Goal: Task Accomplishment & Management: Complete application form

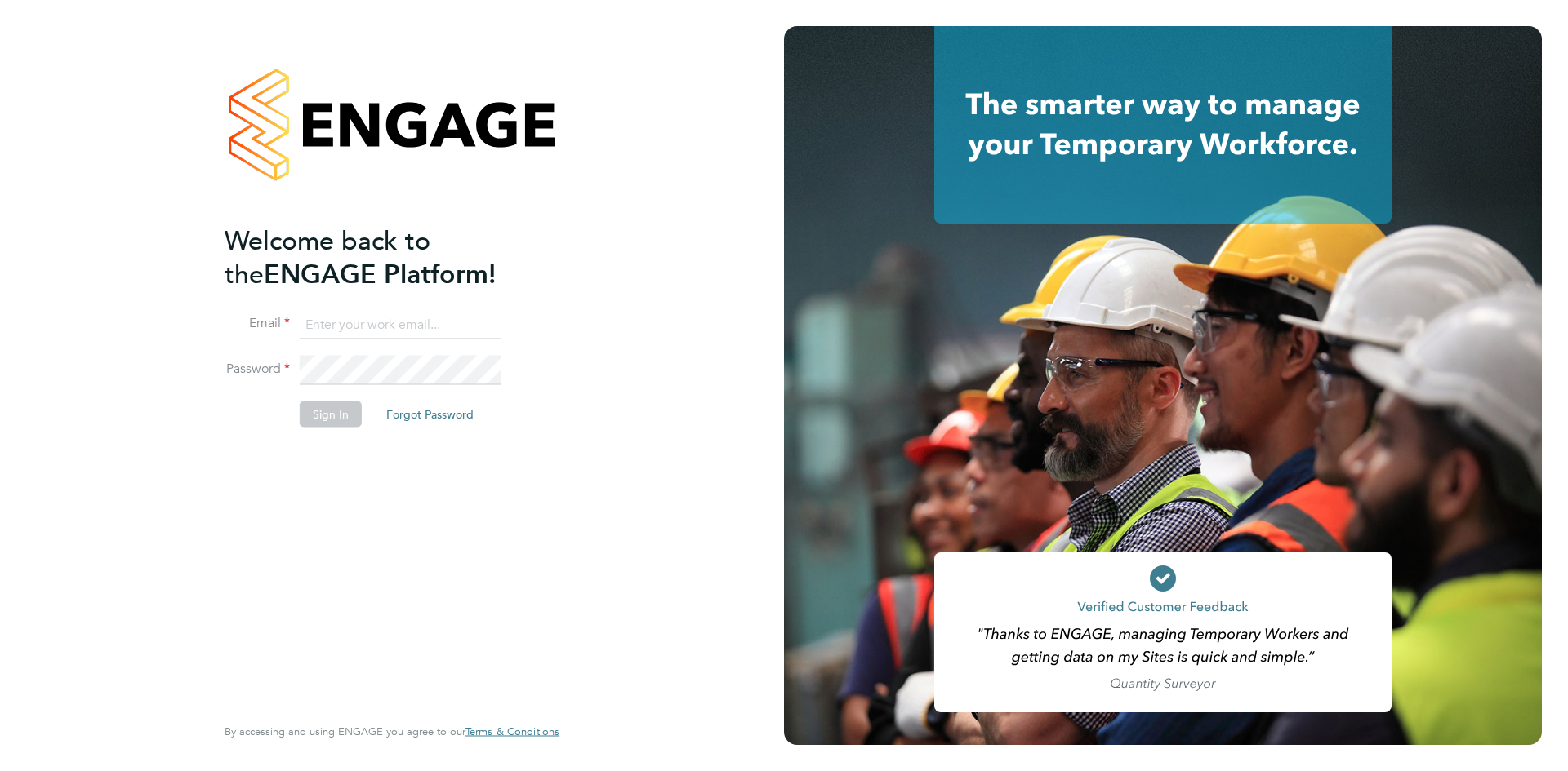
type input "james.callaghan@vgcgroup.co.uk"
click at [319, 406] on button "Sign In" at bounding box center [331, 415] width 62 height 26
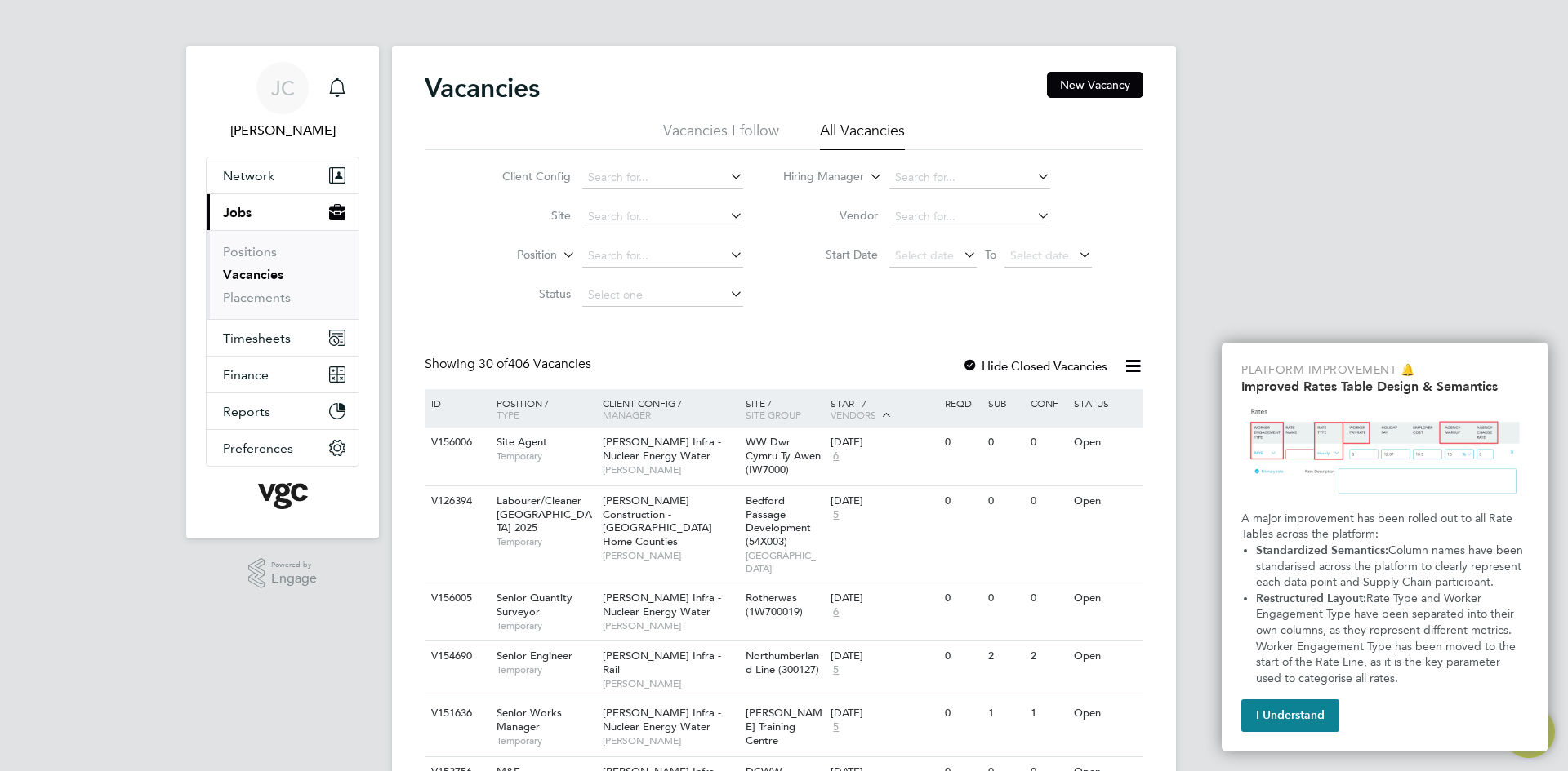
click at [1294, 721] on button "I Understand" at bounding box center [1290, 716] width 98 height 33
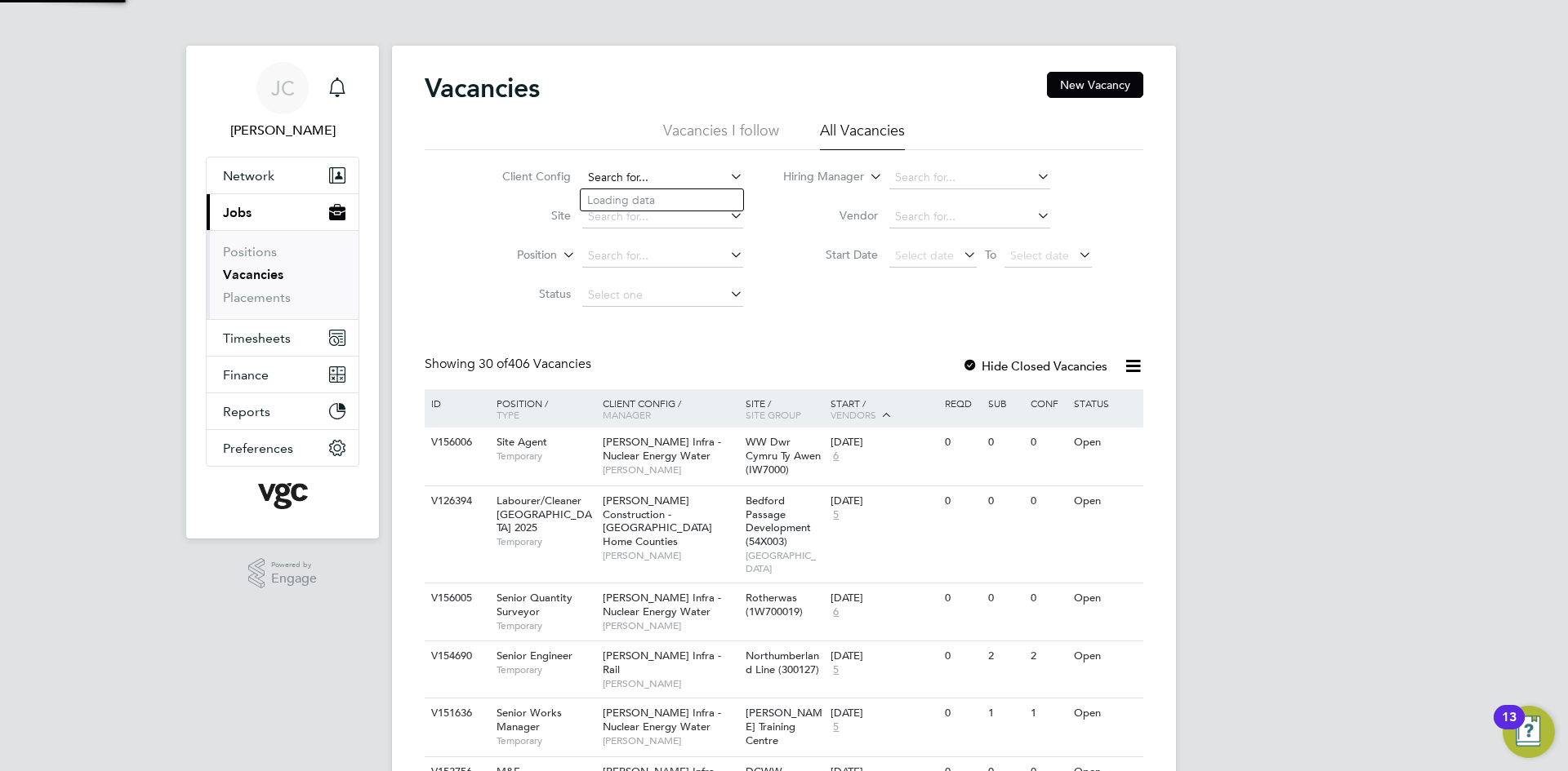
click at [675, 178] on input at bounding box center [662, 177] width 160 height 23
click at [692, 193] on li "Morgan Sindall Infra - Nuclear Energy Water" at bounding box center [707, 200] width 254 height 22
type input "[PERSON_NAME] Infra - Nuclear Energy Water"
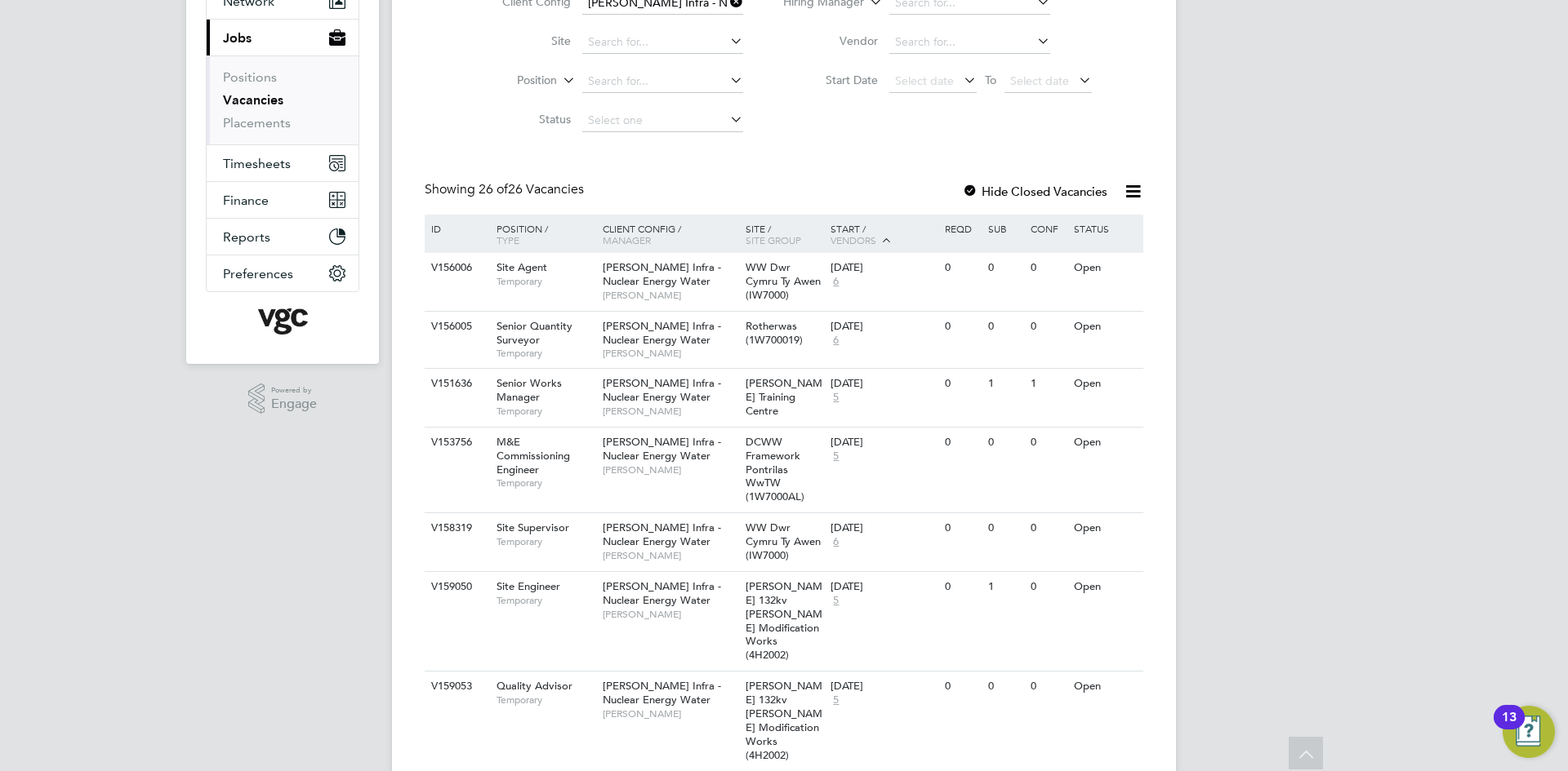
scroll to position [39, 0]
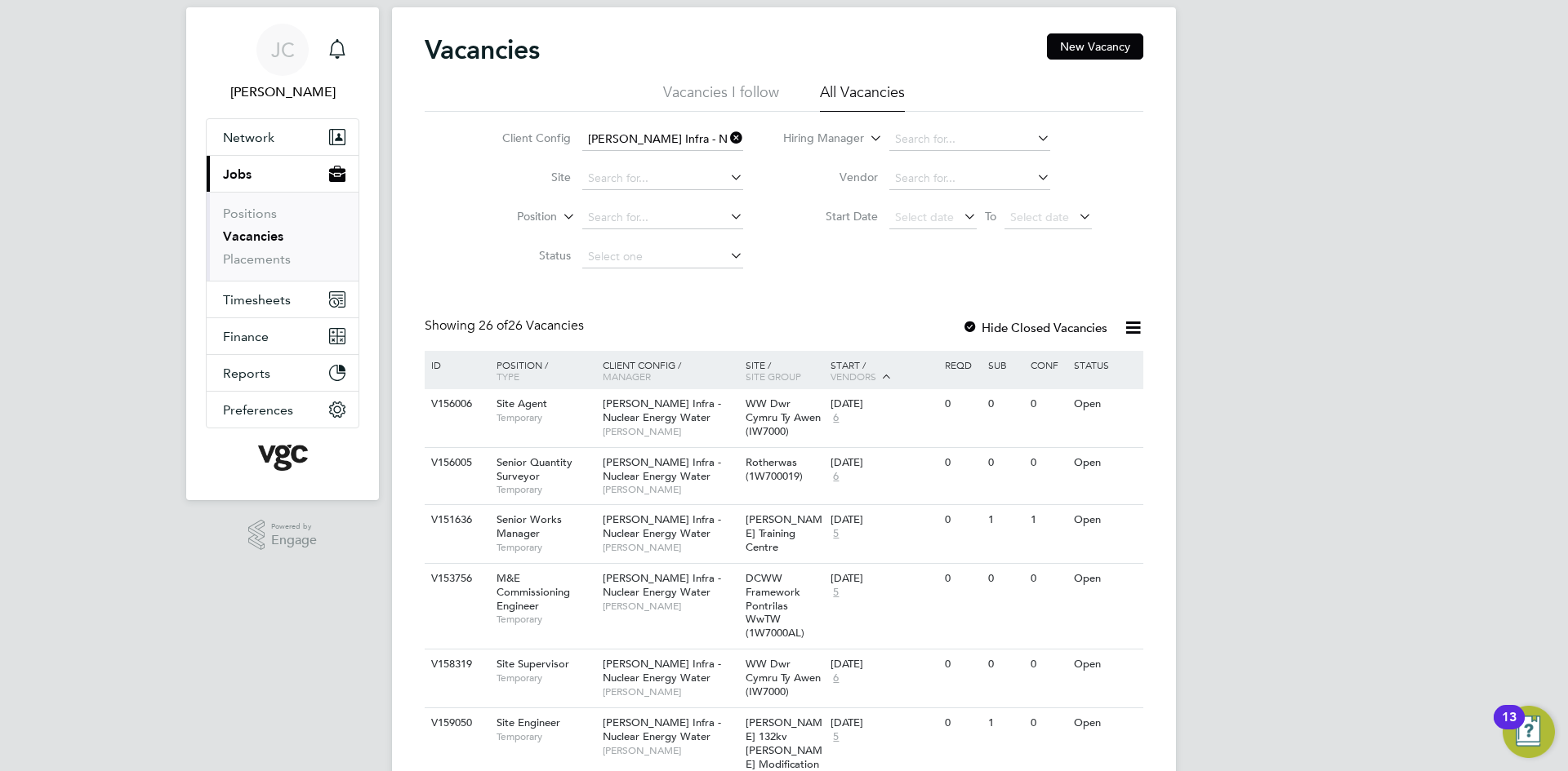
click at [1005, 328] on label "Hide Closed Vacancies" at bounding box center [1034, 328] width 146 height 16
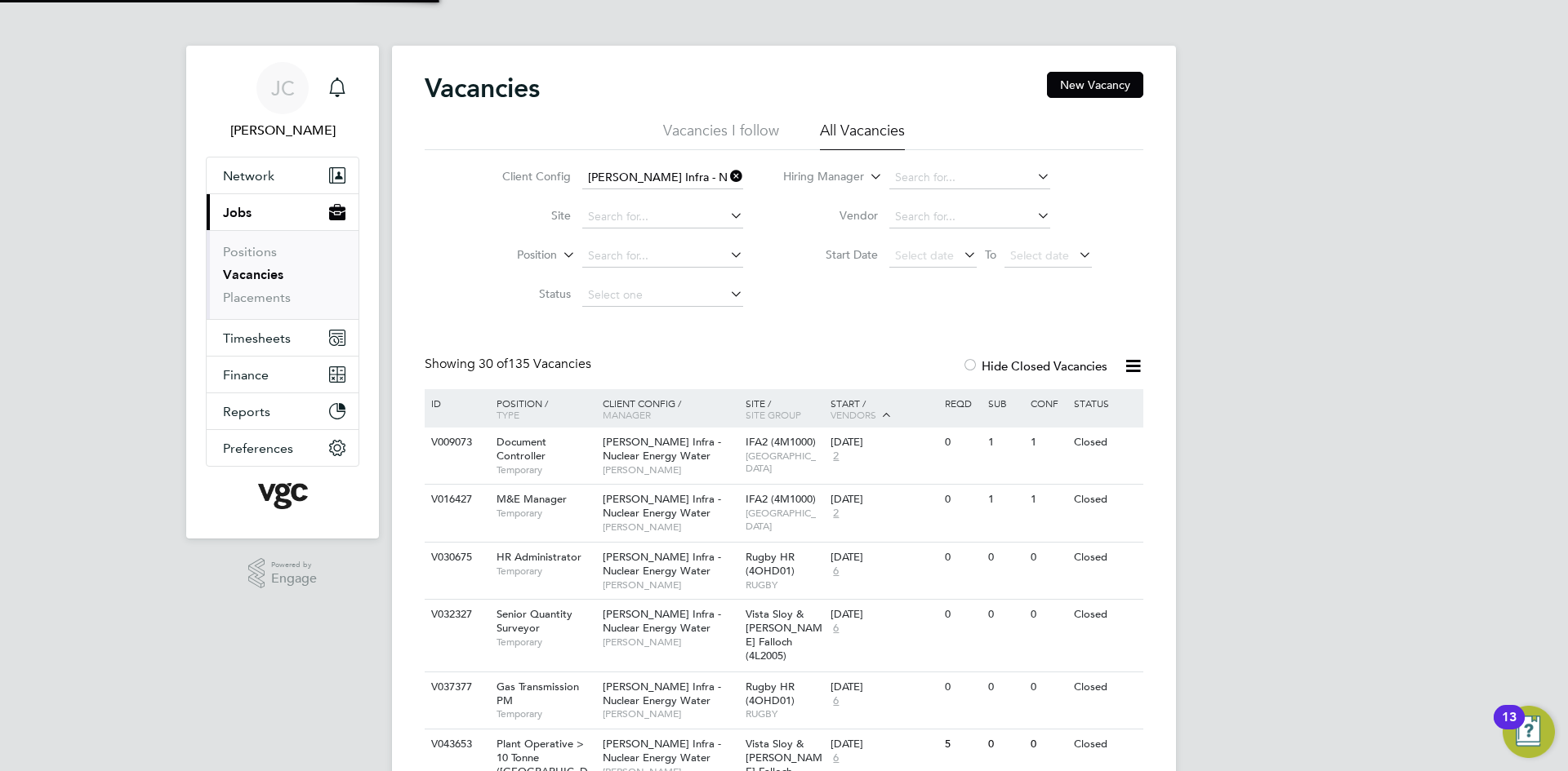
click at [976, 366] on div at bounding box center [970, 367] width 16 height 16
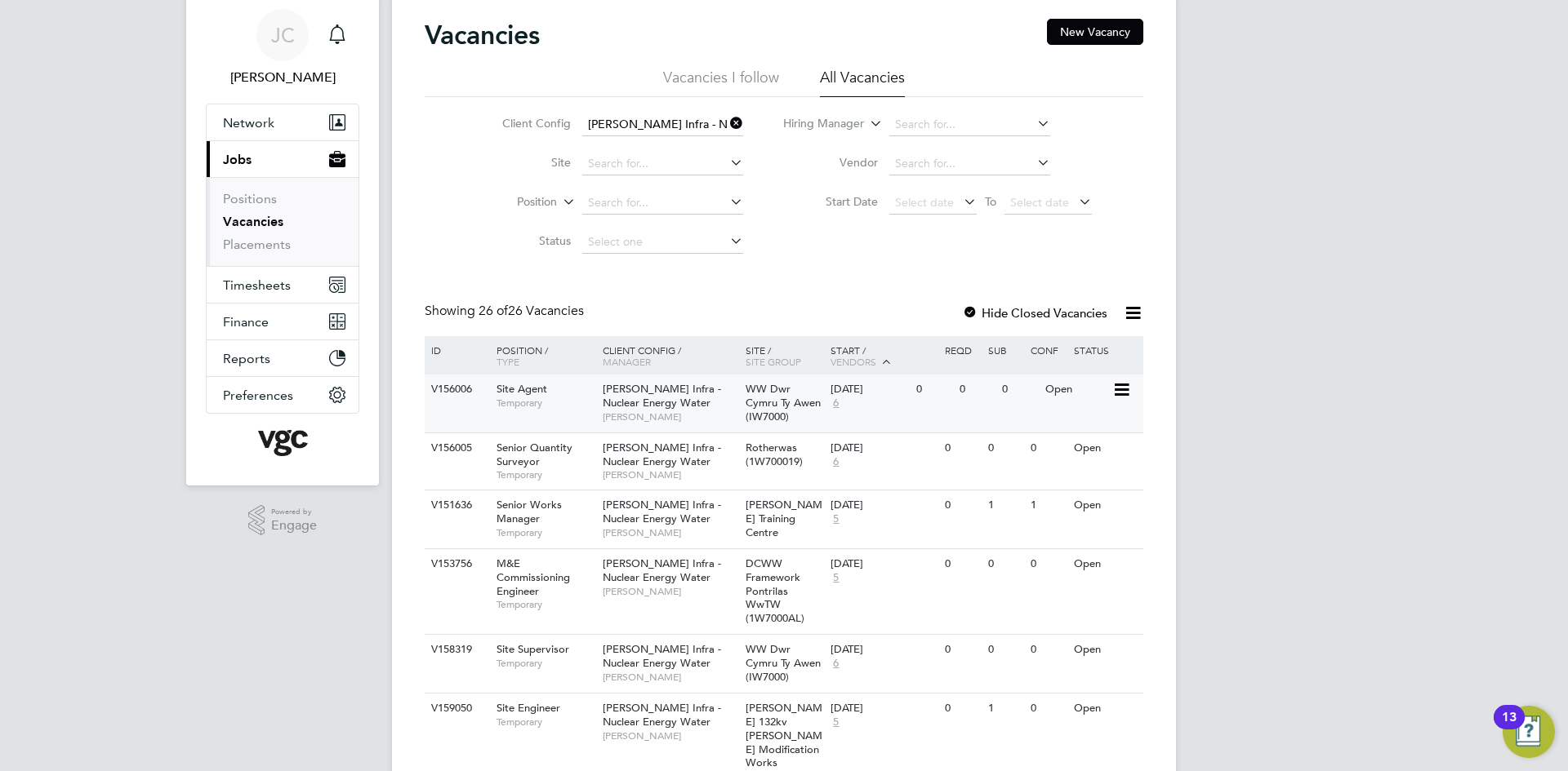
scroll to position [81, 0]
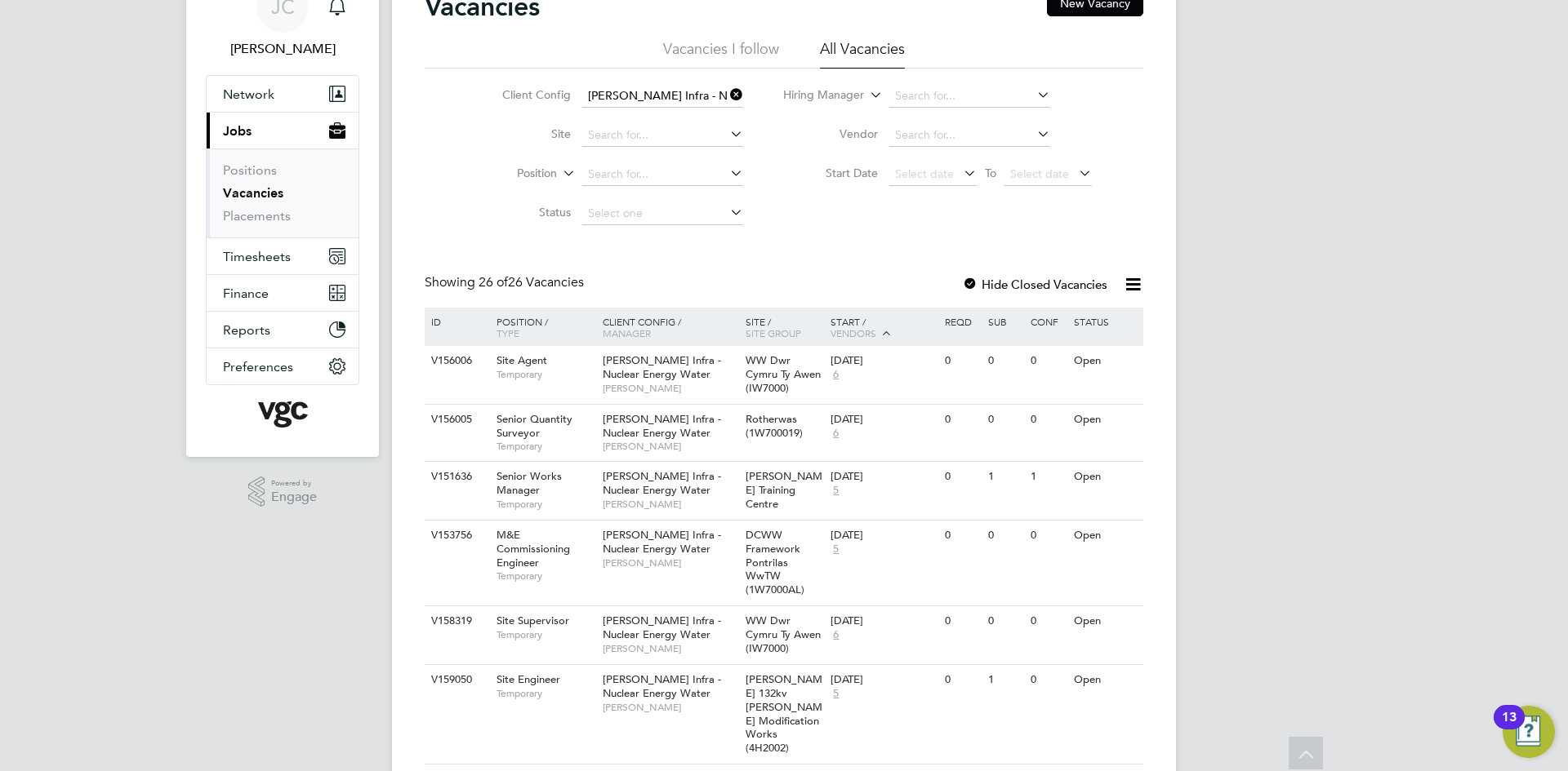
click at [870, 329] on span "Vendors" at bounding box center [853, 333] width 46 height 13
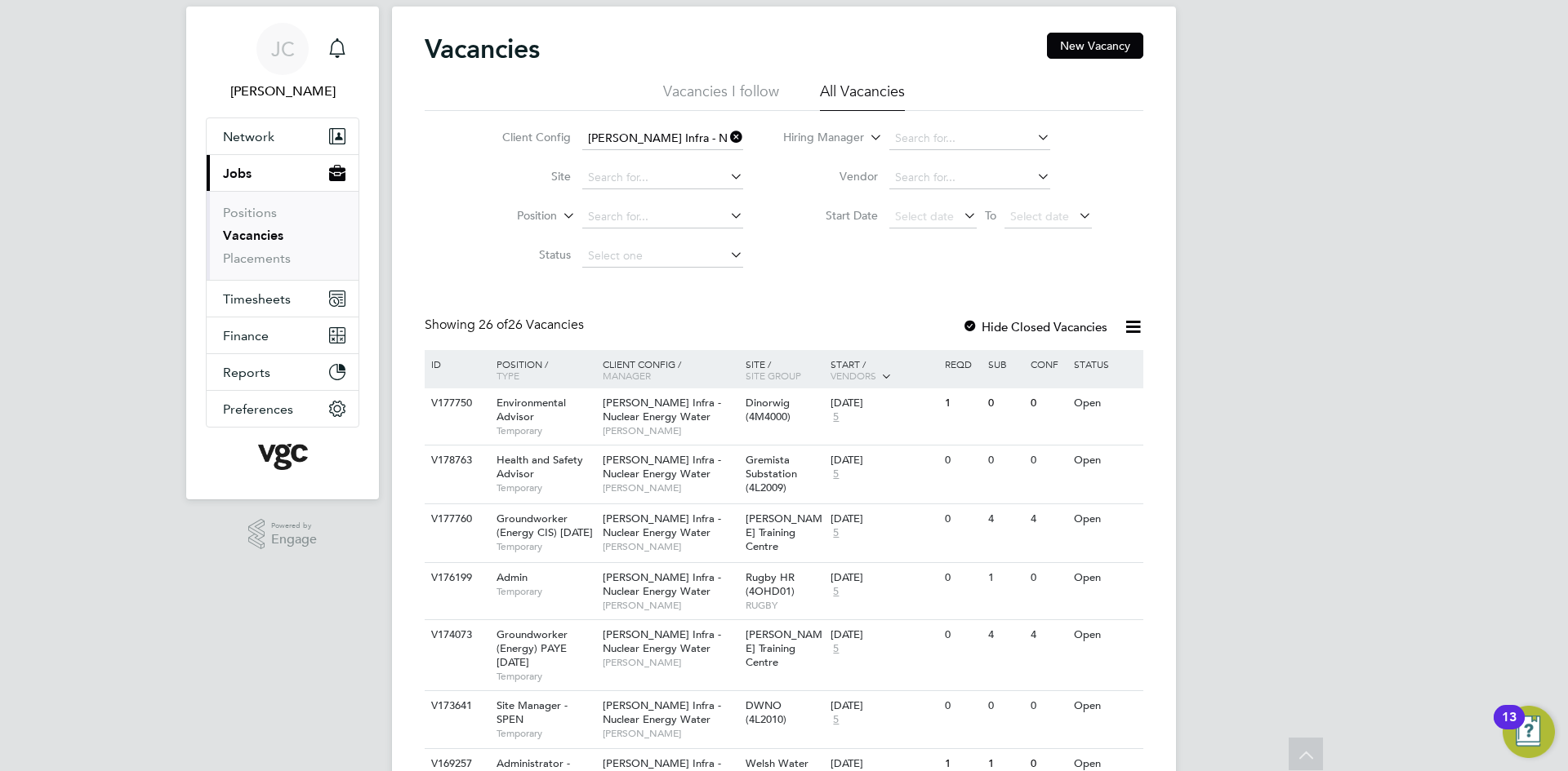
scroll to position [0, 0]
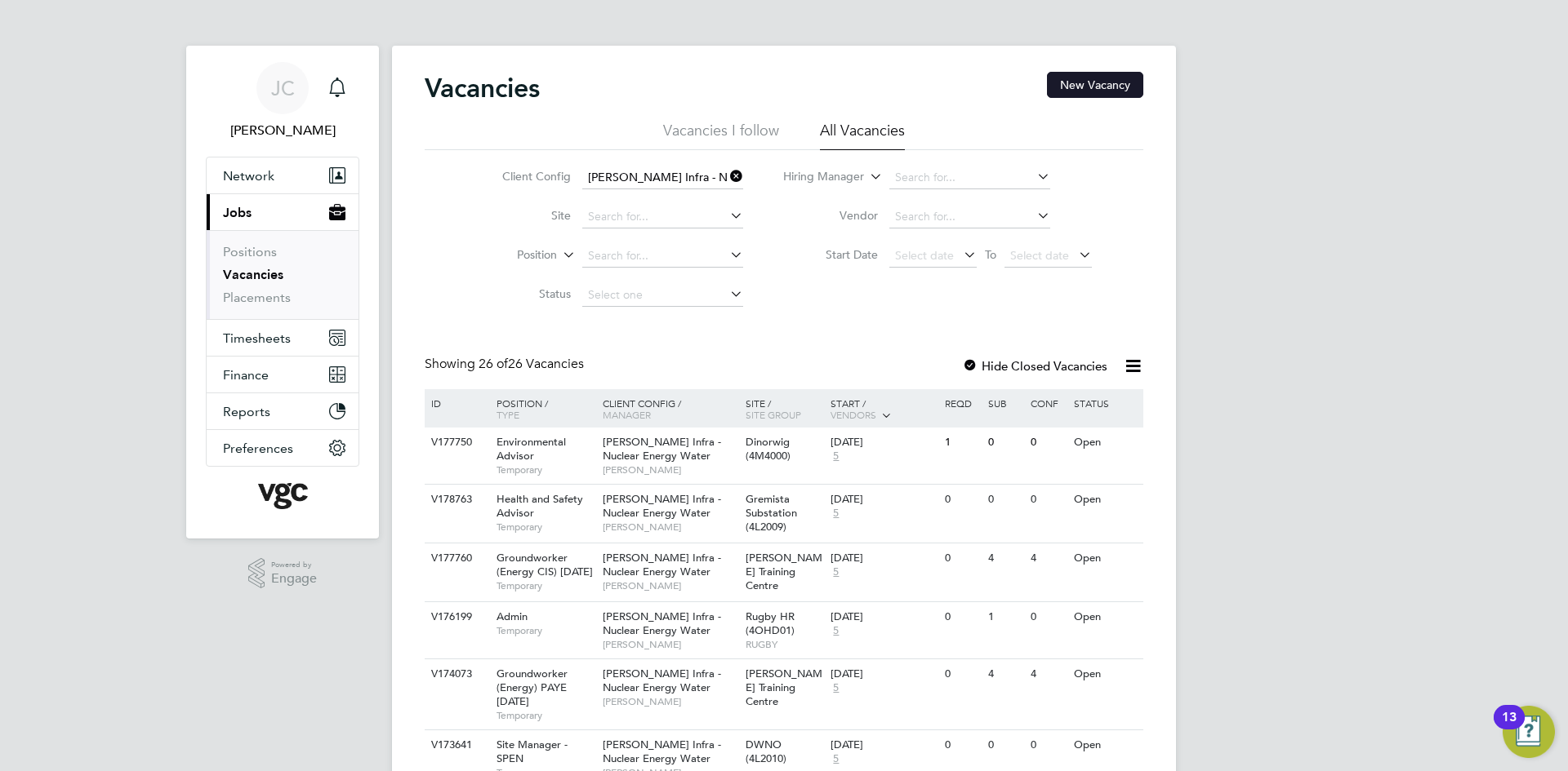
click at [1131, 93] on button "New Vacancy" at bounding box center [1094, 85] width 96 height 26
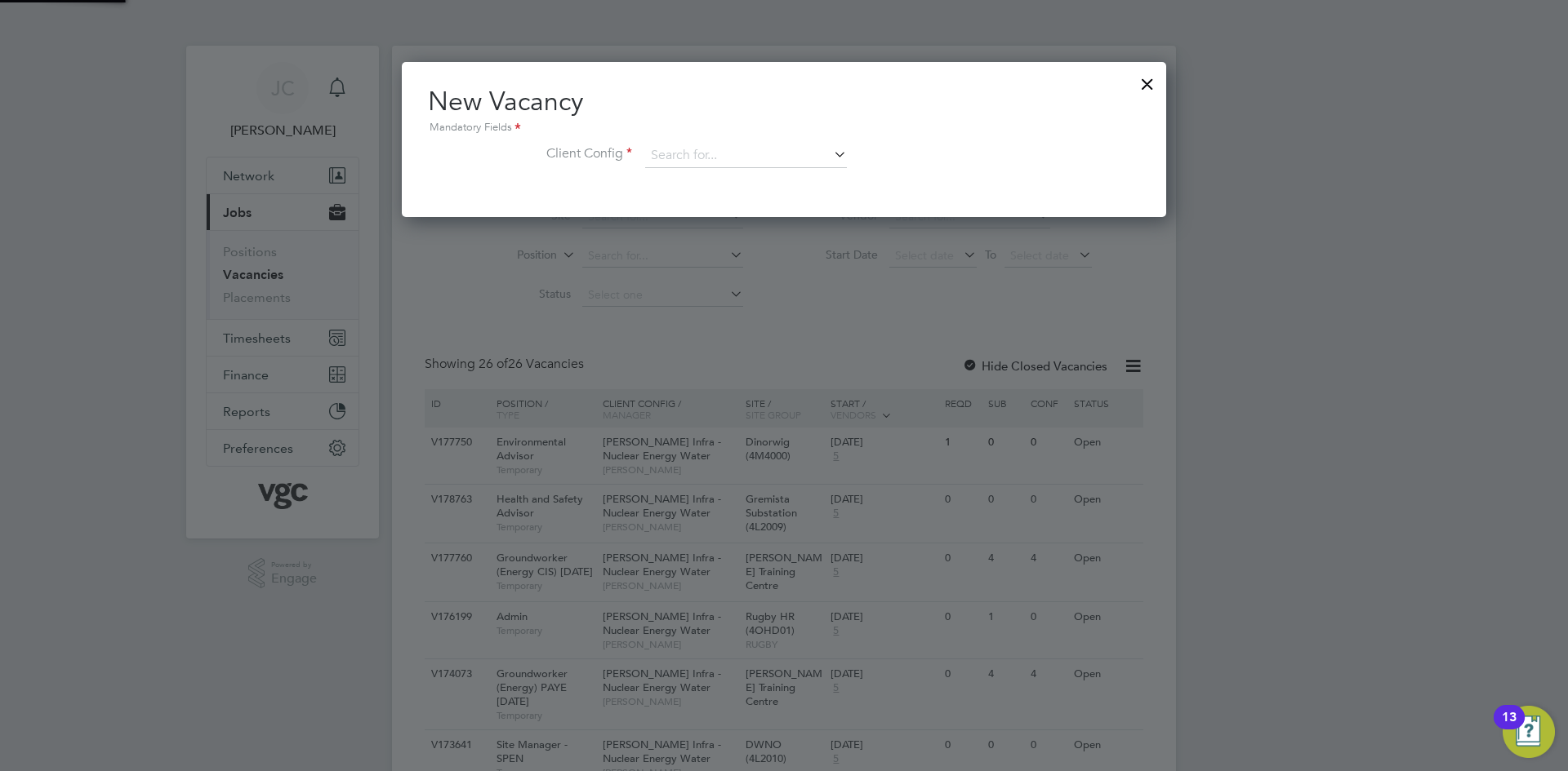
scroll to position [155, 765]
click at [774, 159] on input at bounding box center [746, 155] width 202 height 25
click at [780, 171] on li "[PERSON_NAME] Infra - Nuclear Energy Water" at bounding box center [770, 179] width 252 height 22
type input "[PERSON_NAME] Infra - Nuclear Energy Water"
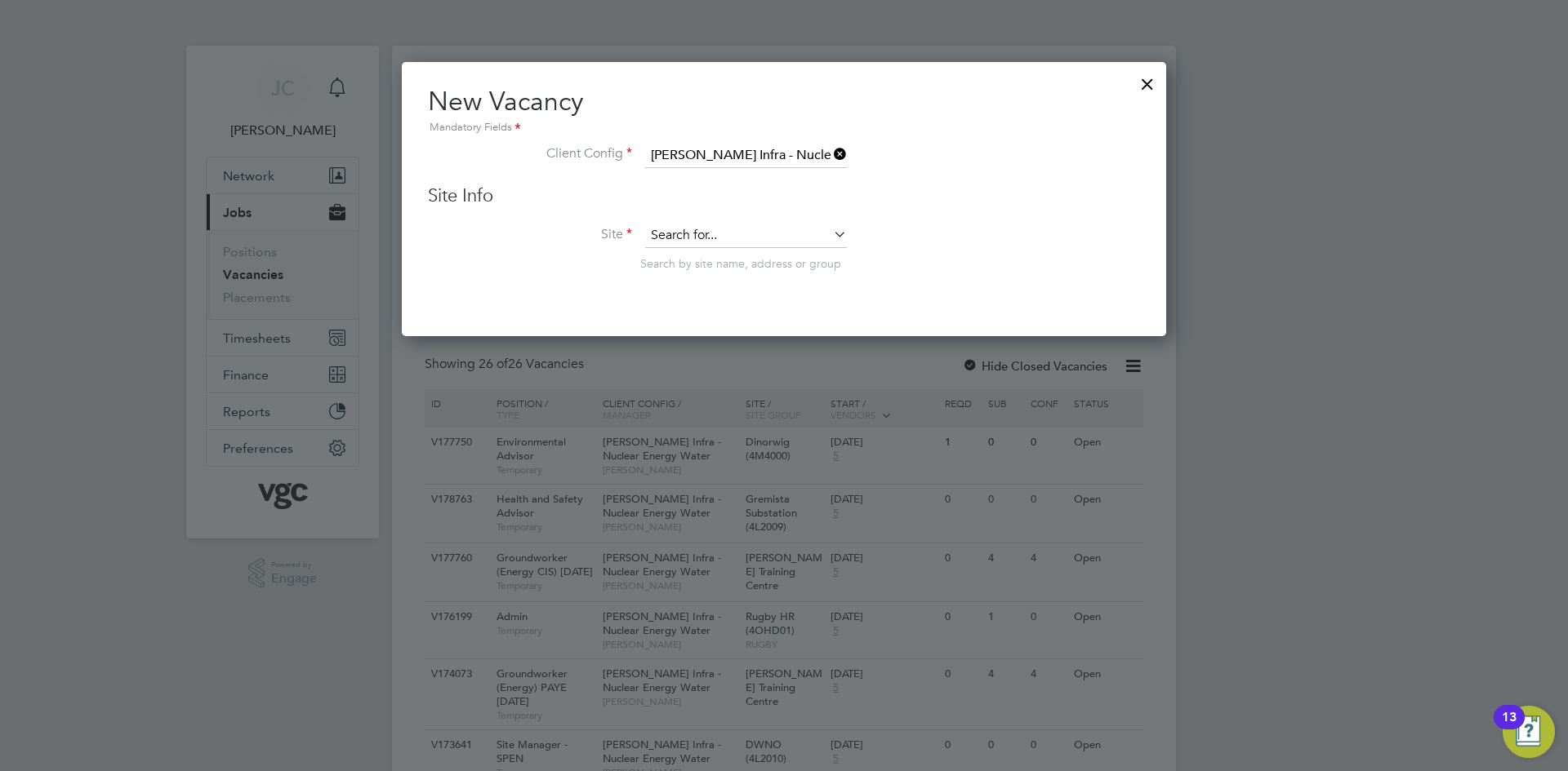
click at [703, 234] on input at bounding box center [746, 236] width 202 height 25
click at [723, 252] on b "Tilbury" at bounding box center [704, 259] width 37 height 14
type input "TKRE - Tilbury to Grain Reconductoring"
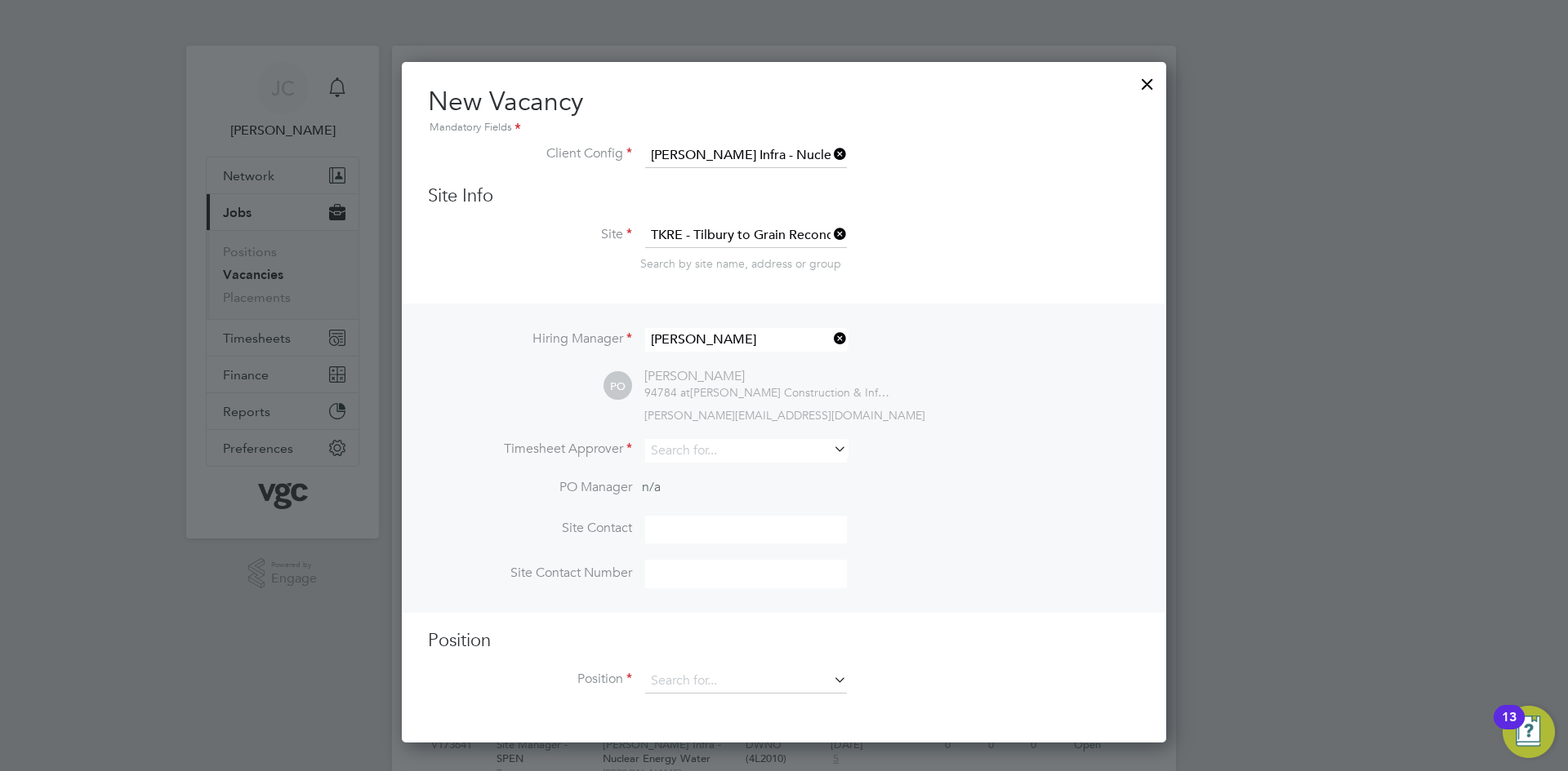
click at [1147, 78] on div at bounding box center [1147, 80] width 30 height 30
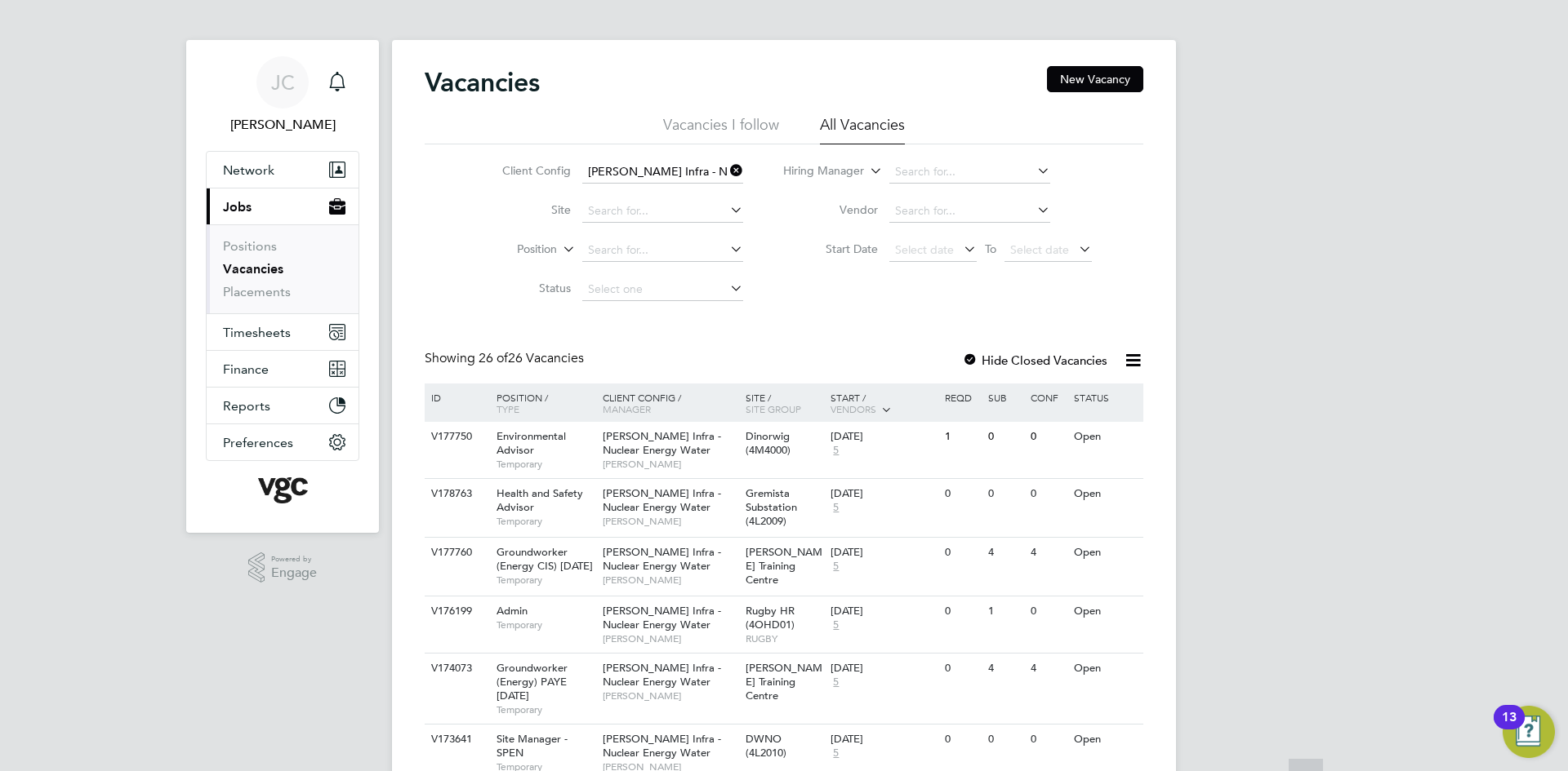
scroll to position [0, 0]
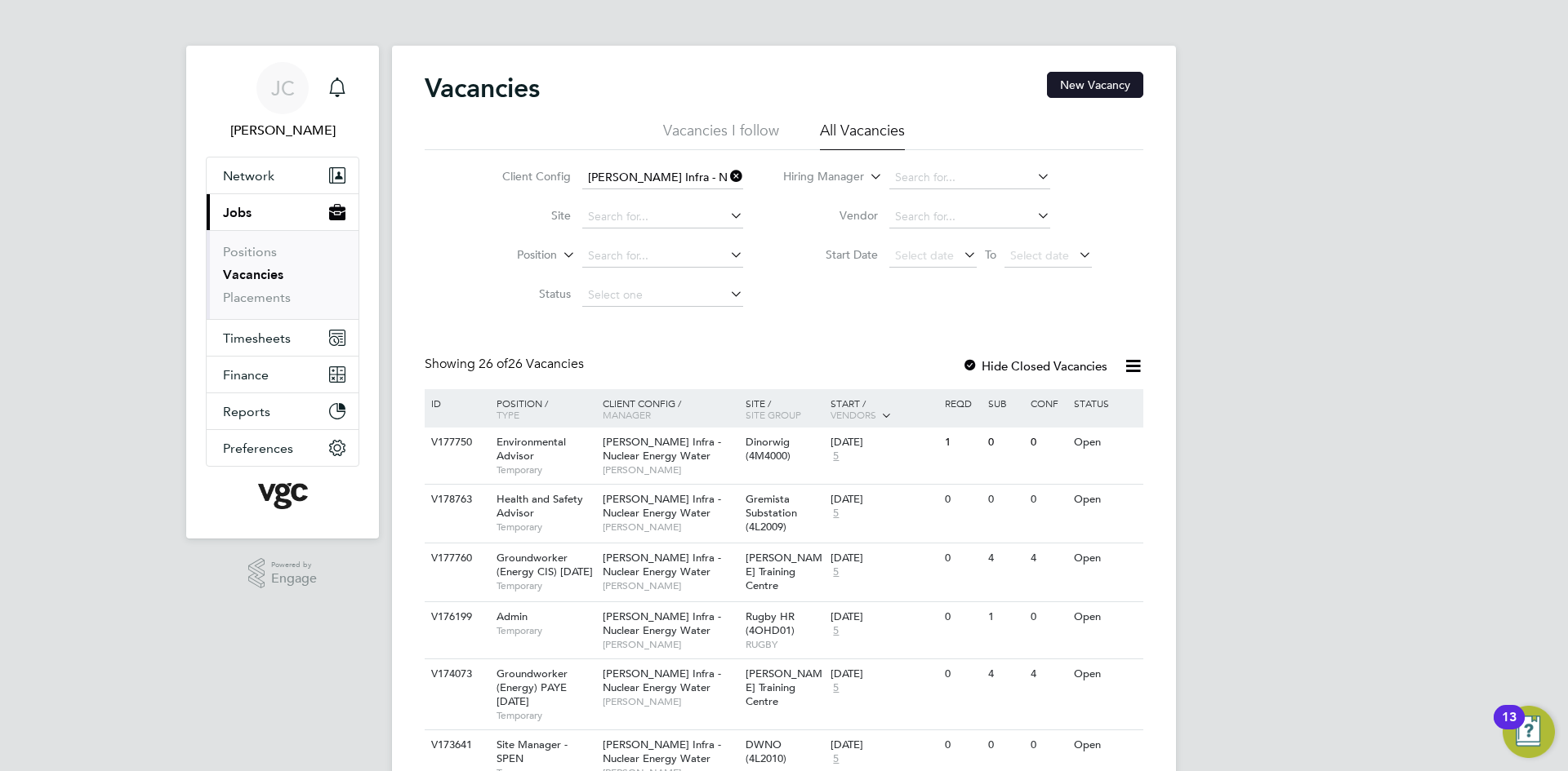
click at [1087, 83] on button "New Vacancy" at bounding box center [1094, 85] width 96 height 26
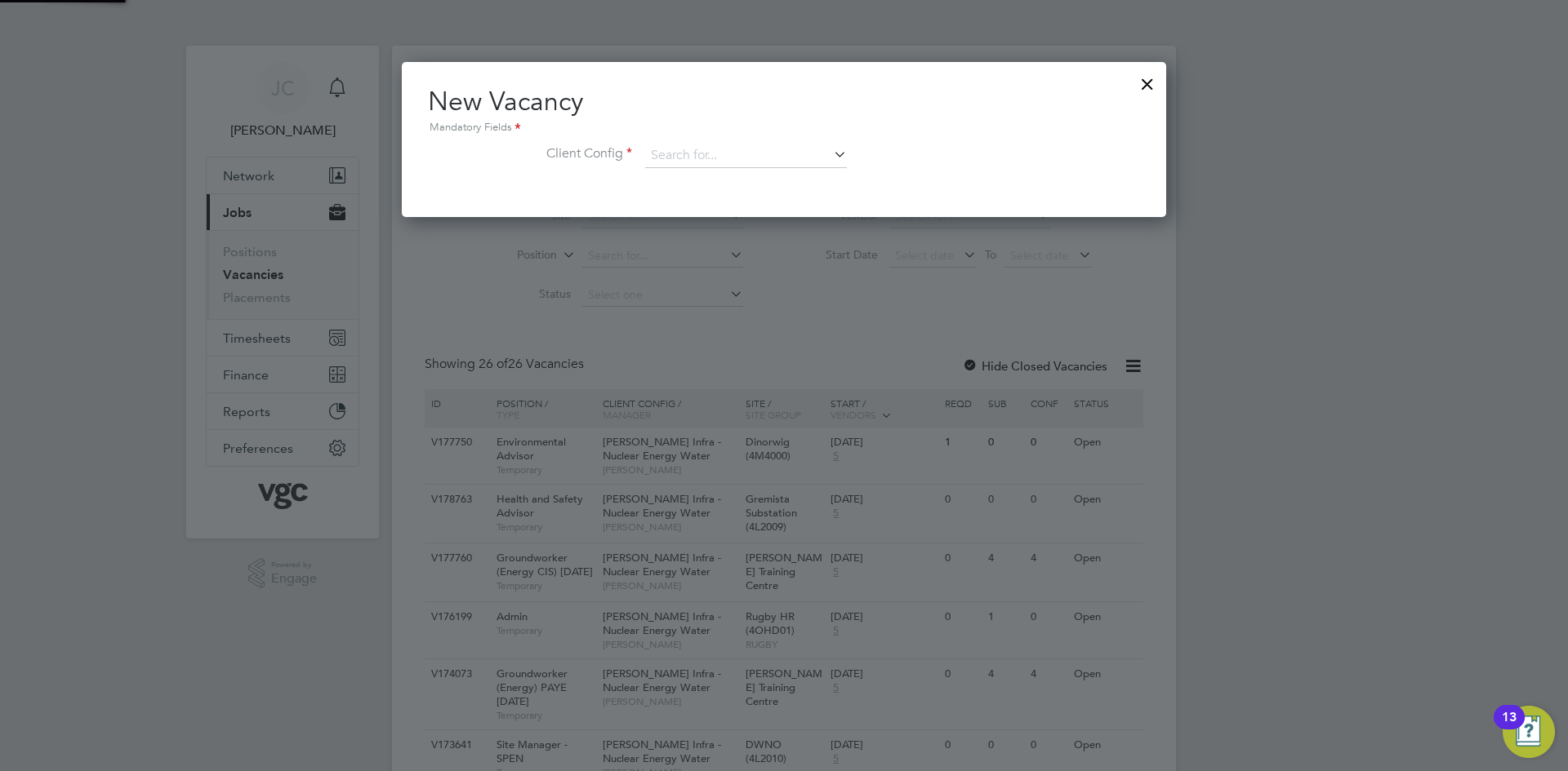
scroll to position [155, 765]
click at [759, 146] on input at bounding box center [746, 155] width 202 height 25
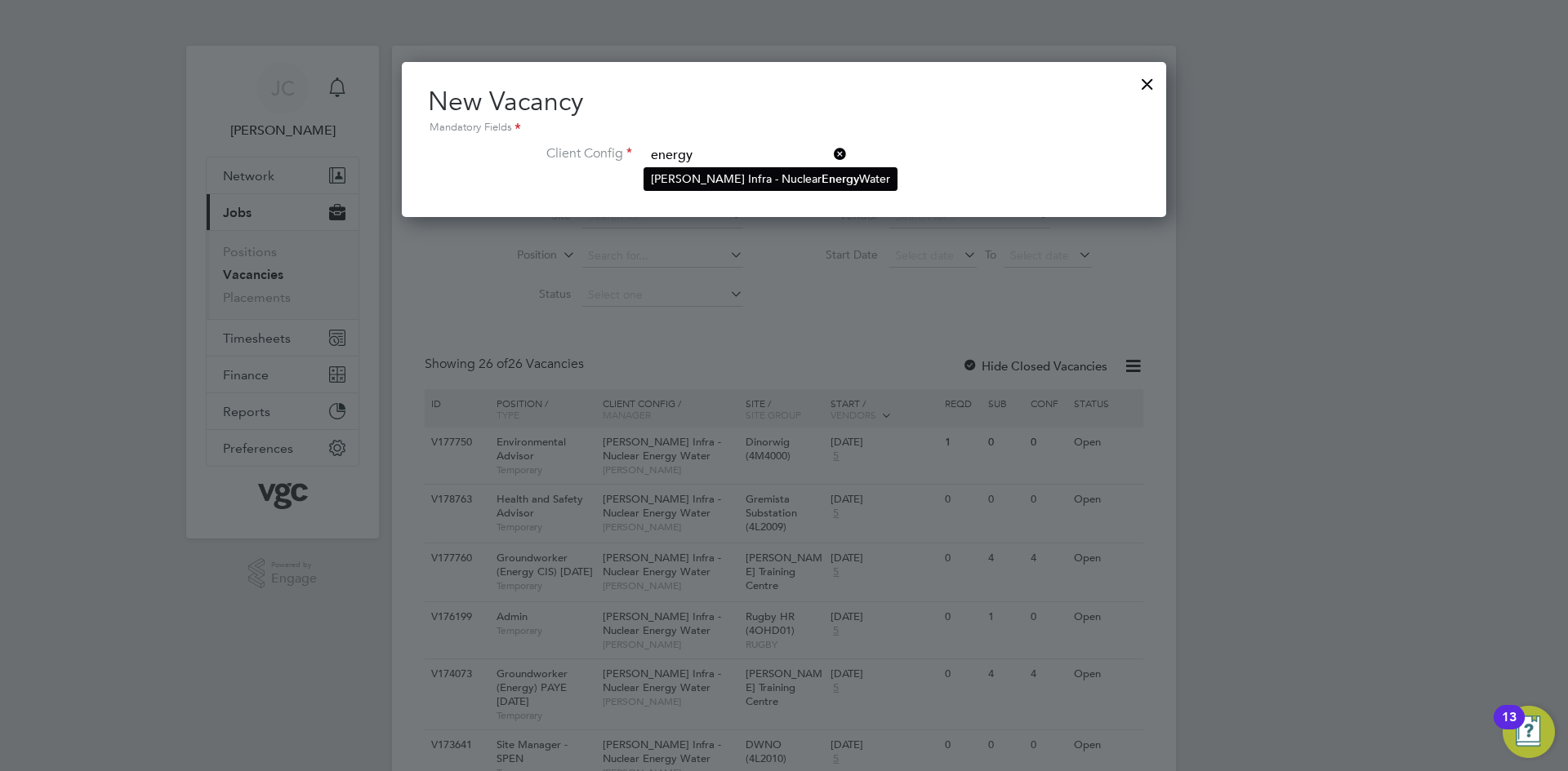
click at [826, 172] on b "Energy" at bounding box center [840, 179] width 38 height 14
type input "[PERSON_NAME] Infra - Nuclear Energy Water"
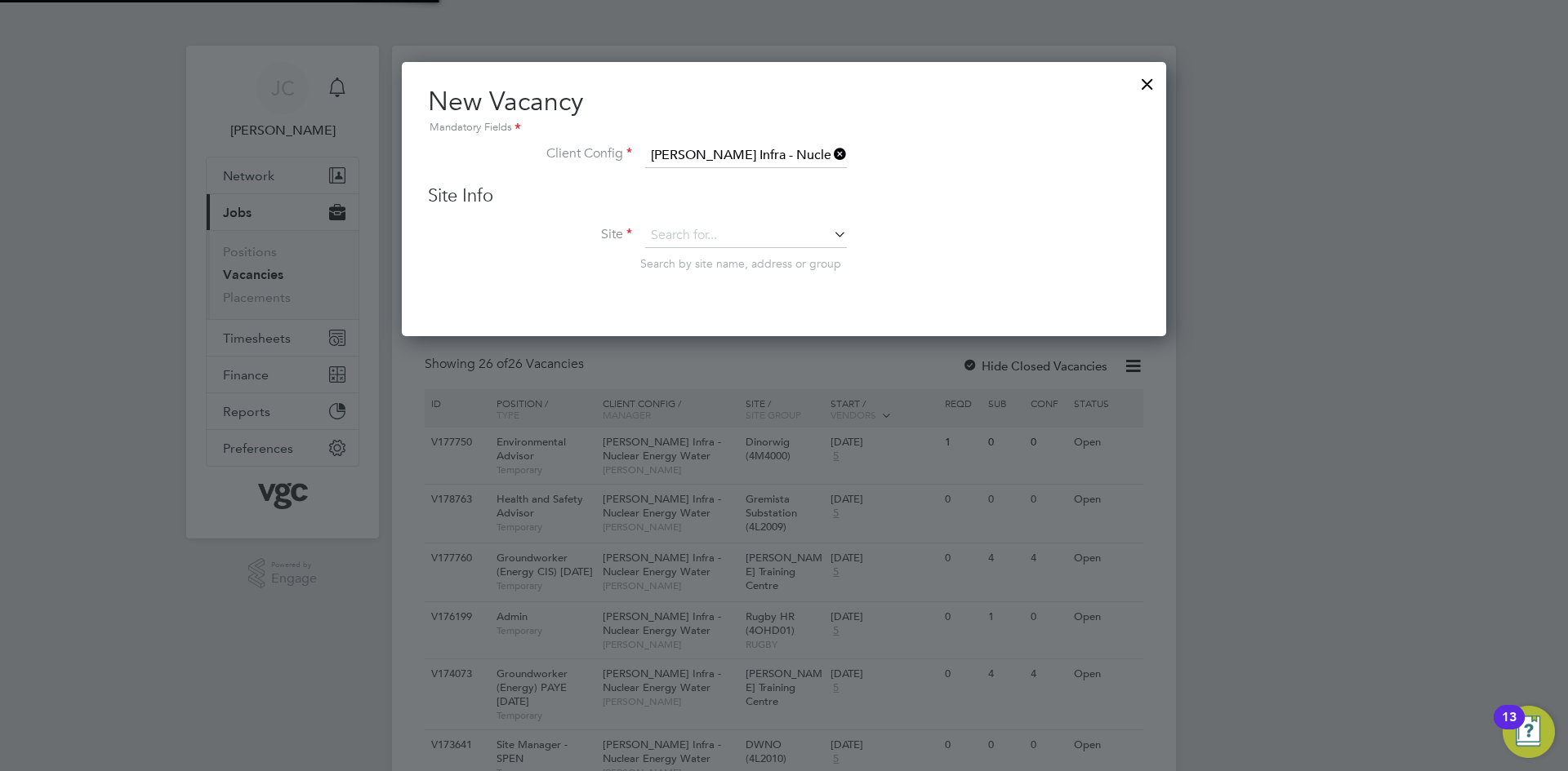
scroll to position [276, 765]
click at [754, 226] on input at bounding box center [746, 236] width 202 height 25
click at [785, 252] on li "TKRE - Tilbu ry to Grain Reconductoring" at bounding box center [752, 259] width 217 height 22
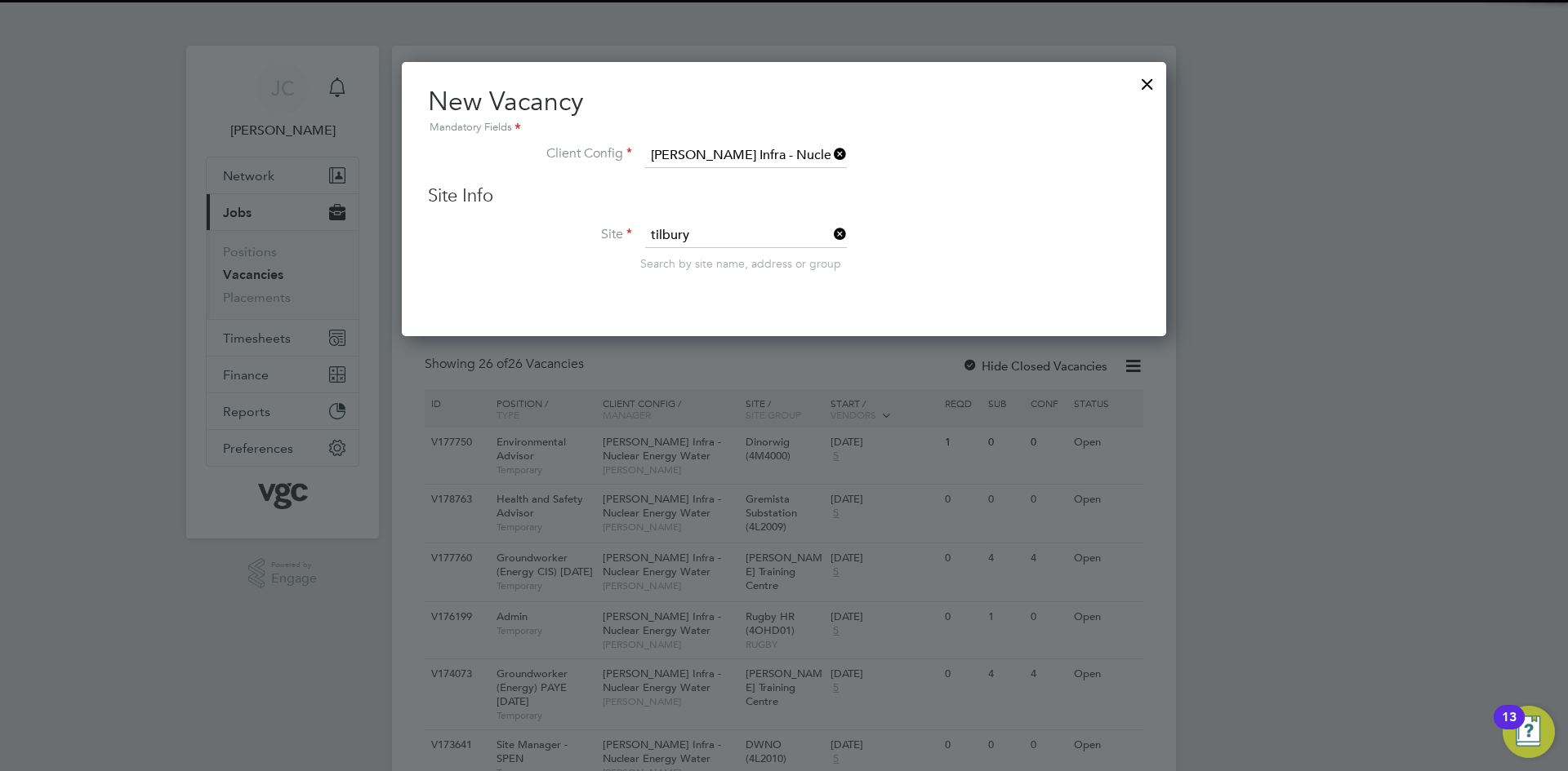
type input "TKRE - Tilbury to Grain Reconductoring"
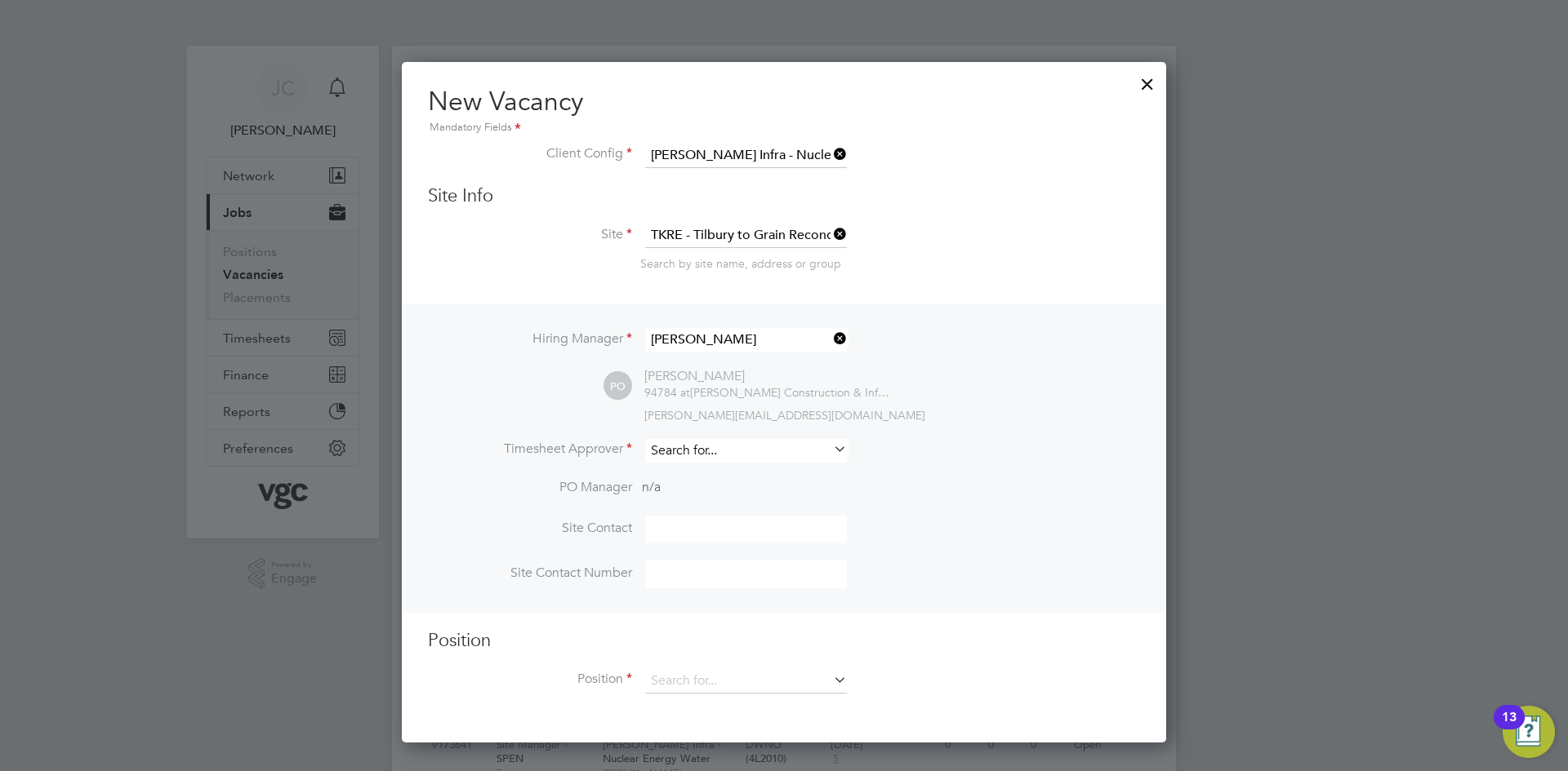
click at [711, 457] on input at bounding box center [746, 451] width 202 height 24
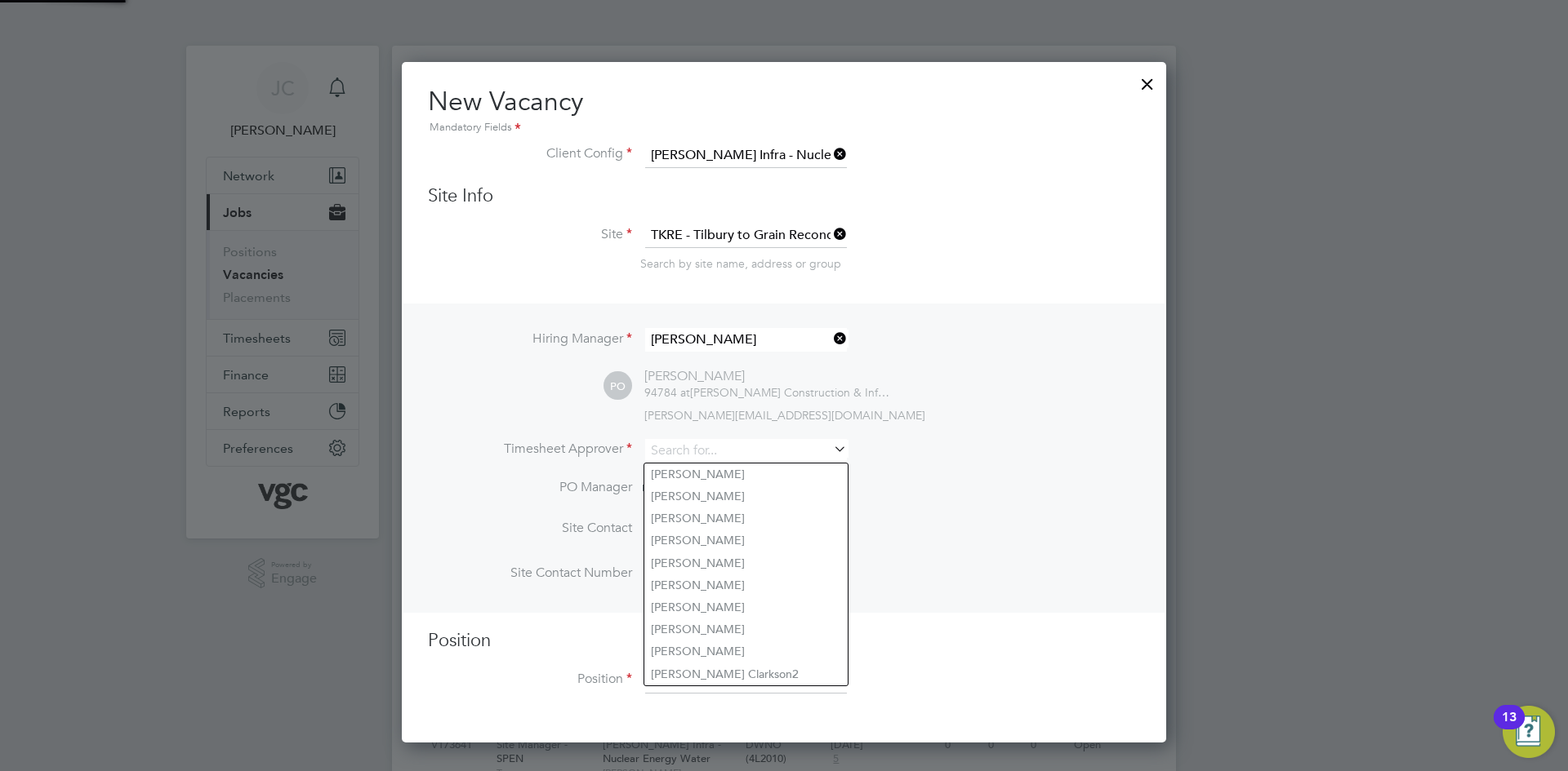
click at [1111, 472] on li "Timesheet Approver" at bounding box center [783, 459] width 712 height 40
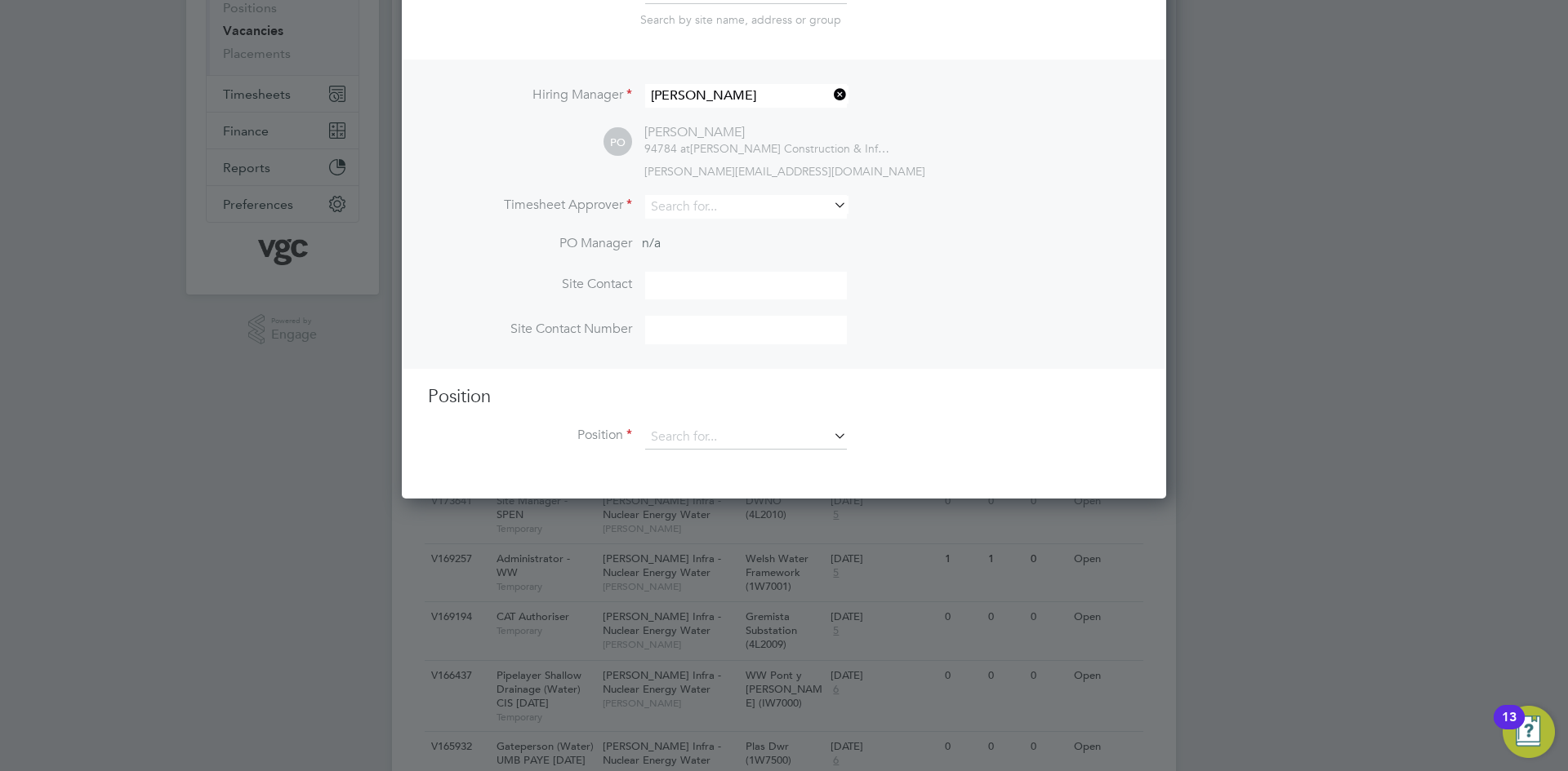
scroll to position [244, 0]
click at [709, 436] on input at bounding box center [746, 436] width 202 height 25
click at [991, 384] on ng-template "Hiring Manager Phil Offer PO Phil Offer 94784 at Morgan Sindall Construction & …" at bounding box center [783, 261] width 712 height 406
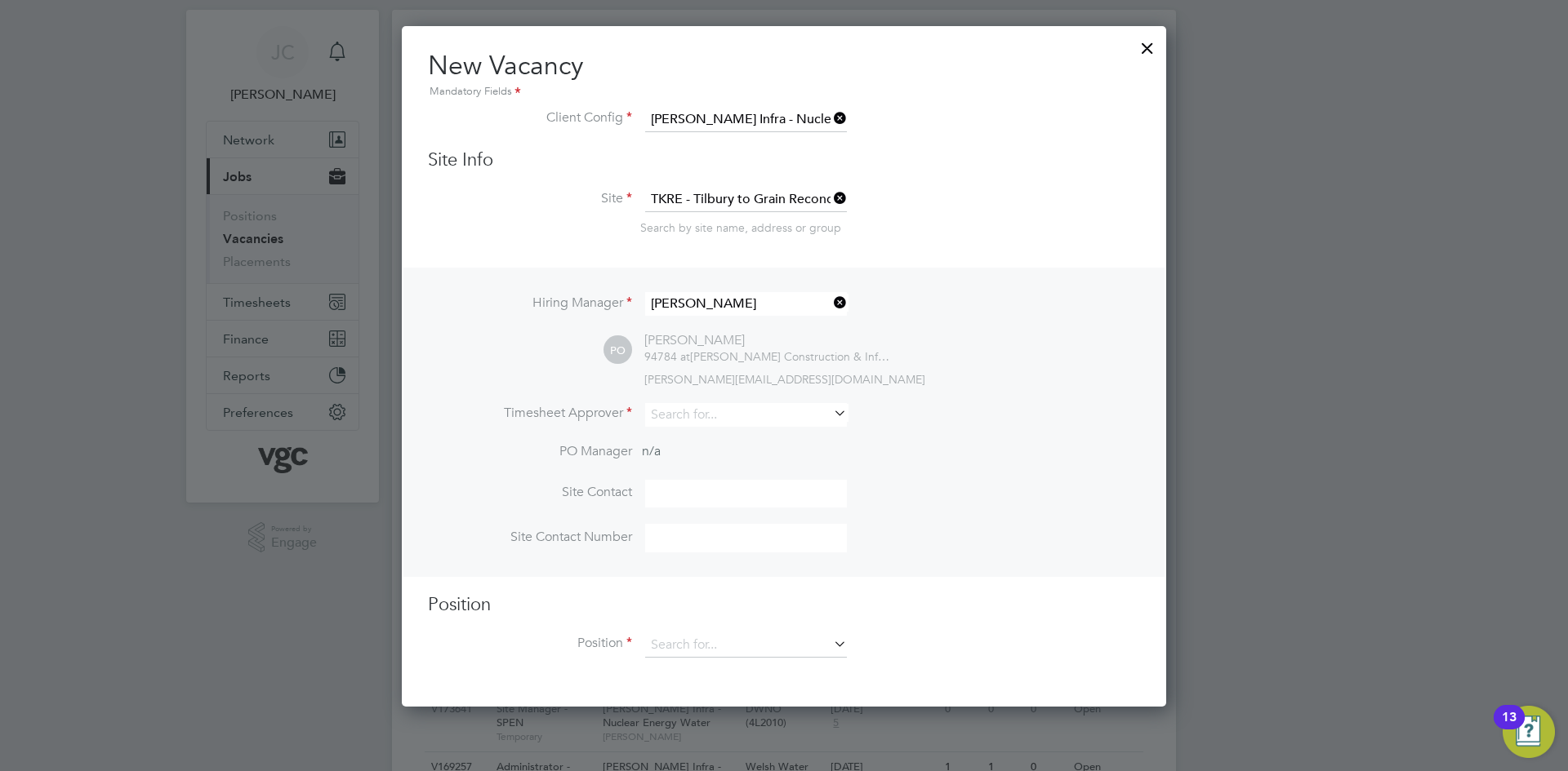
scroll to position [0, 0]
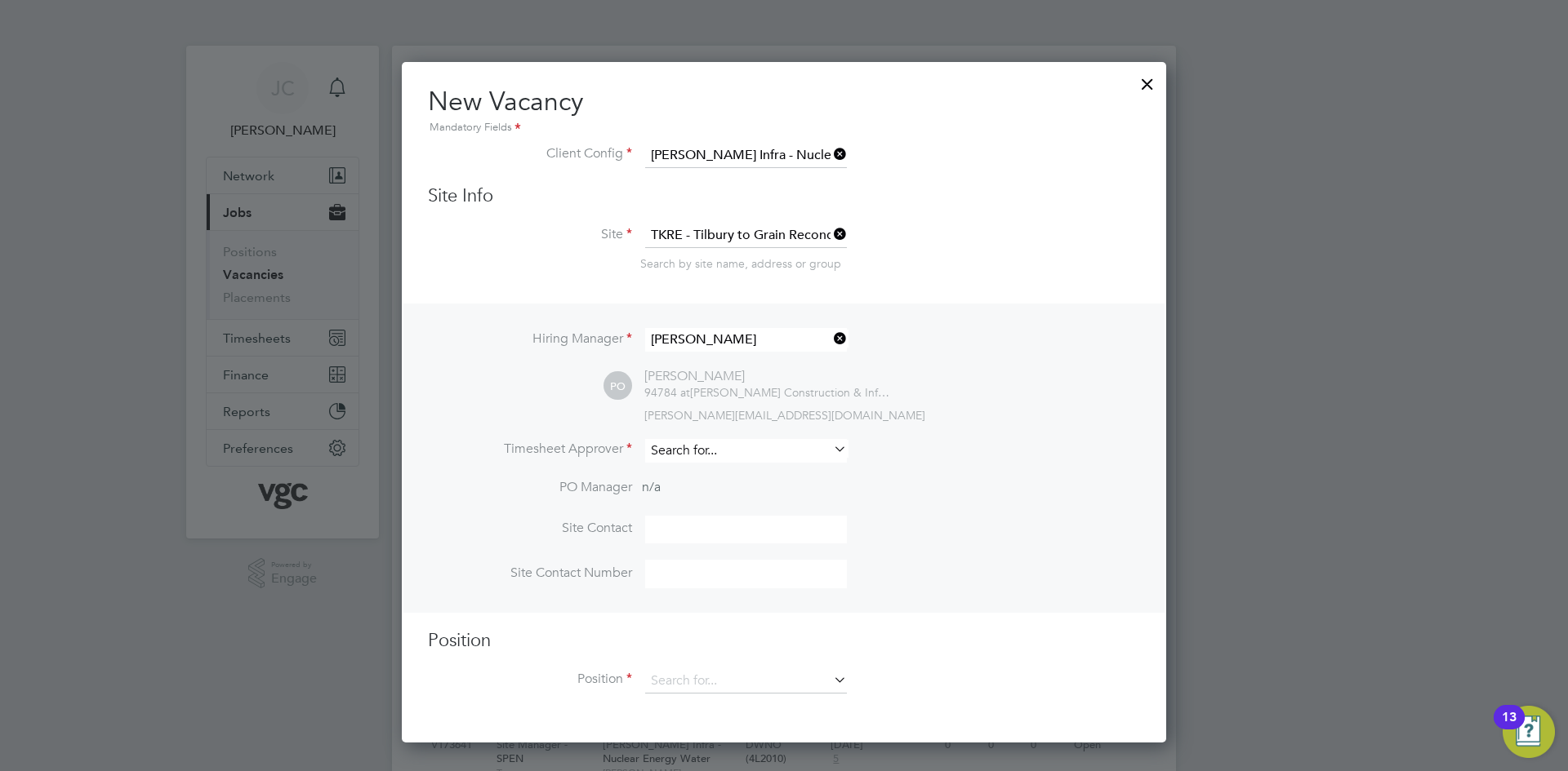
click at [723, 449] on input at bounding box center [746, 451] width 202 height 24
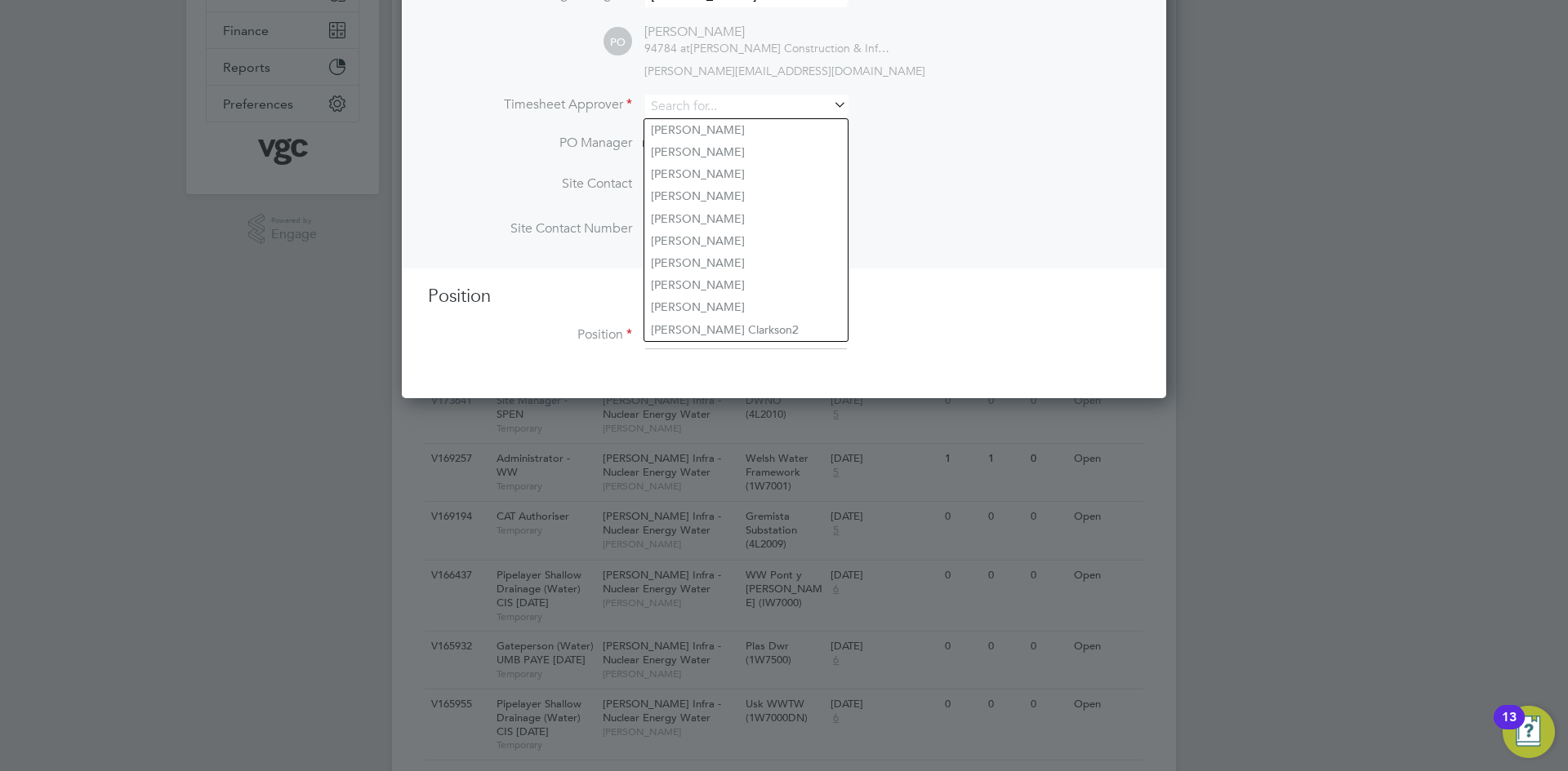
scroll to position [327, 0]
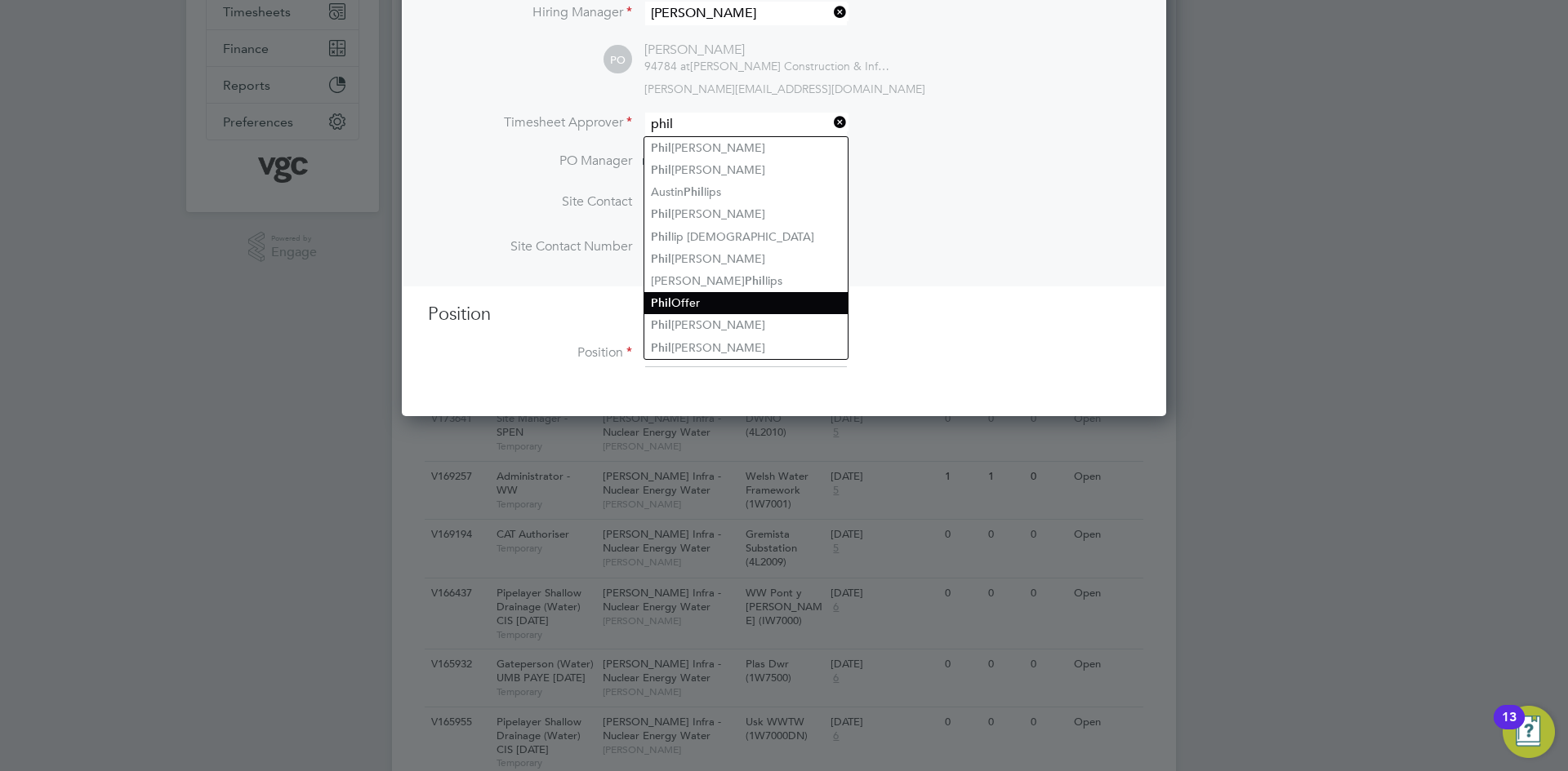
click at [706, 296] on li "Phil Offer" at bounding box center [745, 303] width 203 height 22
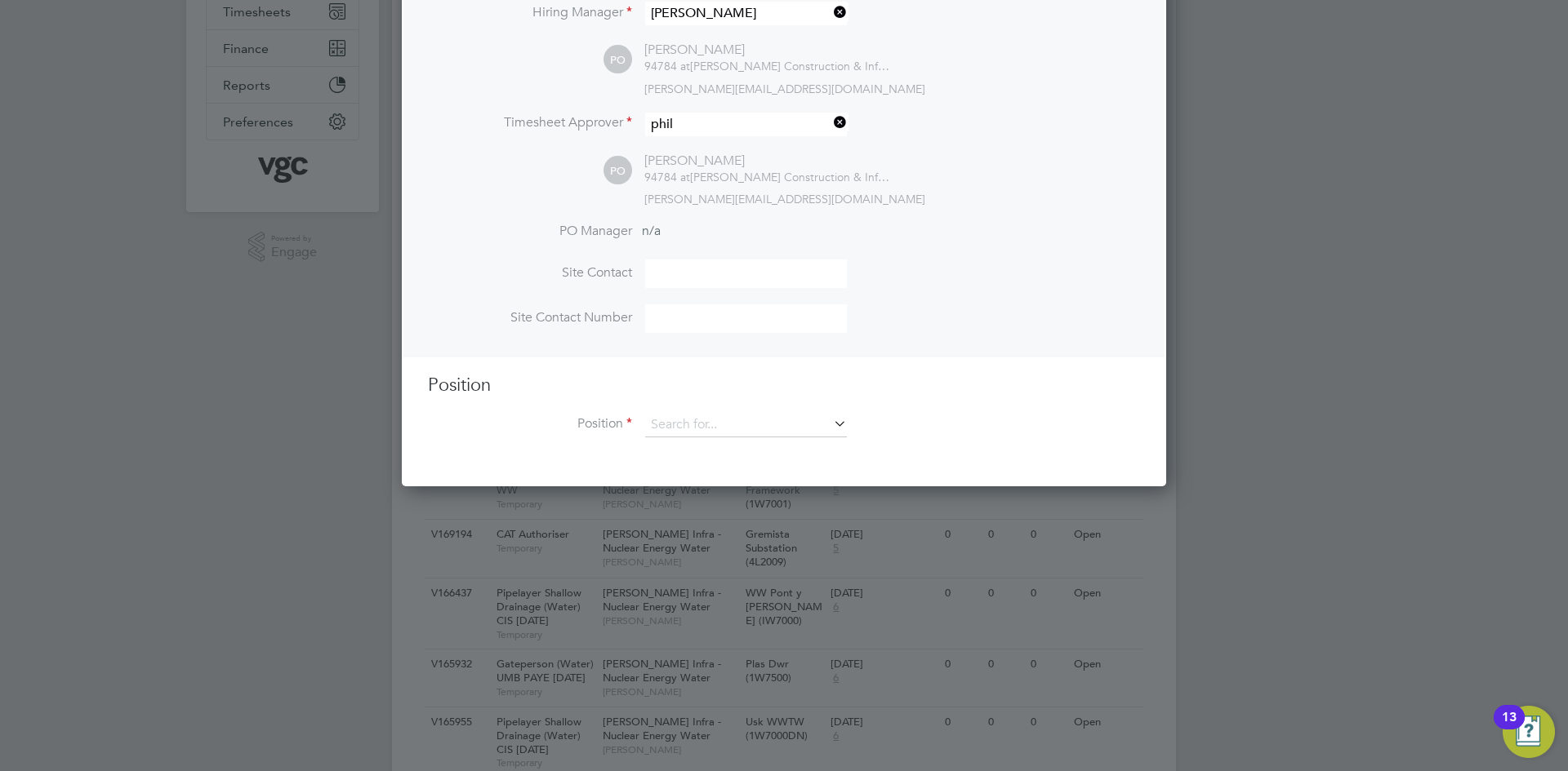
type input "[PERSON_NAME]"
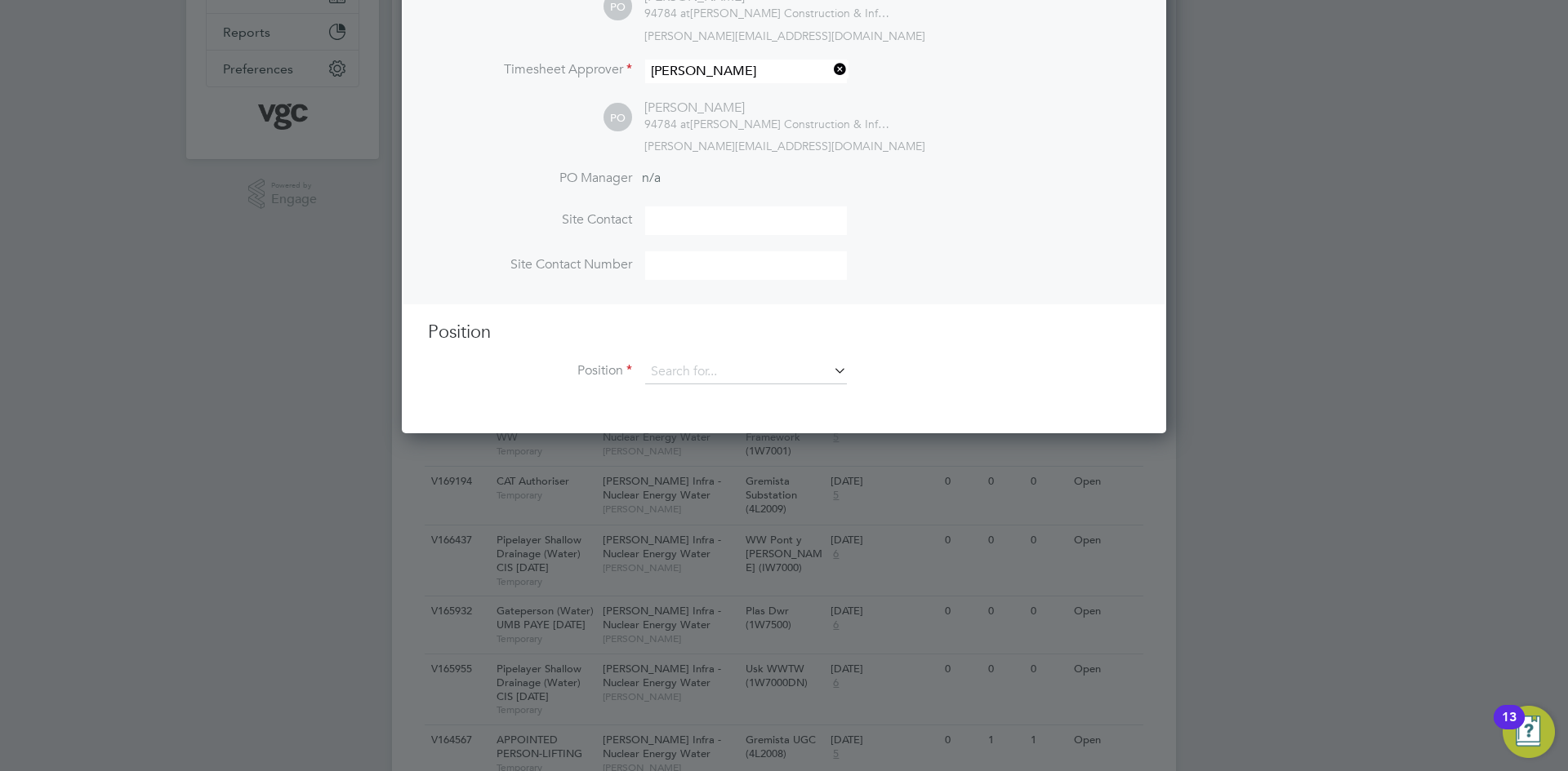
scroll to position [408, 0]
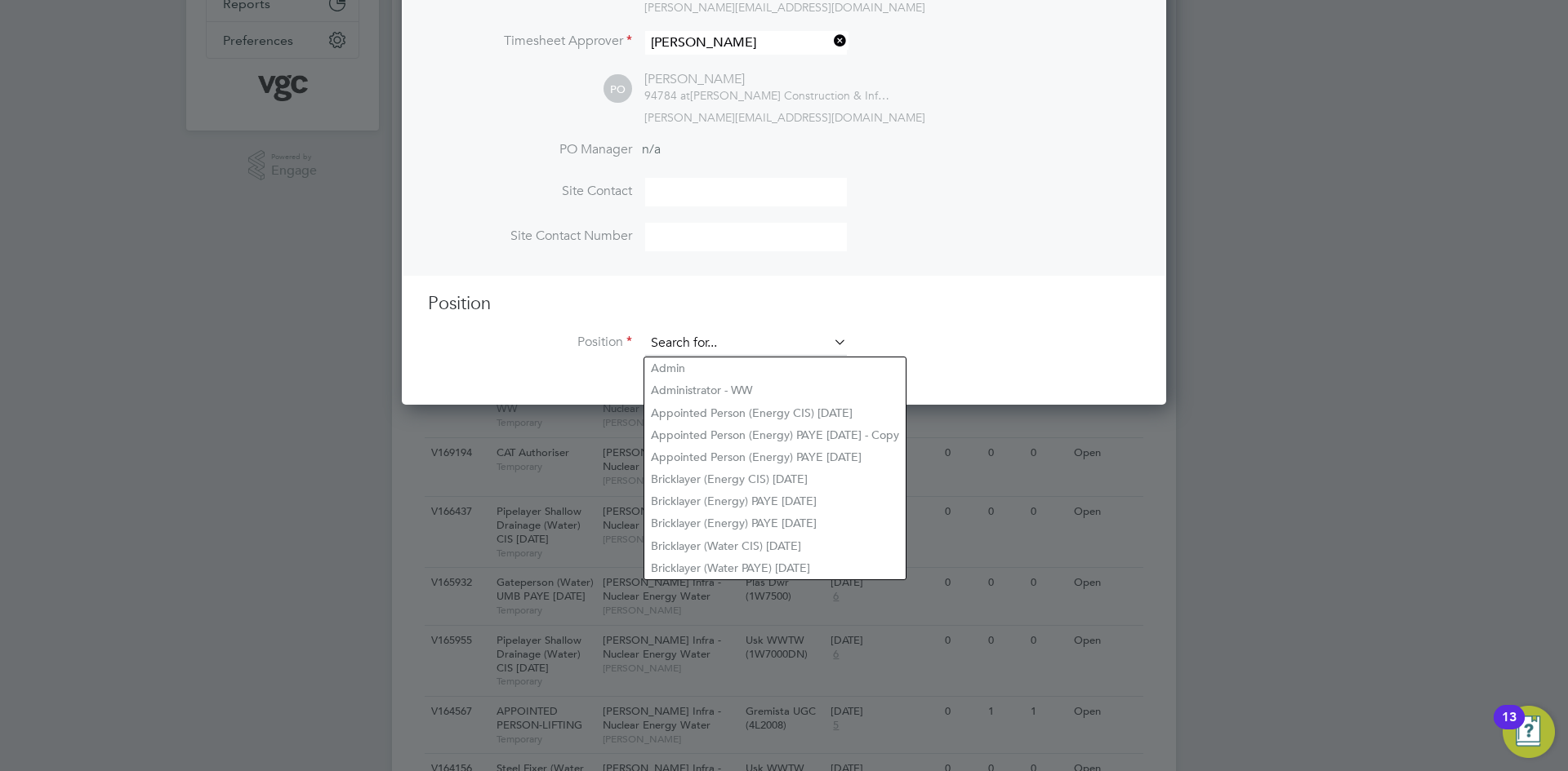
click at [753, 352] on input at bounding box center [746, 343] width 202 height 25
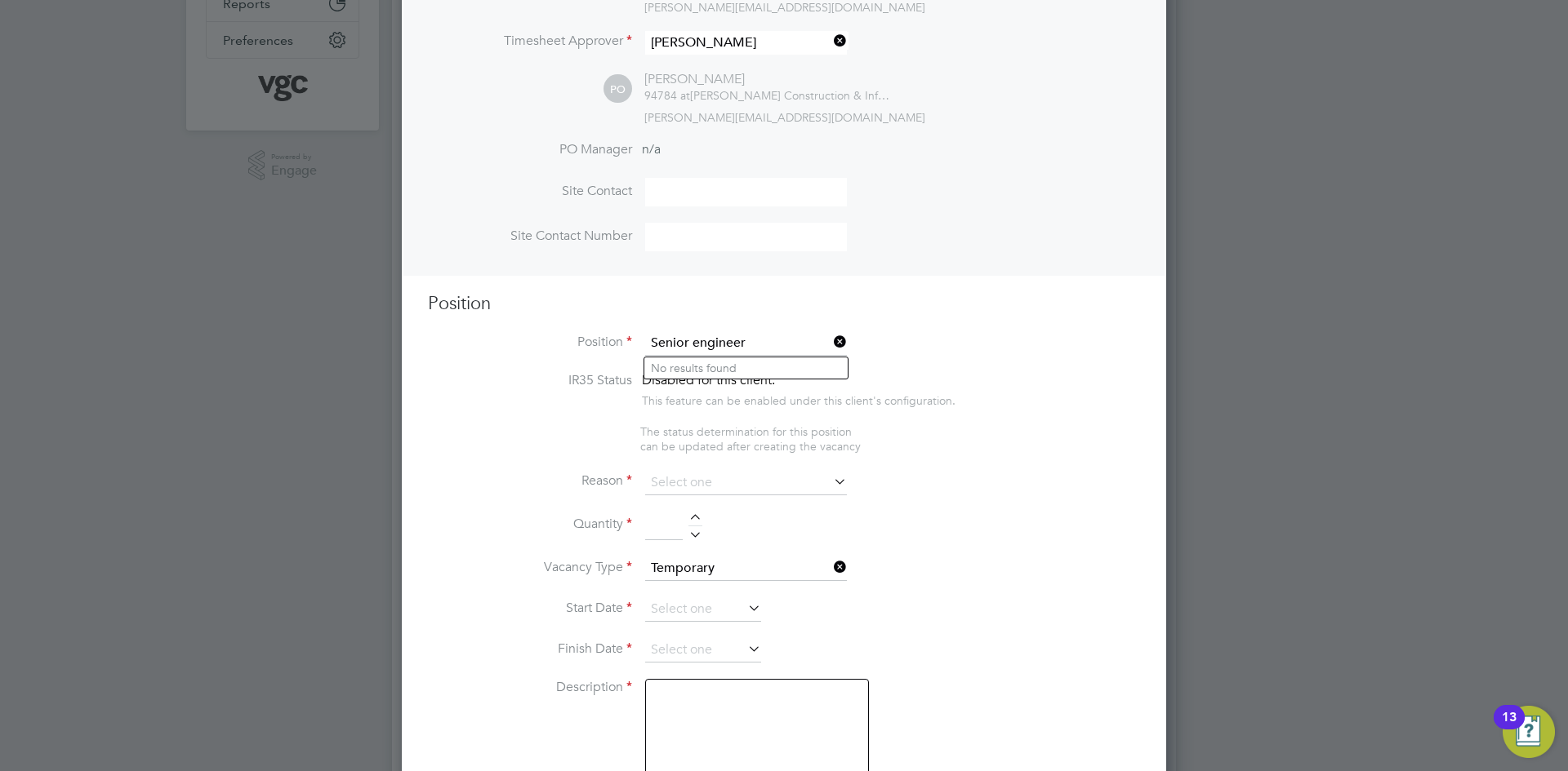
type input "Senior engineer"
click at [831, 347] on icon at bounding box center [831, 341] width 0 height 23
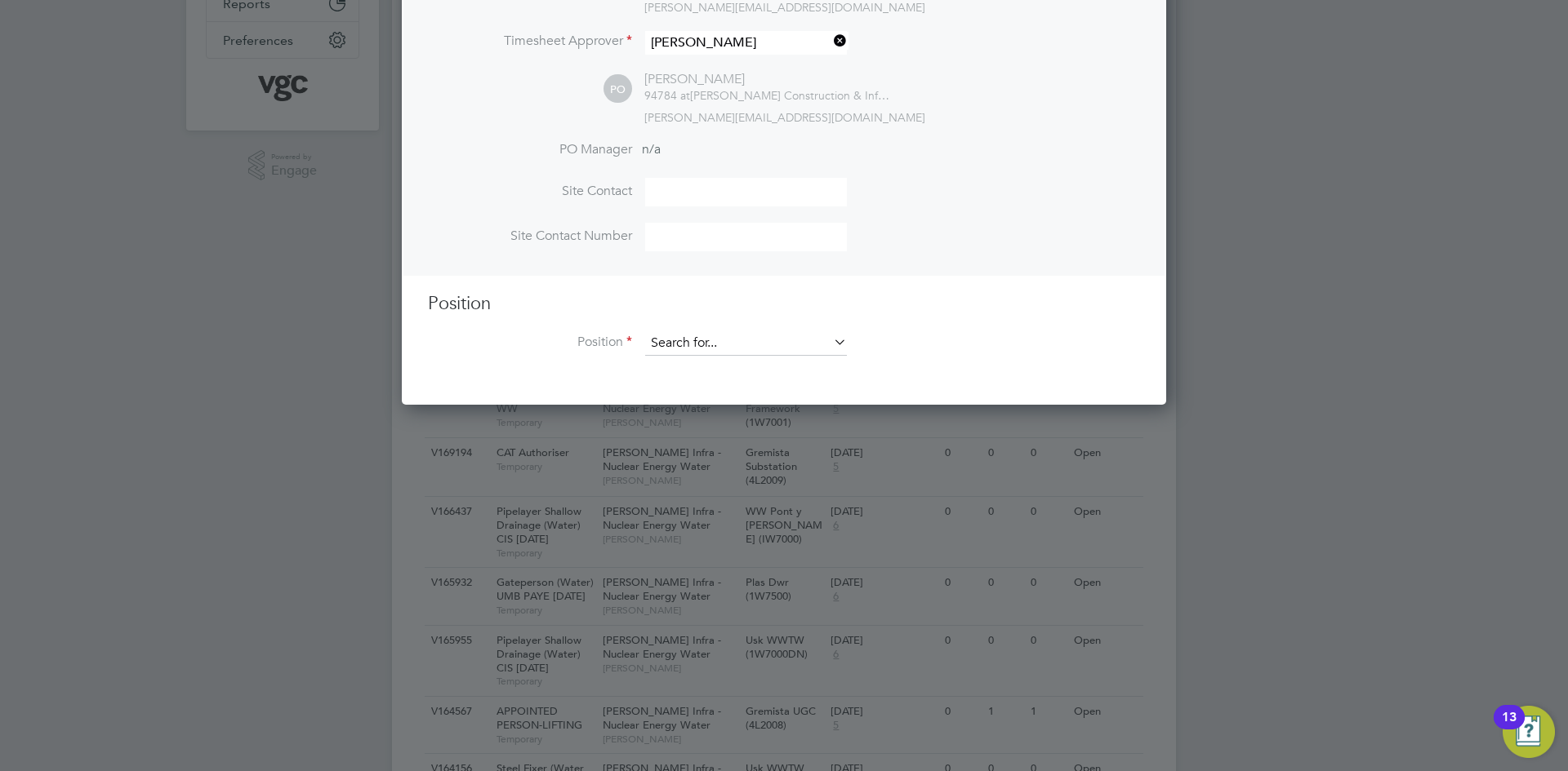
click at [769, 349] on input at bounding box center [746, 343] width 202 height 25
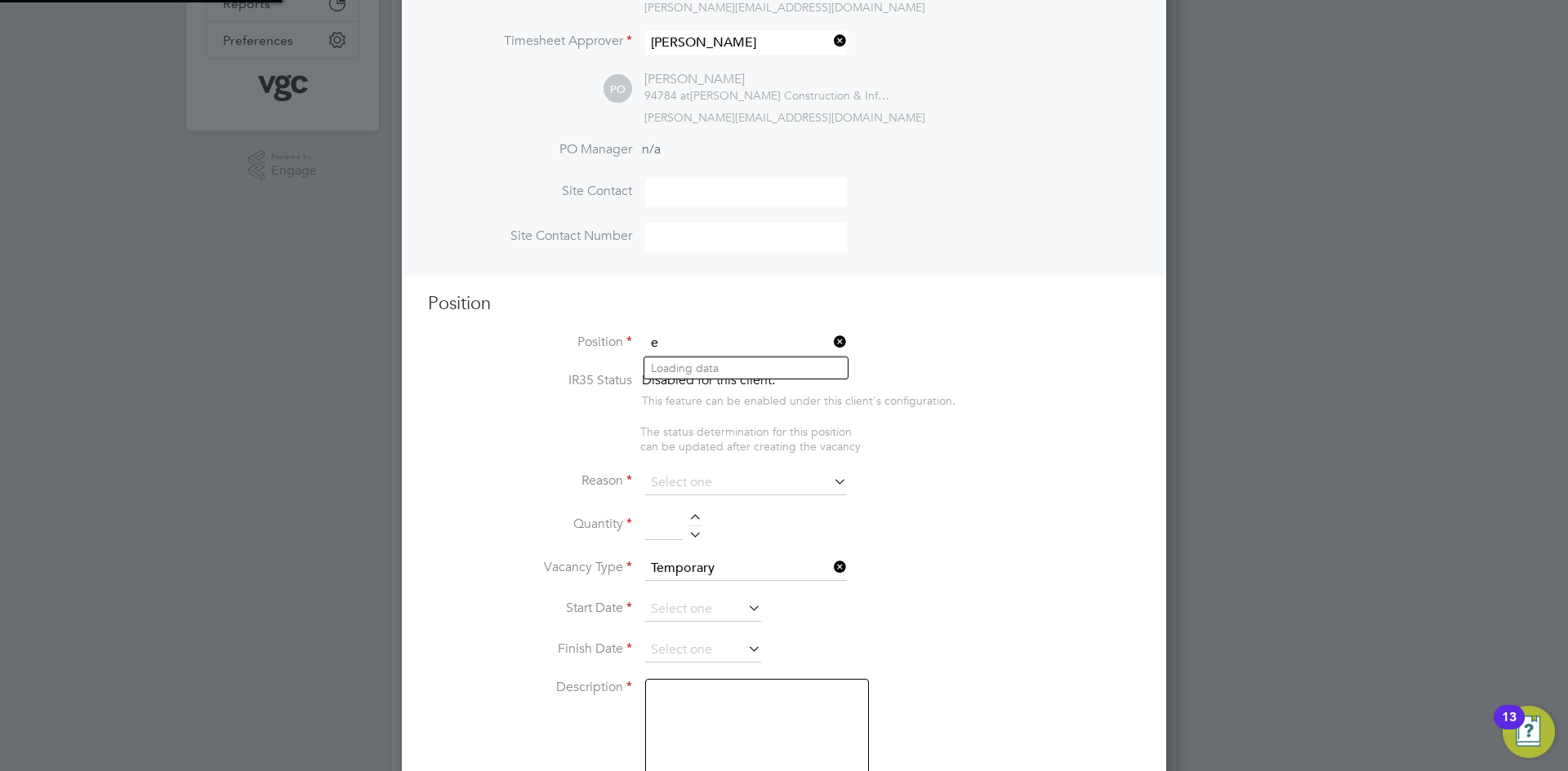
scroll to position [2316, 765]
type input "engin"
click at [831, 342] on icon at bounding box center [831, 341] width 0 height 23
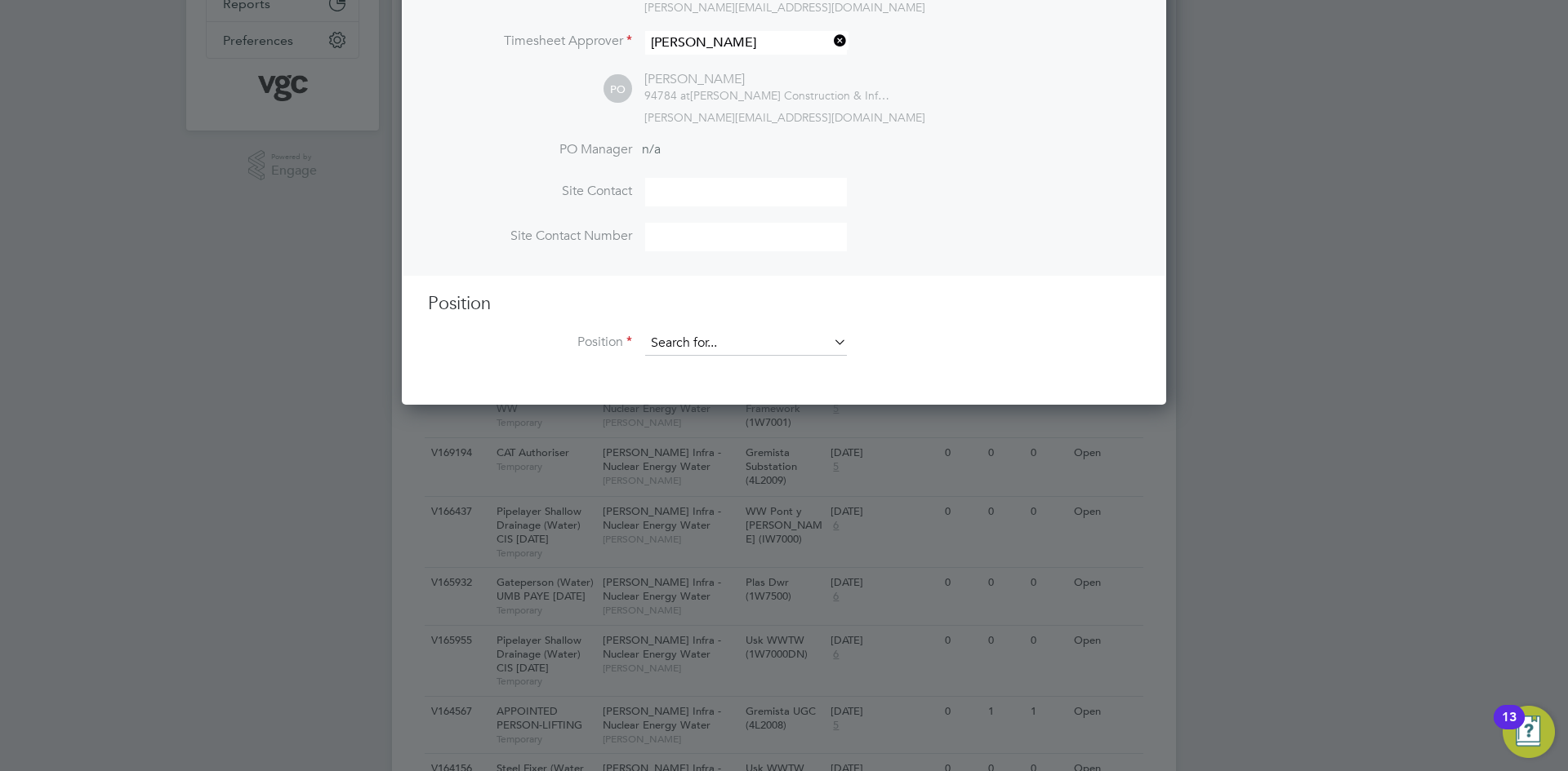
click at [702, 346] on input at bounding box center [746, 343] width 202 height 25
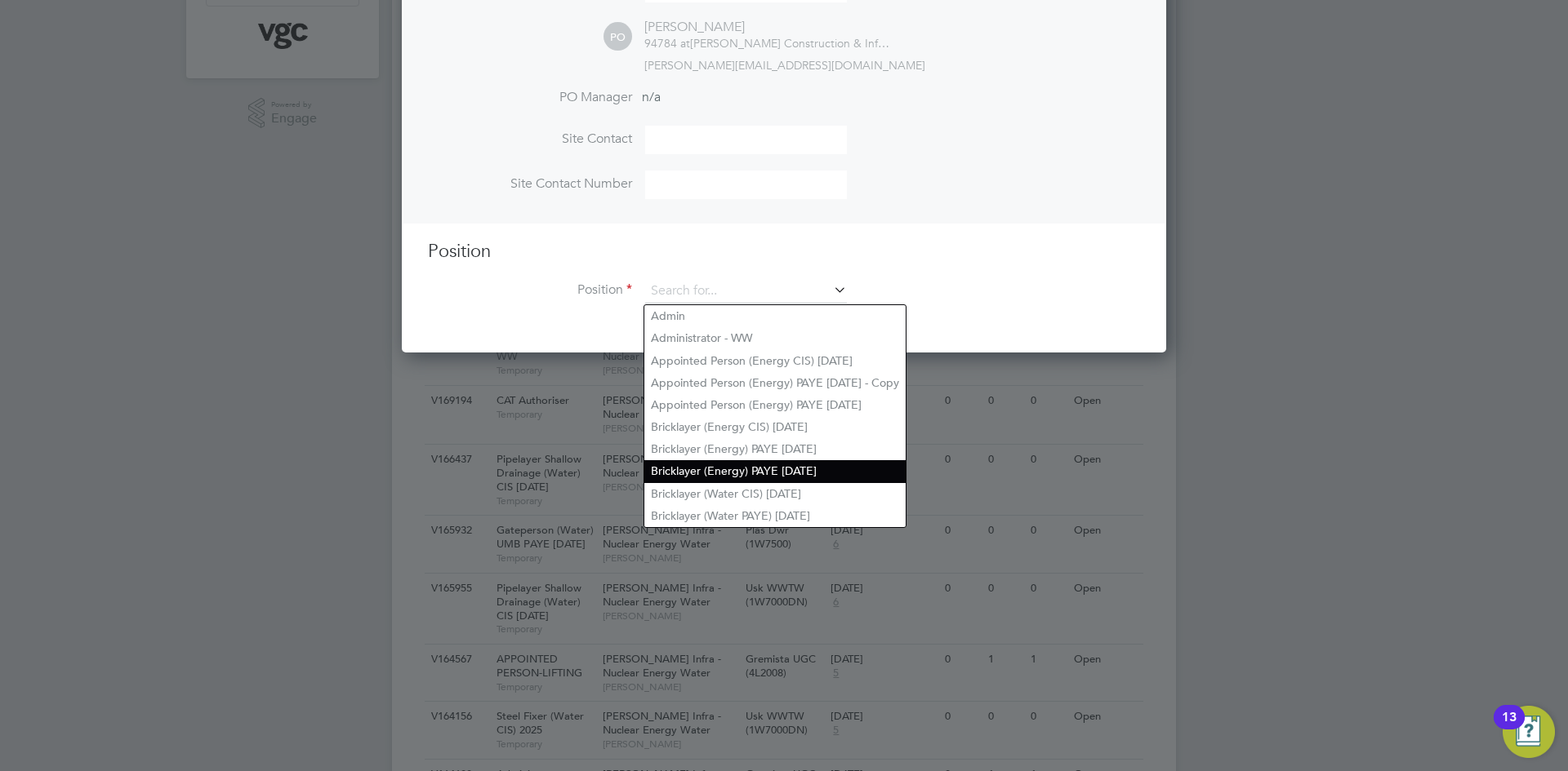
scroll to position [490, 0]
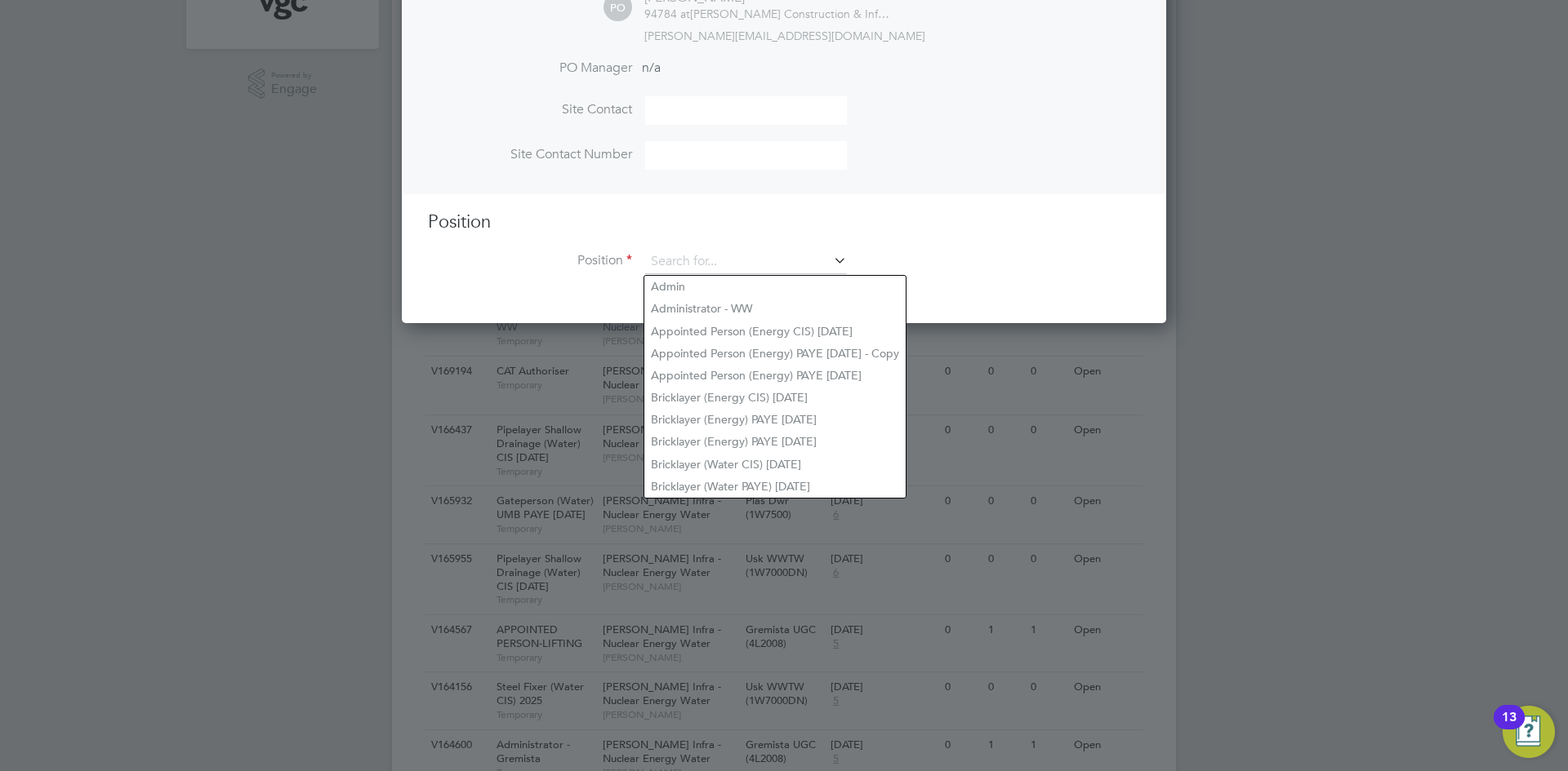
click at [1017, 208] on ng-template "Hiring Manager Phil Offer PO Phil Offer 94784 at Morgan Sindall Construction & …" at bounding box center [783, 52] width 712 height 477
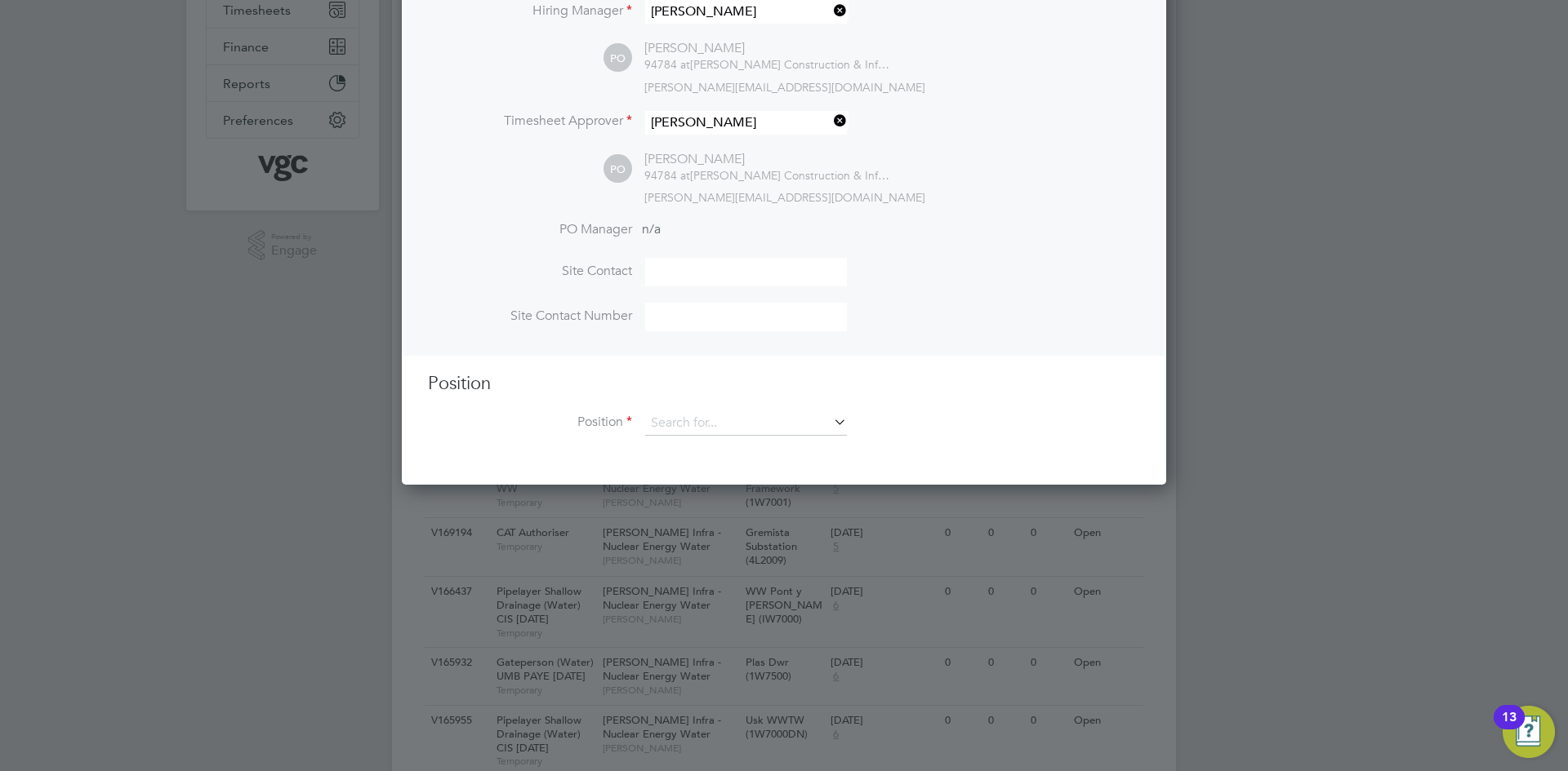
scroll to position [327, 0]
drag, startPoint x: 752, startPoint y: 399, endPoint x: 745, endPoint y: 430, distance: 31.8
click at [753, 401] on div "Position Position" at bounding box center [783, 415] width 712 height 81
click at [745, 430] on input at bounding box center [746, 425] width 202 height 25
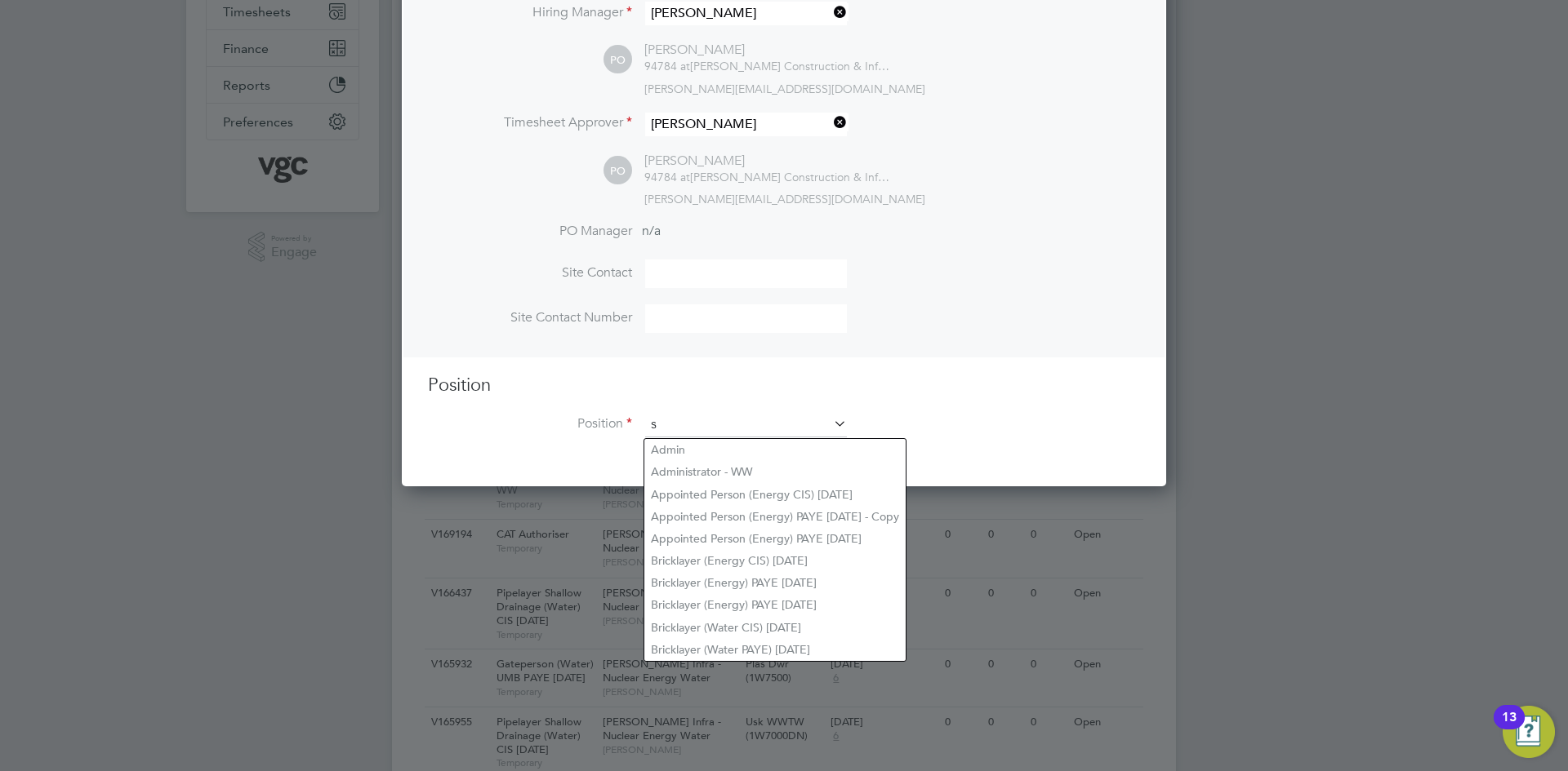
scroll to position [2316, 765]
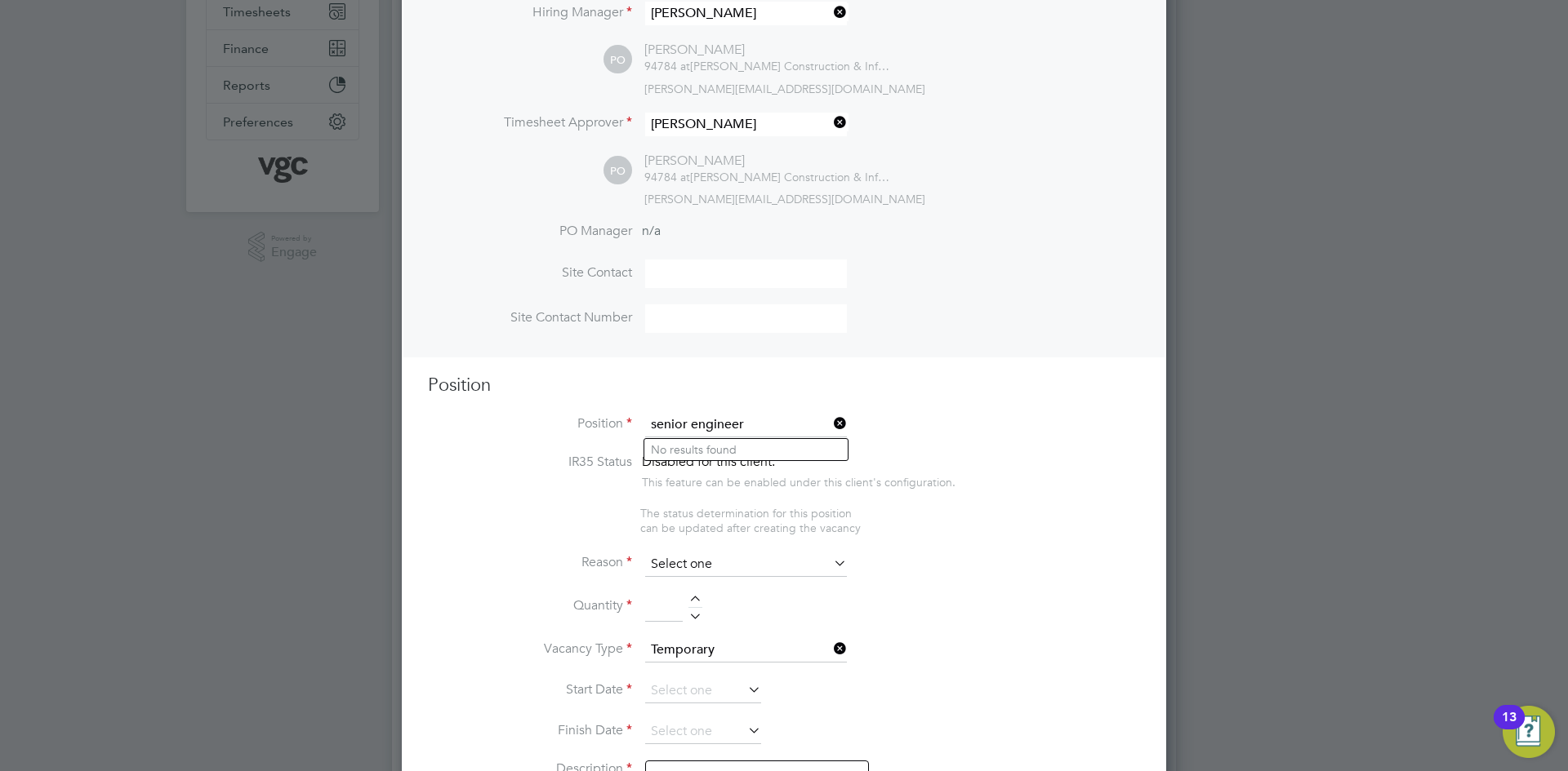
type input "senior engineer"
click at [711, 561] on input at bounding box center [746, 564] width 202 height 25
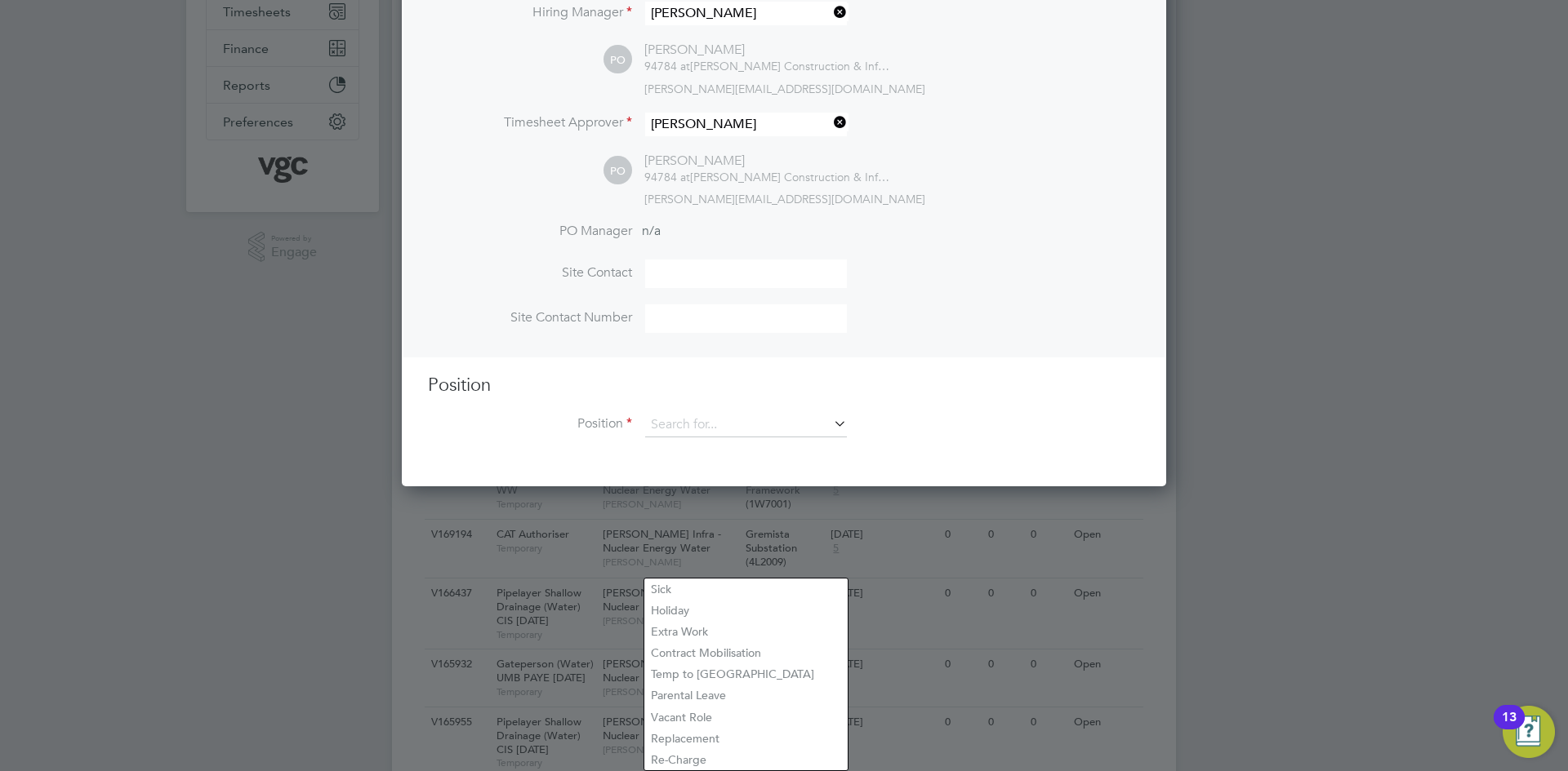
scroll to position [753, 765]
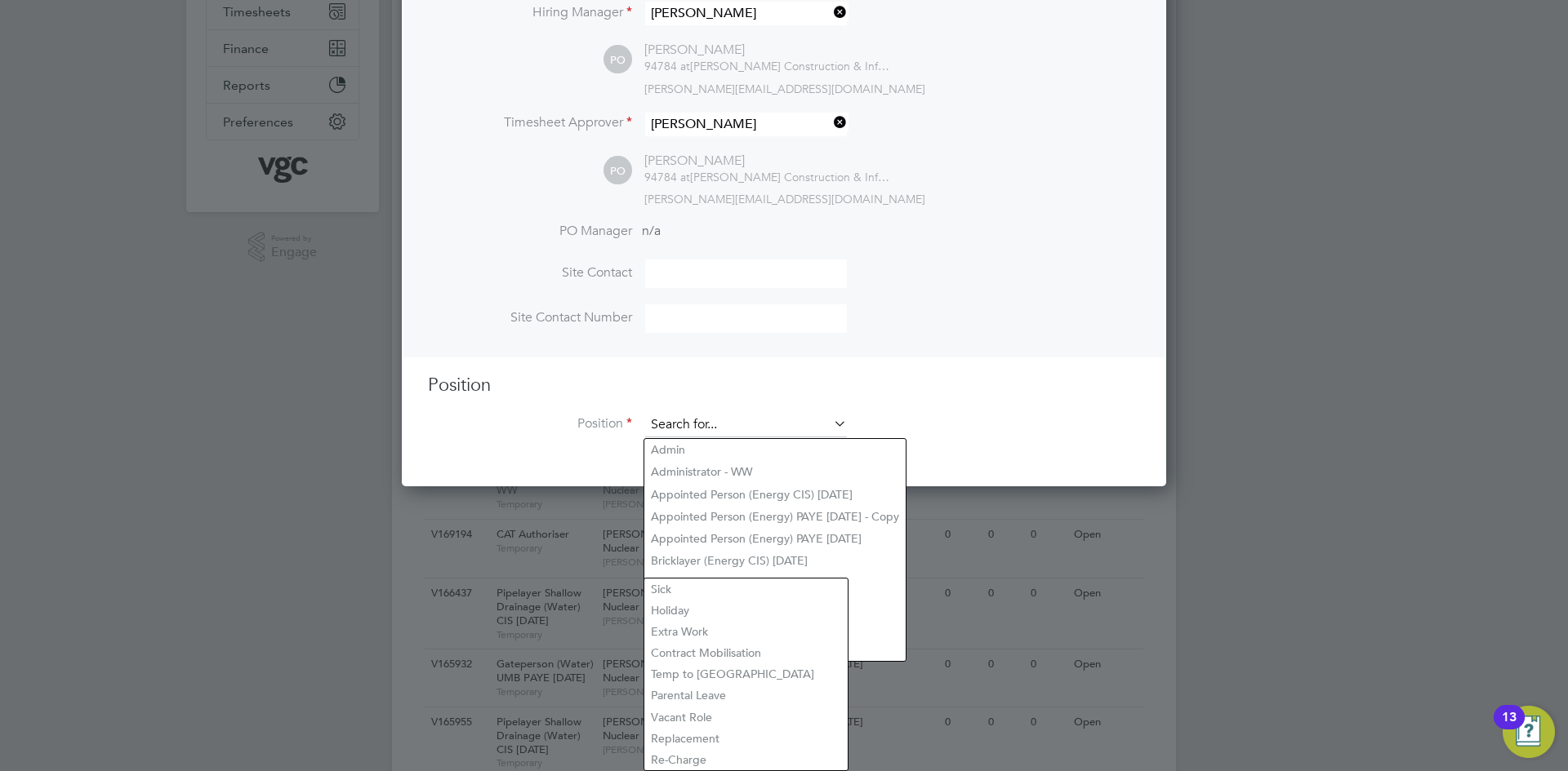
click at [776, 417] on input at bounding box center [746, 425] width 202 height 25
click at [1049, 438] on li "Position" at bounding box center [783, 433] width 712 height 41
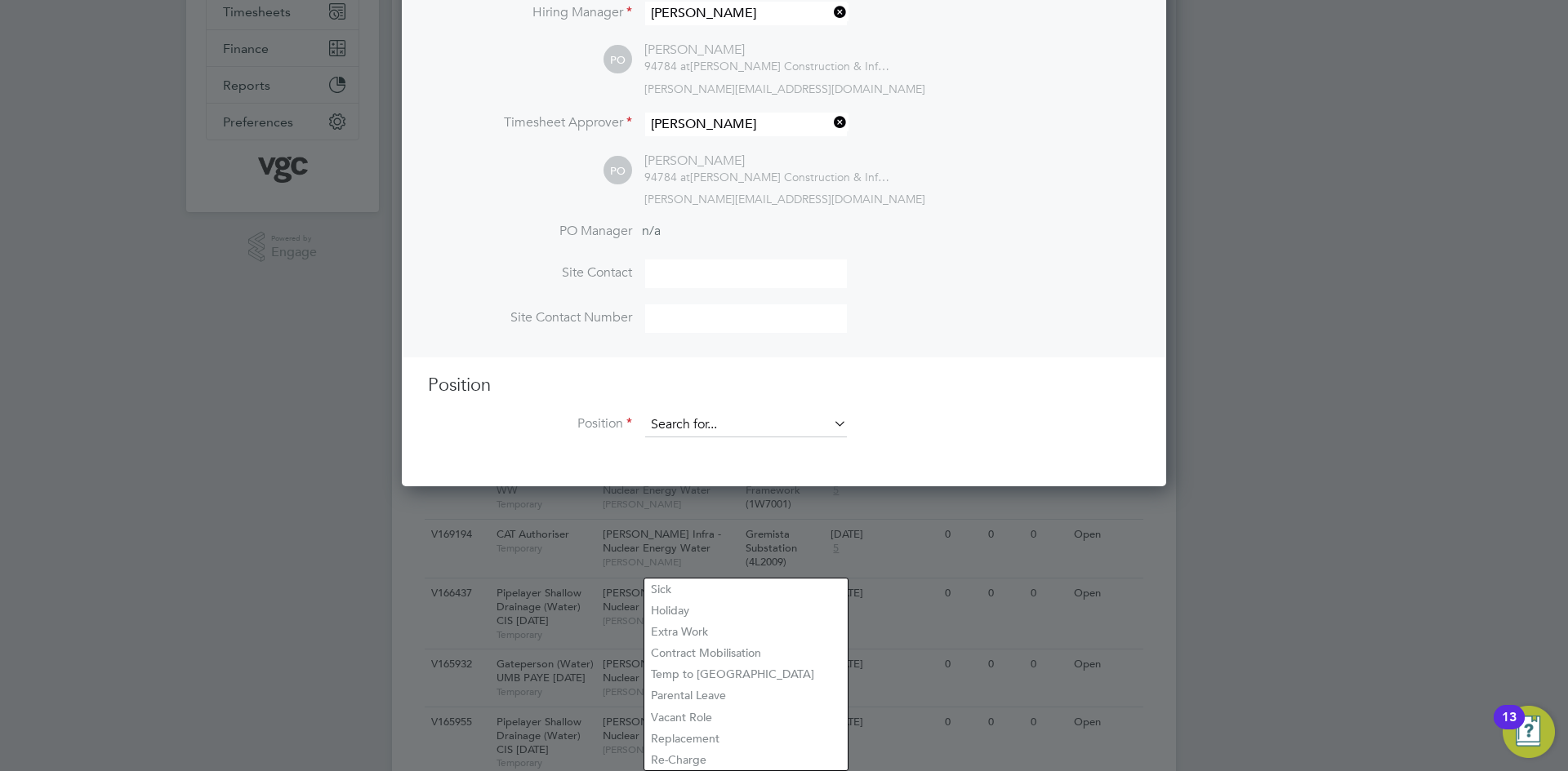
click at [715, 431] on input at bounding box center [746, 425] width 202 height 25
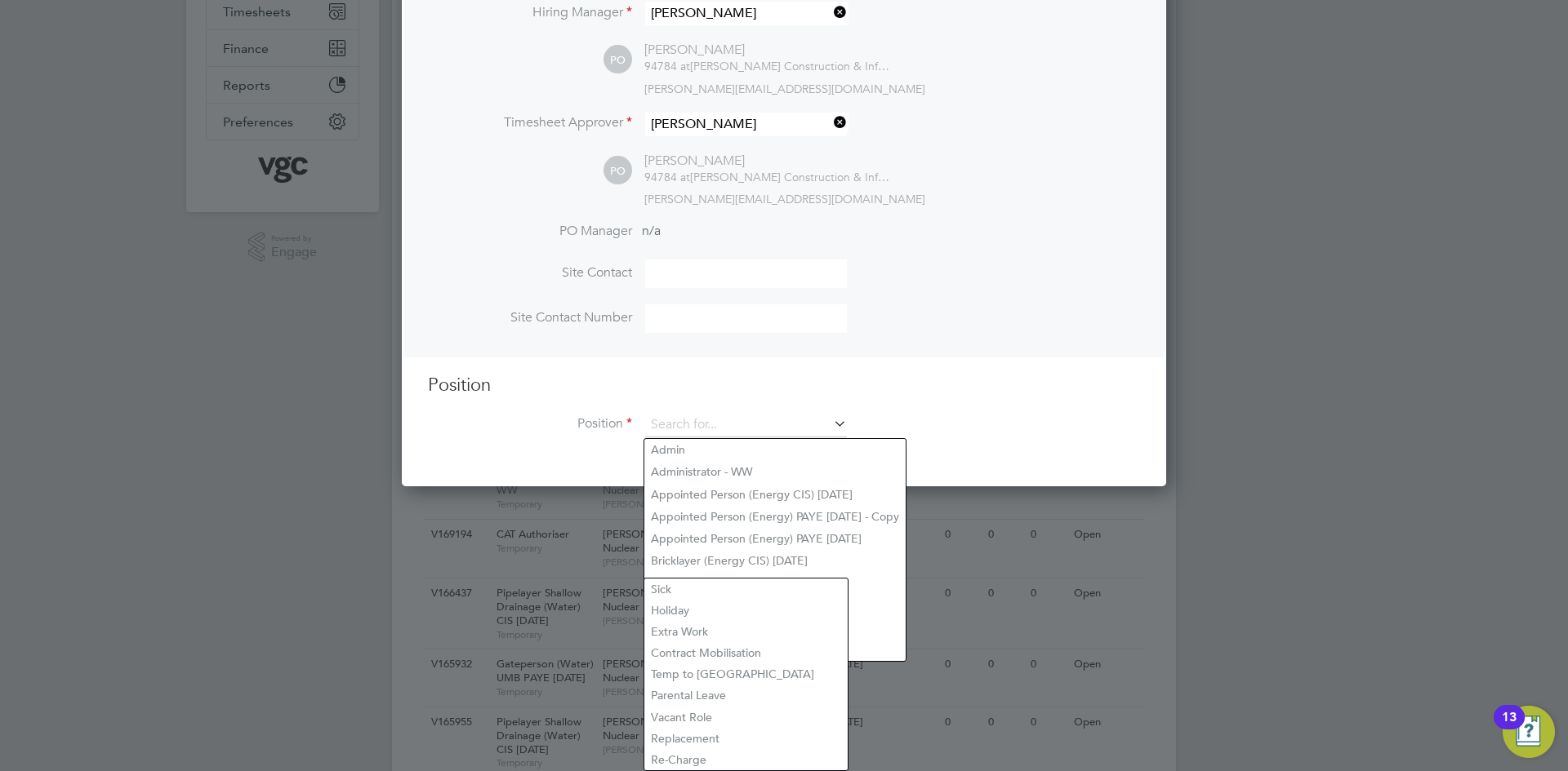
click at [988, 394] on h3 "Position" at bounding box center [783, 386] width 712 height 24
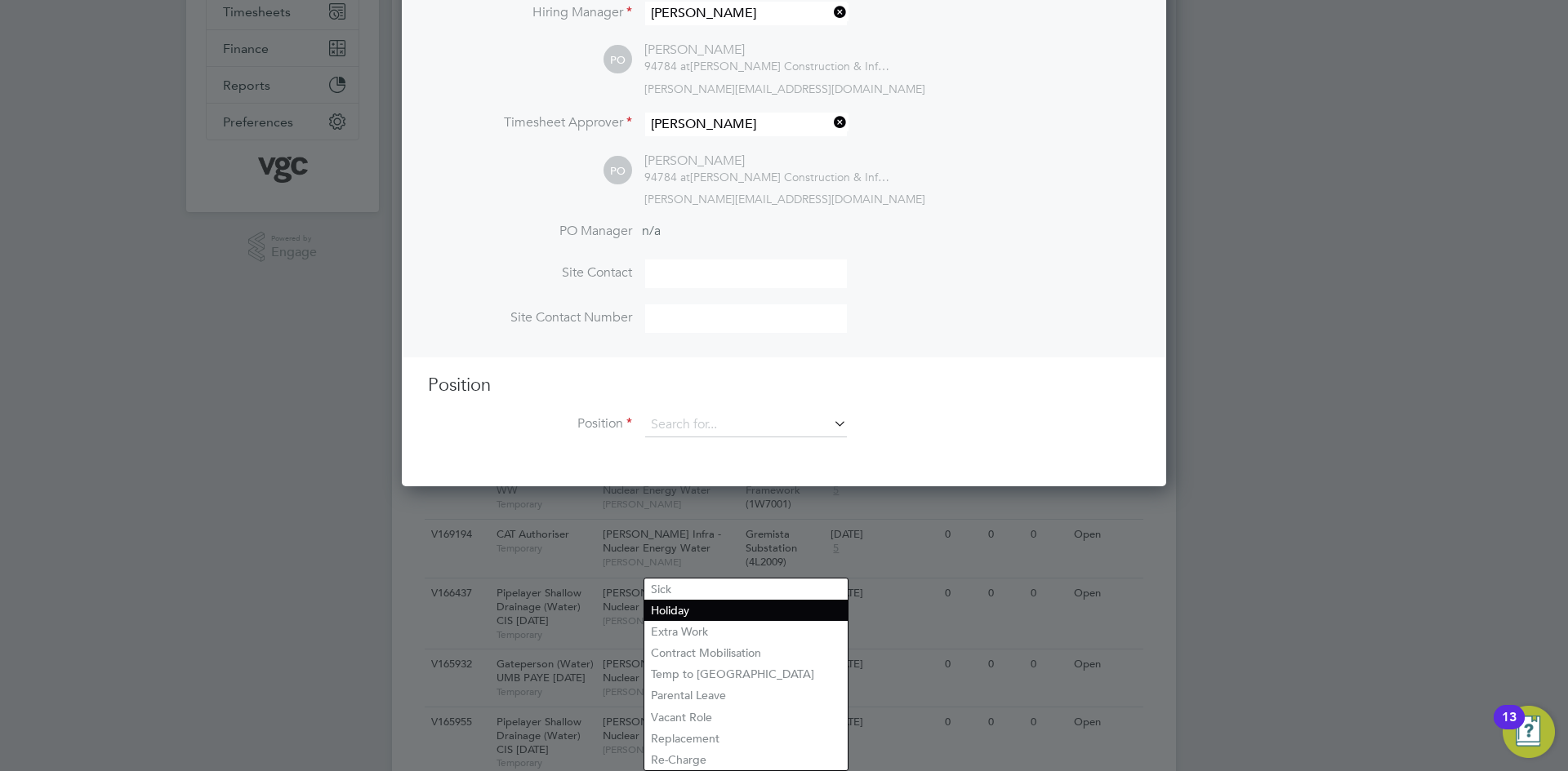
click at [785, 605] on li "Holiday" at bounding box center [745, 610] width 203 height 21
click at [710, 428] on input at bounding box center [746, 425] width 202 height 25
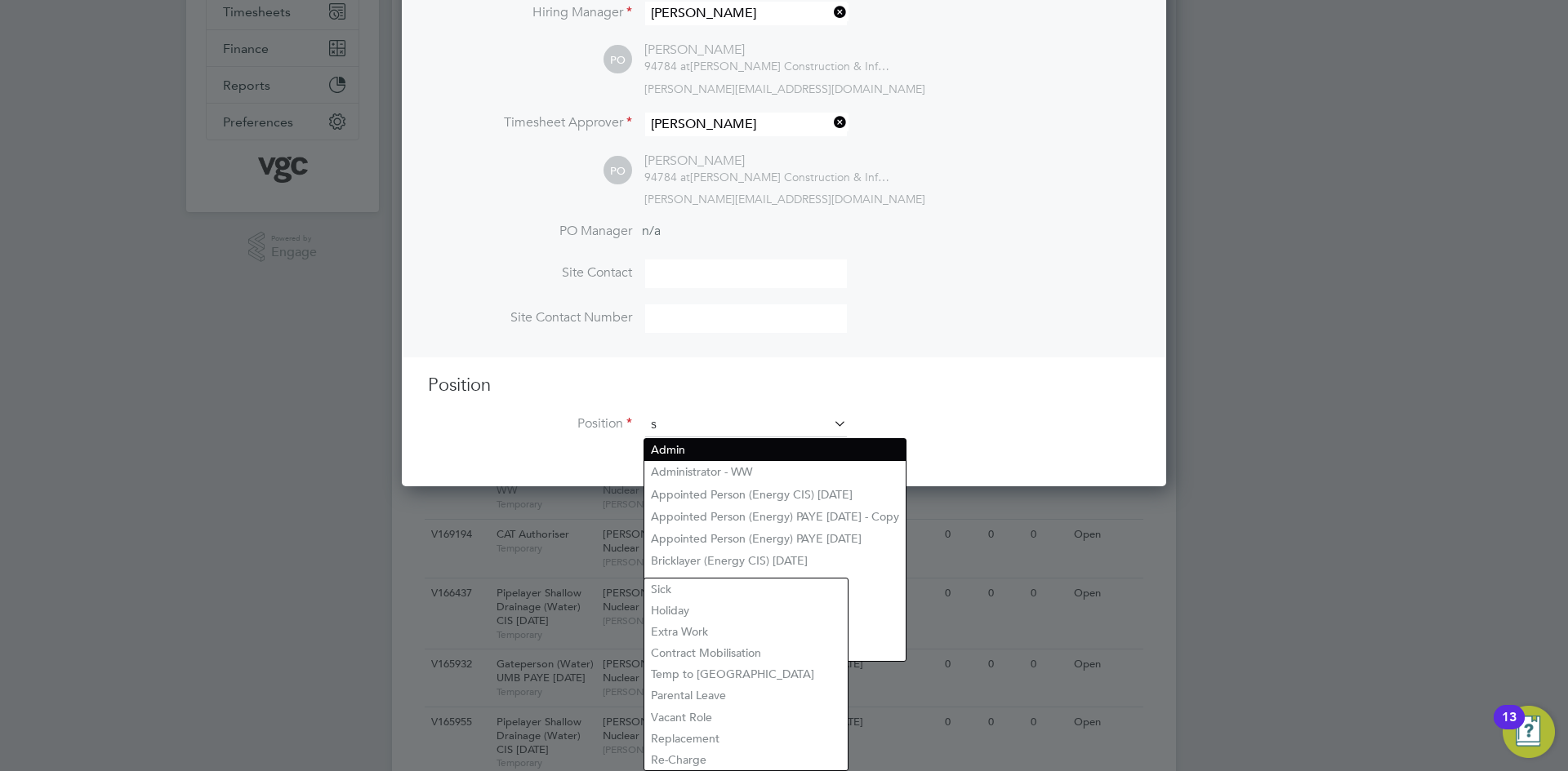
scroll to position [2316, 765]
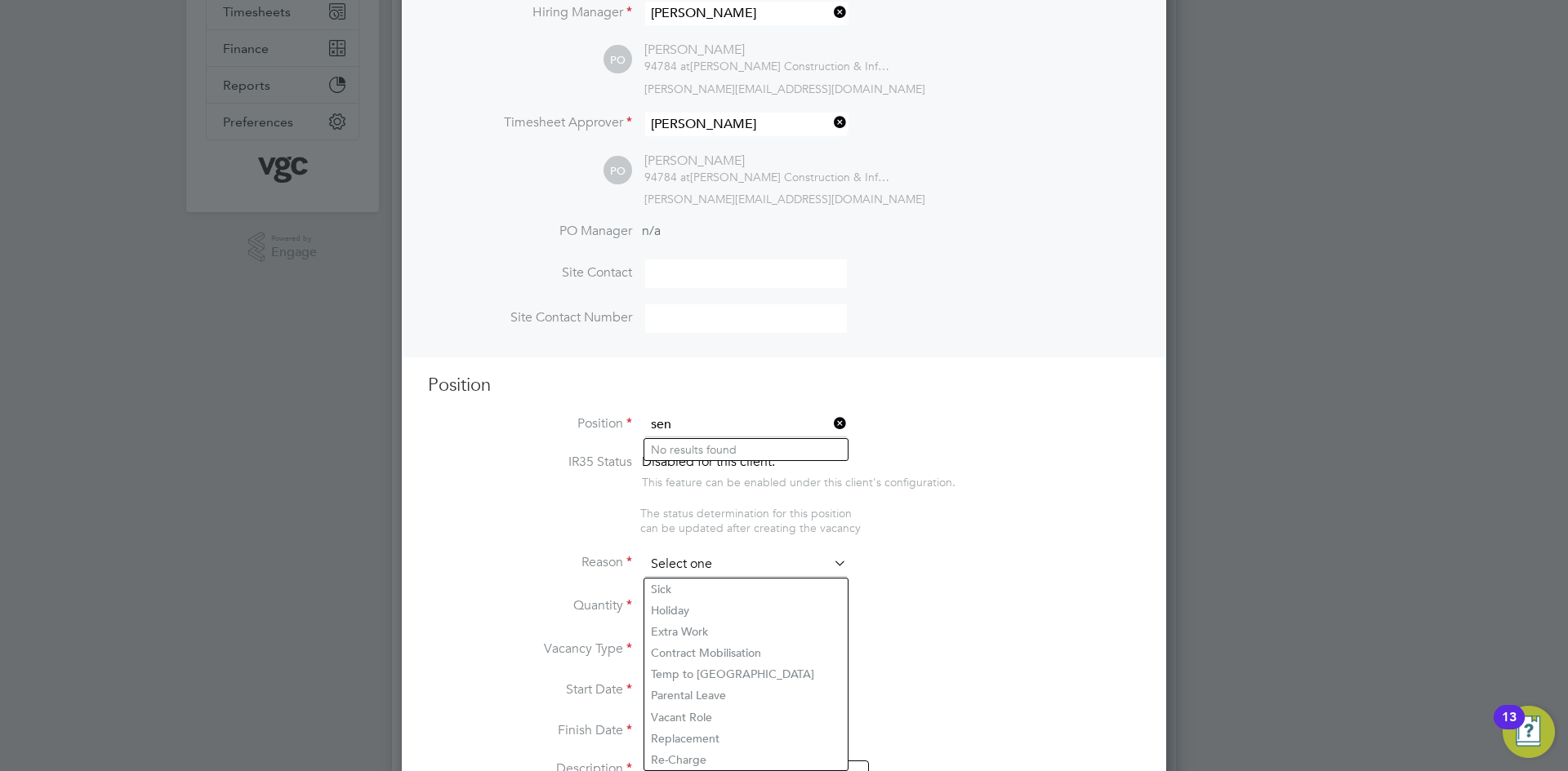
type input "sen"
click at [794, 559] on input at bounding box center [746, 564] width 202 height 25
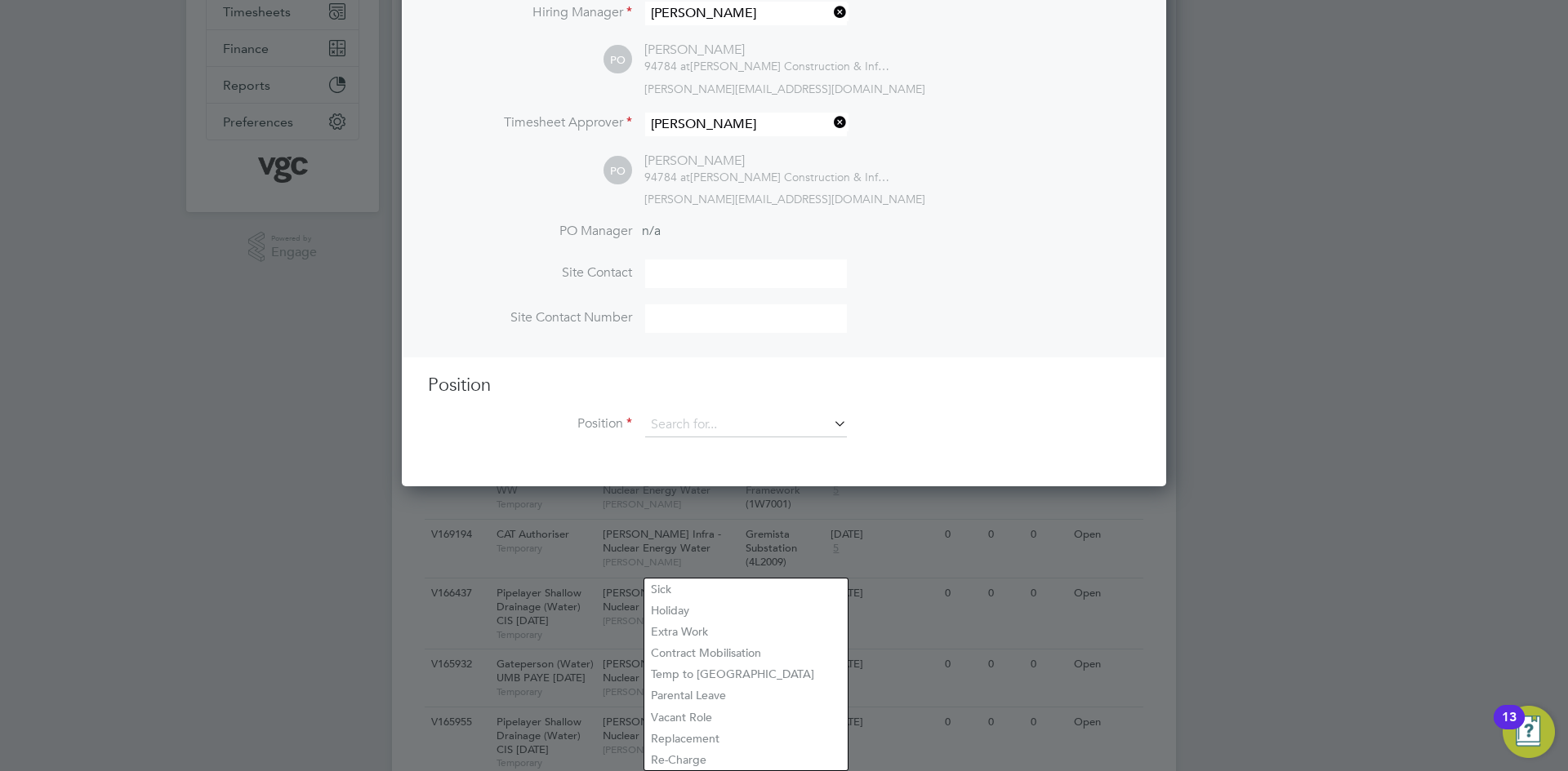
scroll to position [753, 765]
click at [850, 493] on div at bounding box center [784, 385] width 1568 height 771
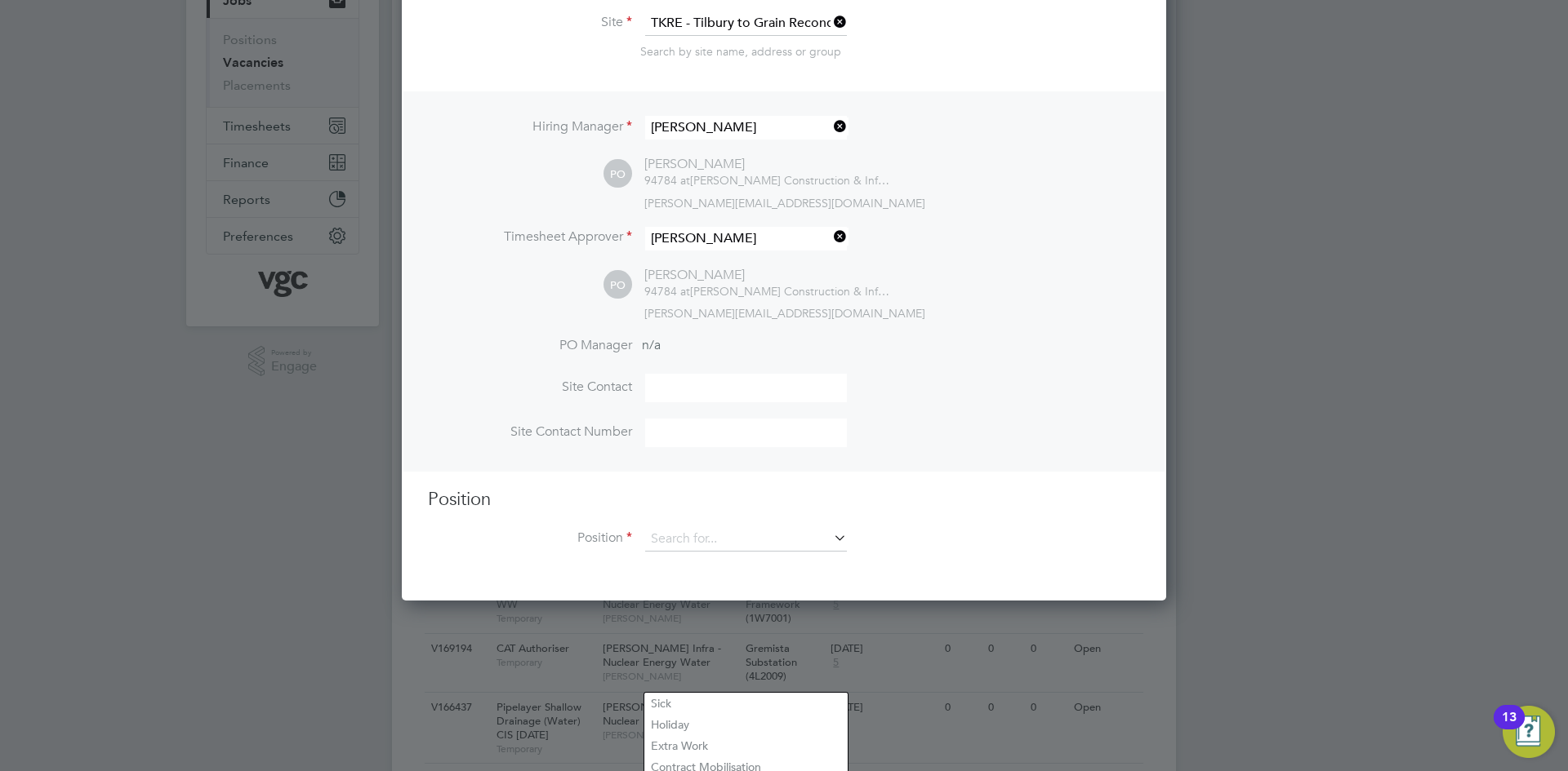
scroll to position [0, 0]
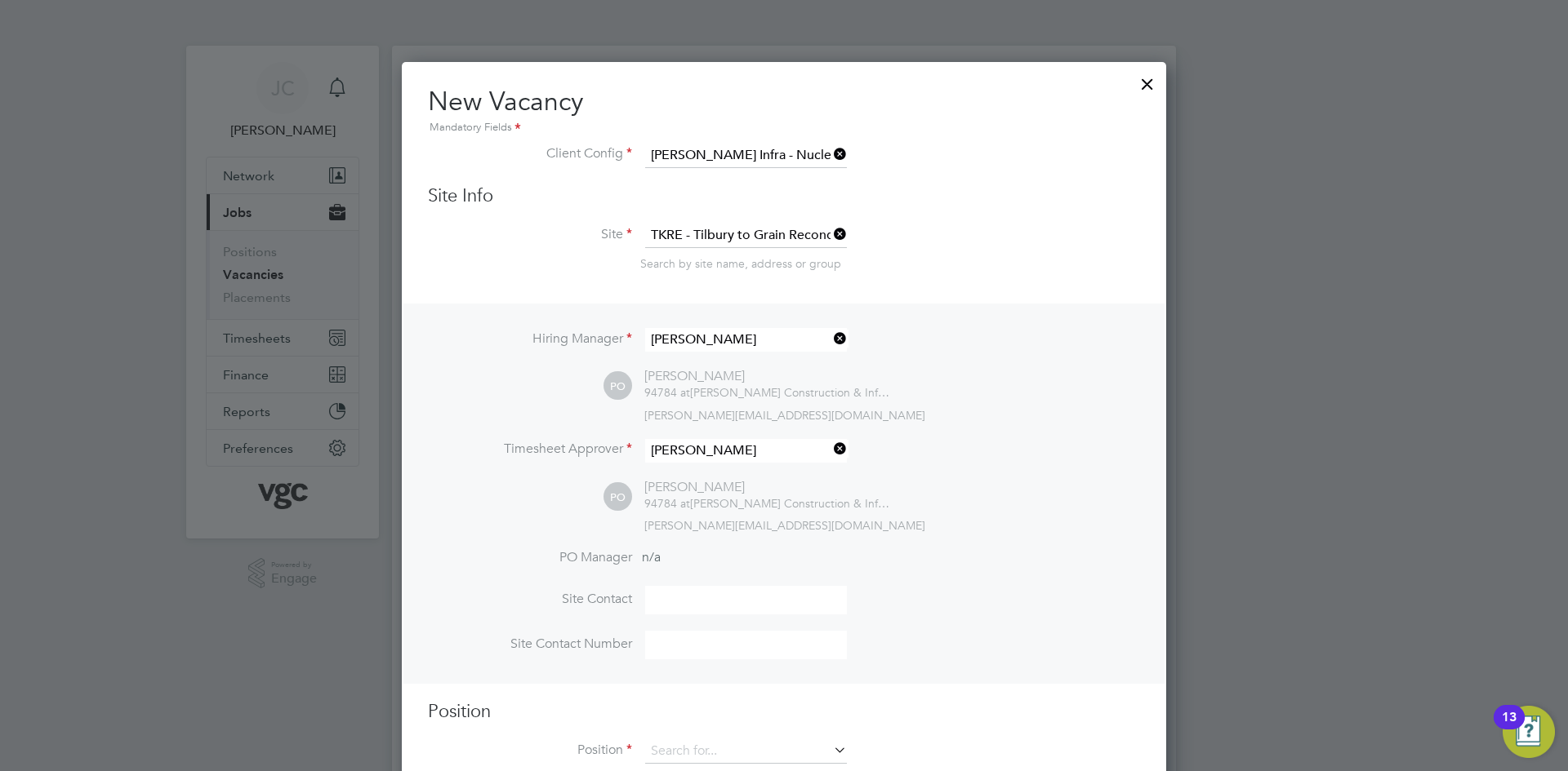
click at [1158, 77] on div at bounding box center [1147, 80] width 30 height 30
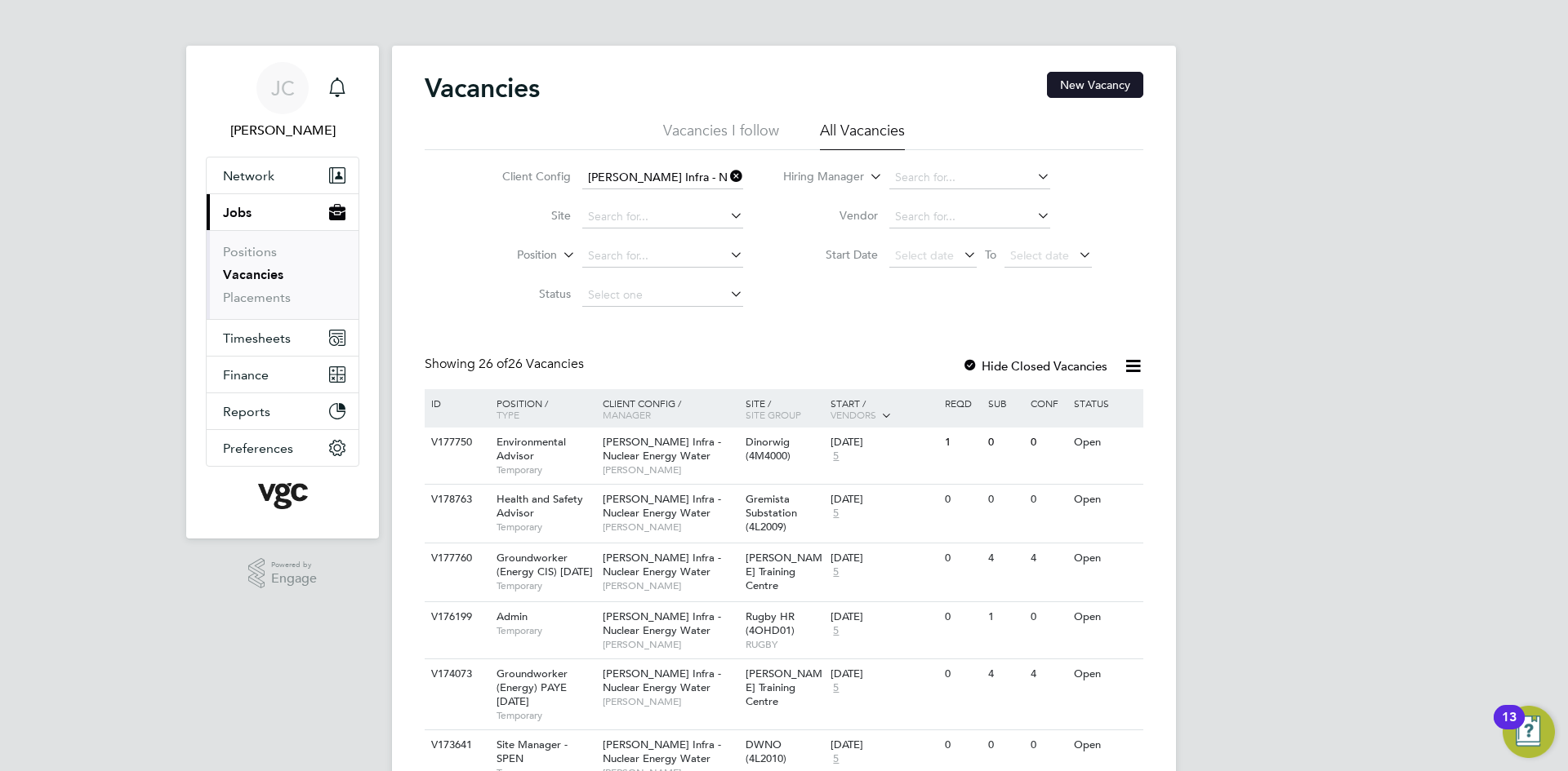
click at [1093, 84] on button "New Vacancy" at bounding box center [1094, 85] width 96 height 26
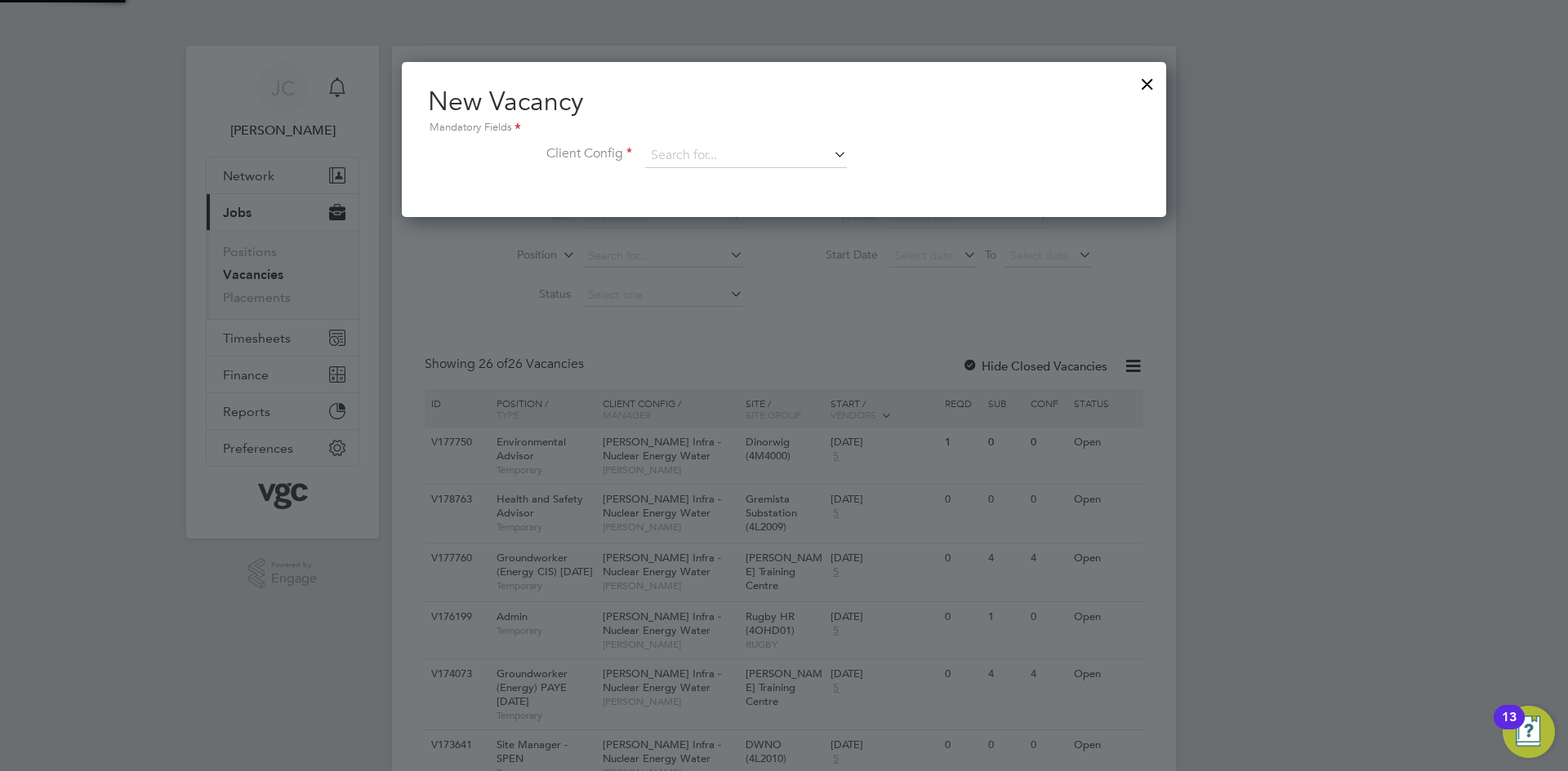
scroll to position [155, 765]
click at [697, 155] on input at bounding box center [746, 155] width 202 height 25
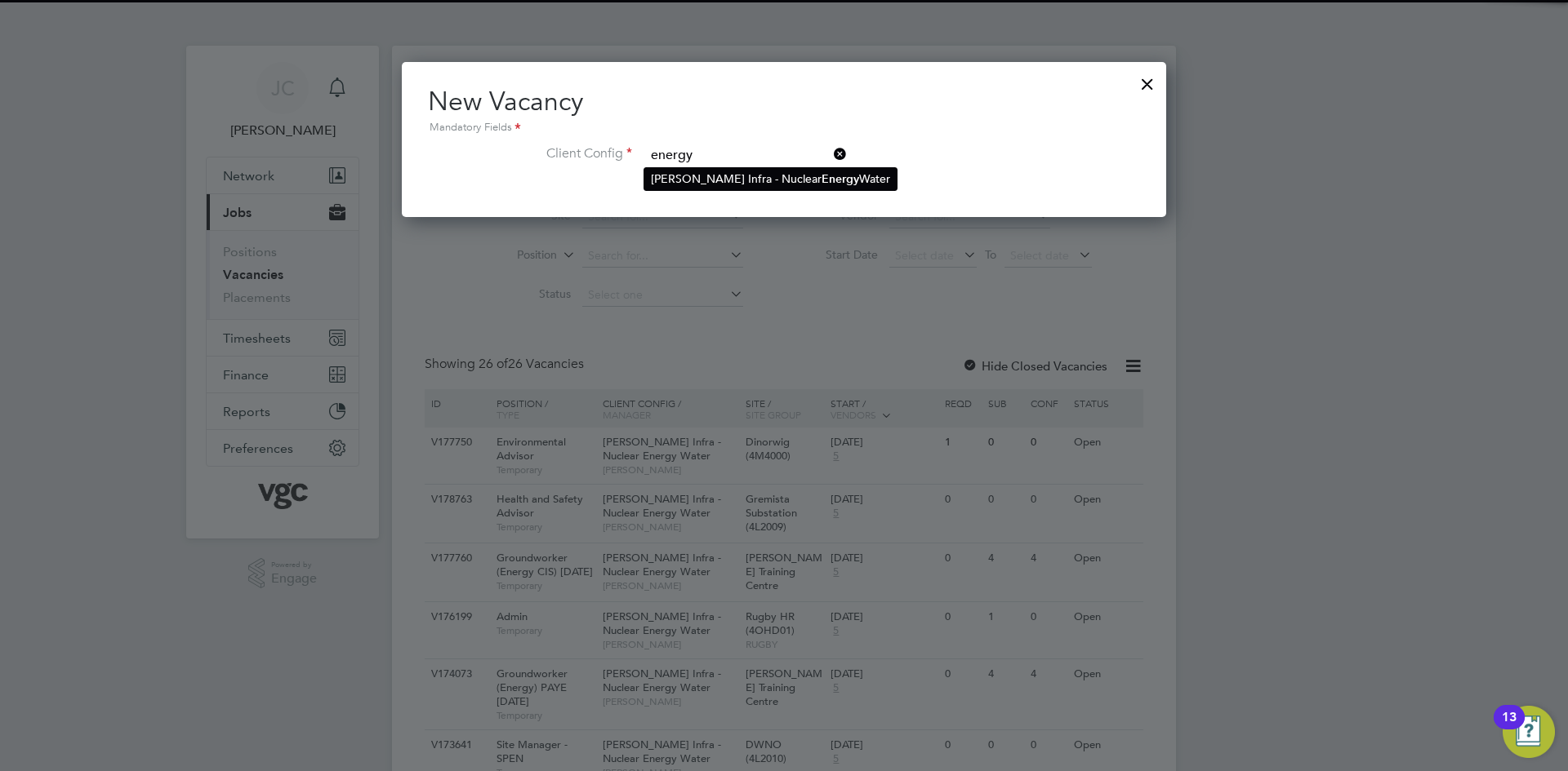
click at [711, 174] on li "[PERSON_NAME] Infra - Nuclear Energy Water" at bounding box center [770, 179] width 252 height 22
type input "[PERSON_NAME] Infra - Nuclear Energy Water"
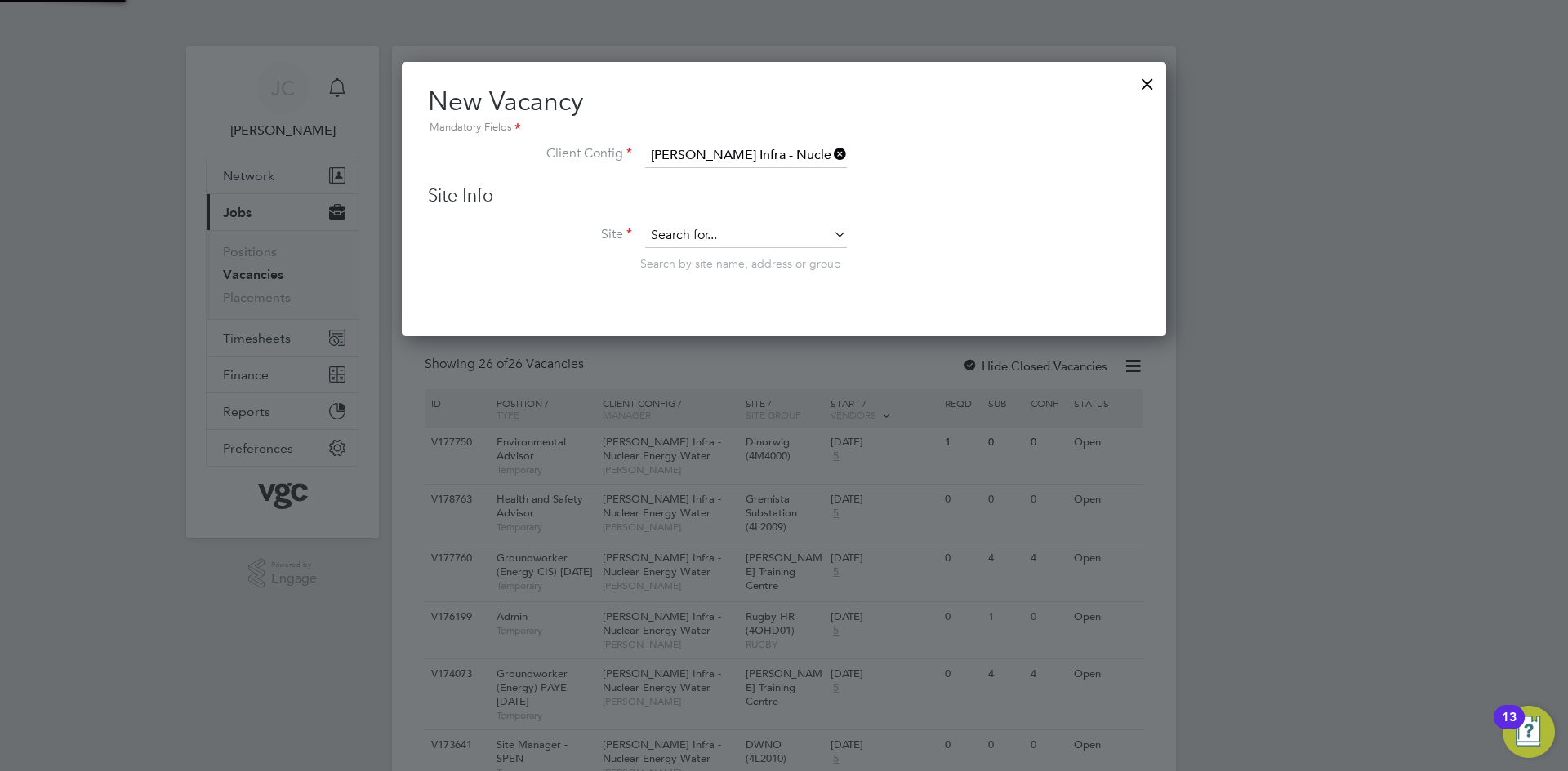
click at [710, 234] on input at bounding box center [746, 236] width 202 height 25
click at [721, 264] on b "Tilbury" at bounding box center [704, 259] width 37 height 14
type input "TKRE - Tilbury to Grain Reconductoring"
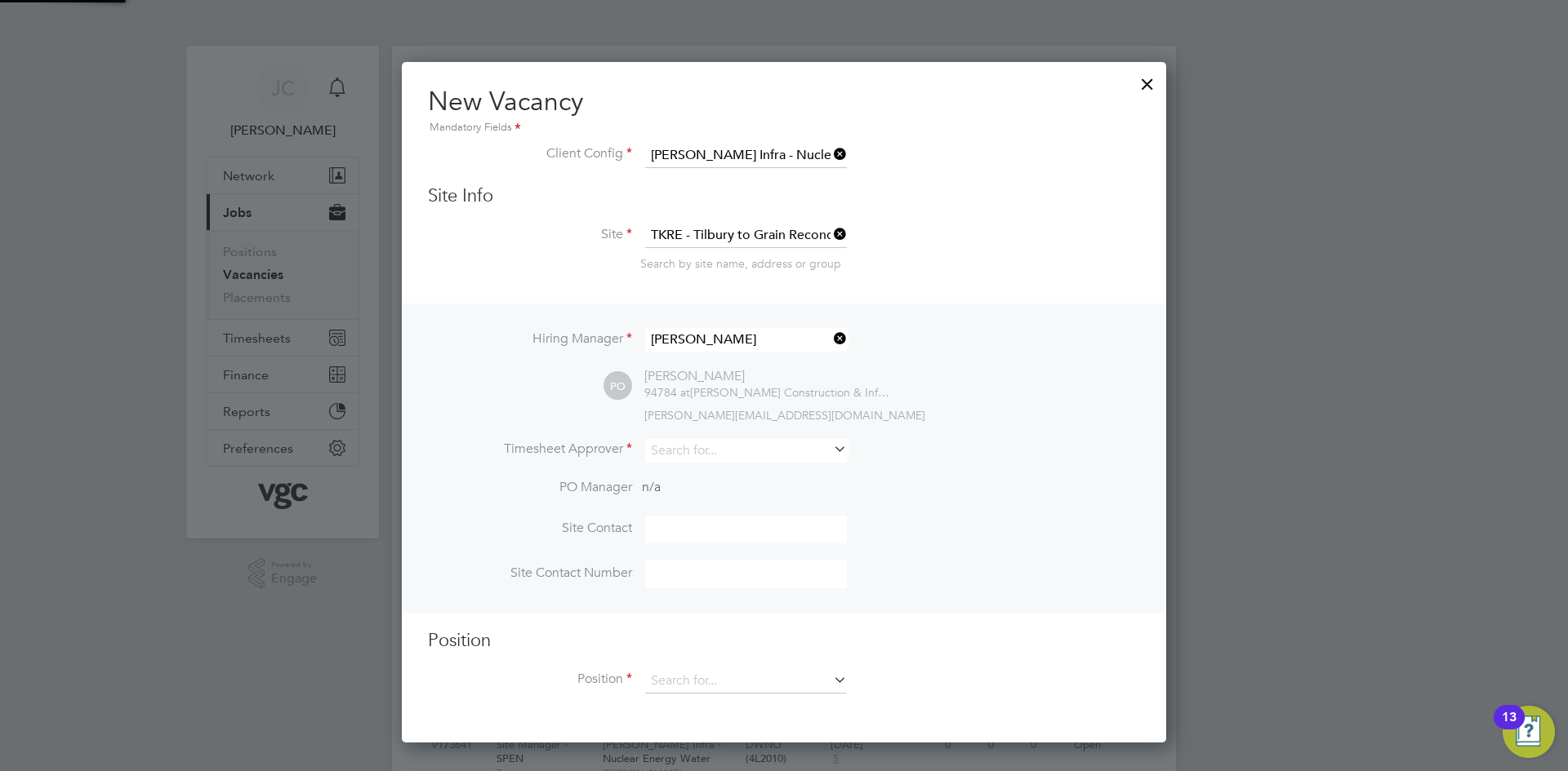
scroll to position [683, 765]
click at [684, 448] on input at bounding box center [746, 451] width 202 height 24
click at [697, 473] on li "Phil Off er" at bounding box center [745, 475] width 203 height 22
type input "[PERSON_NAME]"
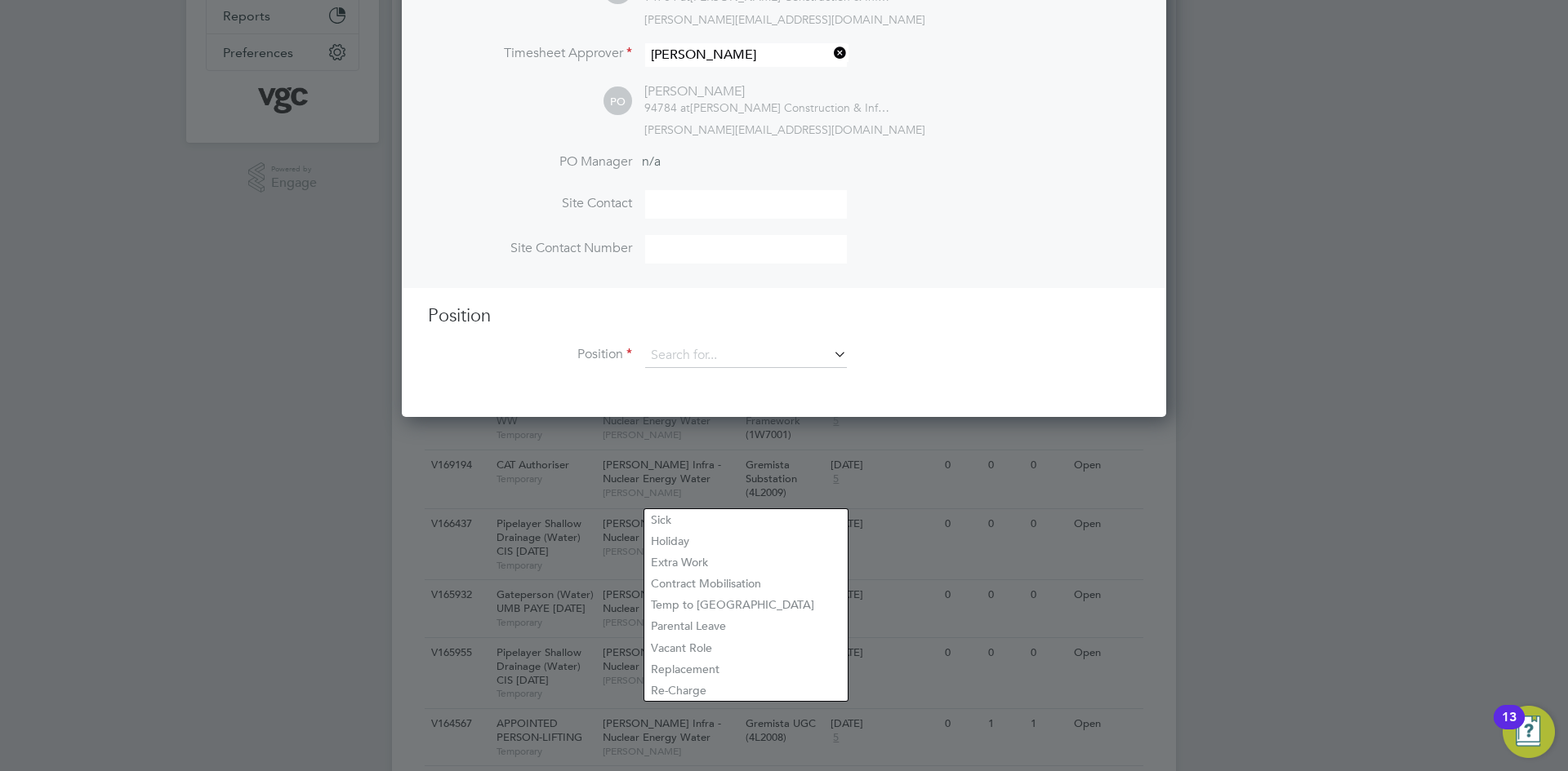
scroll to position [408, 0]
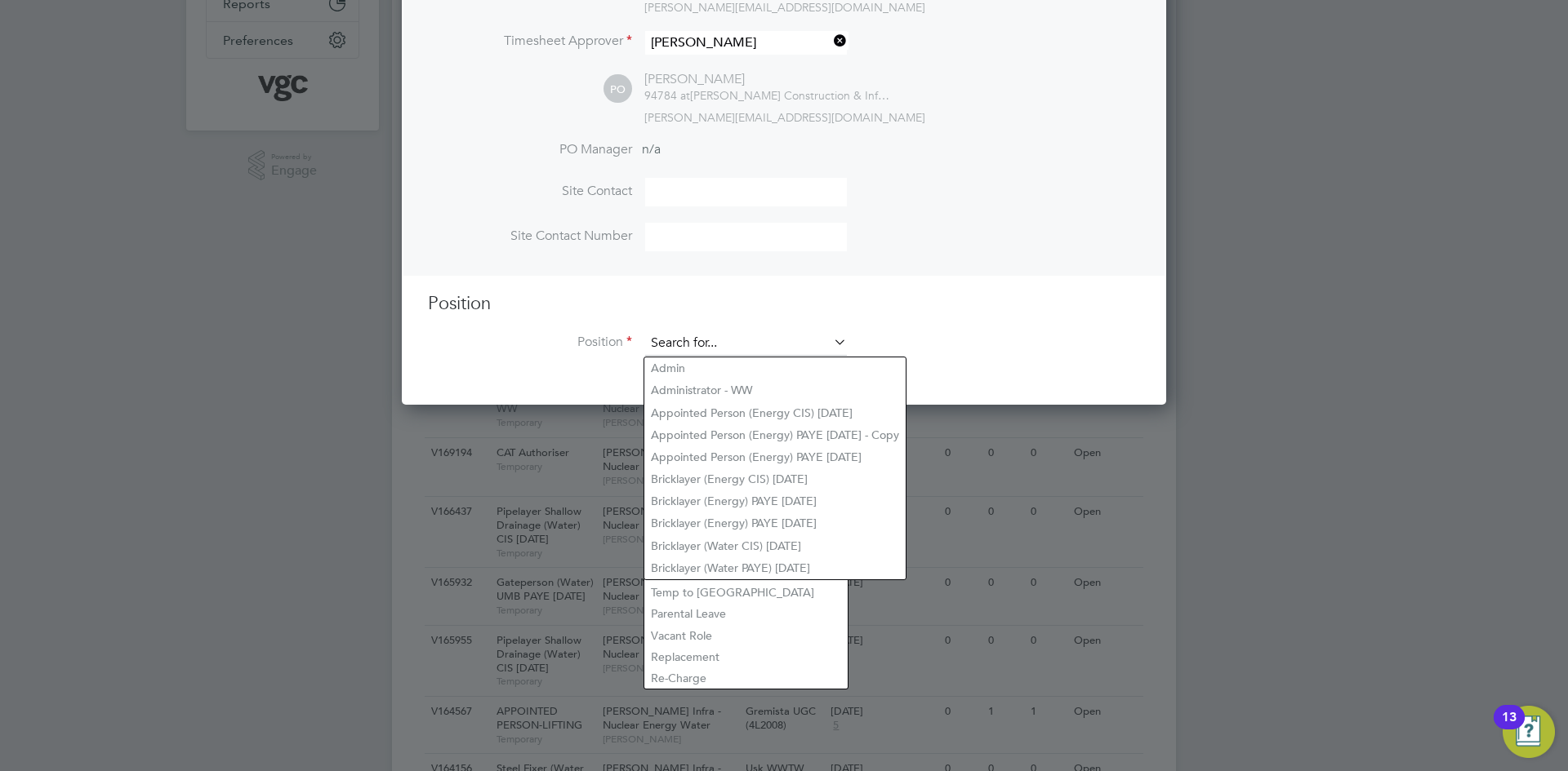
click at [692, 352] on input at bounding box center [746, 343] width 202 height 25
click at [1095, 293] on h3 "Position" at bounding box center [783, 304] width 712 height 24
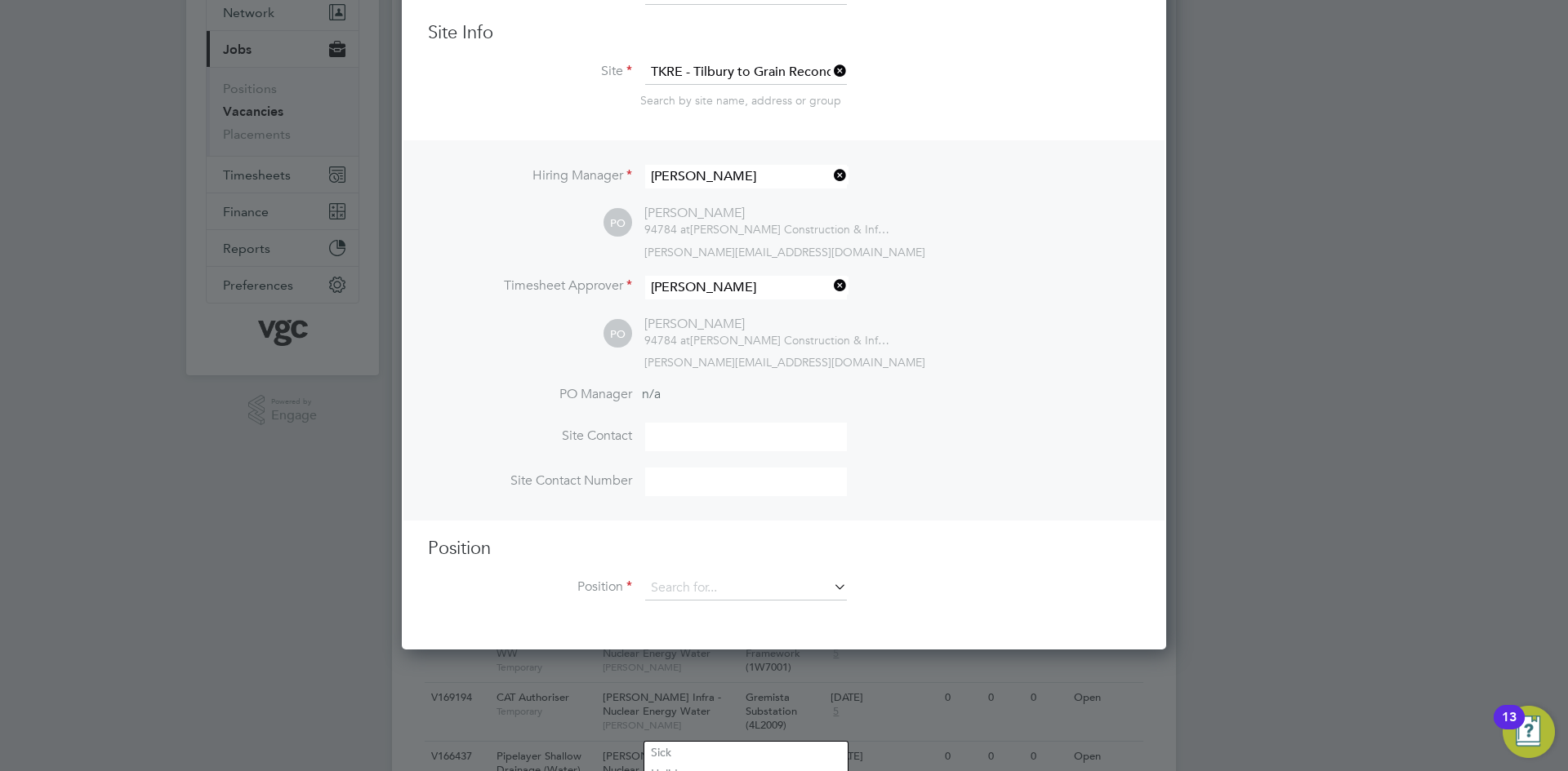
scroll to position [0, 0]
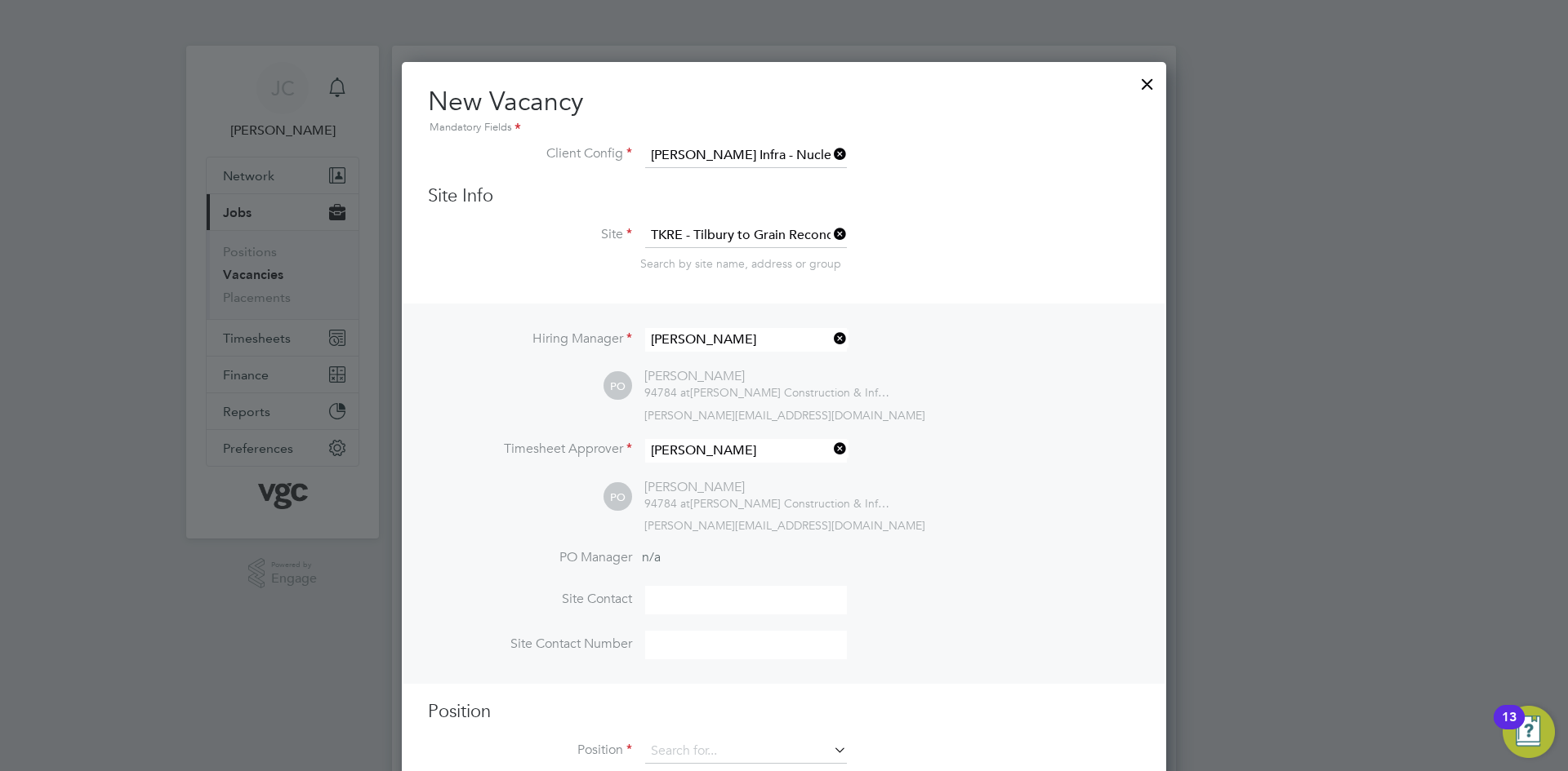
click at [1149, 88] on div at bounding box center [1147, 80] width 30 height 30
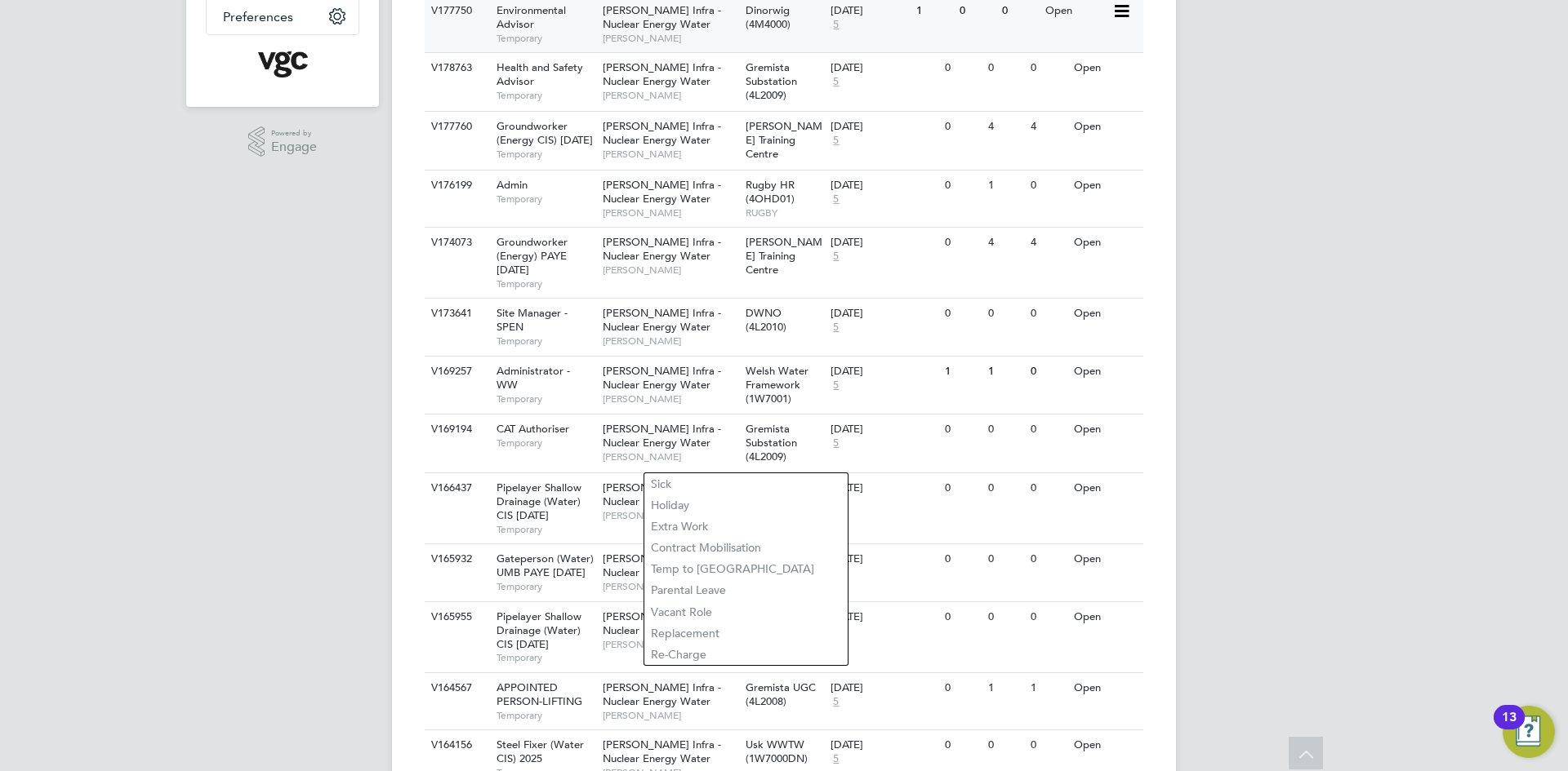
scroll to position [409, 0]
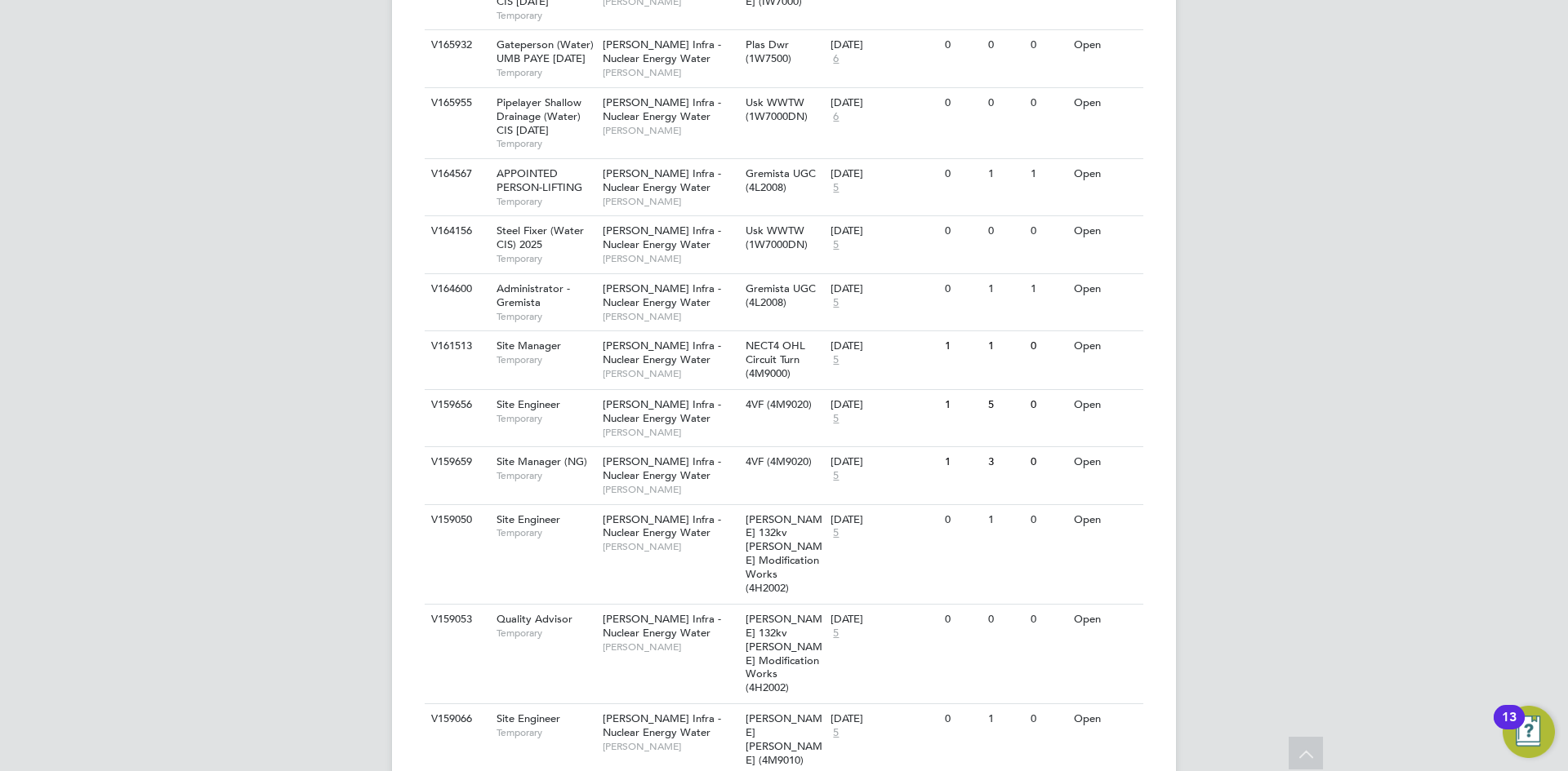
scroll to position [936, 0]
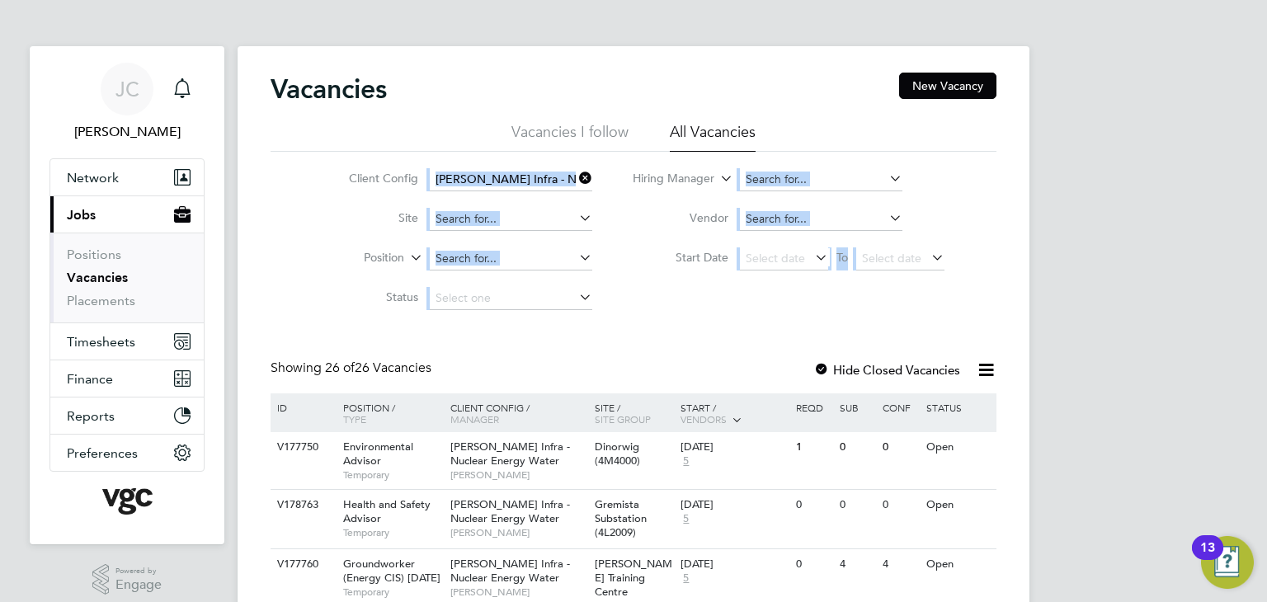
drag, startPoint x: 1245, startPoint y: 123, endPoint x: 1240, endPoint y: 182, distance: 59.6
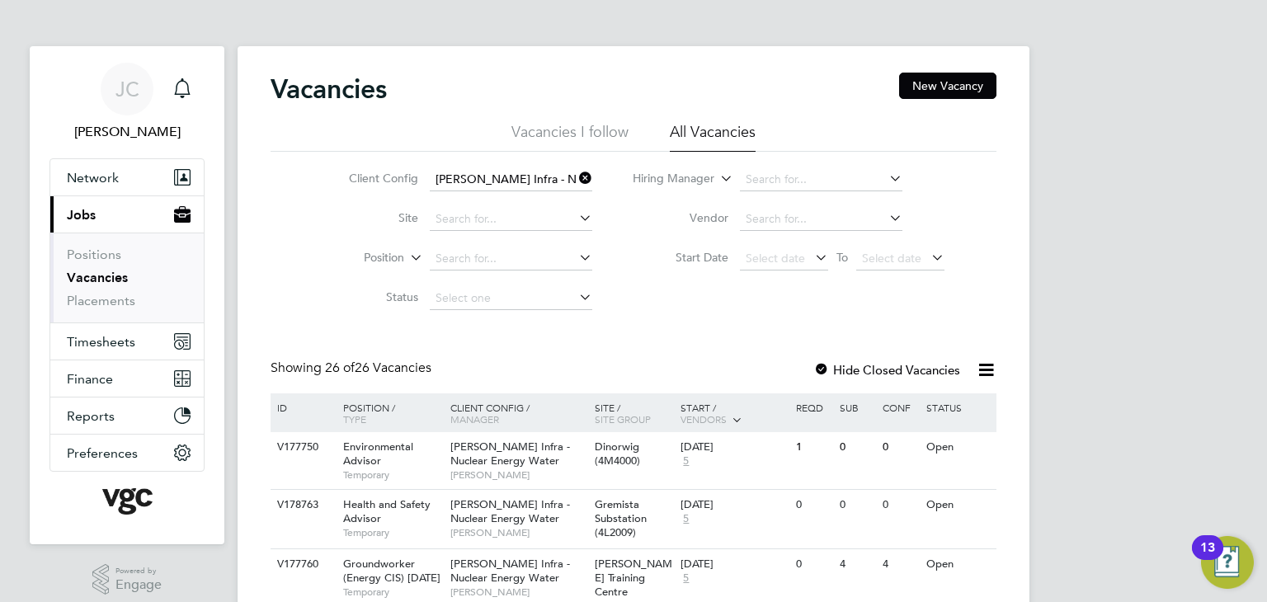
click at [576, 176] on icon at bounding box center [576, 178] width 0 height 23
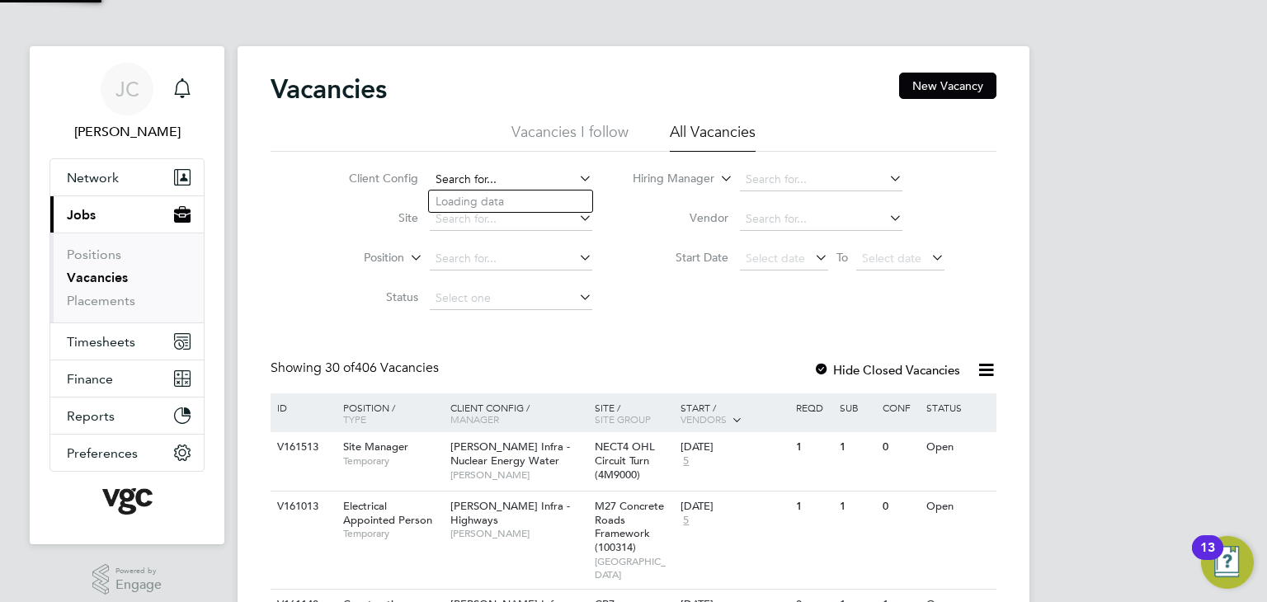
click at [520, 186] on input at bounding box center [511, 179] width 162 height 23
click at [511, 182] on input "en" at bounding box center [511, 179] width 162 height 23
click at [574, 179] on li "Client Config ener" at bounding box center [458, 180] width 310 height 40
type input "ener"
click at [576, 180] on icon at bounding box center [576, 178] width 0 height 23
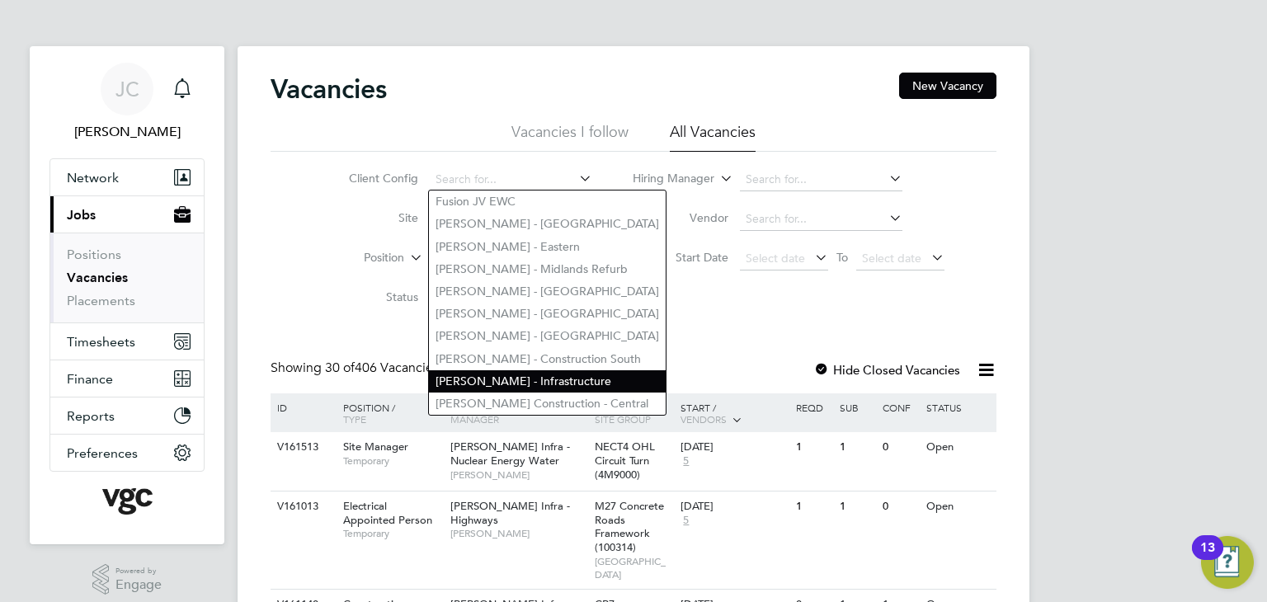
click at [544, 377] on li "Morgan Sindall - Infrastructure" at bounding box center [547, 381] width 237 height 22
type input "Morgan Sindall - Infrastructure"
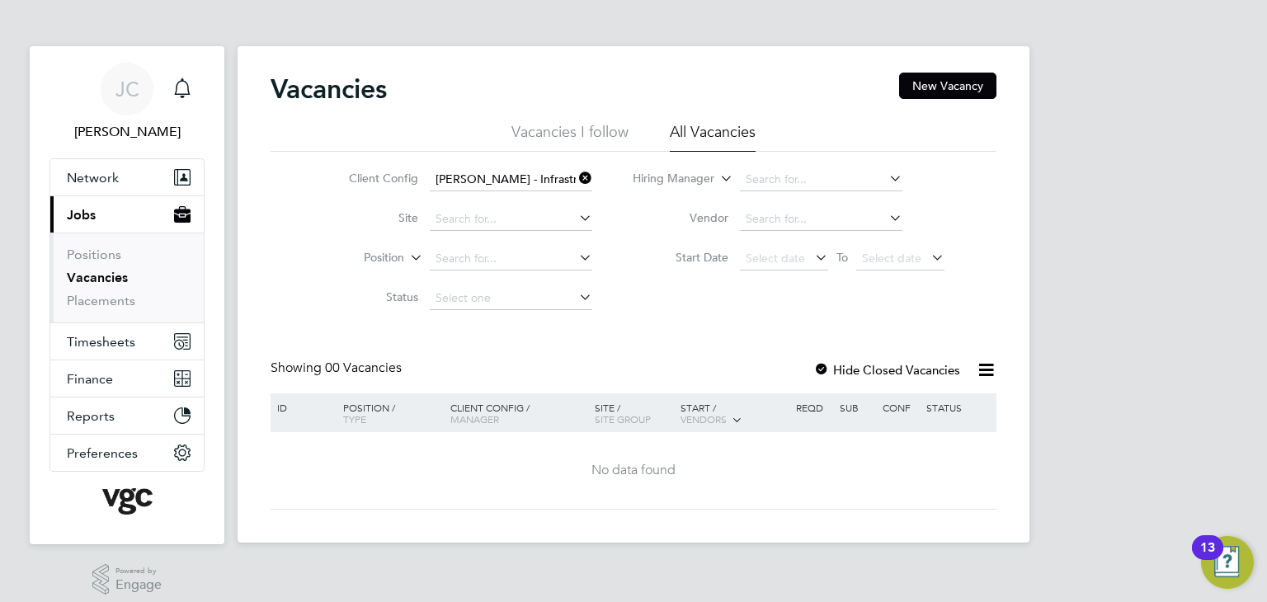
click at [576, 172] on icon at bounding box center [576, 178] width 0 height 23
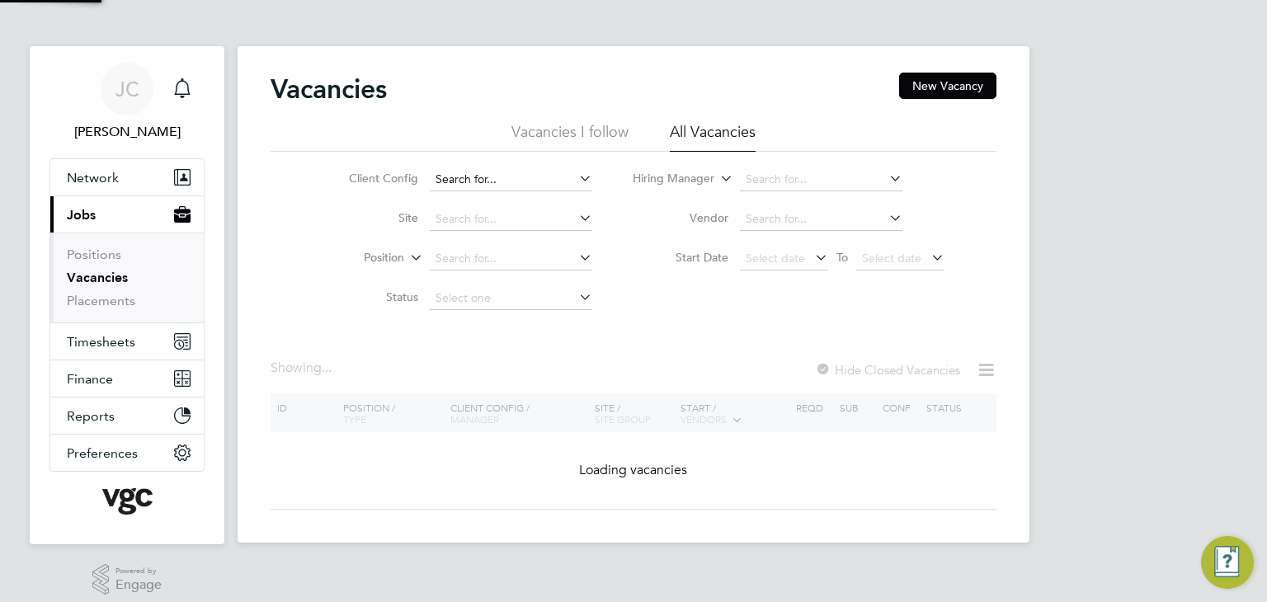
click at [535, 176] on input at bounding box center [511, 179] width 162 height 23
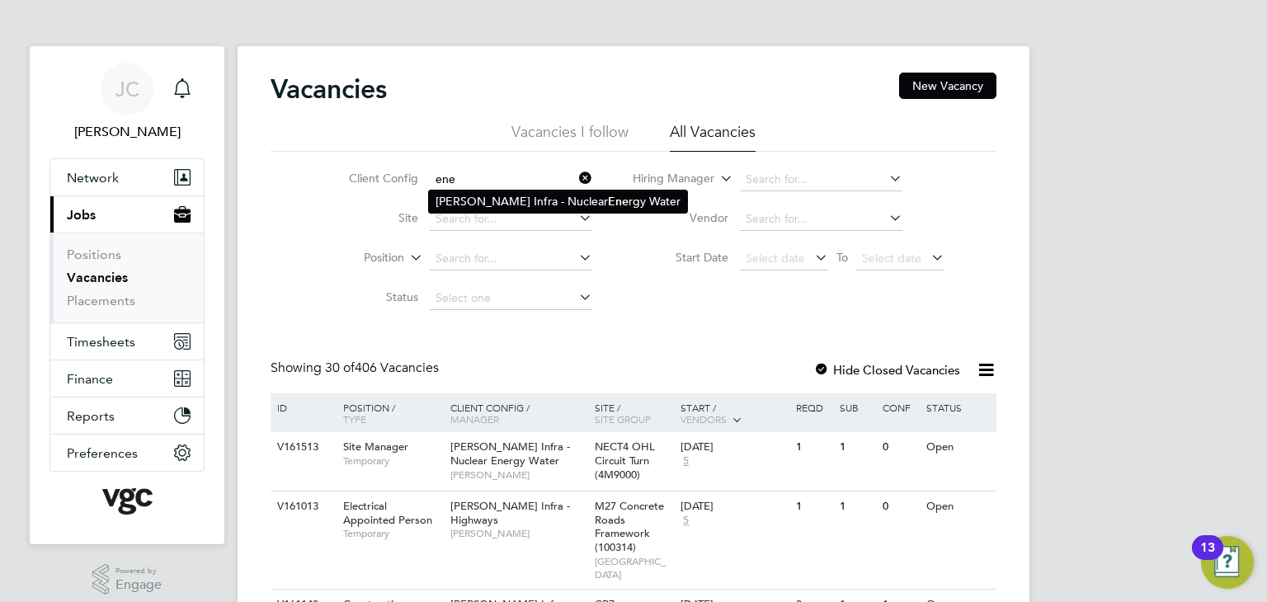
type input "ene"
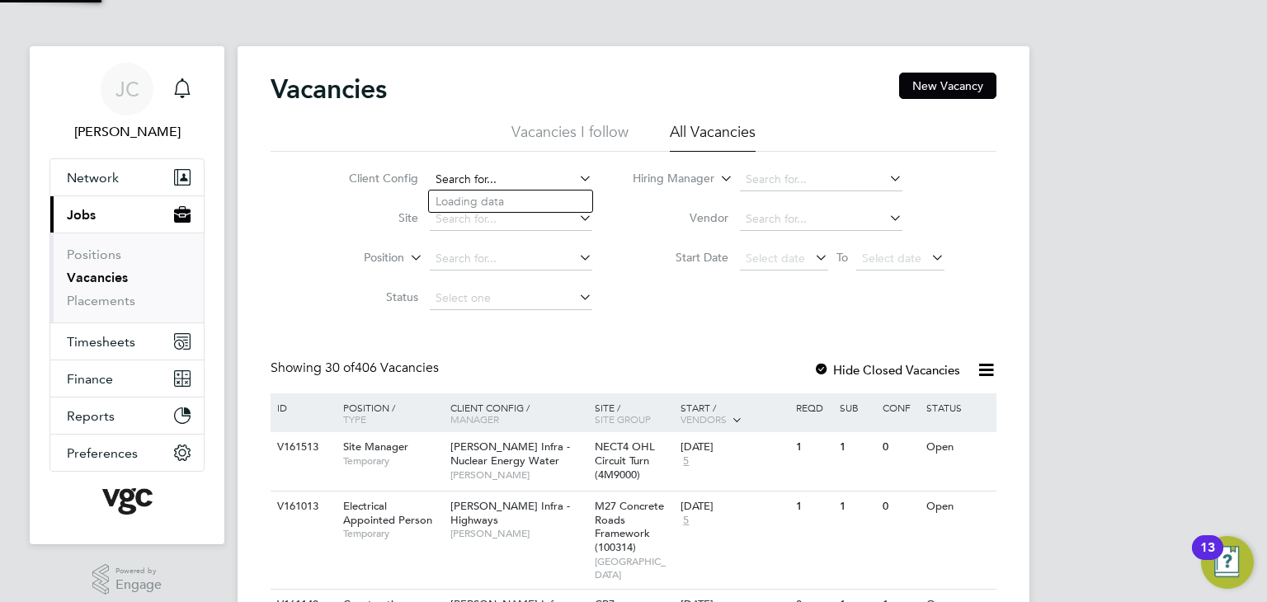
click at [495, 174] on input at bounding box center [511, 179] width 162 height 23
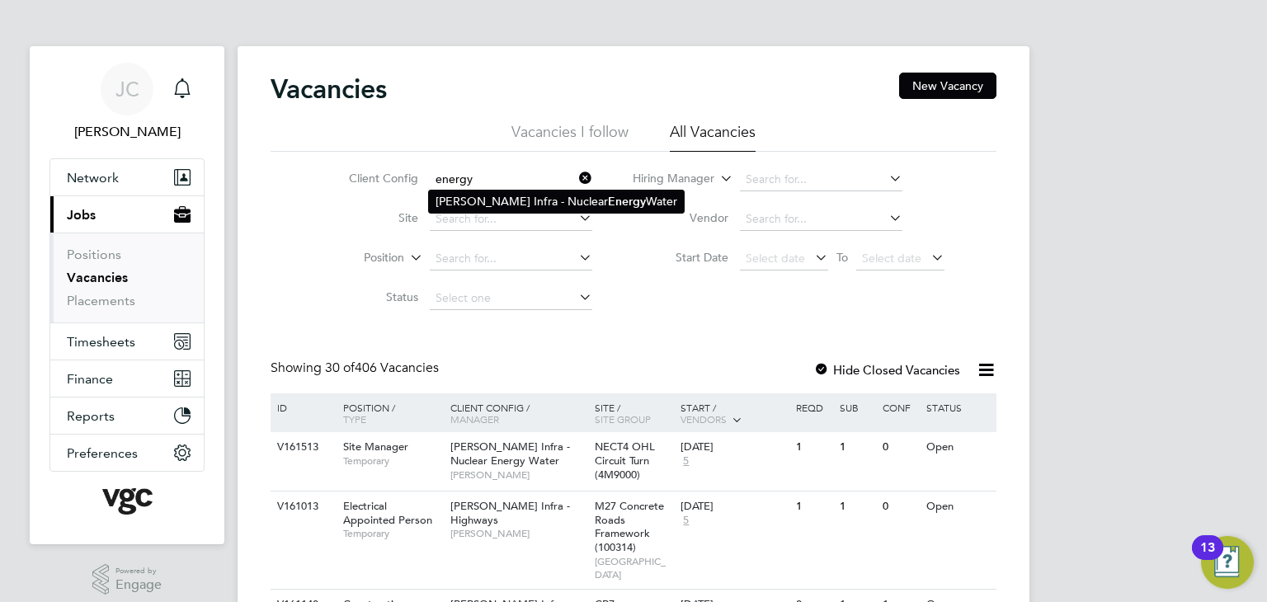
type input "[PERSON_NAME] Infra - Nuclear Energy Water"
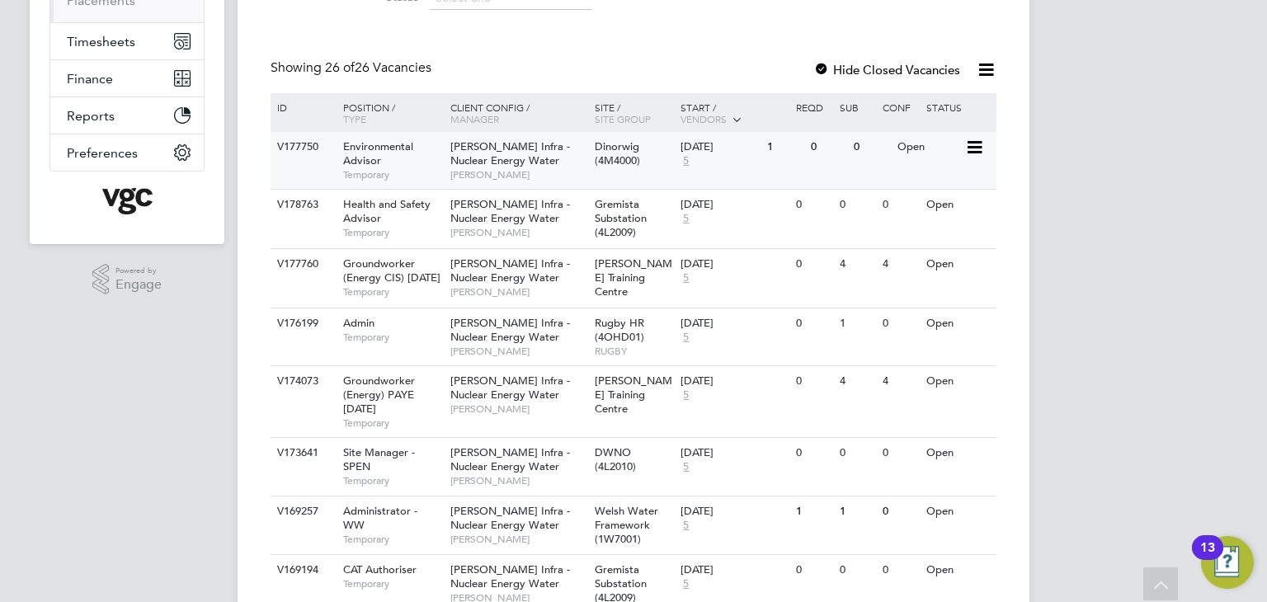
scroll to position [330, 0]
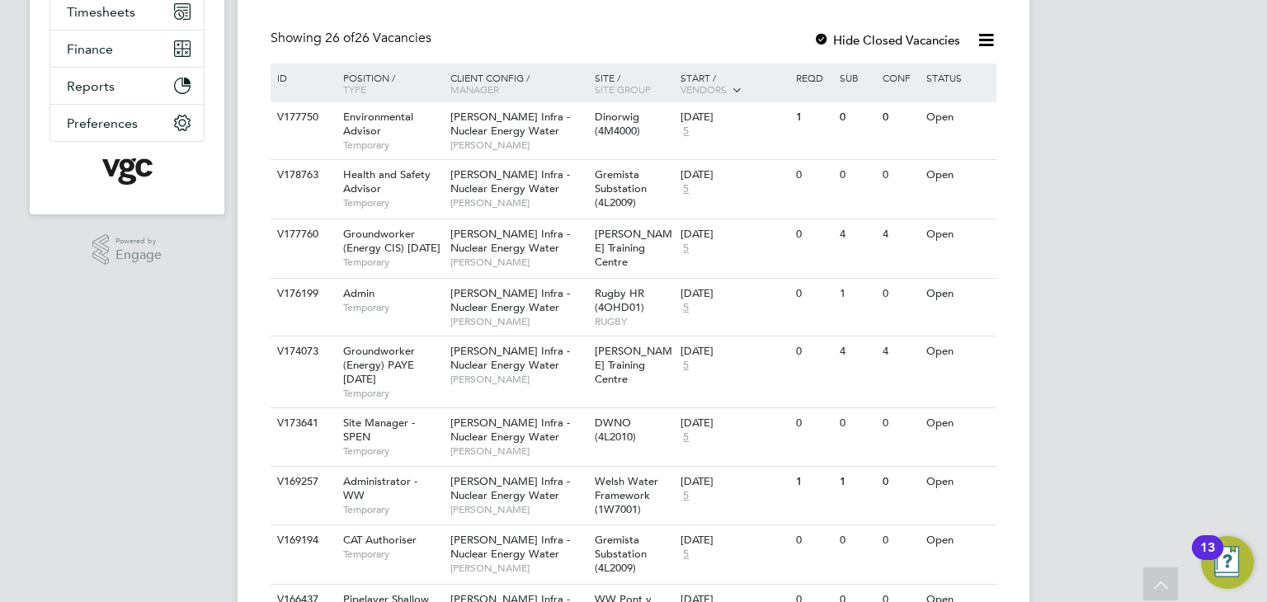
click at [719, 89] on span "Vendors" at bounding box center [703, 88] width 46 height 13
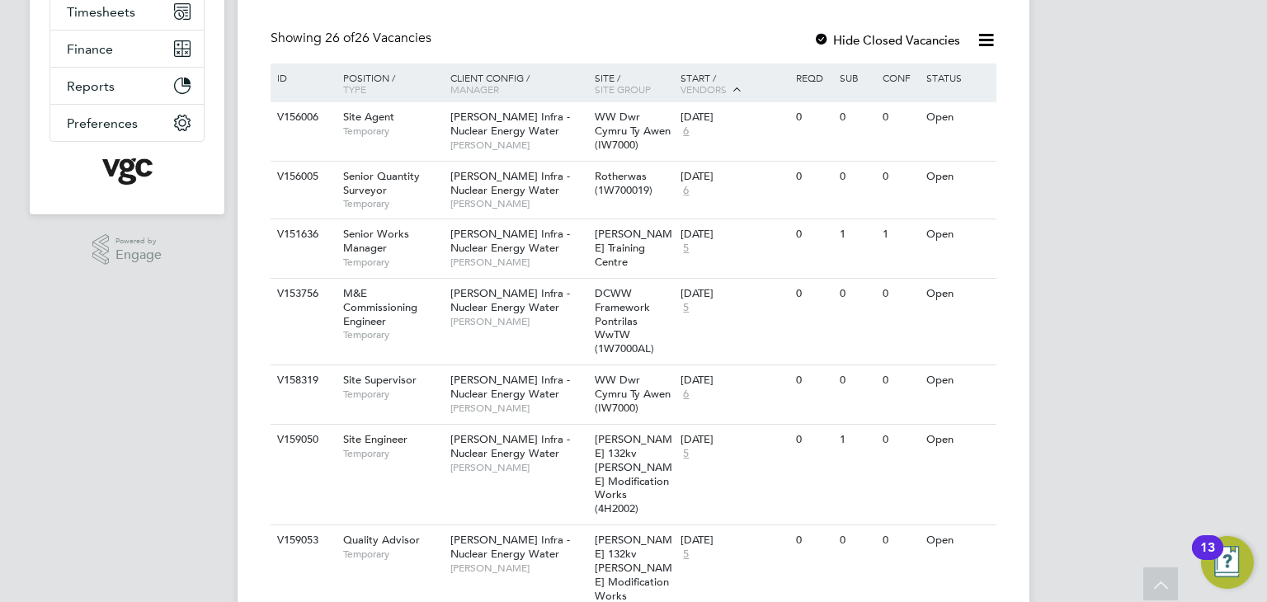
drag, startPoint x: 1261, startPoint y: 133, endPoint x: 1260, endPoint y: 271, distance: 137.8
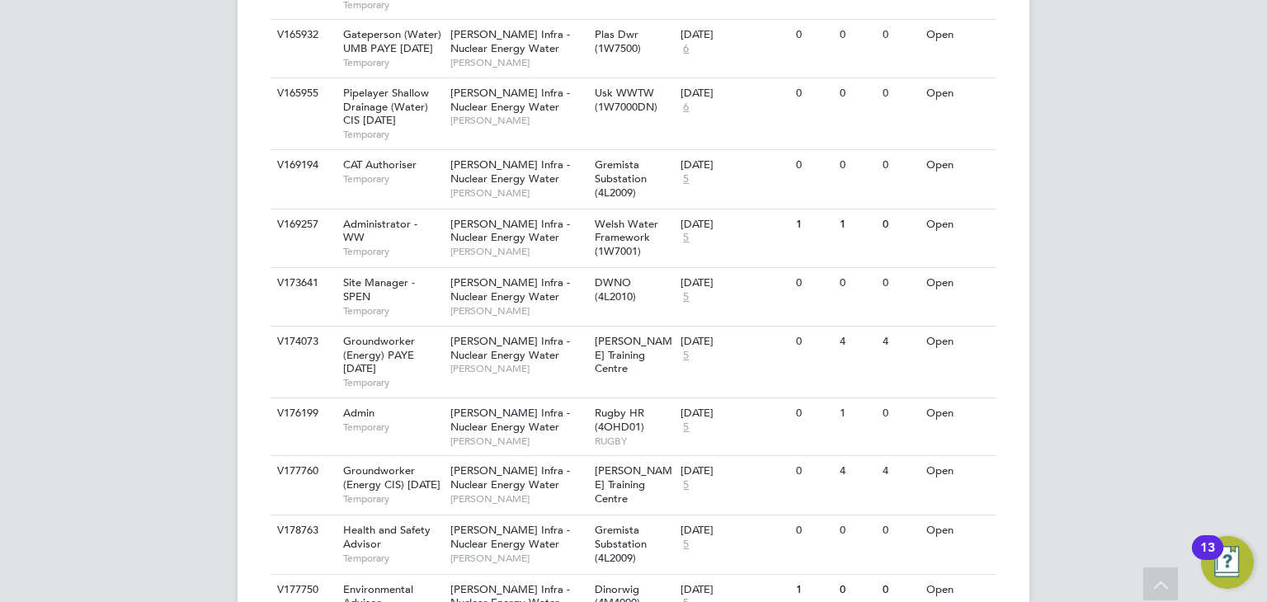
scroll to position [1533, 0]
drag, startPoint x: 1261, startPoint y: 246, endPoint x: 1247, endPoint y: 97, distance: 149.1
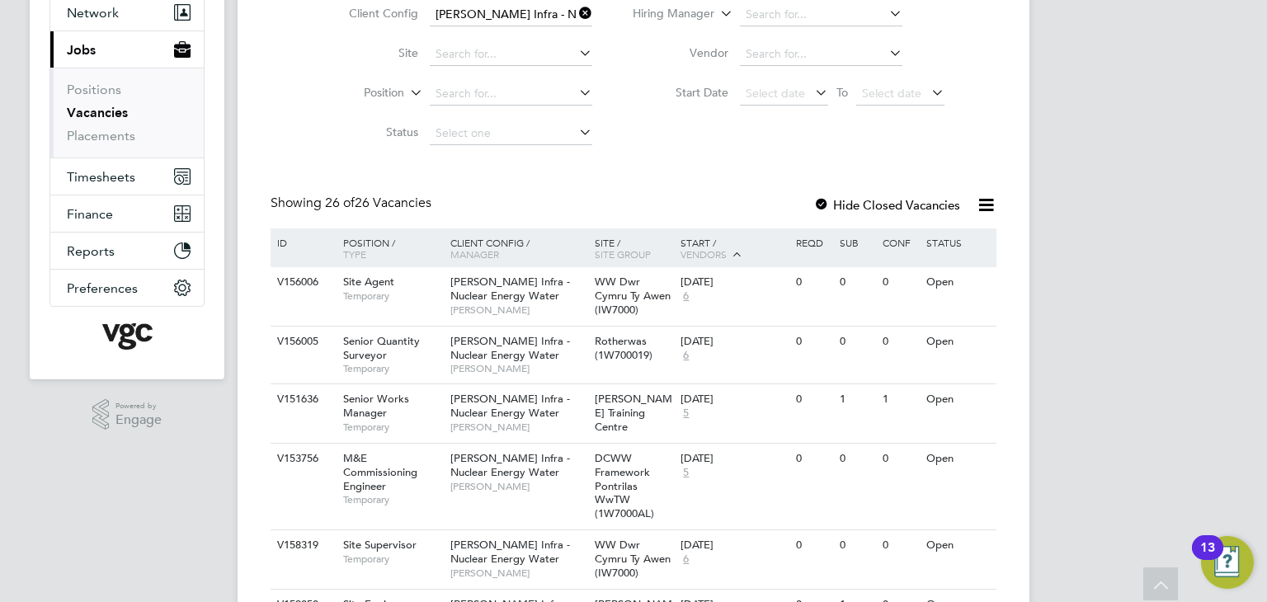
scroll to position [0, 0]
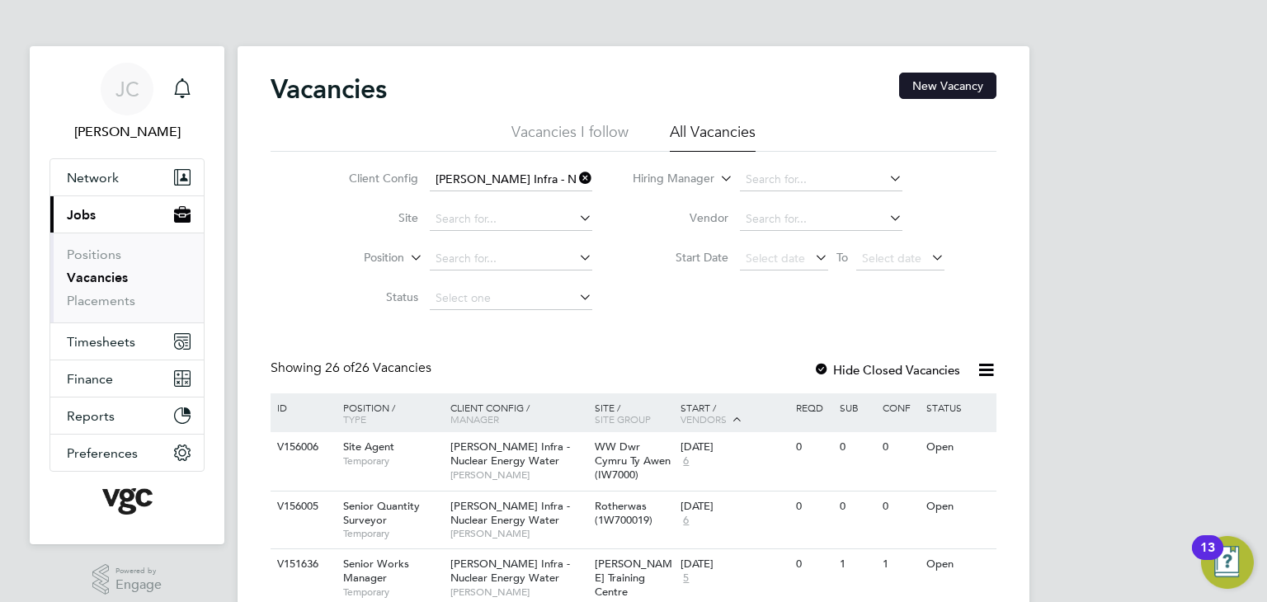
click at [958, 92] on button "New Vacancy" at bounding box center [947, 86] width 97 height 26
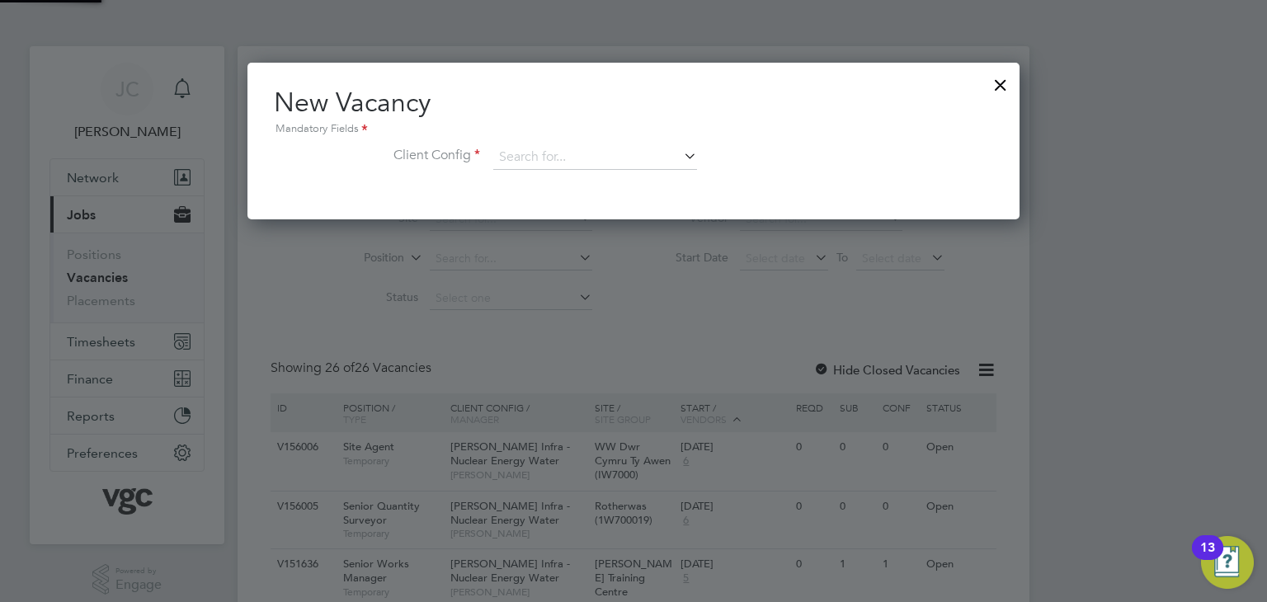
scroll to position [156, 773]
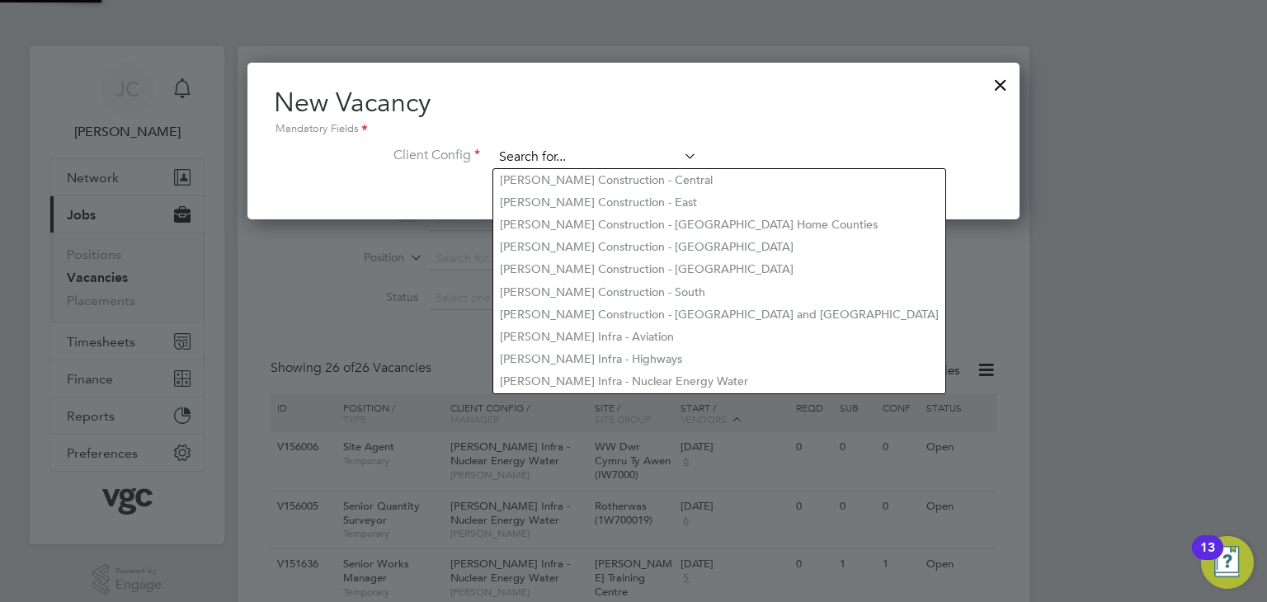
click at [659, 153] on input at bounding box center [595, 157] width 204 height 25
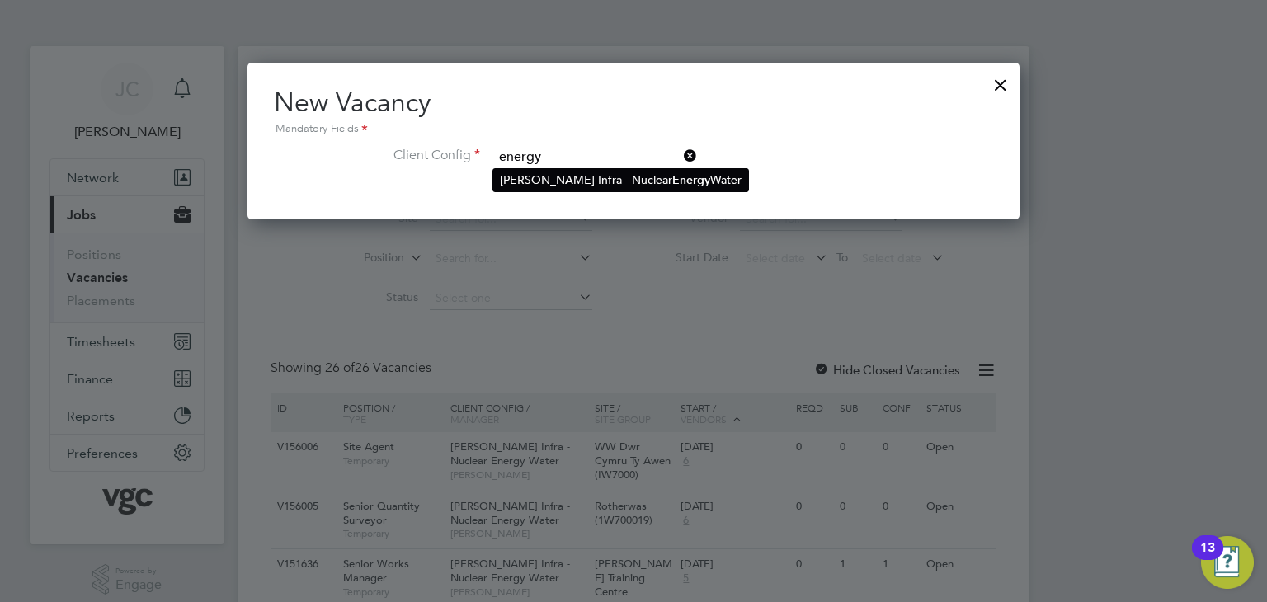
type input "[PERSON_NAME] Infra - Nuclear Energy Water"
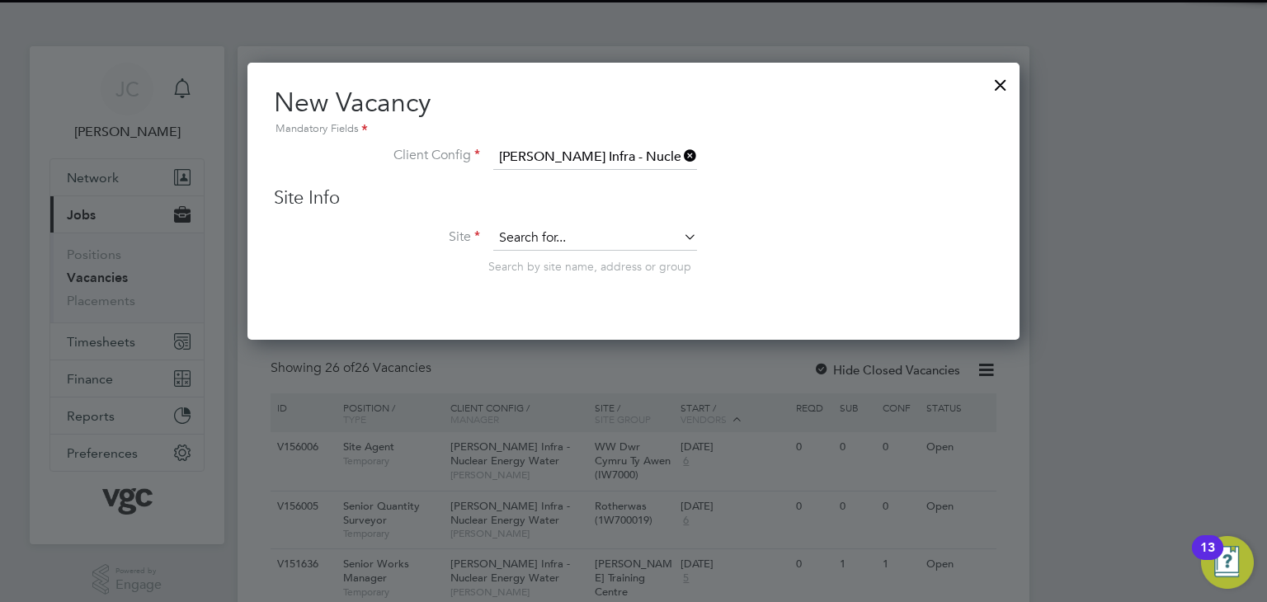
click at [539, 240] on input at bounding box center [595, 238] width 204 height 25
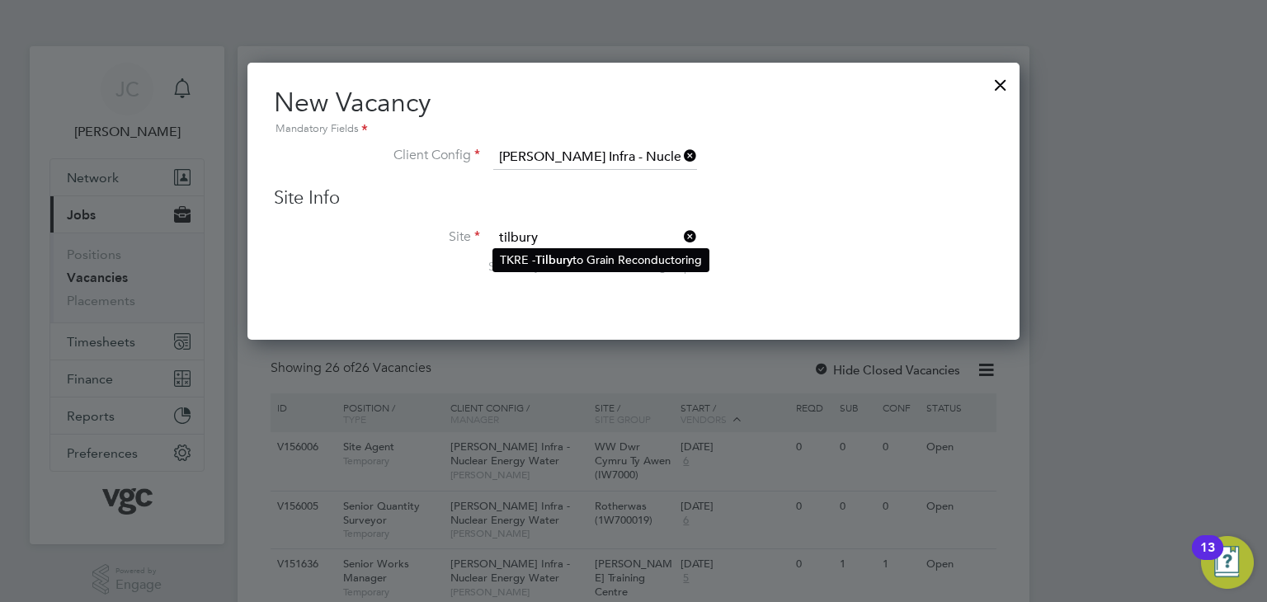
click at [541, 253] on b "Tilbury" at bounding box center [553, 260] width 37 height 14
type input "TKRE - Tilbury to Grain Reconductoring"
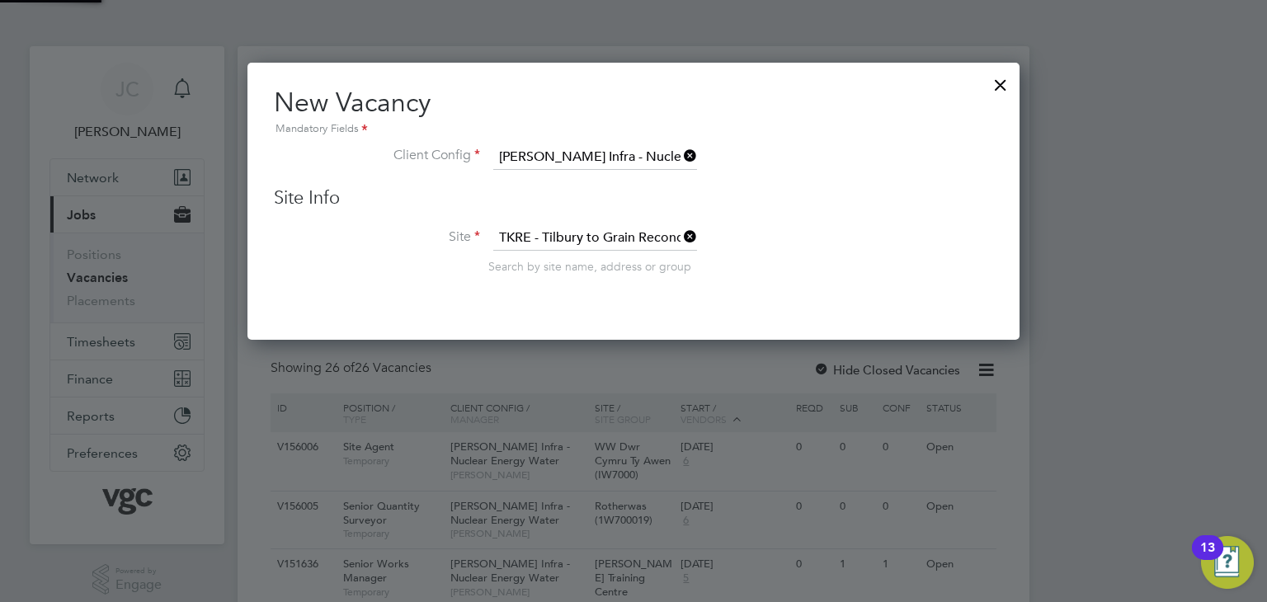
scroll to position [686, 773]
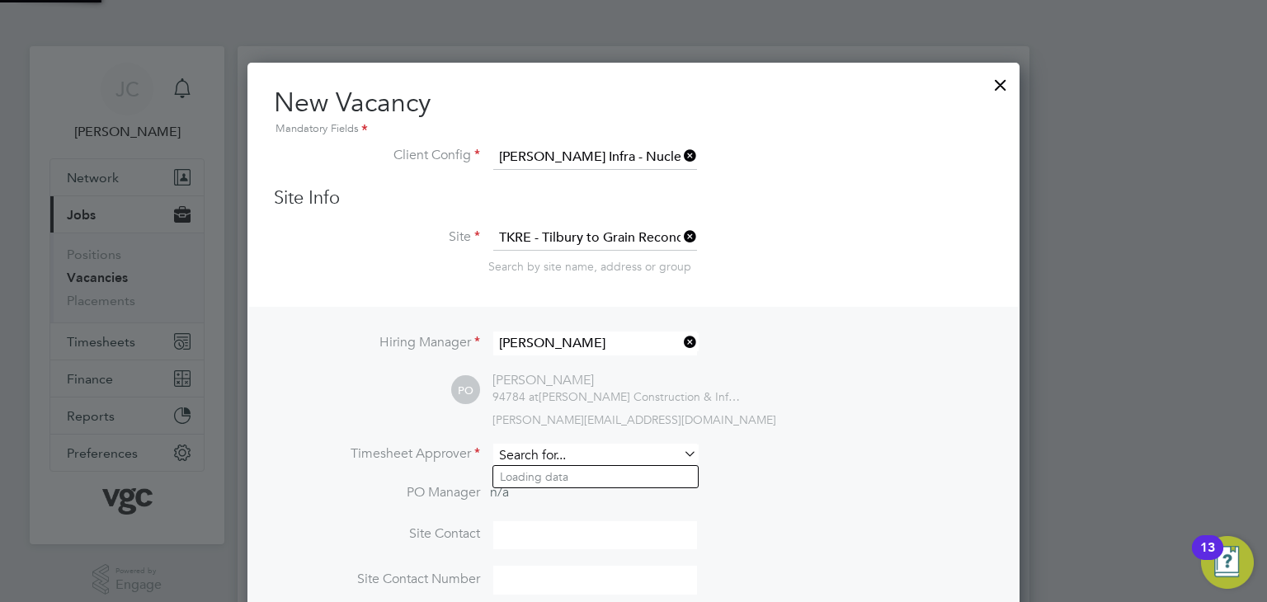
click at [584, 446] on input at bounding box center [595, 456] width 204 height 24
click at [549, 483] on li "Phil Off er" at bounding box center [595, 477] width 205 height 22
type input "[PERSON_NAME]"
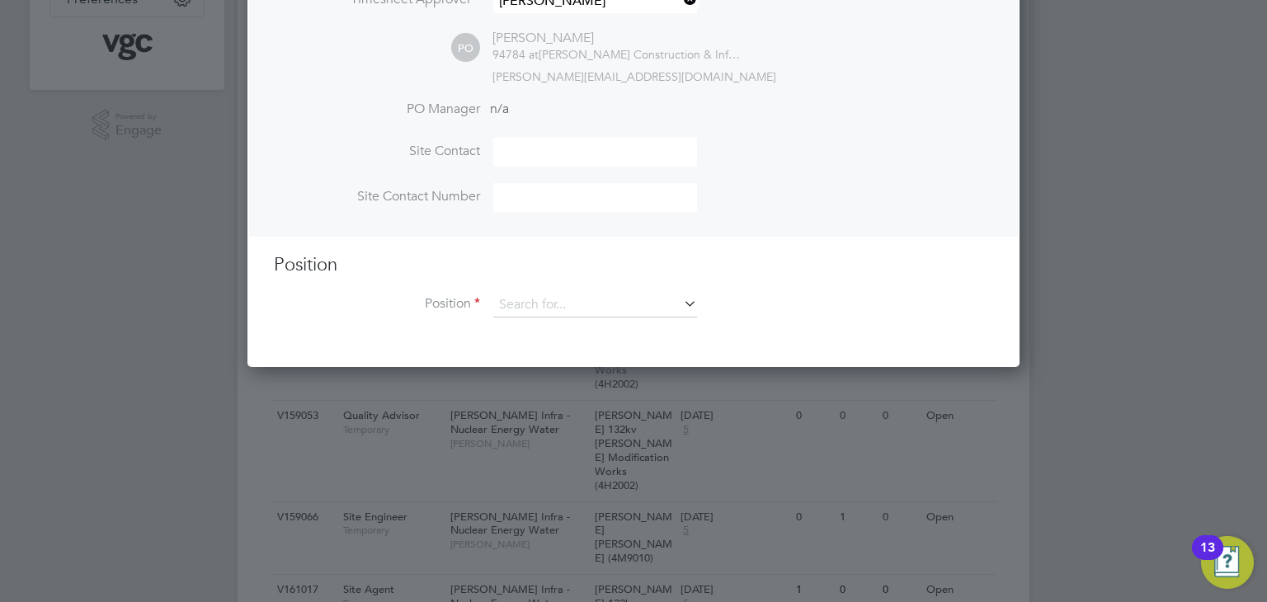
scroll to position [462, 0]
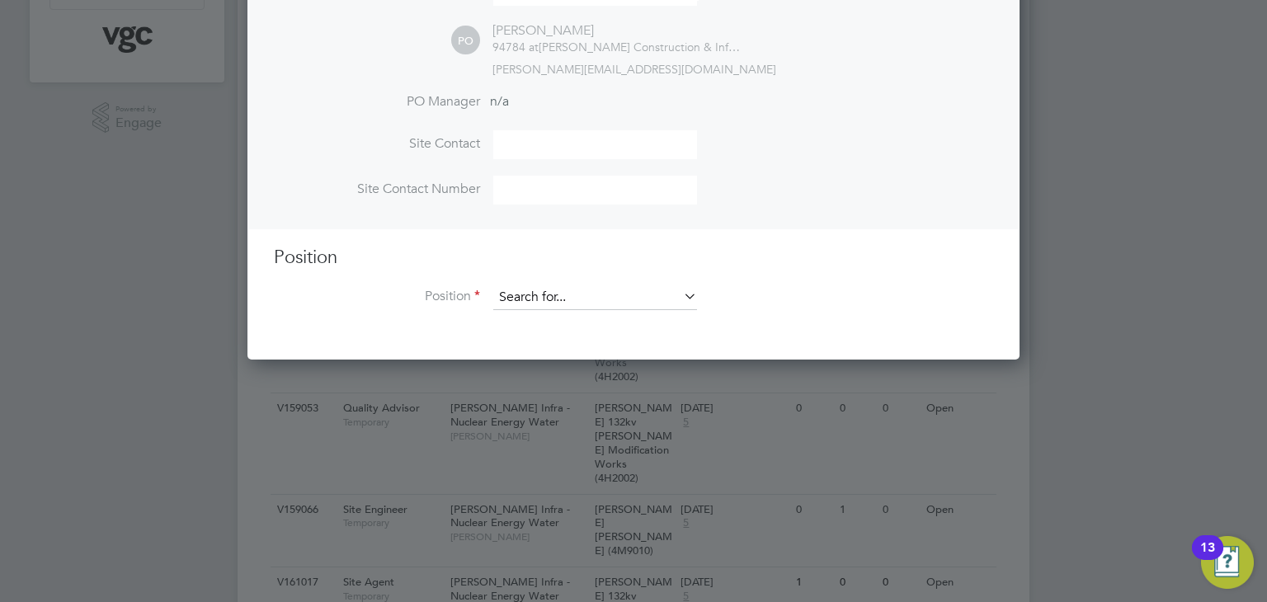
click at [576, 296] on input at bounding box center [595, 297] width 204 height 25
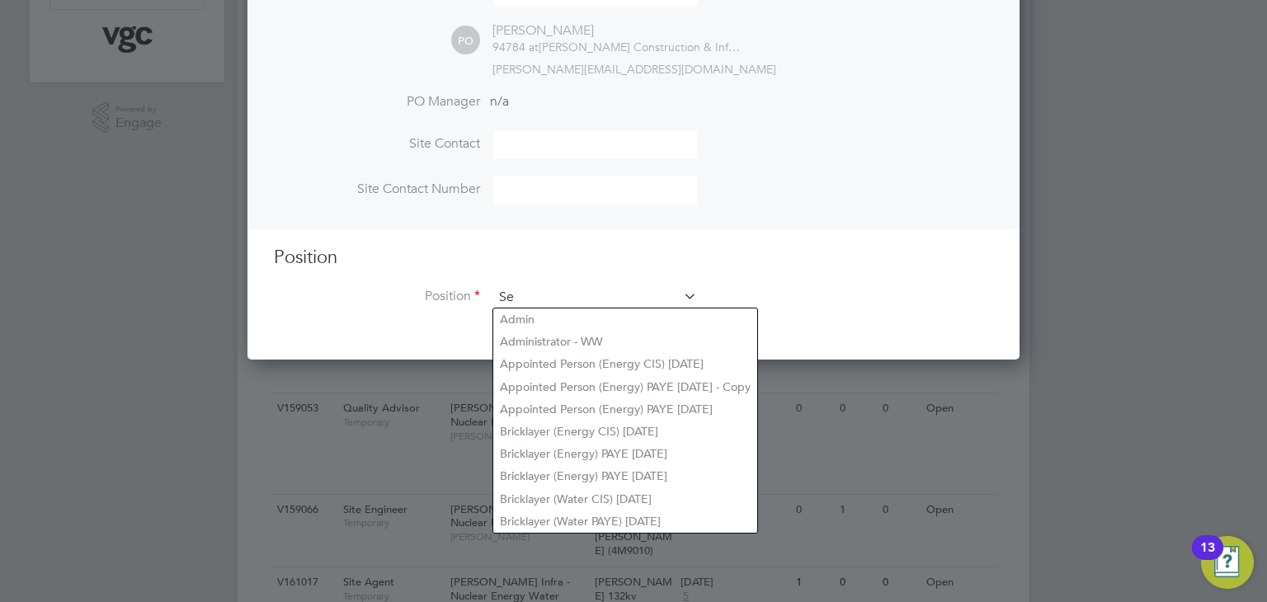
scroll to position [2332, 773]
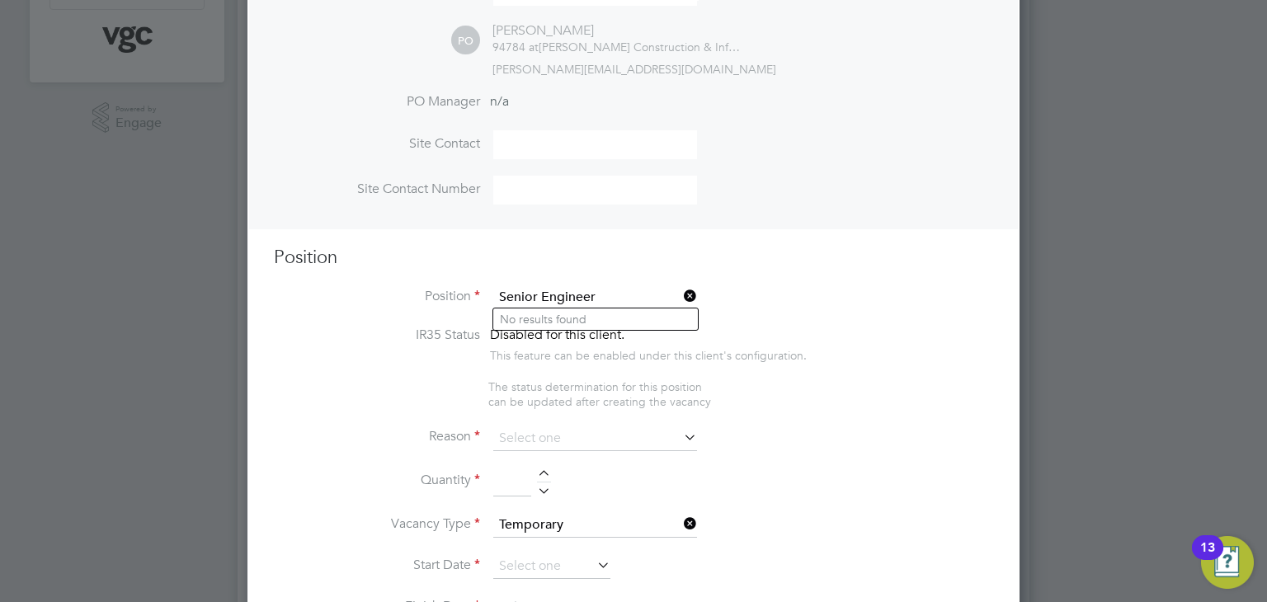
type input "Senior Engineer"
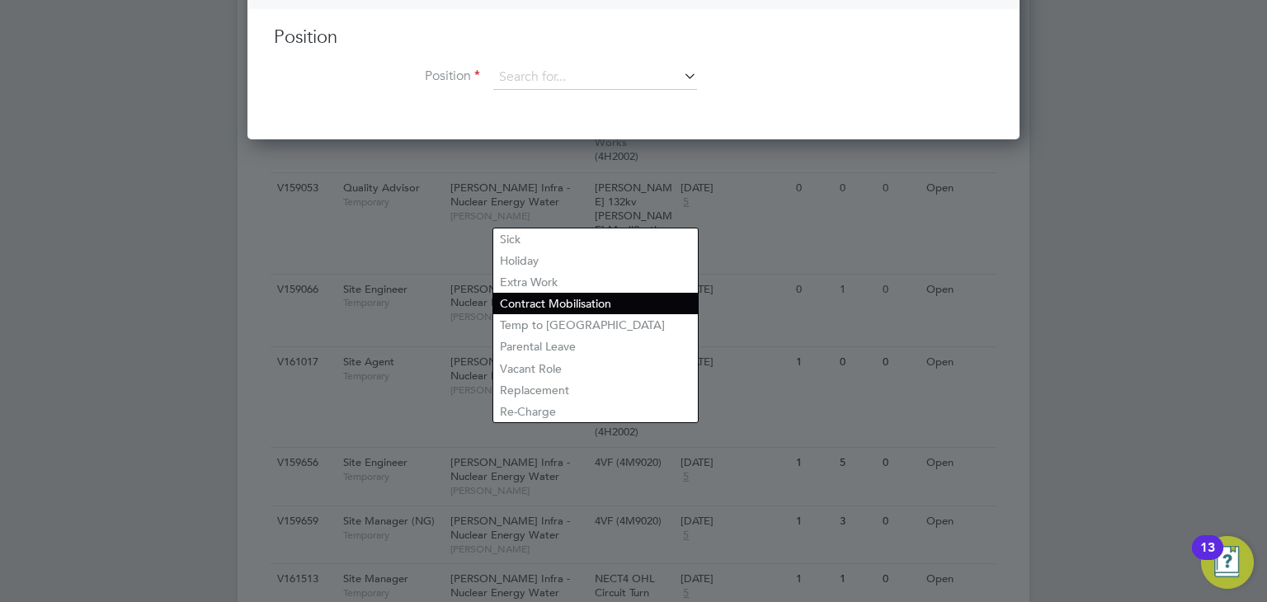
scroll to position [685, 0]
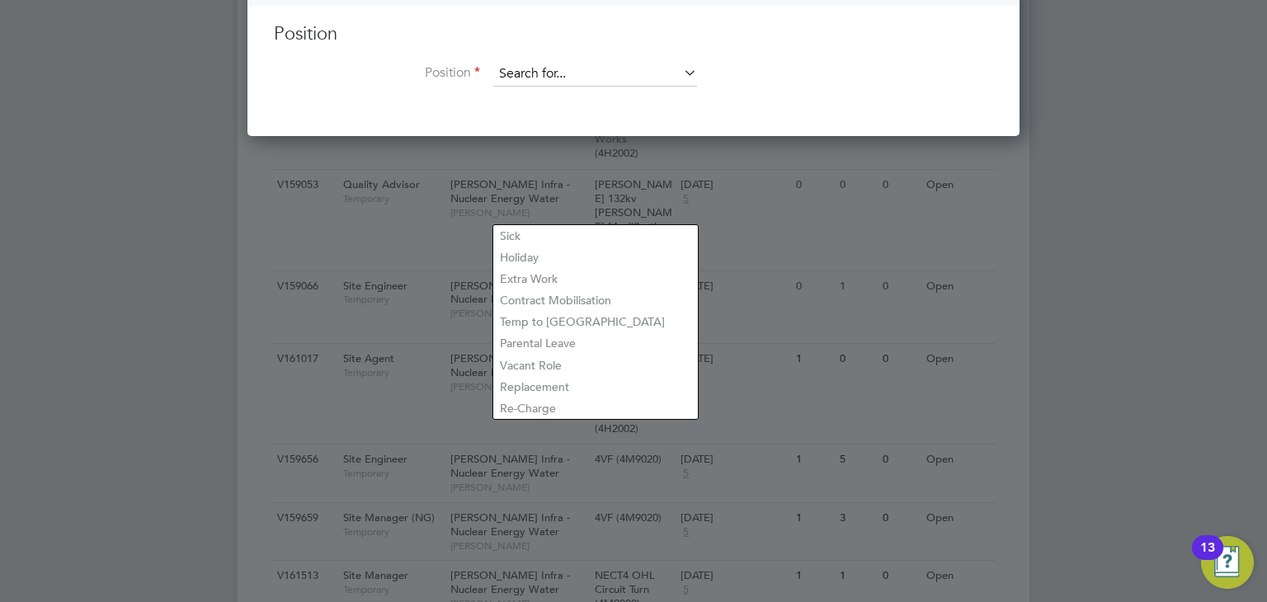
click at [662, 82] on input at bounding box center [595, 74] width 204 height 25
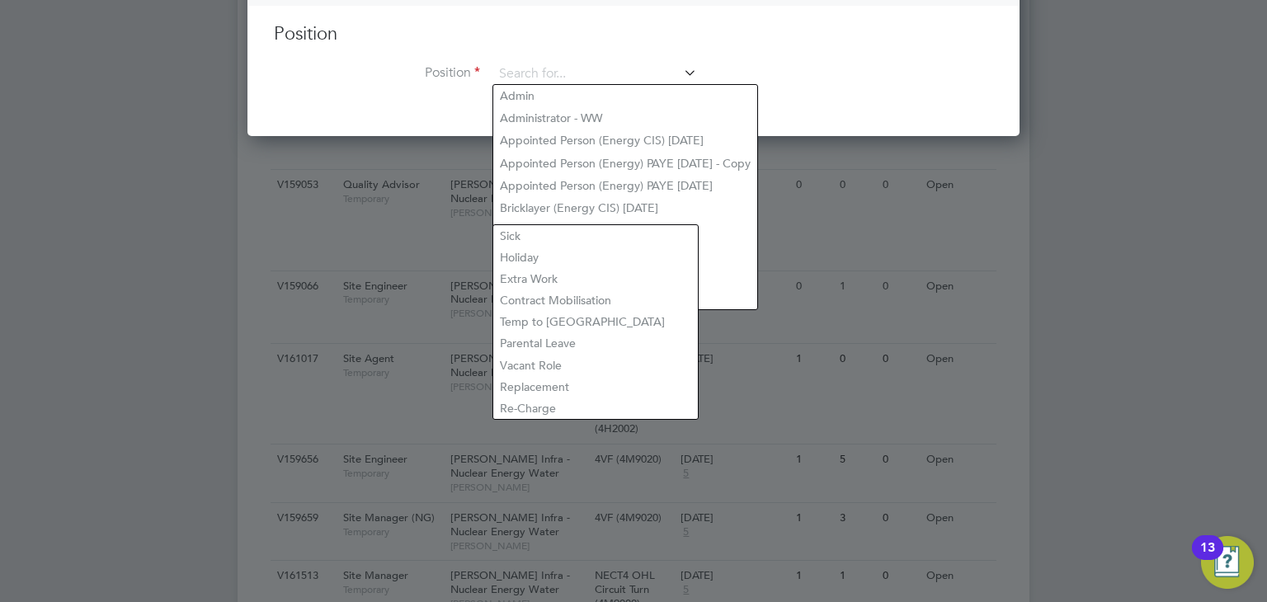
click at [800, 76] on li "Position" at bounding box center [633, 82] width 719 height 41
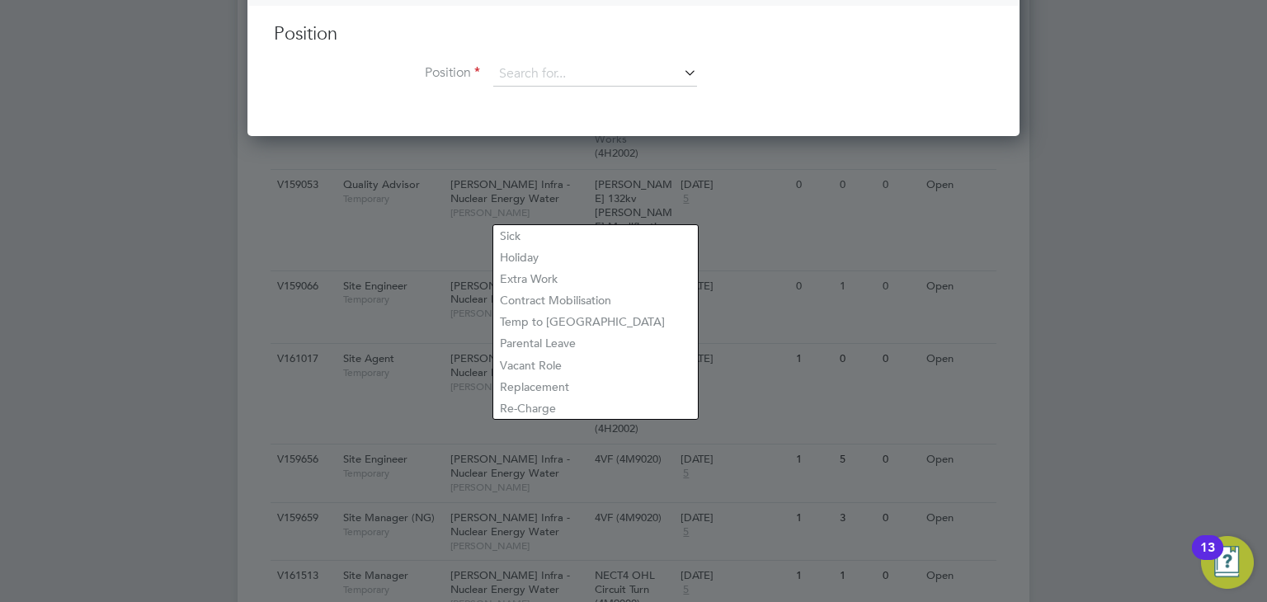
click at [802, 30] on h3 "Position" at bounding box center [633, 34] width 719 height 24
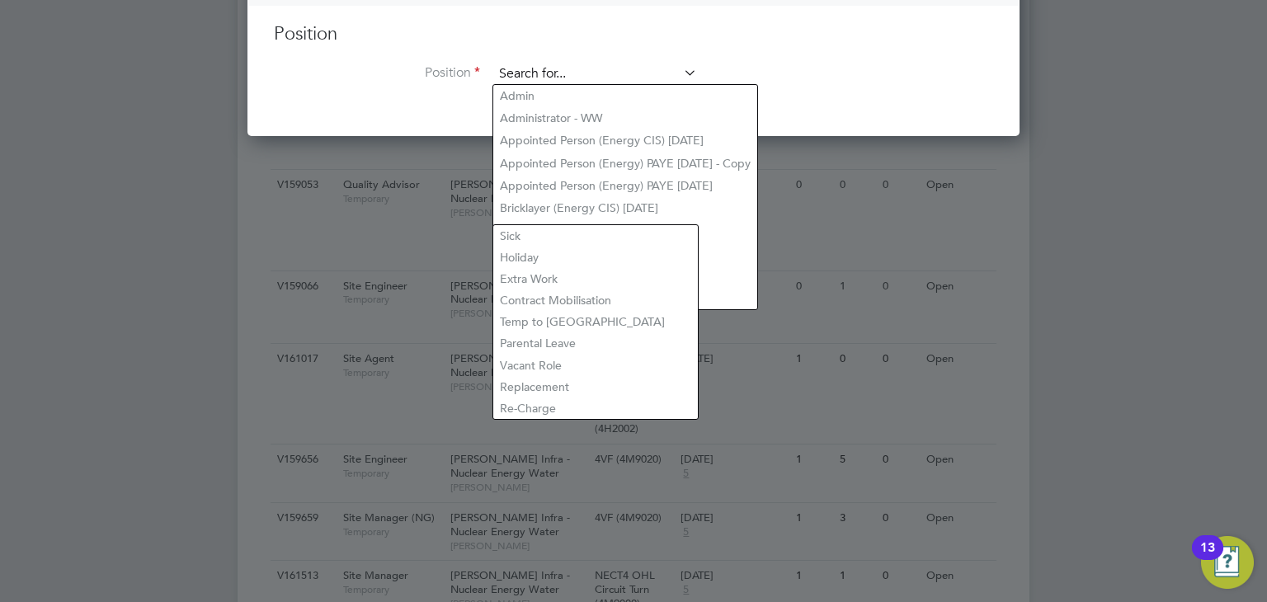
click at [604, 82] on input at bounding box center [595, 74] width 204 height 25
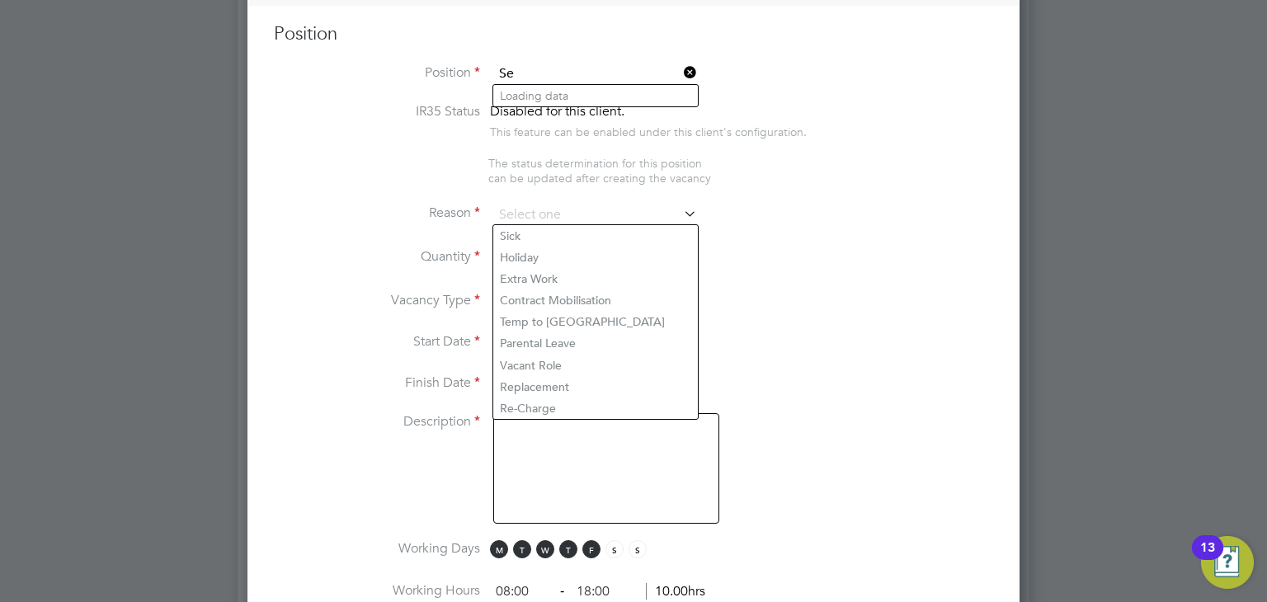
type input "S"
type input "Engineer"
click at [680, 67] on icon at bounding box center [680, 72] width 0 height 23
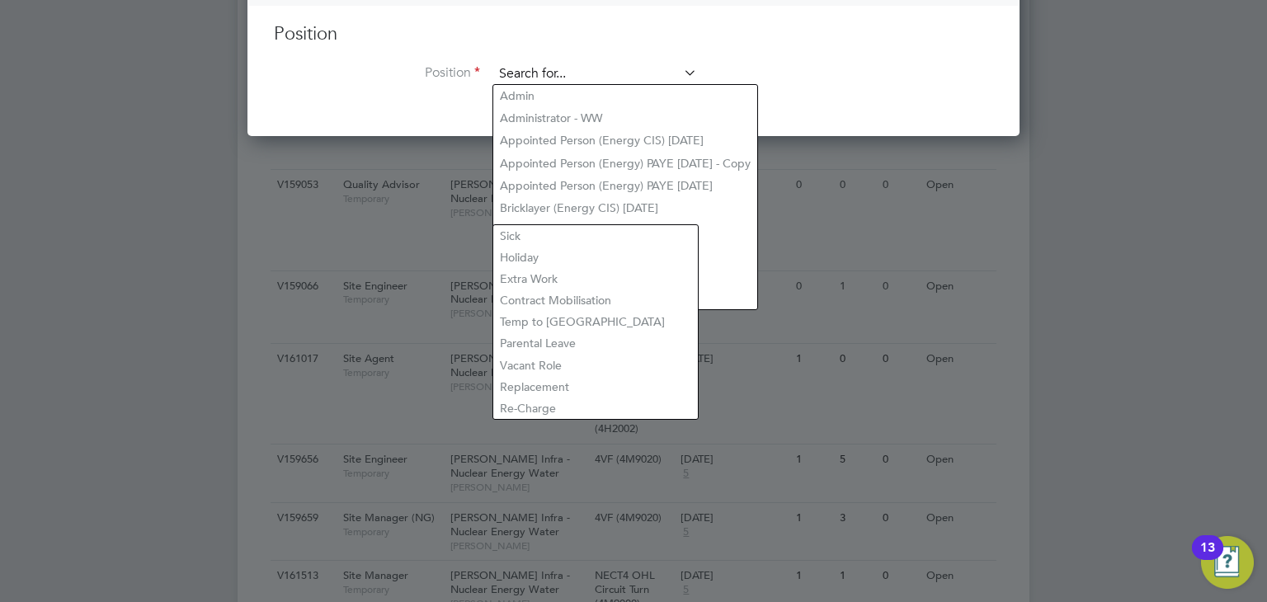
click at [602, 70] on input at bounding box center [595, 74] width 204 height 25
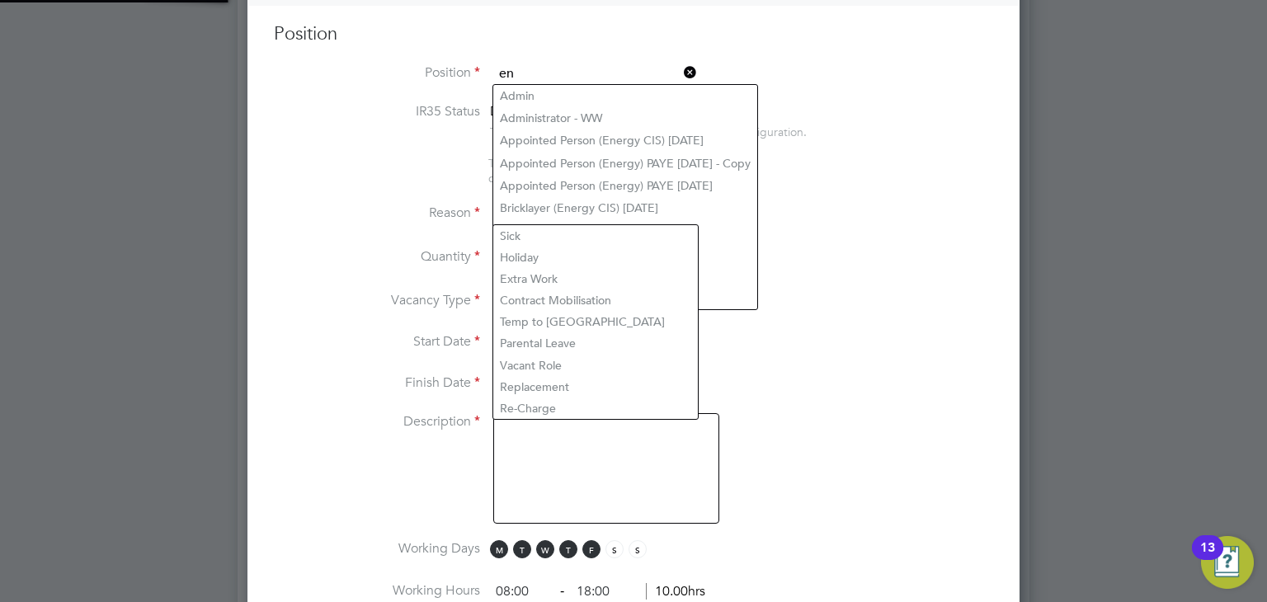
scroll to position [2332, 773]
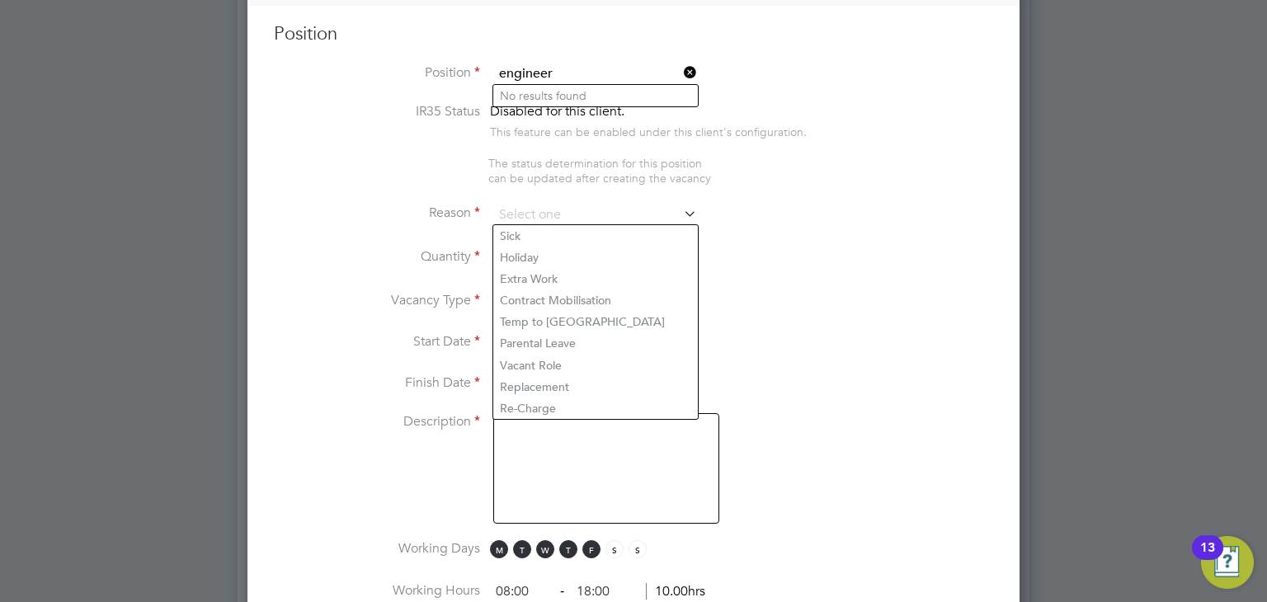
type input "engineer"
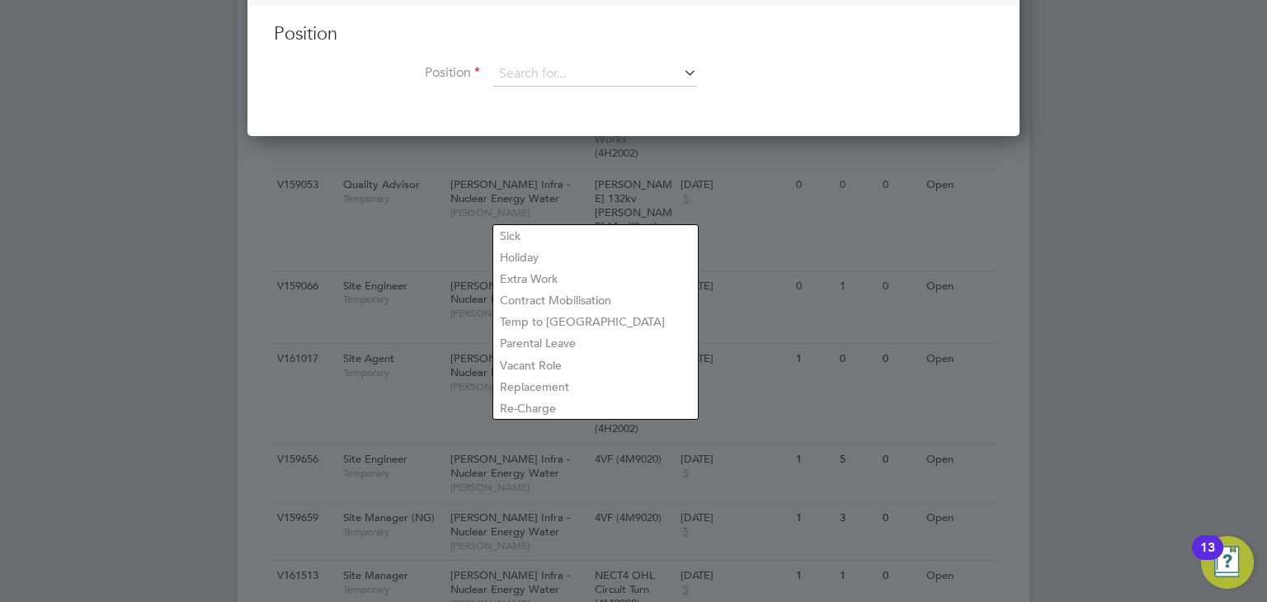
click at [746, 41] on h3 "Position" at bounding box center [633, 34] width 719 height 24
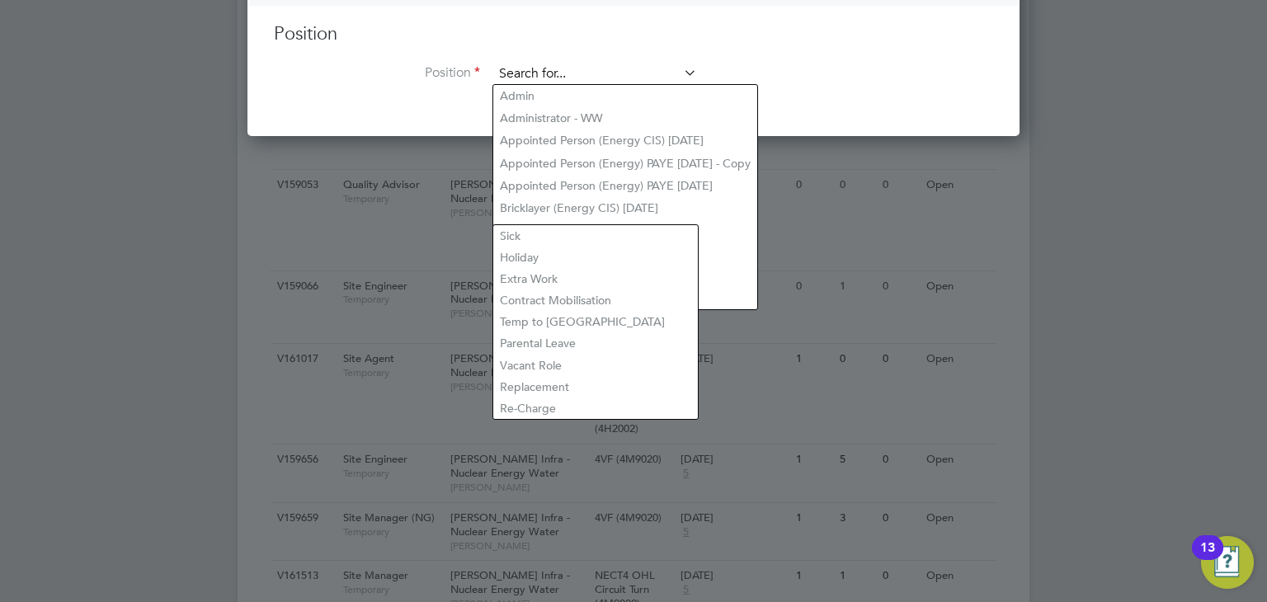
click at [594, 73] on input at bounding box center [595, 74] width 204 height 25
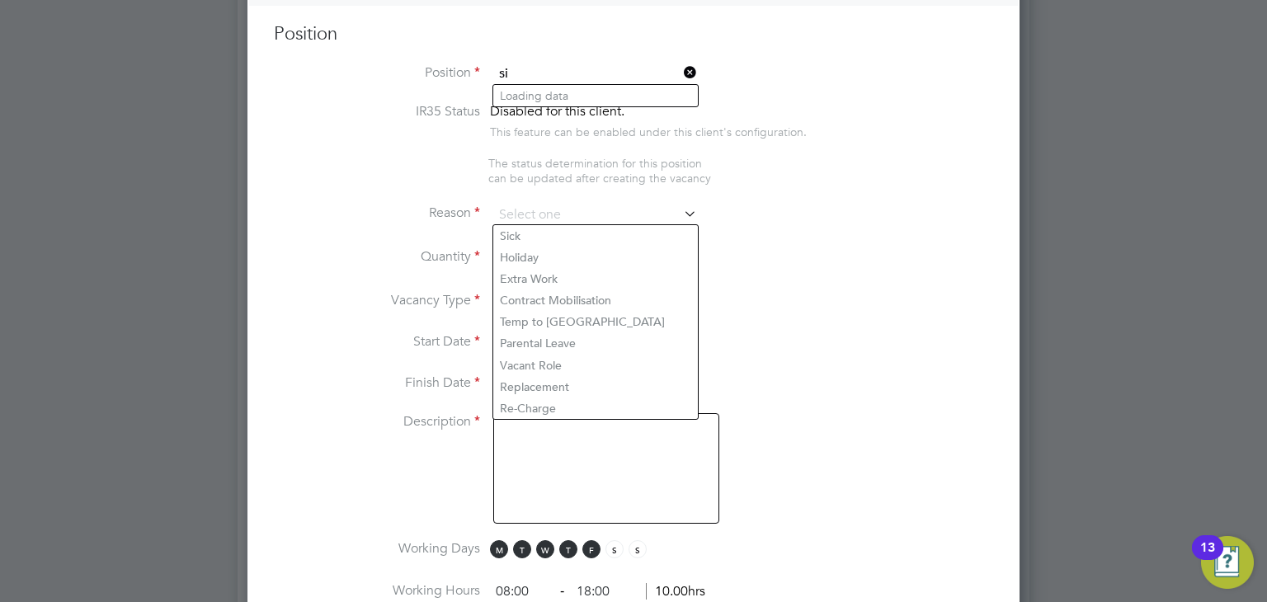
type input "s"
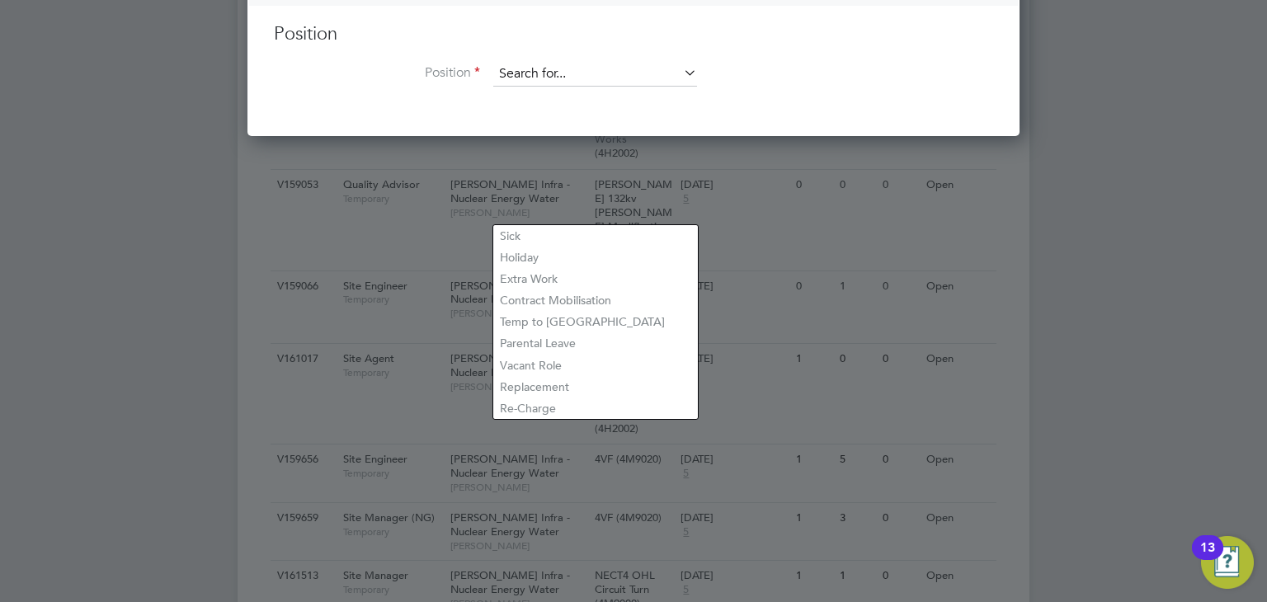
click at [570, 76] on input at bounding box center [595, 74] width 204 height 25
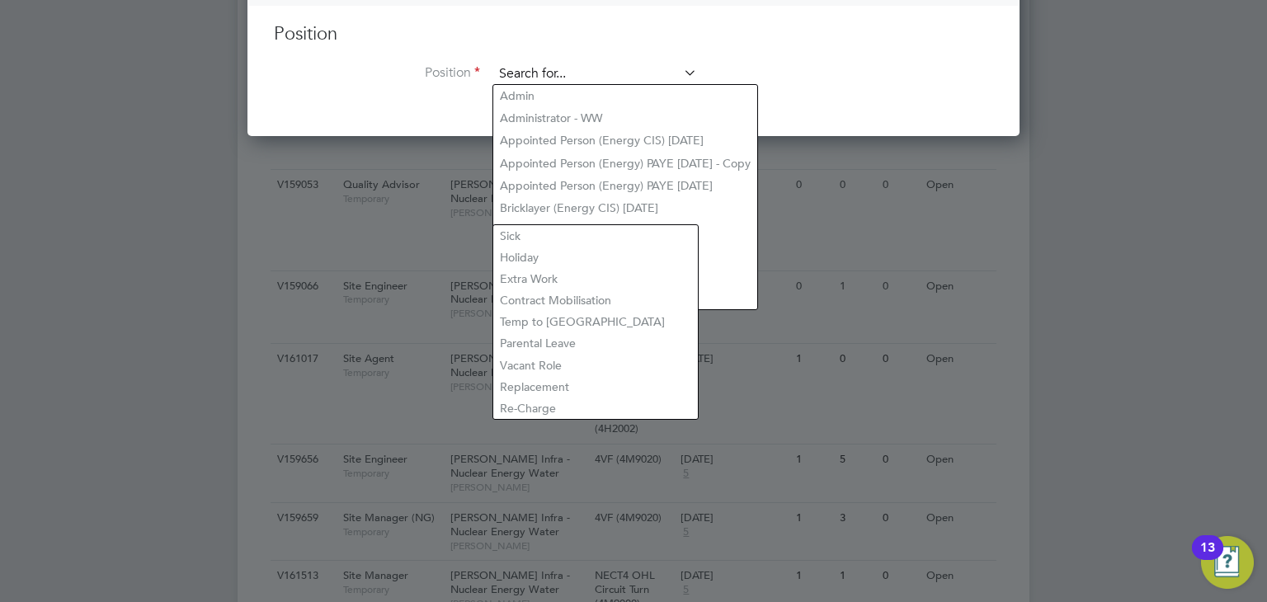
click at [570, 76] on input at bounding box center [595, 74] width 204 height 25
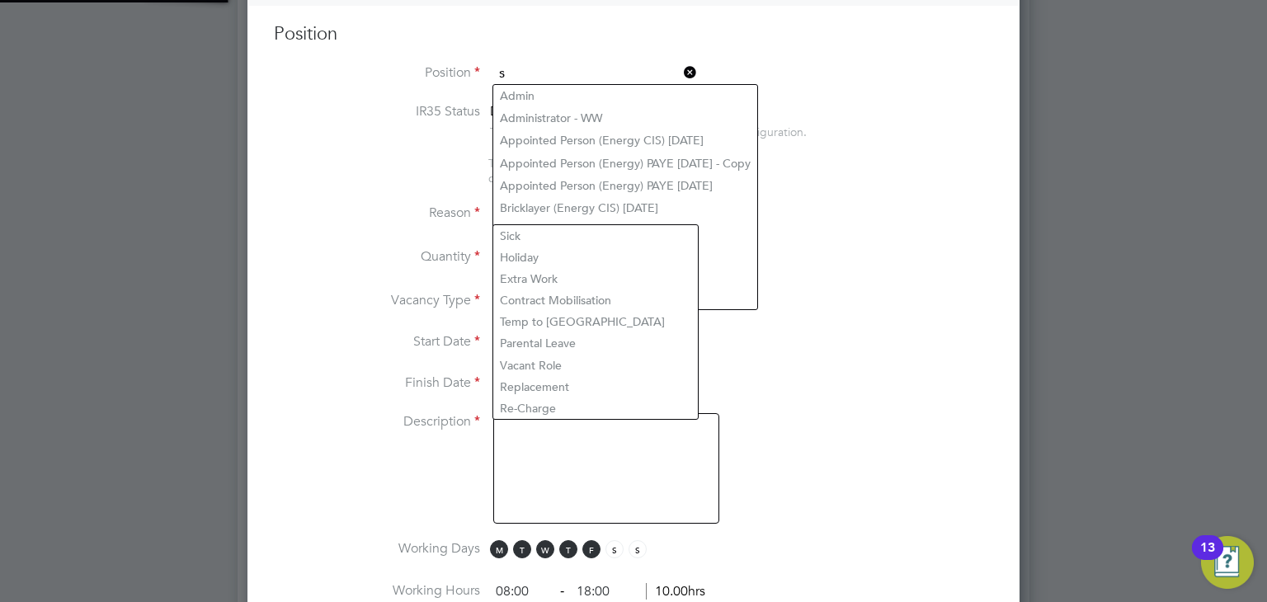
scroll to position [2332, 773]
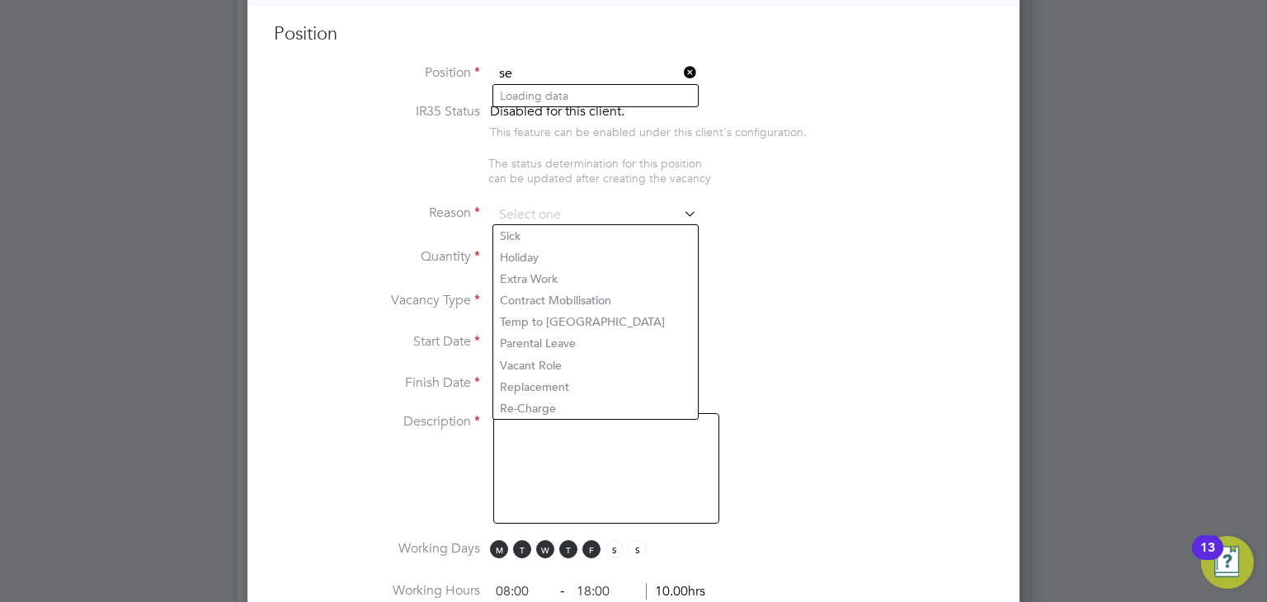
type input "s"
type input "S"
type input "engi"
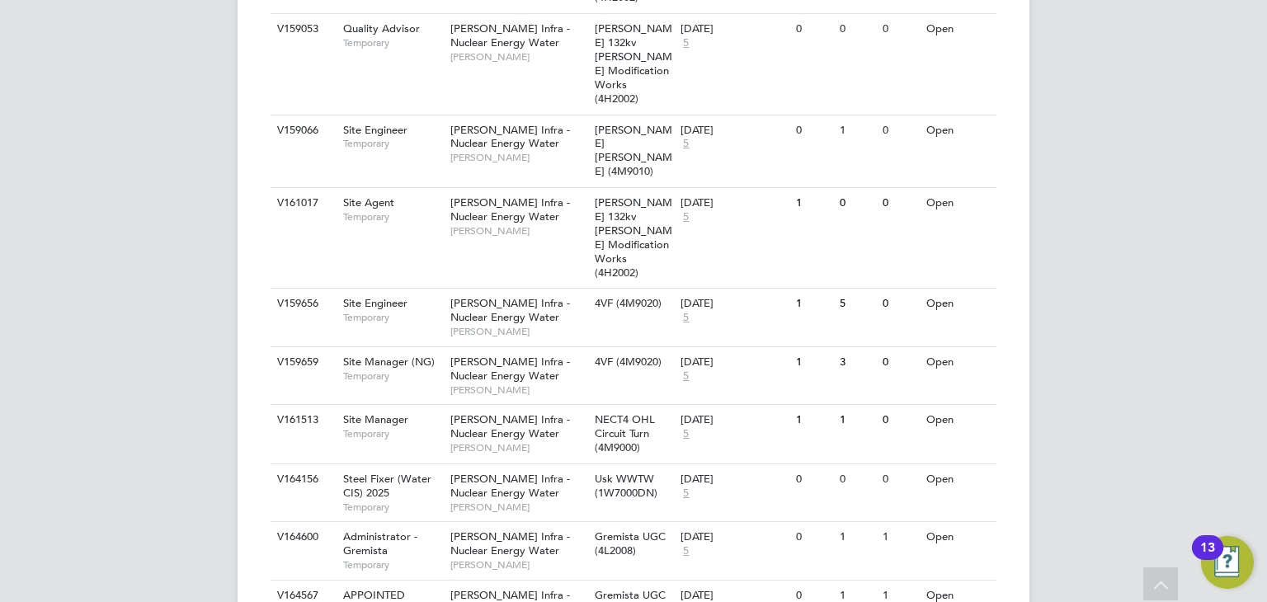
scroll to position [1023, 0]
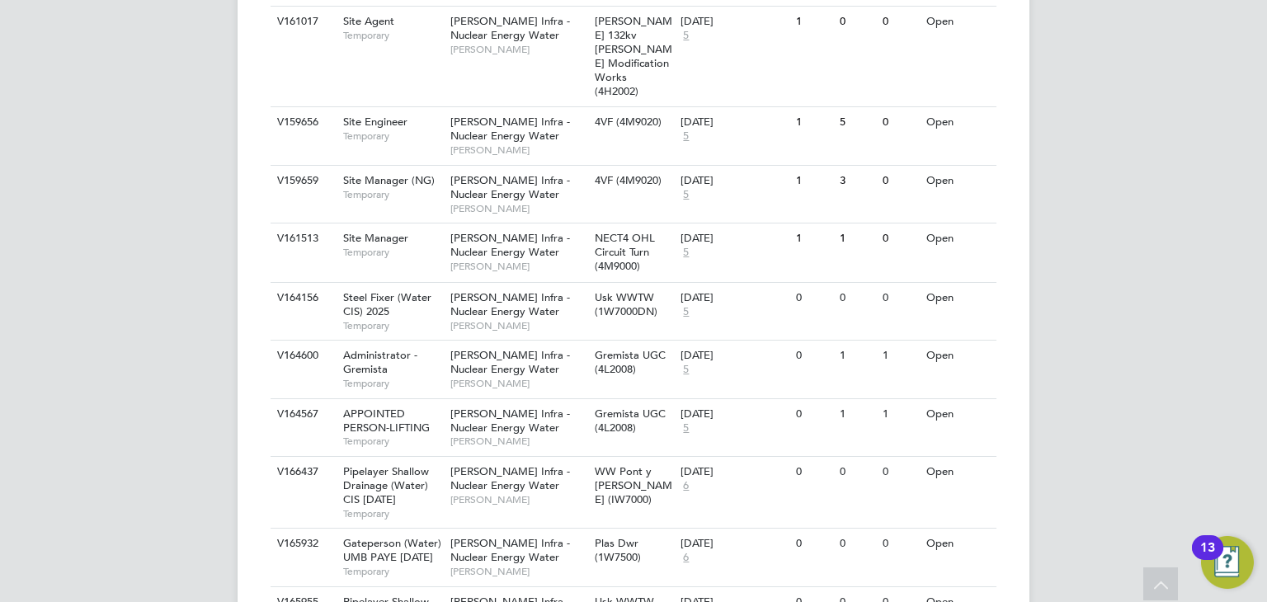
drag, startPoint x: 1246, startPoint y: 450, endPoint x: 1236, endPoint y: 280, distance: 171.0
click at [1236, 280] on div "JC Jimmy Callaghan Notifications Applications: Network Team Members Businesses …" at bounding box center [633, 89] width 1267 height 2224
drag, startPoint x: 1263, startPoint y: 432, endPoint x: 1190, endPoint y: 174, distance: 268.2
click at [1190, 174] on div "JC Jimmy Callaghan Notifications Applications: Network Team Members Businesses …" at bounding box center [633, 89] width 1267 height 2224
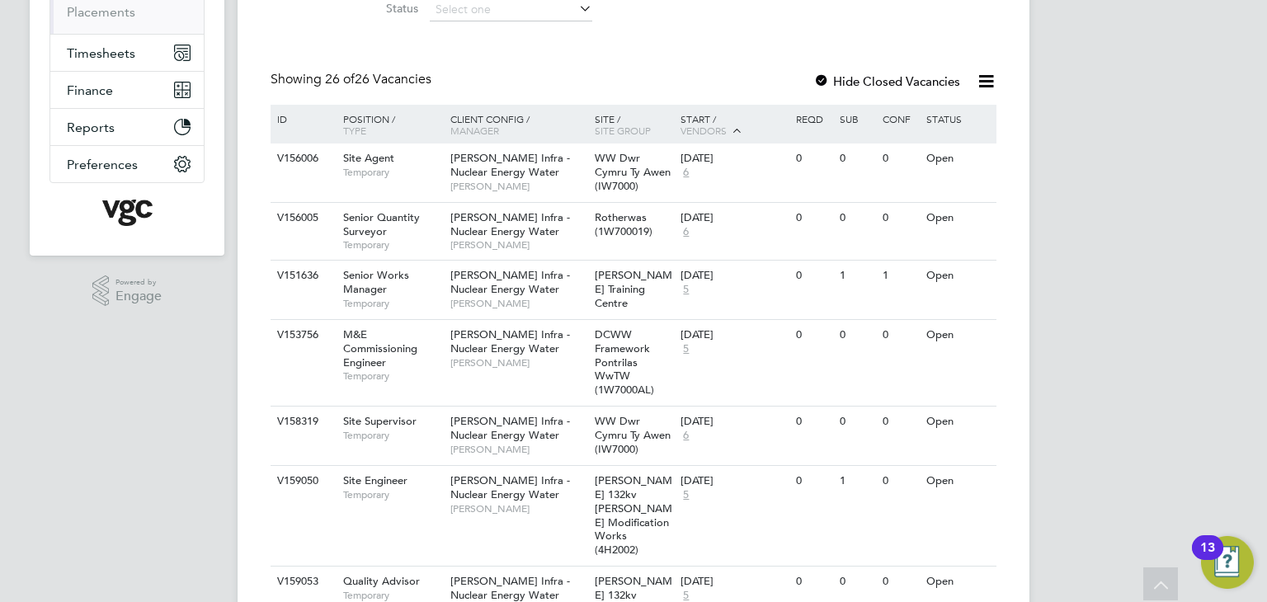
scroll to position [0, 0]
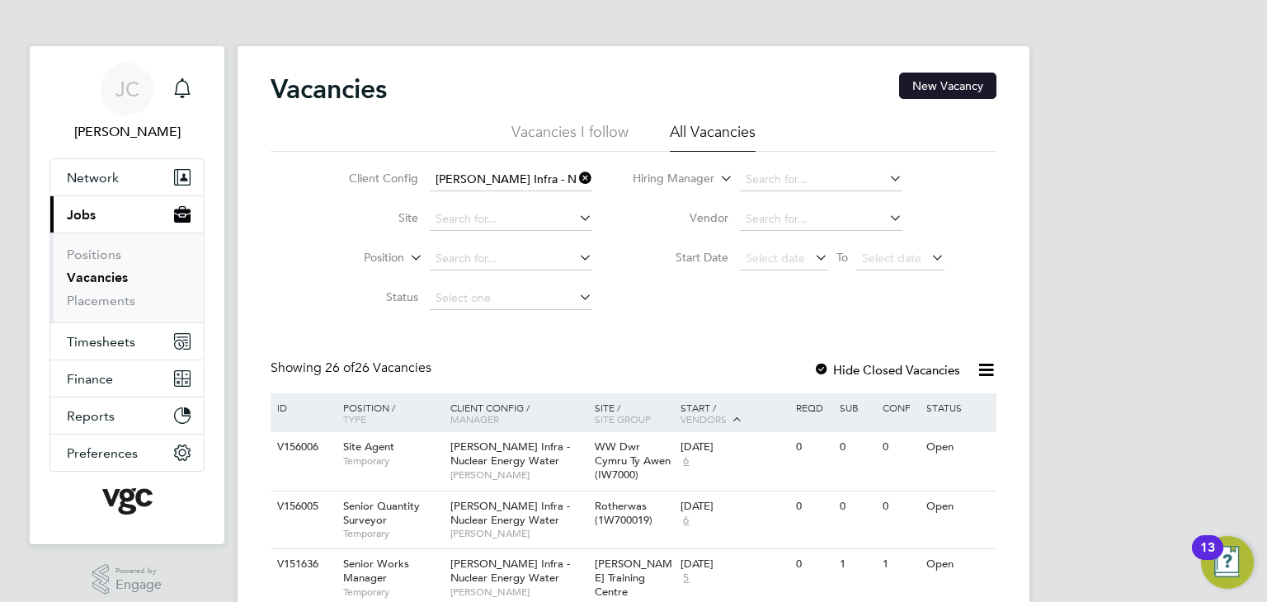
click at [946, 79] on button "New Vacancy" at bounding box center [947, 86] width 97 height 26
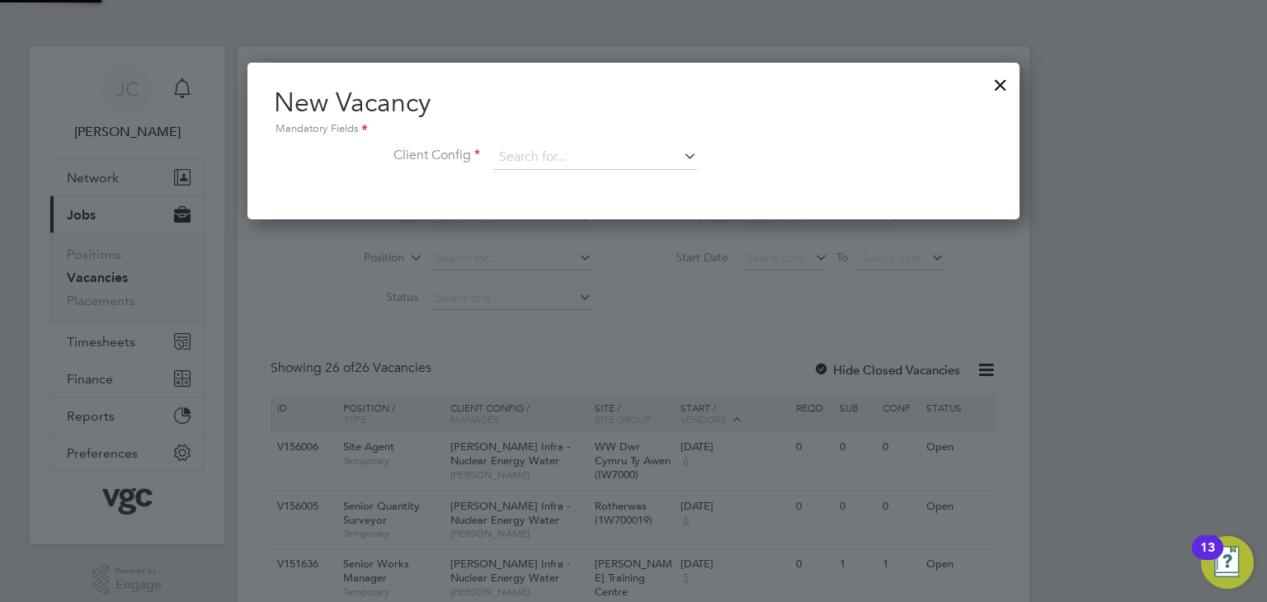
scroll to position [156, 773]
click at [589, 166] on input at bounding box center [595, 157] width 204 height 25
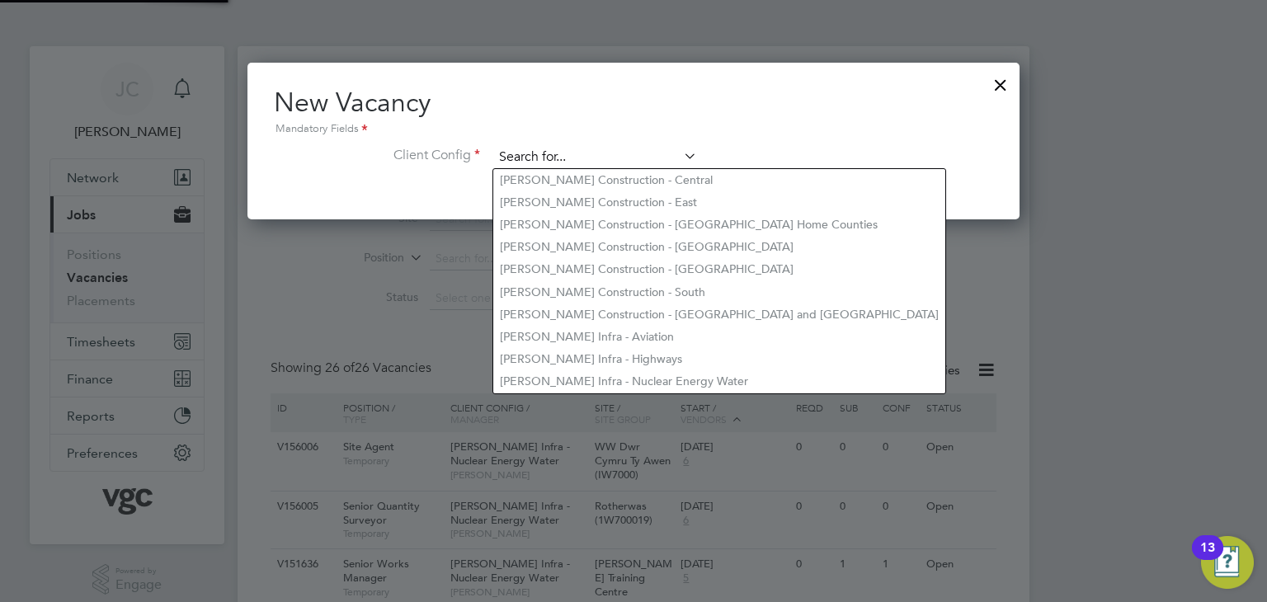
click at [589, 166] on input at bounding box center [595, 157] width 204 height 25
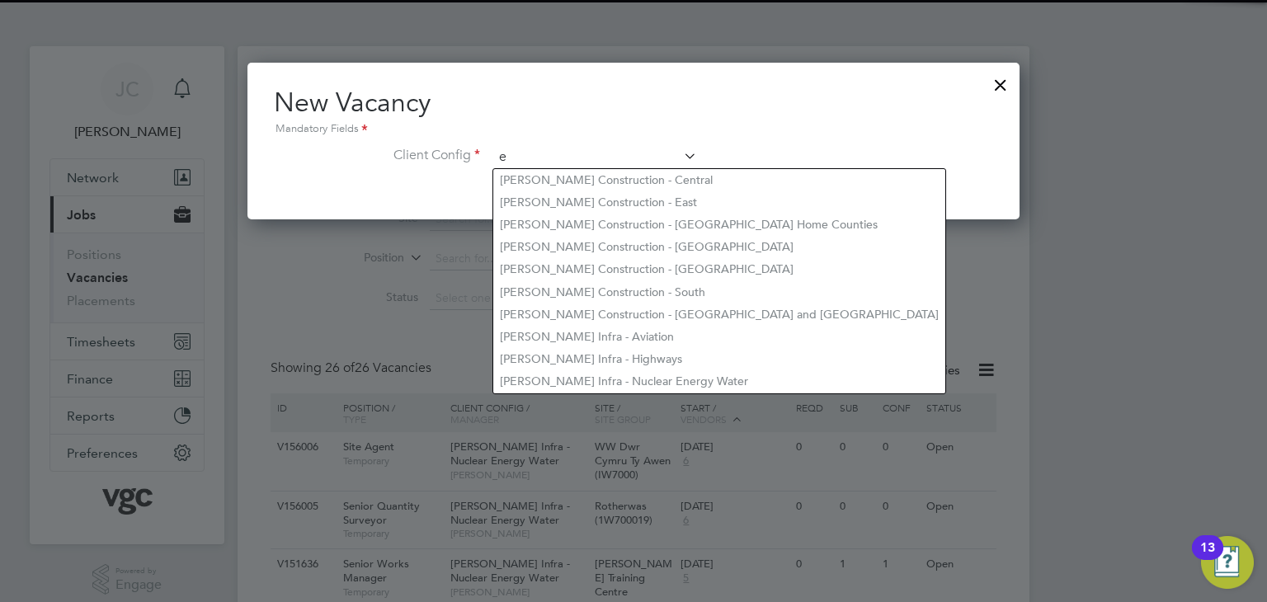
click at [589, 166] on input "e" at bounding box center [595, 157] width 204 height 25
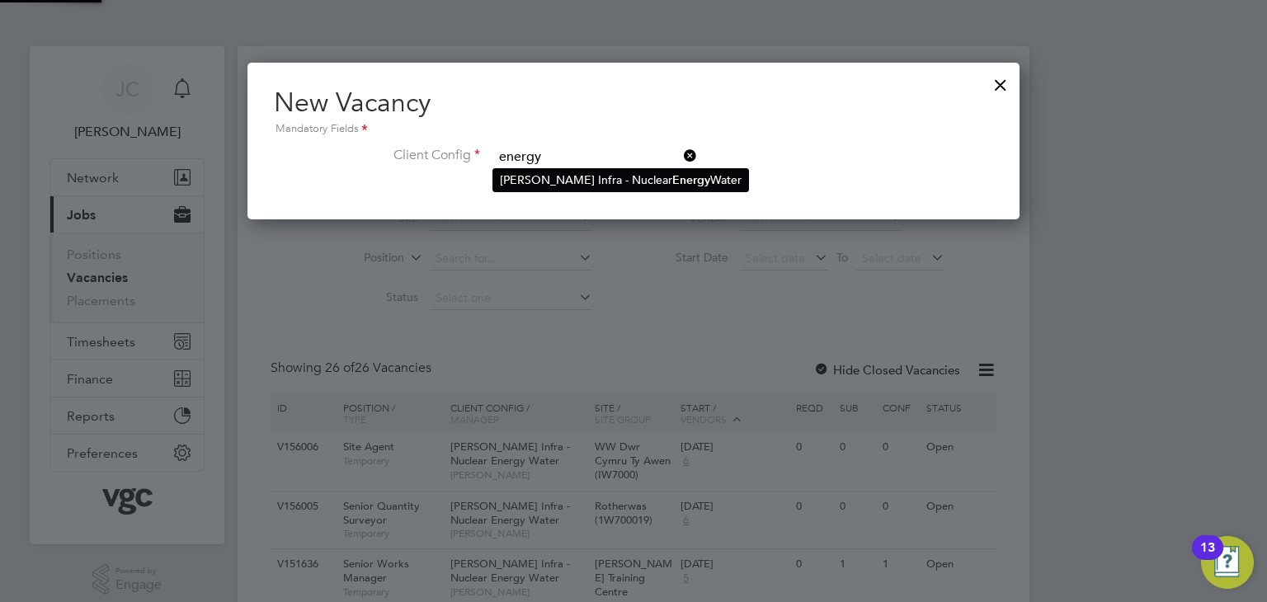
click at [539, 181] on li "[PERSON_NAME] Infra - Nuclear Energy Water" at bounding box center [620, 180] width 255 height 22
type input "[PERSON_NAME] Infra - Nuclear Energy Water"
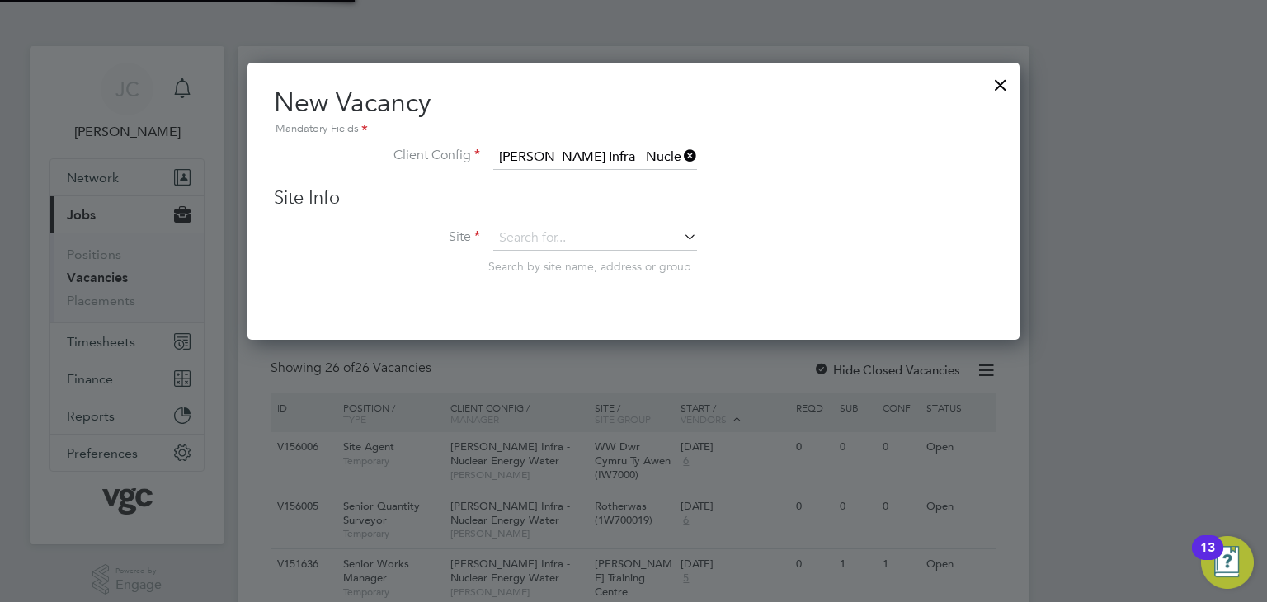
scroll to position [277, 773]
click at [553, 236] on input at bounding box center [595, 238] width 204 height 25
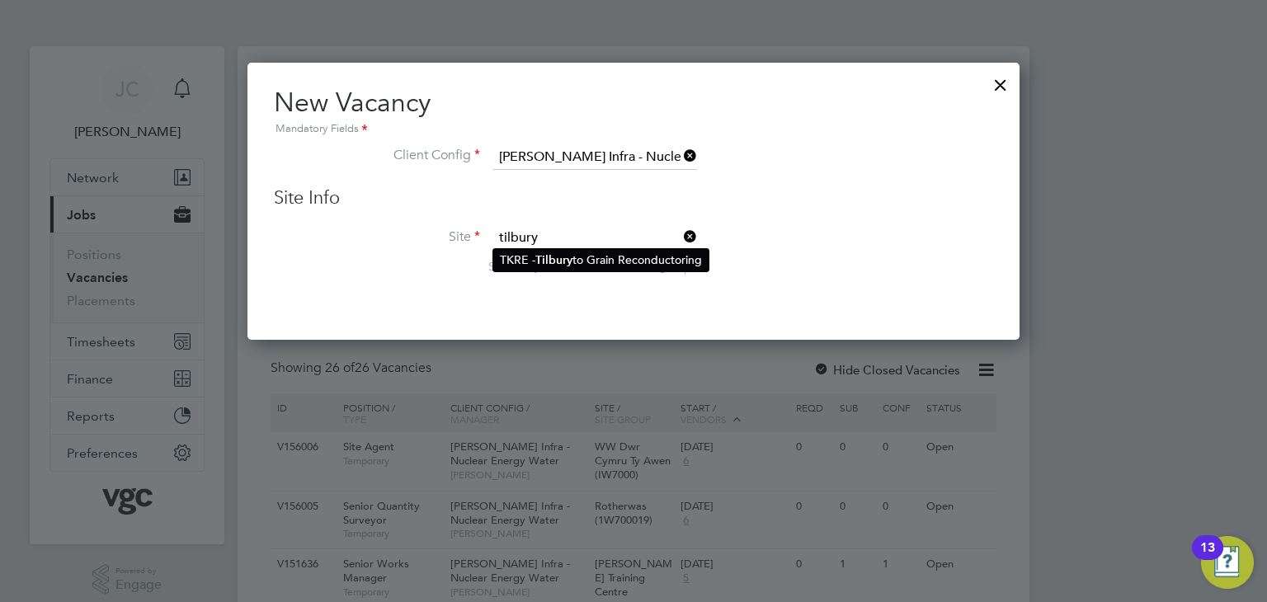
click at [537, 255] on li "TKRE - Tilbury to Grain Reconductoring" at bounding box center [600, 260] width 215 height 22
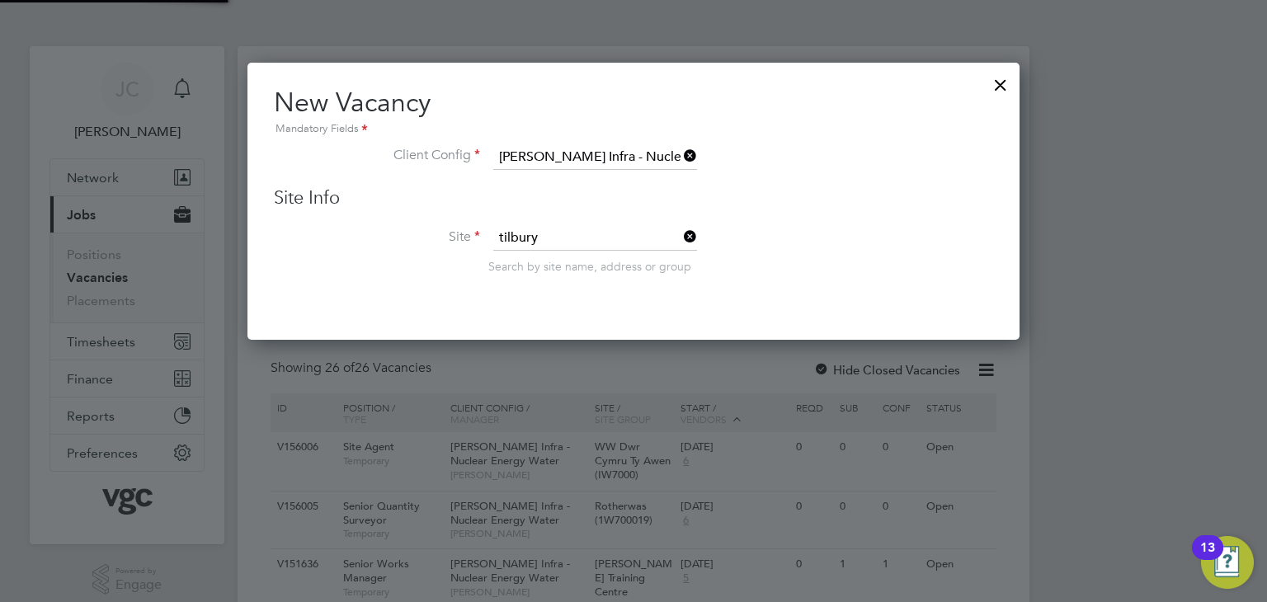
type input "TKRE - Tilbury to Grain Reconductoring"
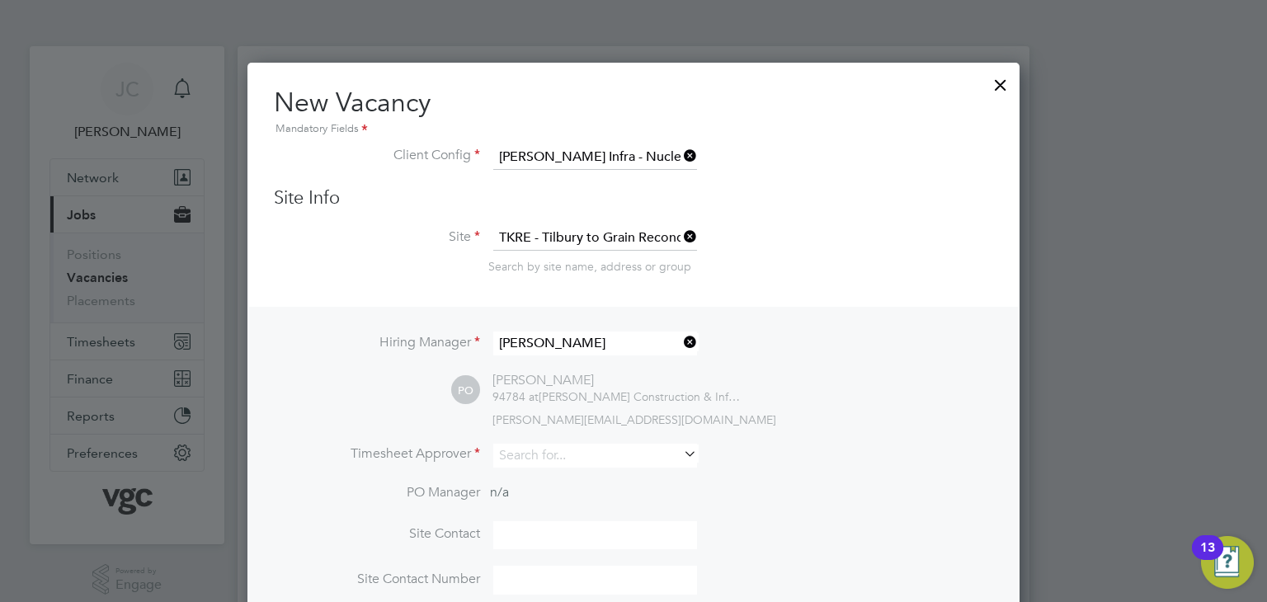
click at [591, 440] on div "Hiring Manager Phil Offer PO Phil Offer 94784 at Morgan Sindall Construction & …" at bounding box center [633, 463] width 769 height 313
click at [587, 454] on input at bounding box center [595, 456] width 204 height 24
click at [570, 473] on li "Phil Of fer" at bounding box center [595, 477] width 205 height 22
type input "[PERSON_NAME]"
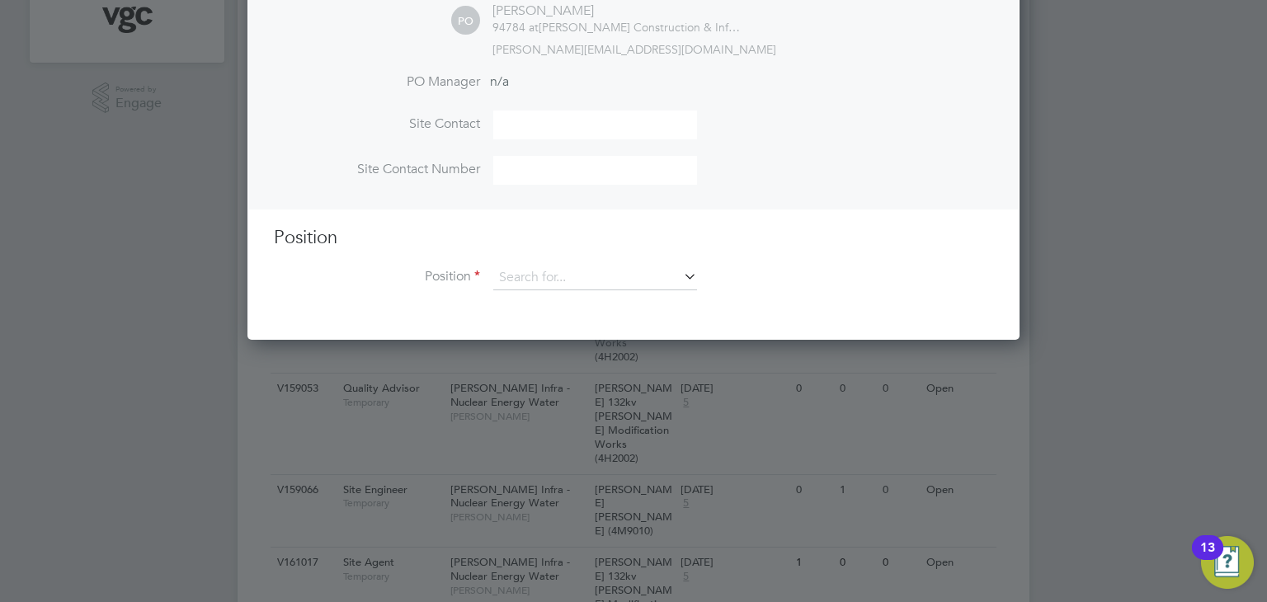
scroll to position [577, 0]
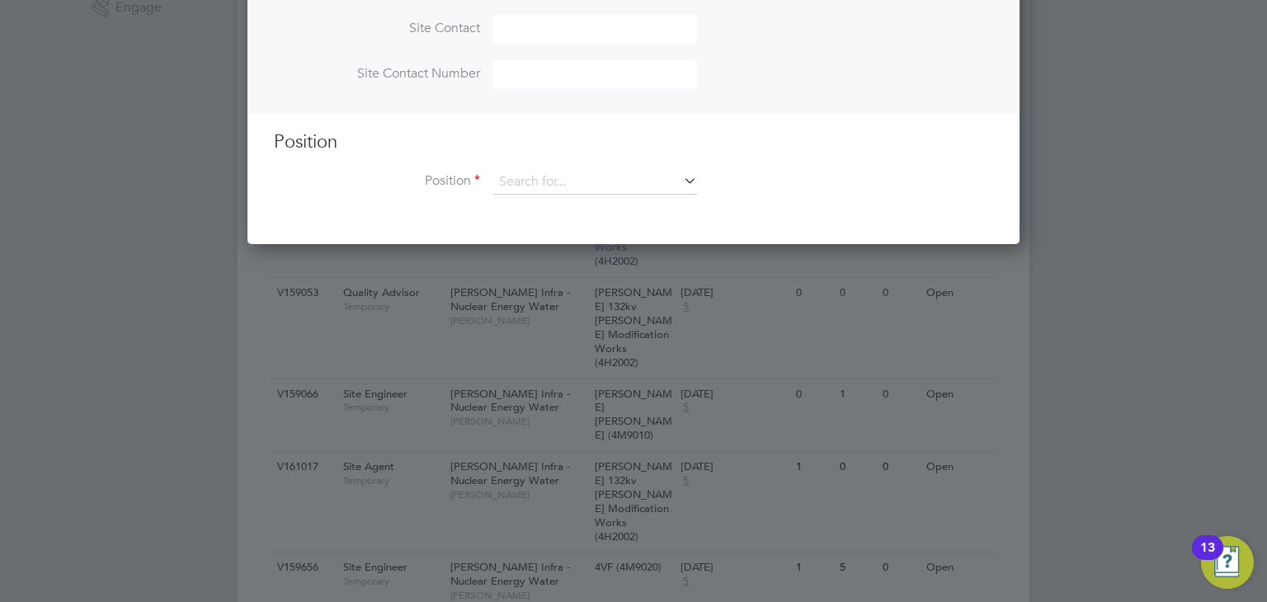
click at [564, 163] on div "Position Position" at bounding box center [633, 171] width 719 height 82
click at [570, 170] on input at bounding box center [595, 182] width 204 height 25
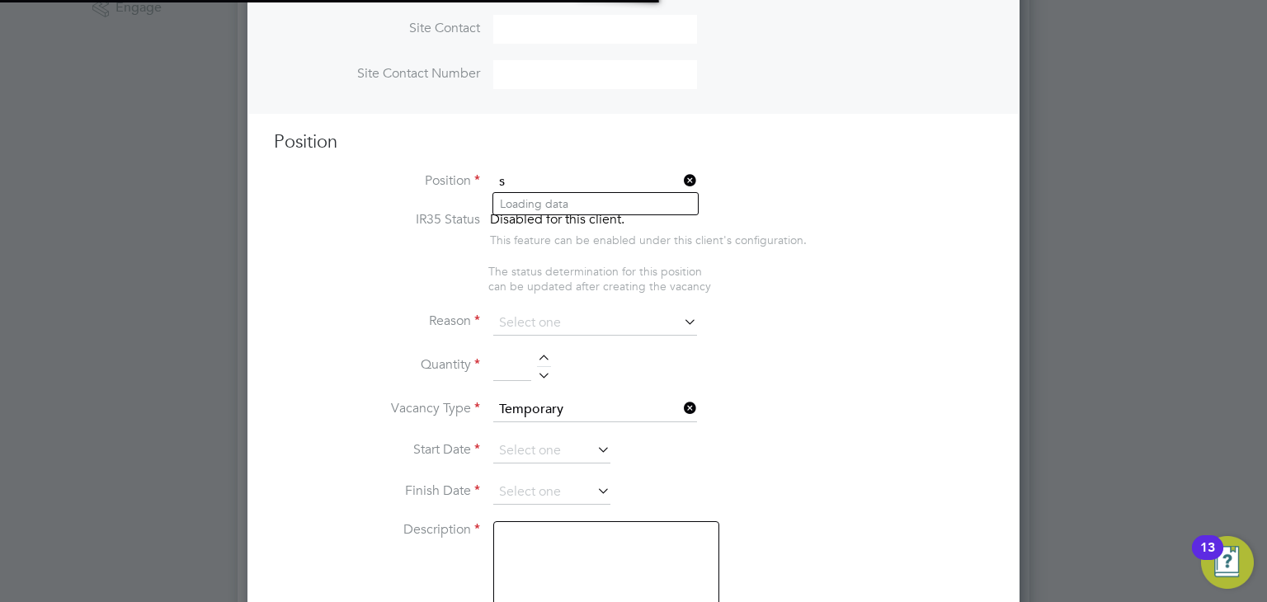
scroll to position [2332, 773]
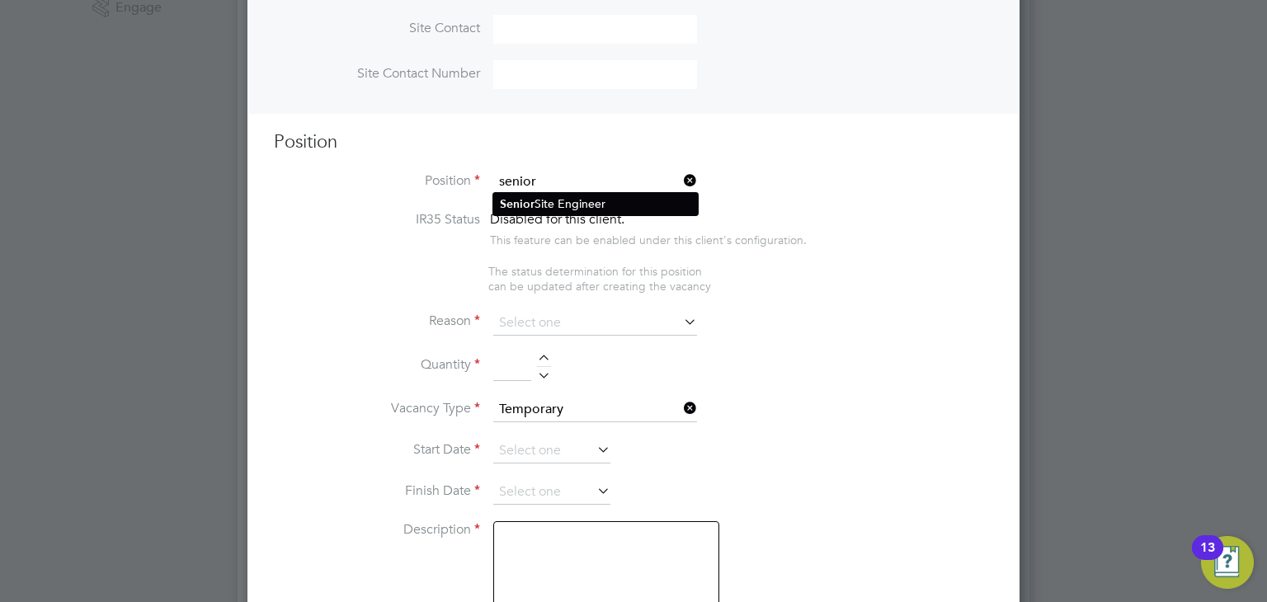
type input "senior"
click at [591, 202] on div "Vacancies New Vacancy Vacancies I follow All Vacancies Client Config Morgan Sin…" at bounding box center [634, 544] width 792 height 2151
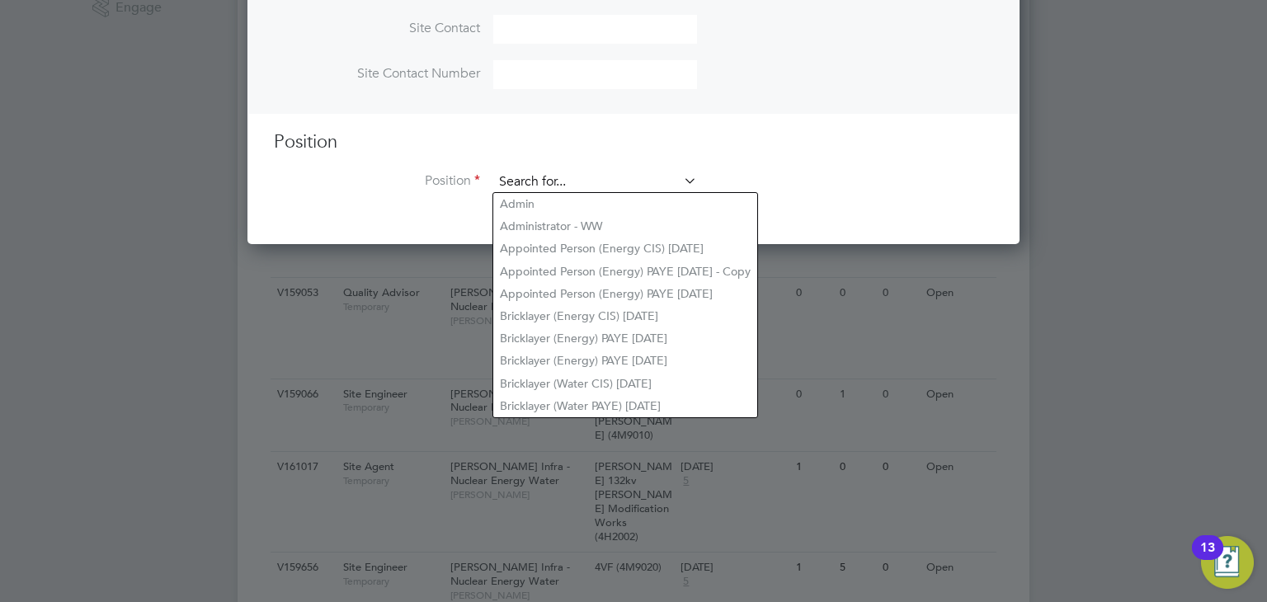
click at [640, 190] on input at bounding box center [595, 182] width 204 height 25
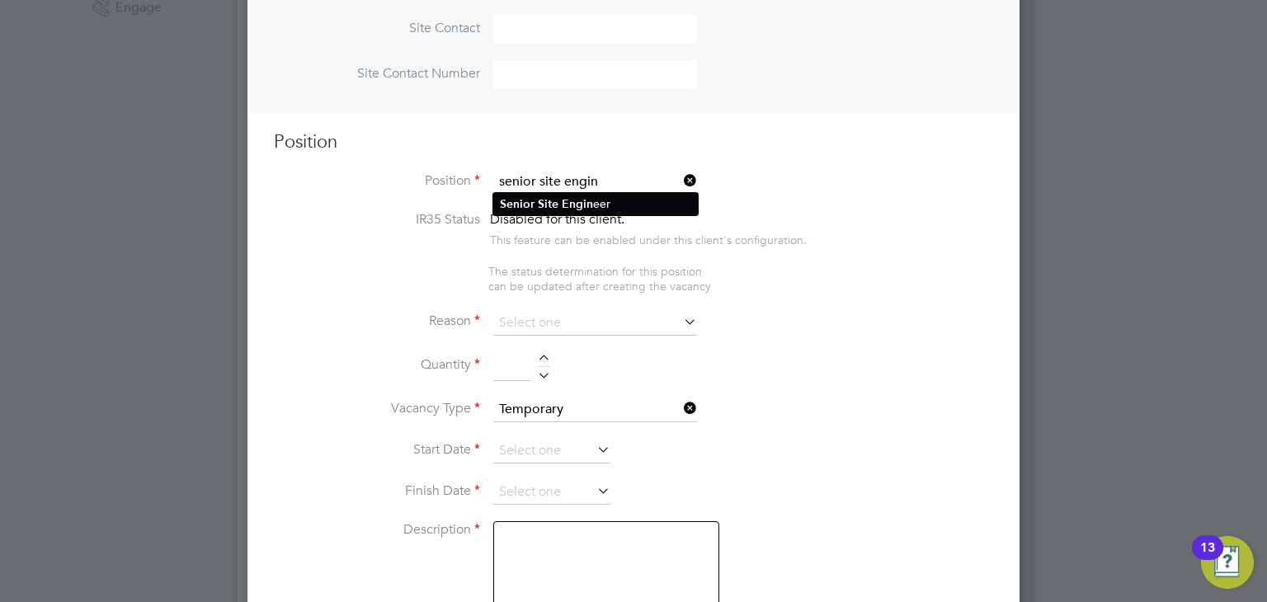
click at [604, 198] on li "Senior Site Engin eer" at bounding box center [595, 204] width 205 height 22
type input "Senior Site Engineer"
type textarea "TBC"
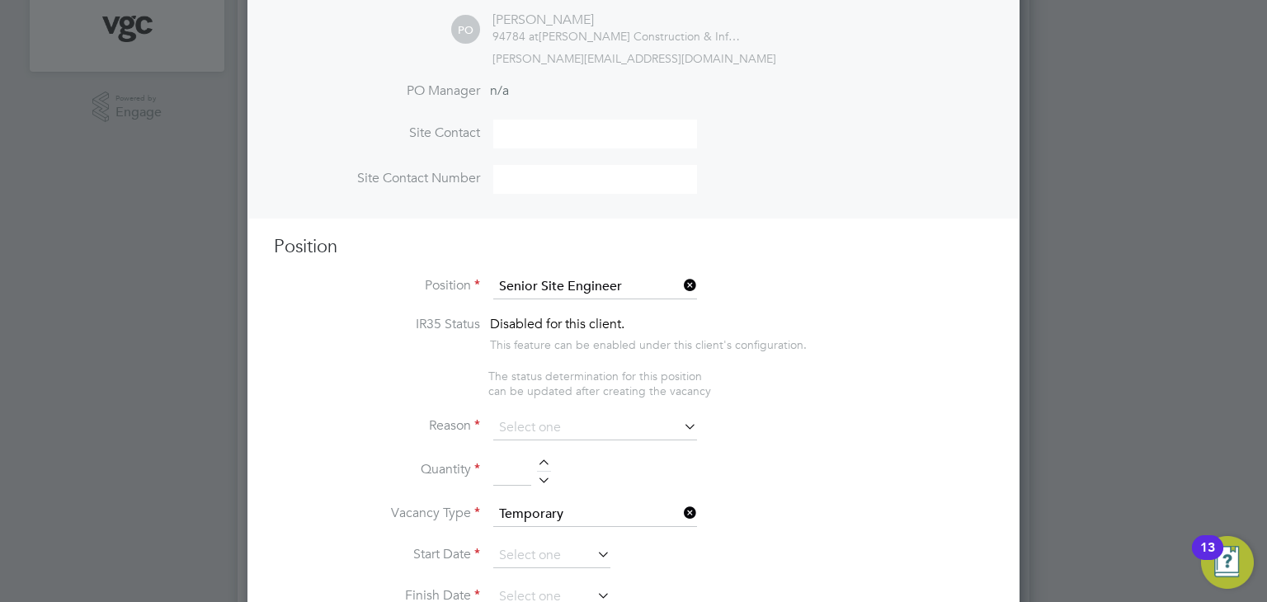
scroll to position [577, 0]
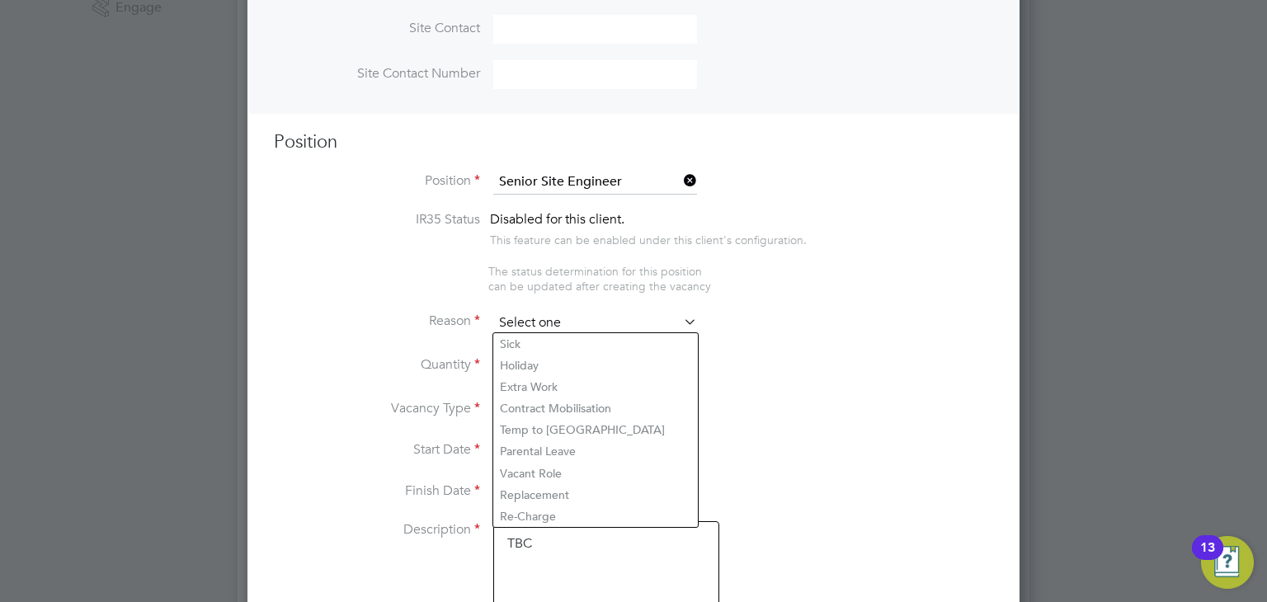
click at [596, 323] on input at bounding box center [595, 323] width 204 height 25
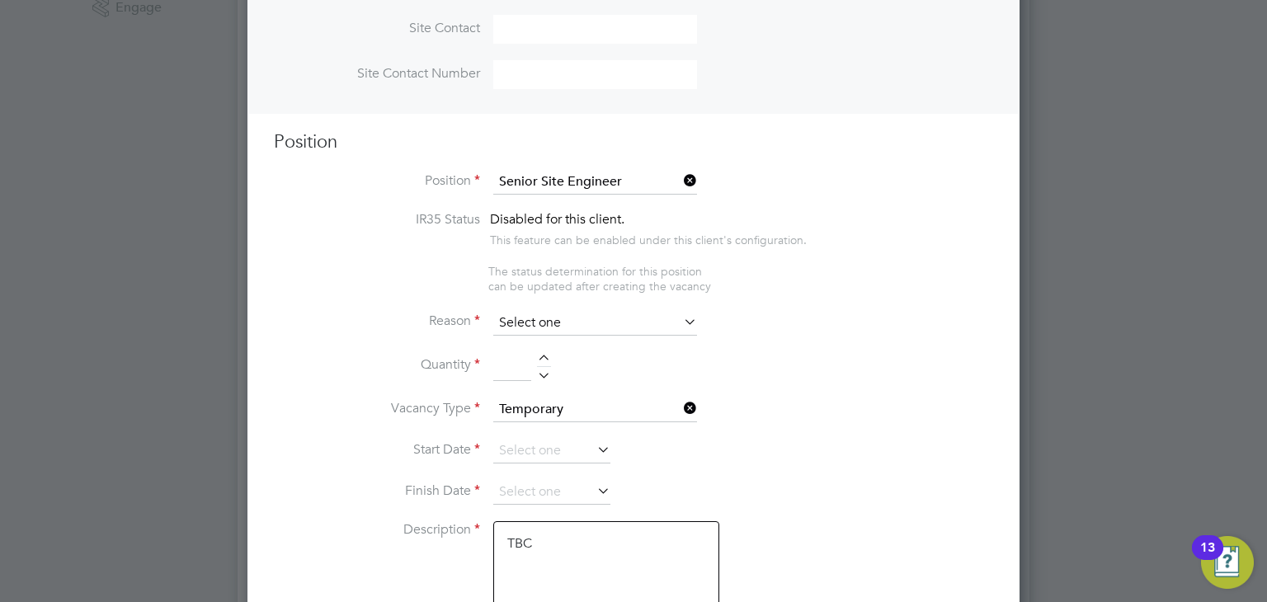
click at [637, 315] on input at bounding box center [595, 323] width 204 height 25
click at [581, 325] on input at bounding box center [595, 323] width 204 height 25
click at [600, 320] on input at bounding box center [595, 323] width 204 height 25
click at [673, 329] on input at bounding box center [595, 323] width 204 height 25
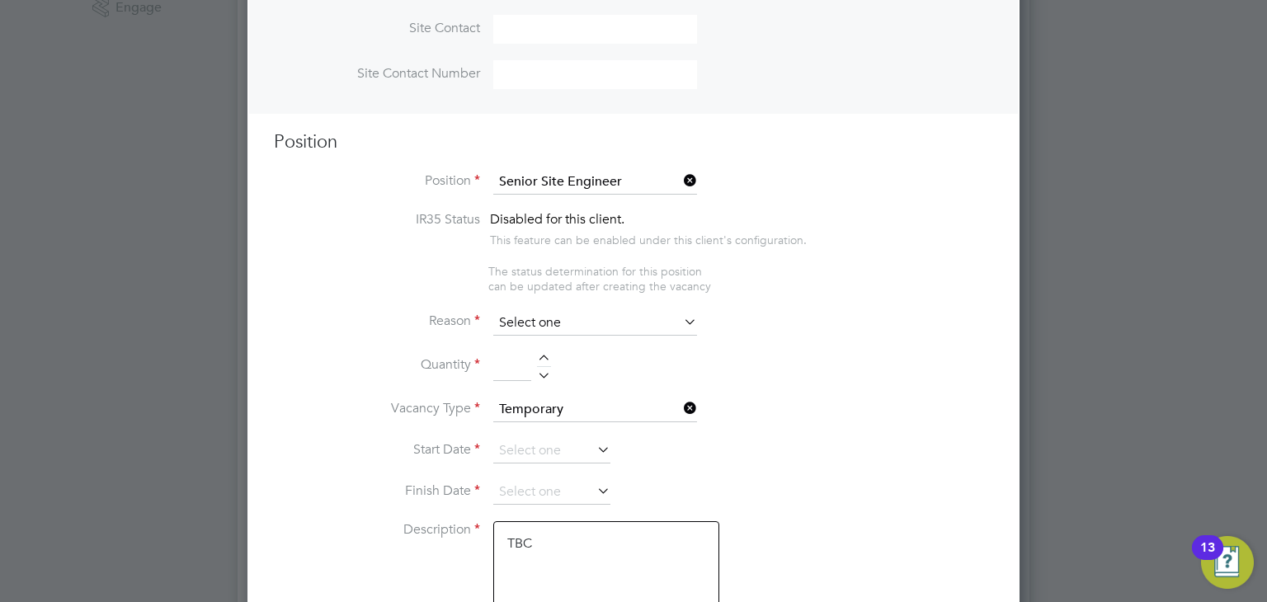
click at [668, 322] on input at bounding box center [595, 323] width 204 height 25
click at [680, 318] on icon at bounding box center [680, 321] width 0 height 23
click at [665, 324] on input at bounding box center [595, 323] width 204 height 25
click at [626, 328] on input at bounding box center [595, 323] width 204 height 25
click at [593, 317] on input at bounding box center [595, 323] width 204 height 25
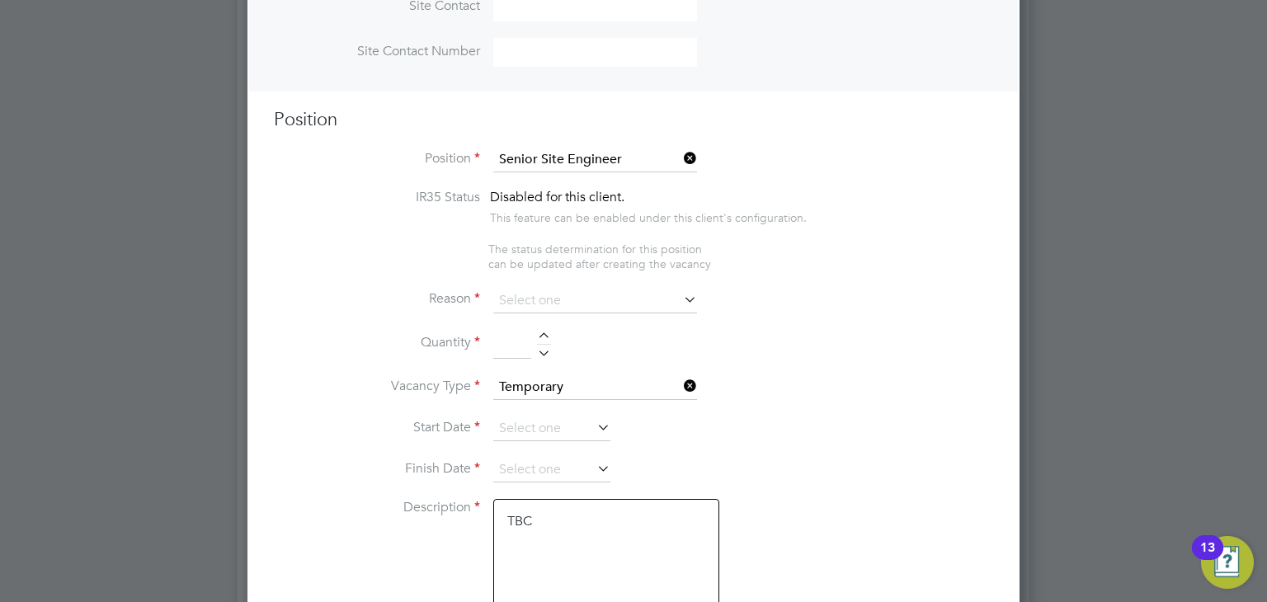
scroll to position [495, 0]
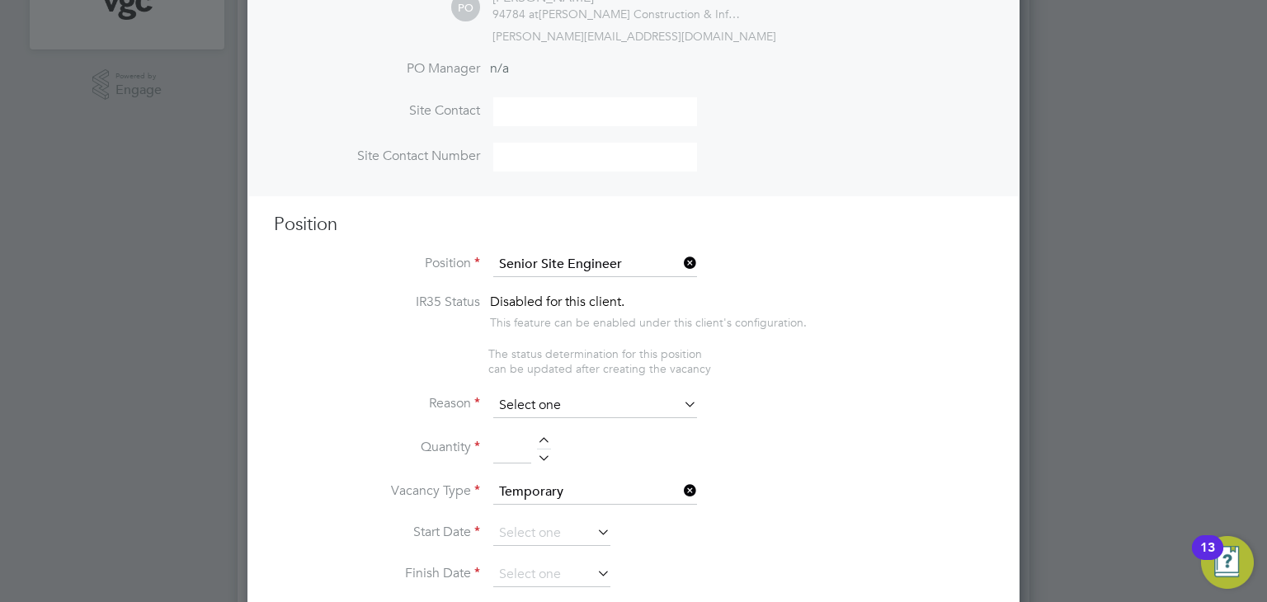
click at [558, 407] on input at bounding box center [595, 405] width 204 height 25
click at [564, 398] on input at bounding box center [595, 405] width 204 height 25
drag, startPoint x: 564, startPoint y: 398, endPoint x: 936, endPoint y: 308, distance: 382.7
click at [936, 308] on li "IR35 Status Disabled for this client. This feature can be enabled under this cl…" at bounding box center [633, 320] width 719 height 53
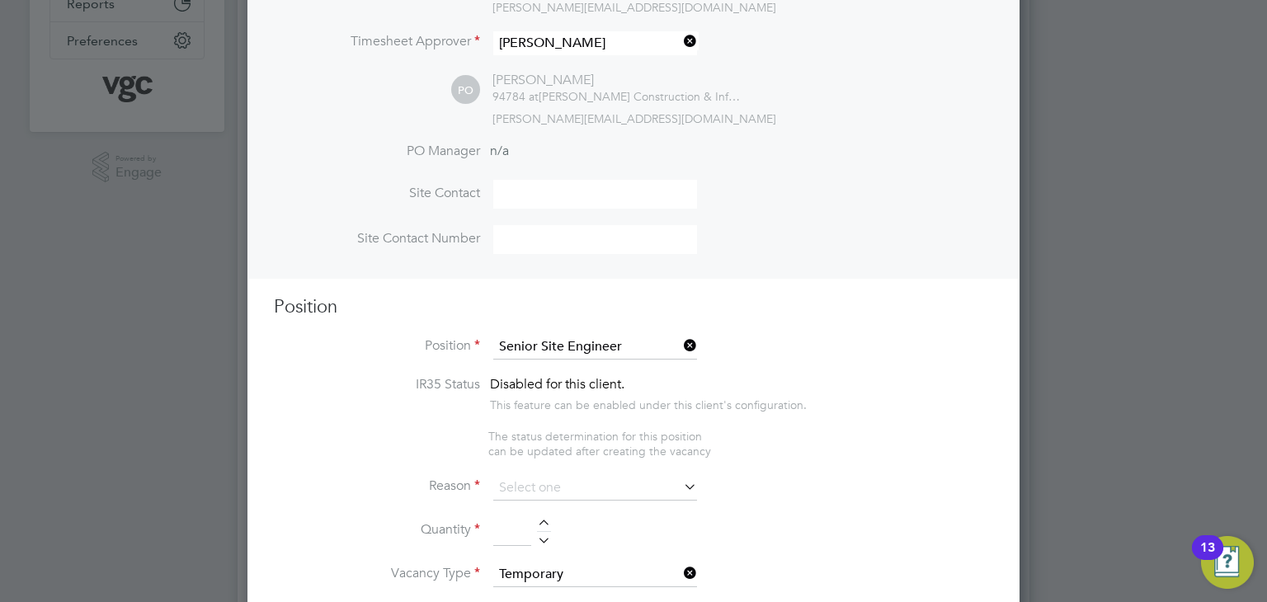
scroll to position [577, 0]
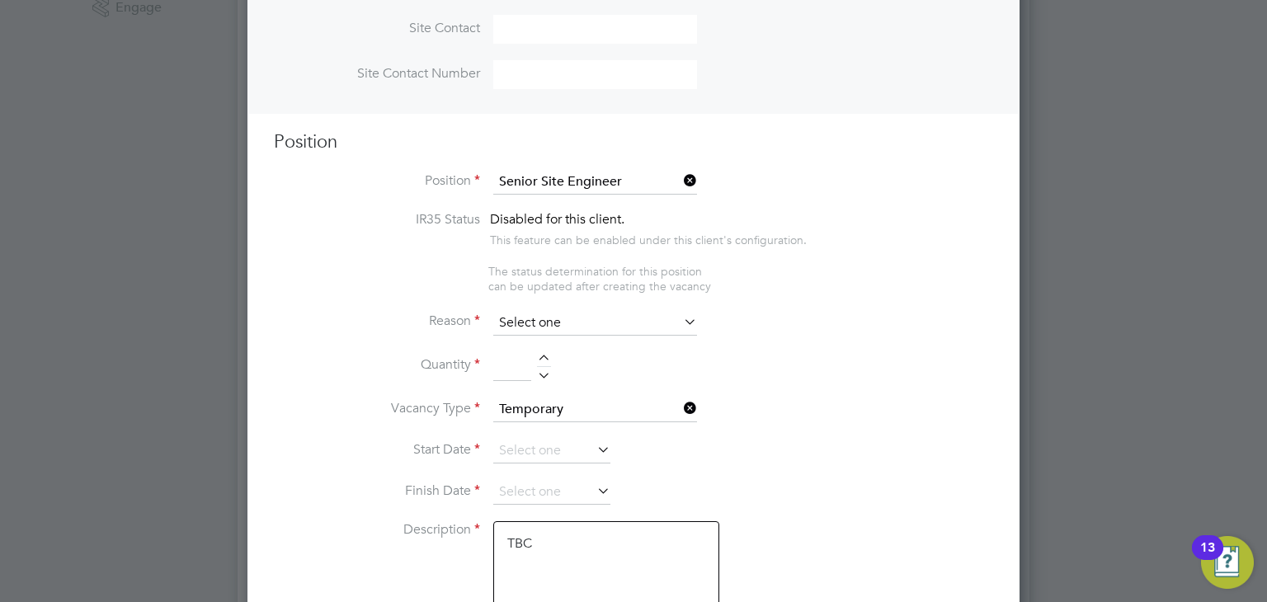
click at [556, 323] on input at bounding box center [595, 323] width 204 height 25
click at [633, 315] on input at bounding box center [595, 323] width 204 height 25
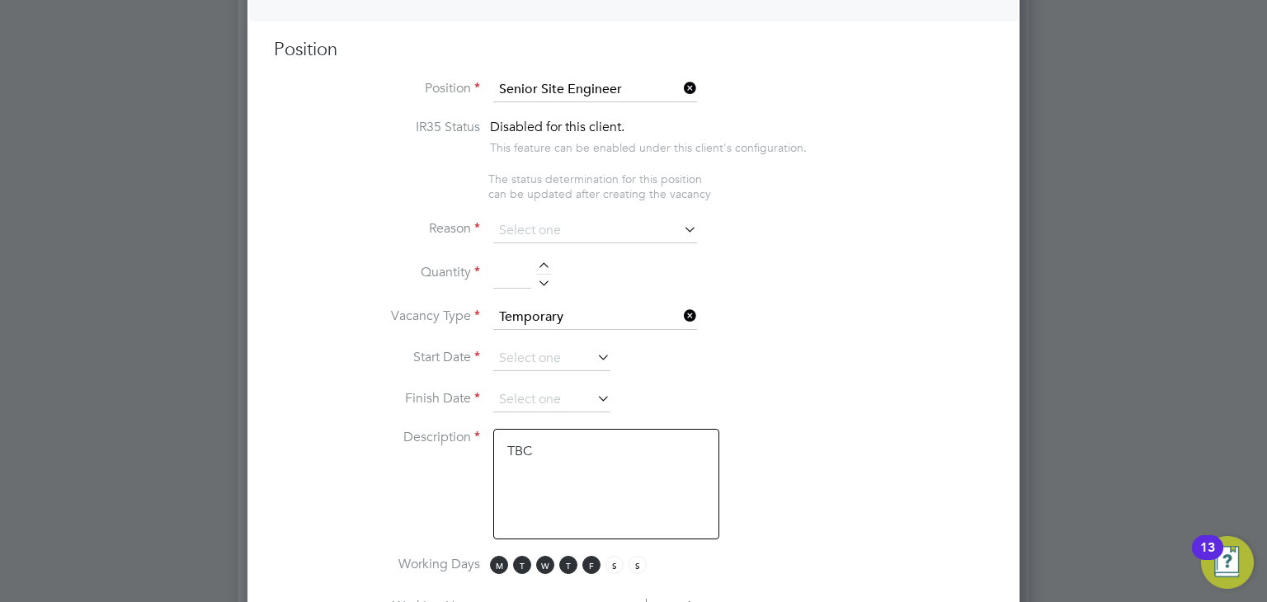
scroll to position [610, 0]
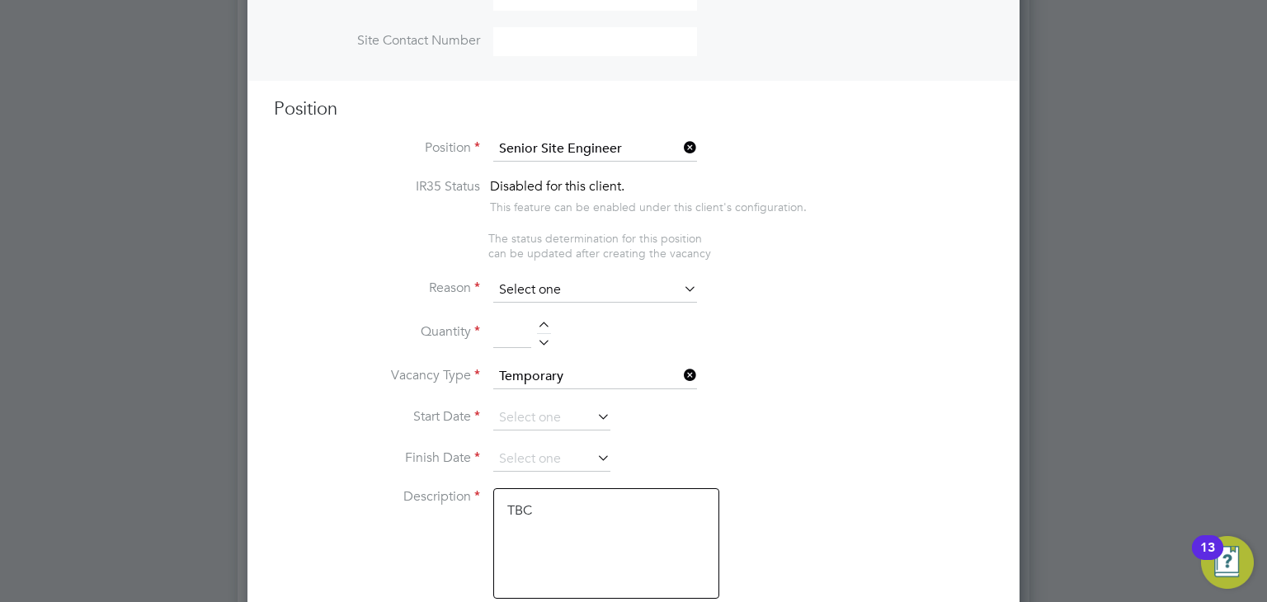
click at [594, 285] on input at bounding box center [595, 290] width 204 height 25
click at [680, 150] on icon at bounding box center [680, 147] width 0 height 23
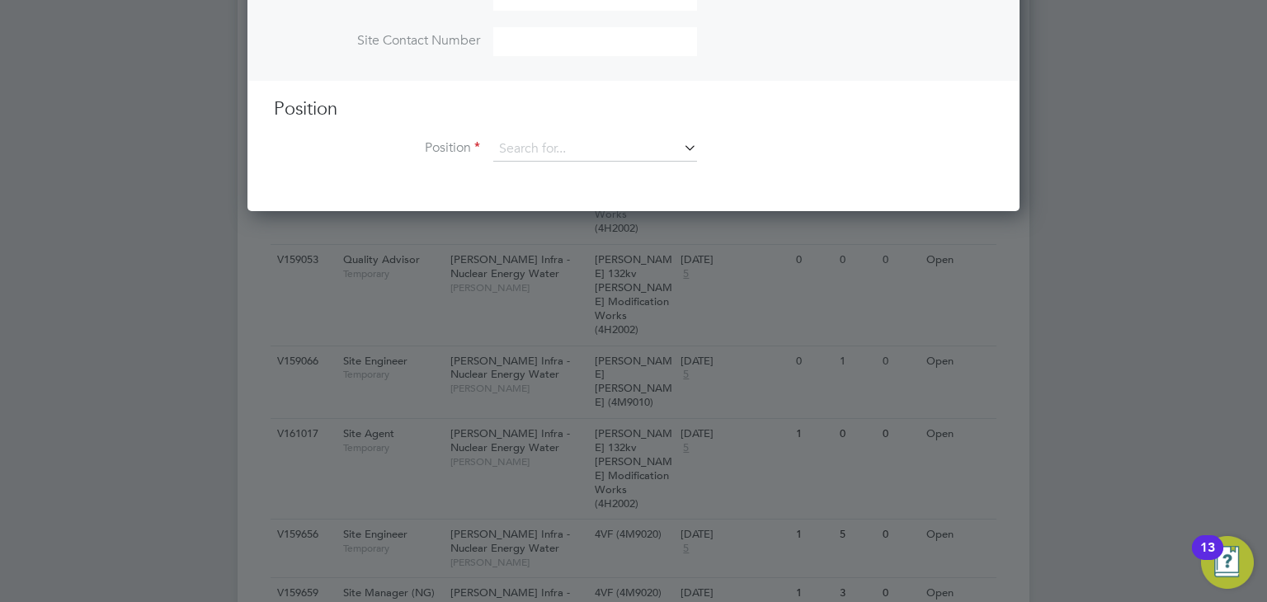
click at [612, 134] on div "Position Position" at bounding box center [633, 138] width 719 height 82
click at [605, 139] on input at bounding box center [595, 149] width 204 height 25
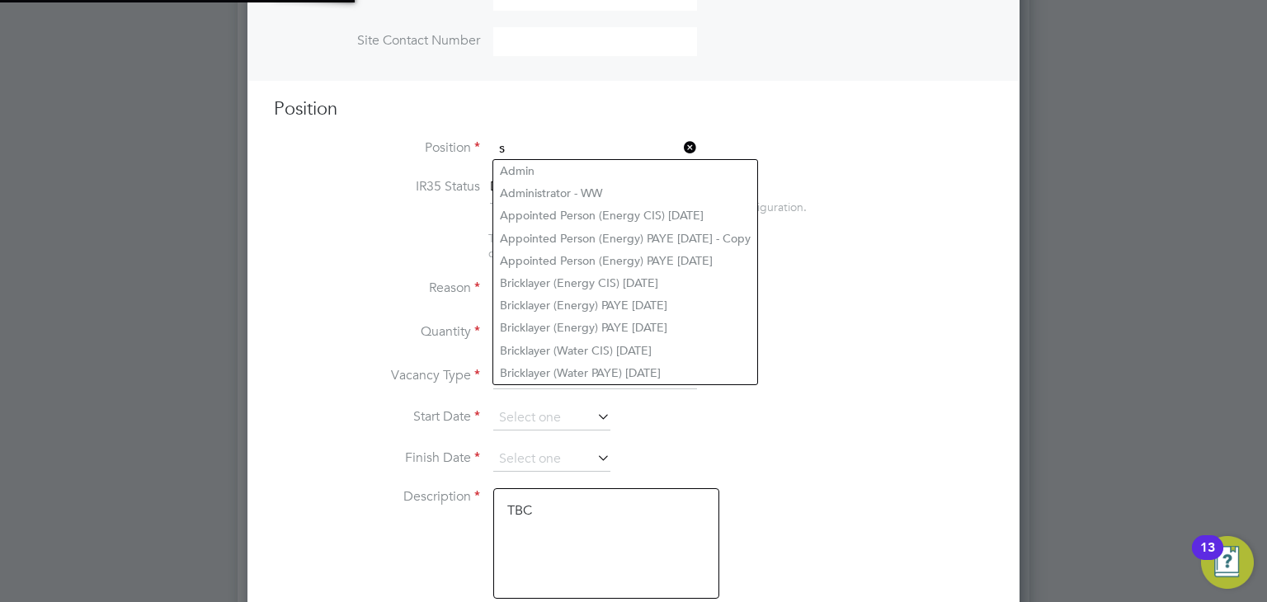
scroll to position [49, 86]
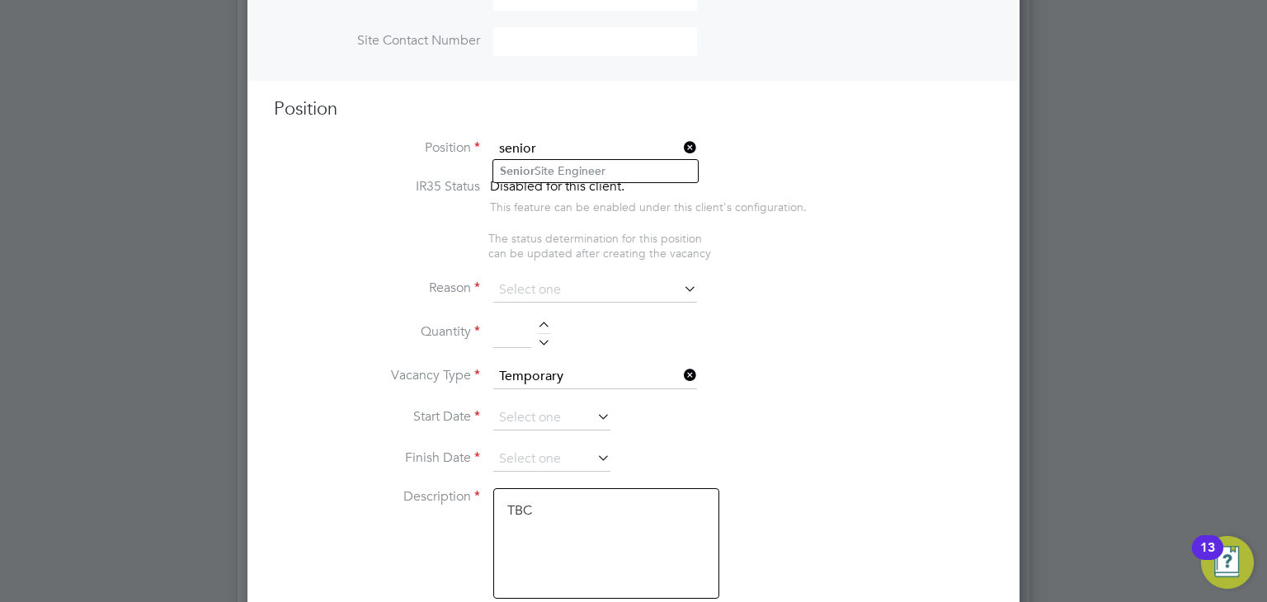
click at [581, 157] on input "senior" at bounding box center [595, 149] width 204 height 25
click at [577, 161] on li "Senior Site Engineer" at bounding box center [595, 171] width 205 height 22
type input "Senior Site Engineer"
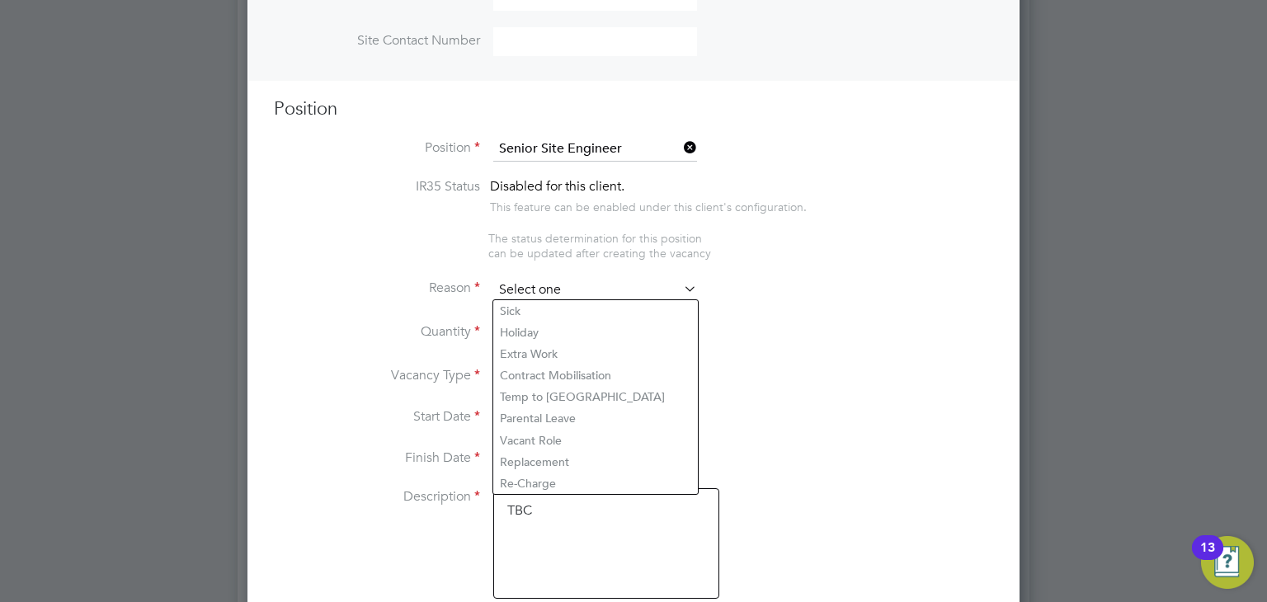
click at [547, 293] on input at bounding box center [595, 290] width 204 height 25
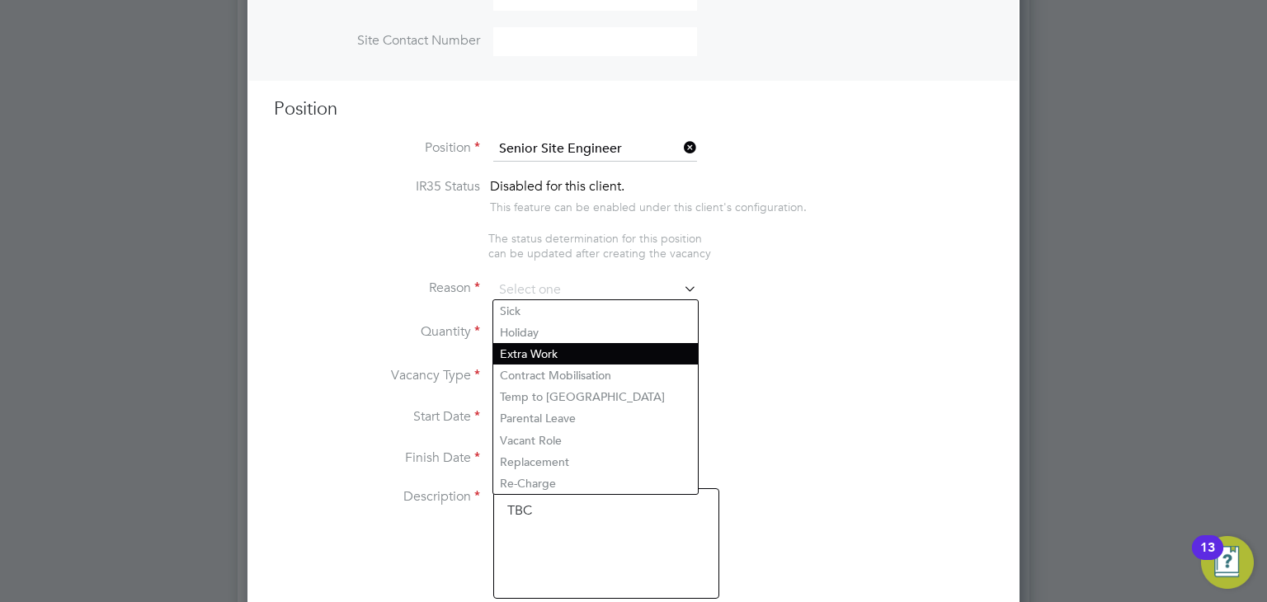
click at [536, 351] on li "Extra Work" at bounding box center [595, 353] width 205 height 21
type input "Extra Work"
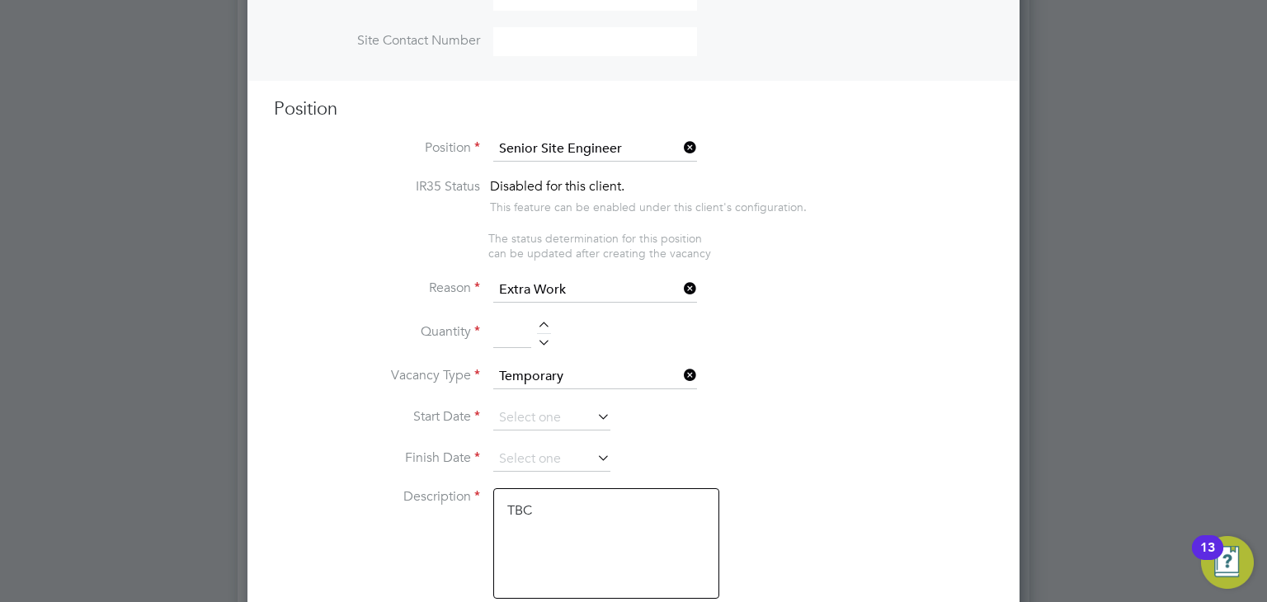
click at [545, 319] on li "Quantity" at bounding box center [633, 342] width 719 height 46
click at [544, 324] on div at bounding box center [544, 328] width 14 height 12
type input "2"
click at [567, 413] on input at bounding box center [551, 418] width 117 height 25
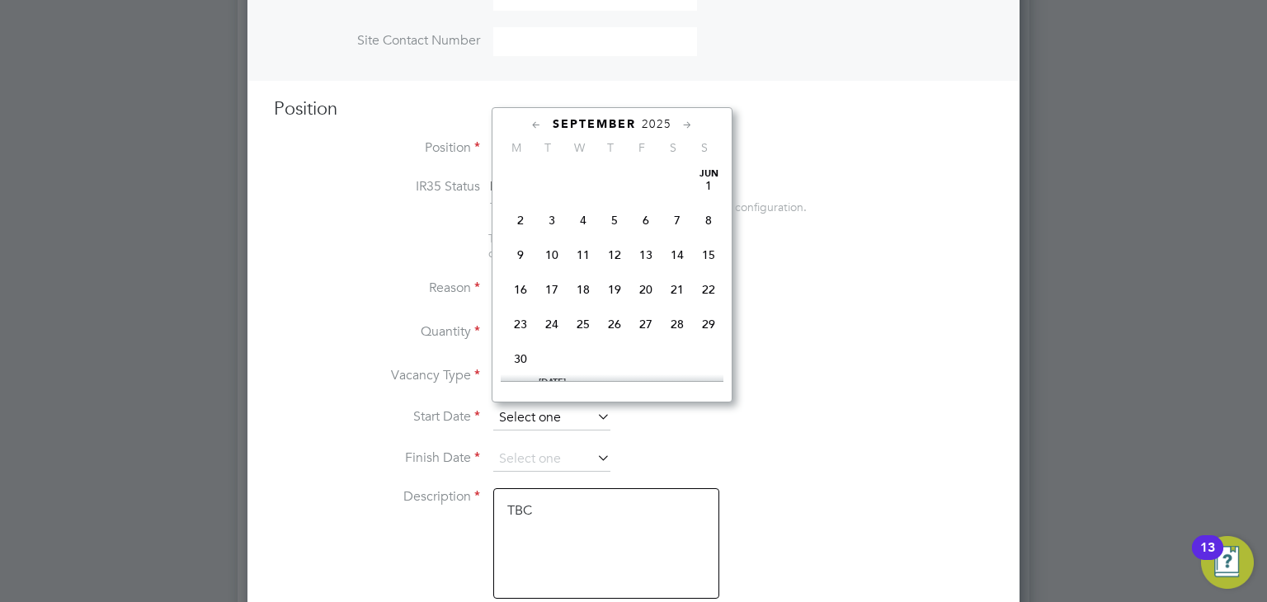
scroll to position [502, 0]
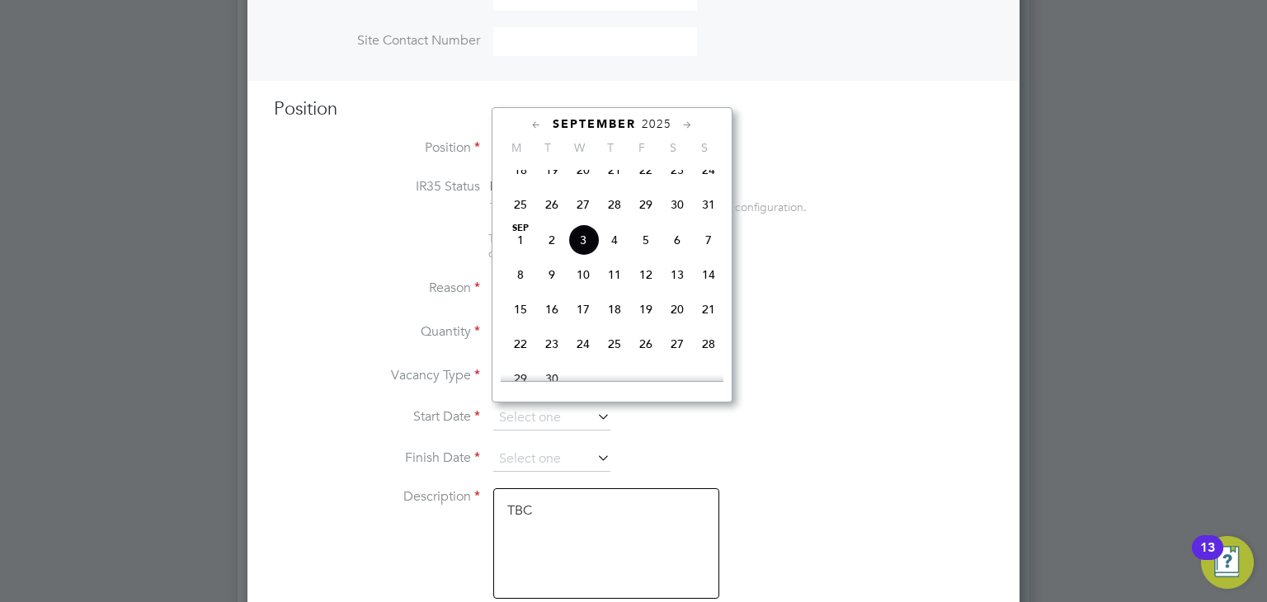
click at [522, 324] on span "15" at bounding box center [520, 309] width 31 height 31
type input "15 Sep 2025"
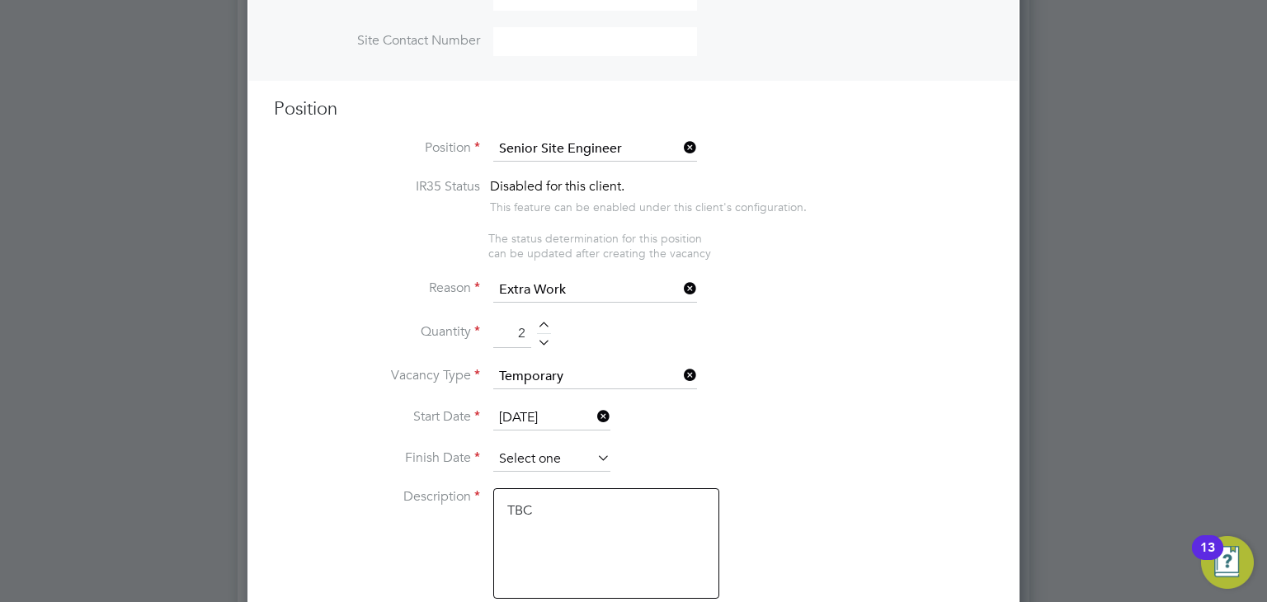
click at [590, 454] on input at bounding box center [551, 459] width 117 height 25
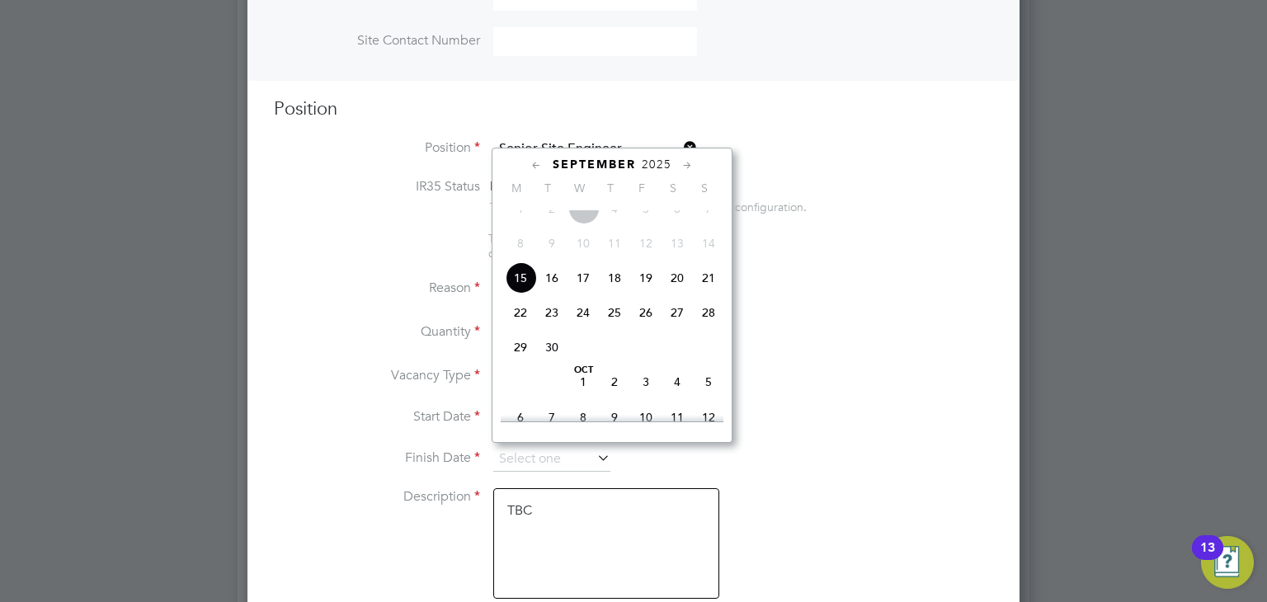
click at [818, 314] on li "Reason Extra Work" at bounding box center [633, 298] width 719 height 41
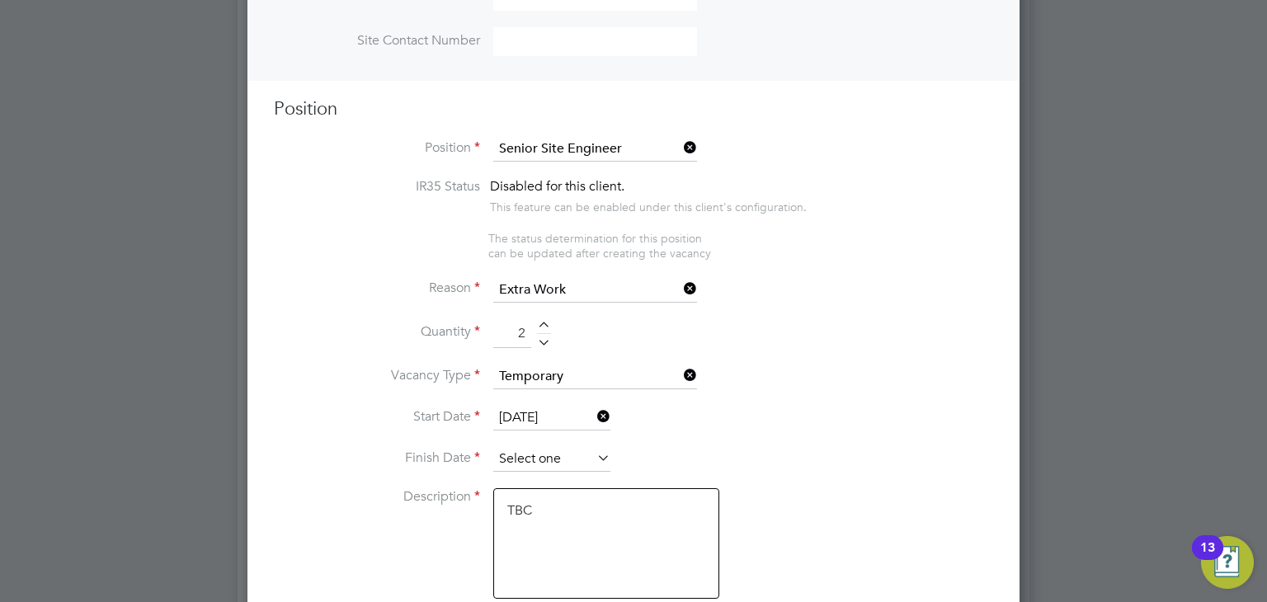
click at [552, 450] on input at bounding box center [551, 459] width 117 height 25
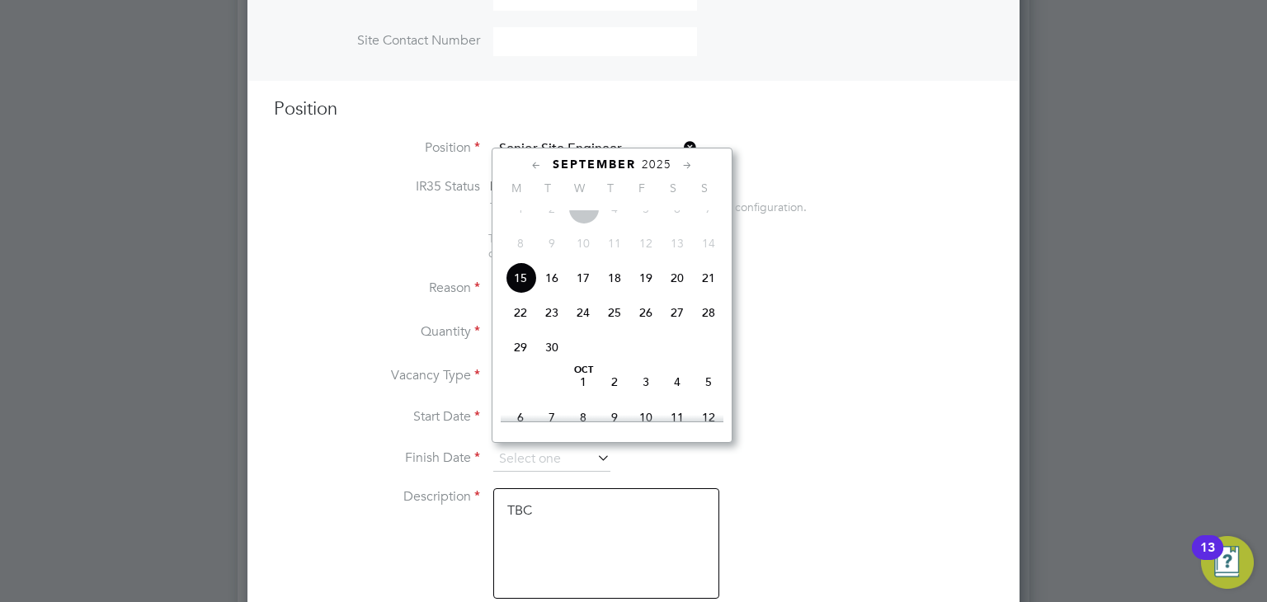
click at [687, 166] on icon at bounding box center [688, 166] width 16 height 18
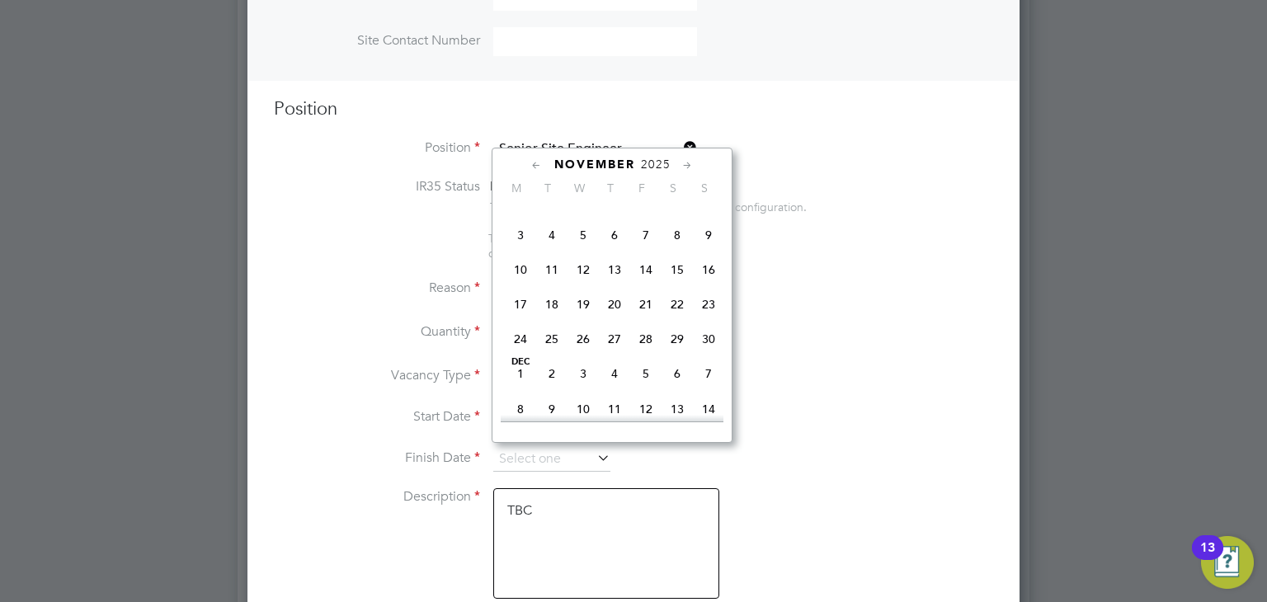
click at [687, 166] on icon at bounding box center [688, 166] width 16 height 18
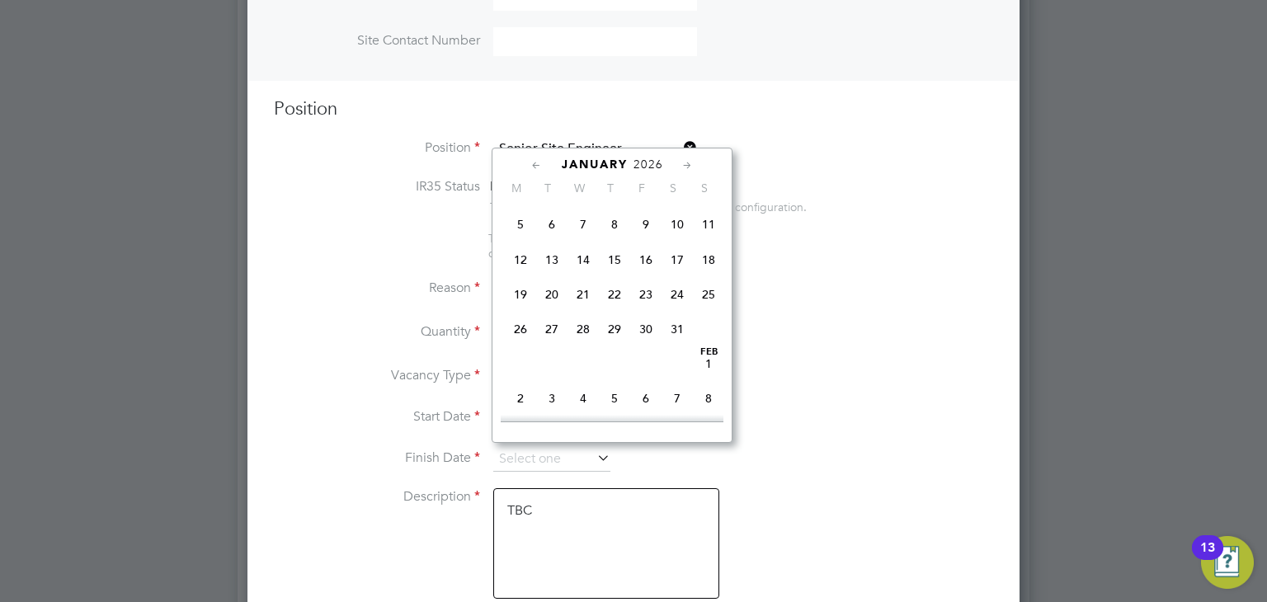
click at [647, 275] on span "16" at bounding box center [645, 259] width 31 height 31
type input "16 Jan 2026"
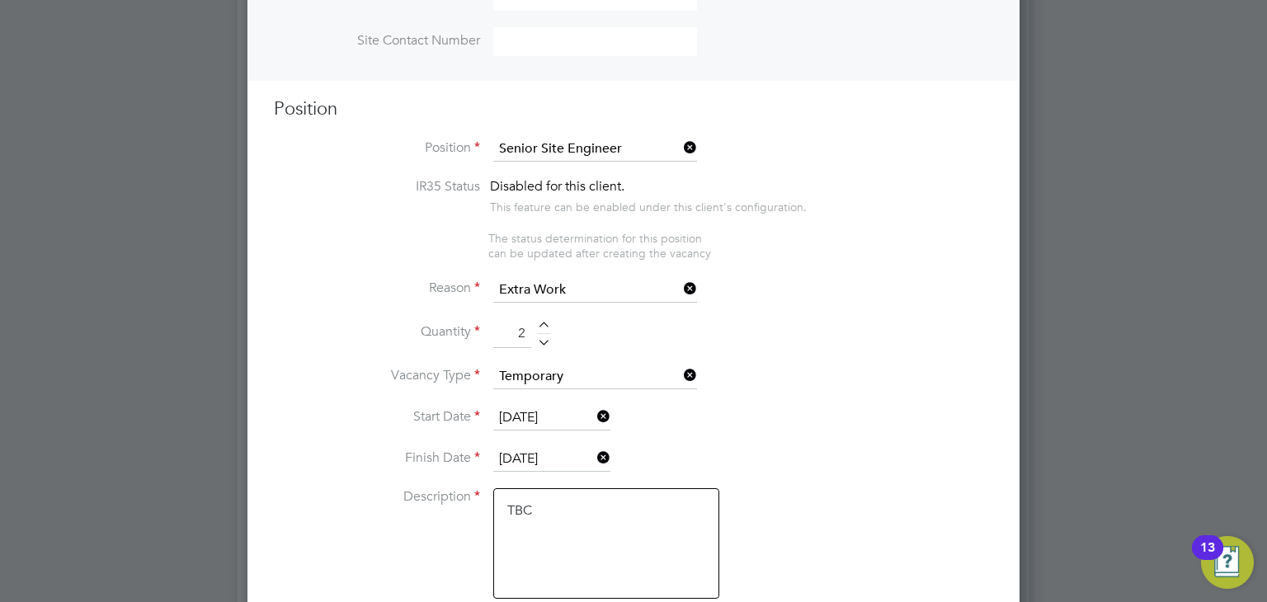
click at [591, 516] on textarea "TBC" at bounding box center [606, 543] width 226 height 111
type textarea "T"
type textarea "NG Persons ticket"
click at [839, 371] on li "Vacancy Type Temporary" at bounding box center [633, 385] width 719 height 41
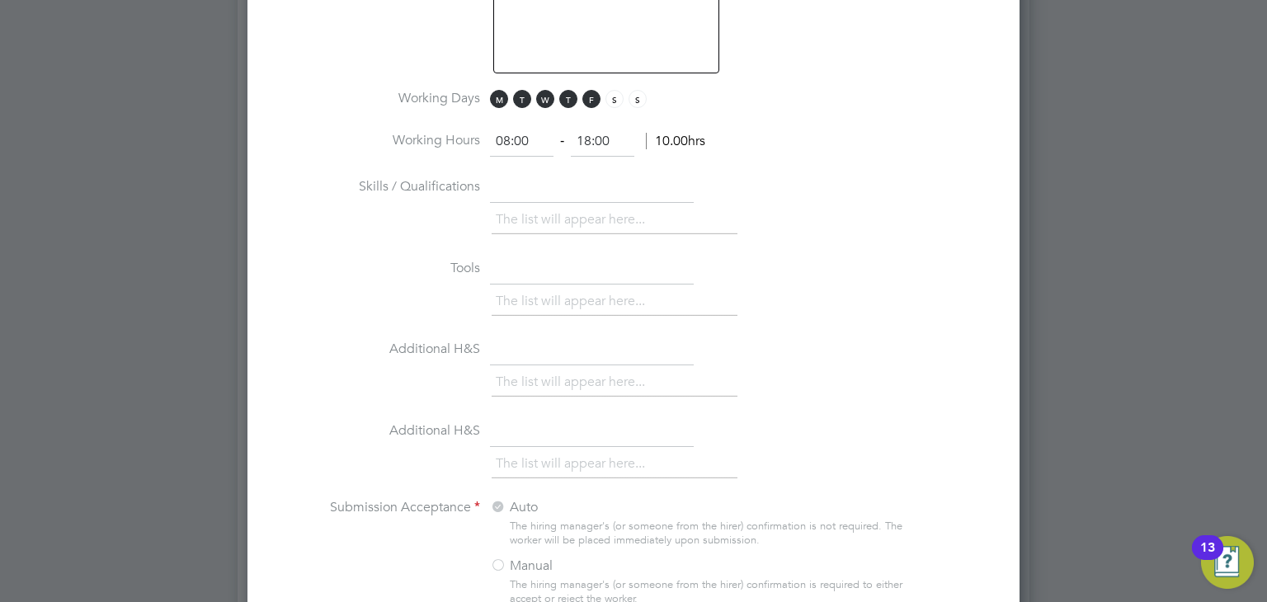
scroll to position [1138, 0]
click at [556, 179] on input "text" at bounding box center [592, 186] width 204 height 30
type input "NG Persons"
click at [557, 206] on li "The list will appear here..." at bounding box center [574, 217] width 156 height 22
click at [856, 229] on div "The list will appear here..." at bounding box center [743, 219] width 502 height 33
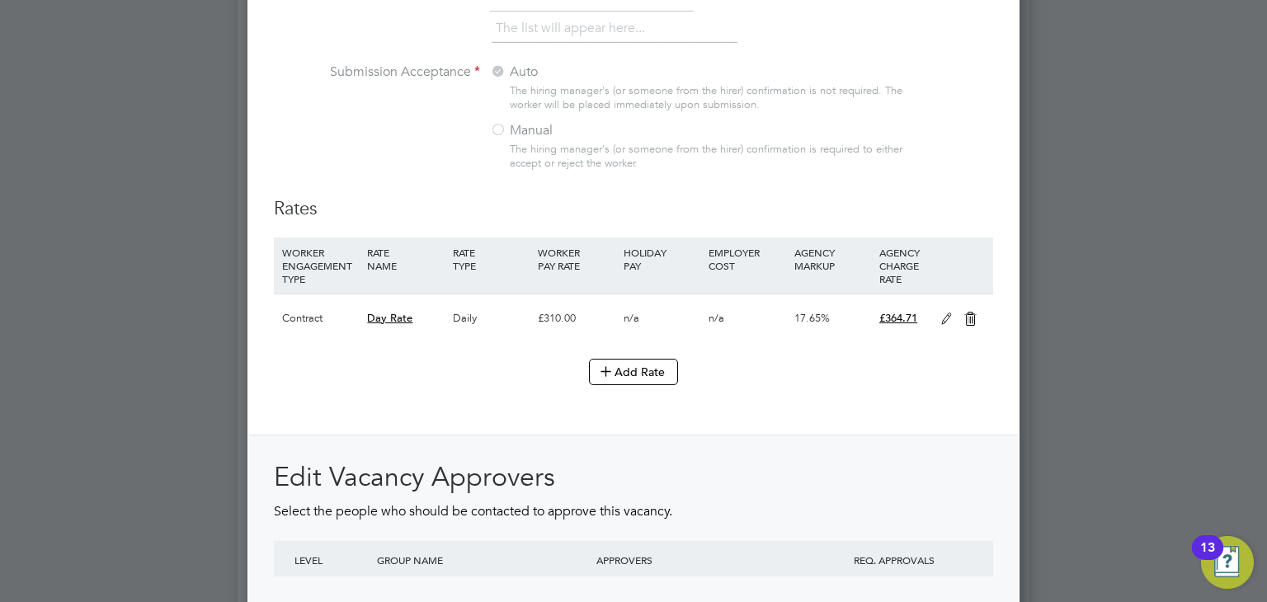
scroll to position [1600, 0]
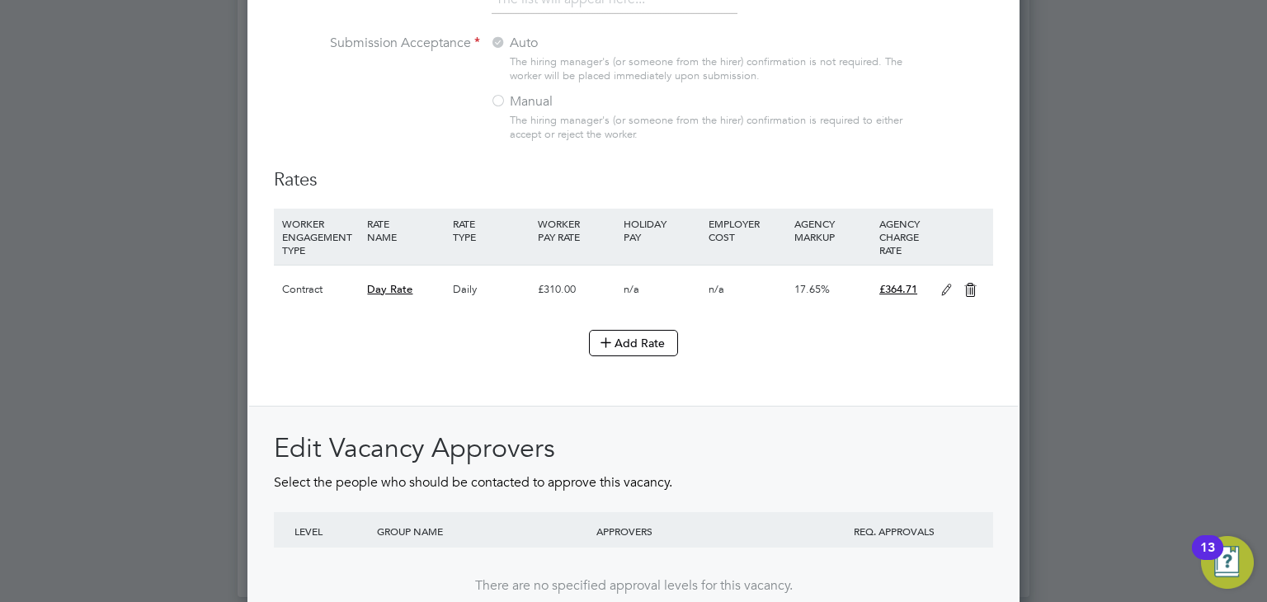
click at [947, 284] on icon at bounding box center [946, 290] width 21 height 13
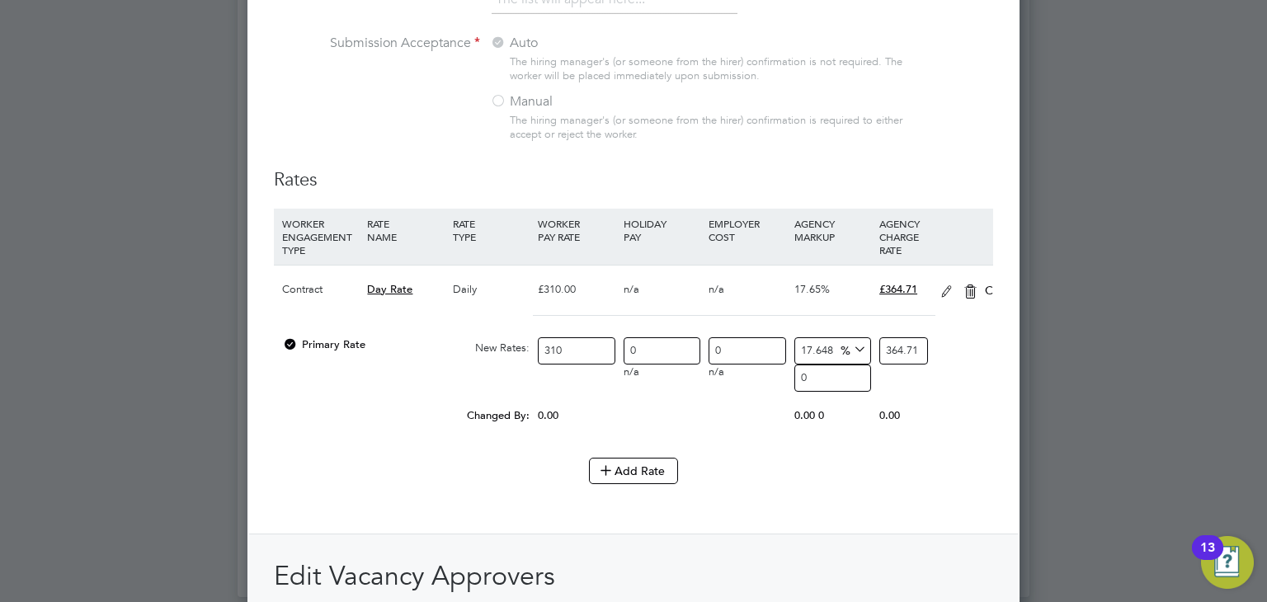
scroll to position [2404, 773]
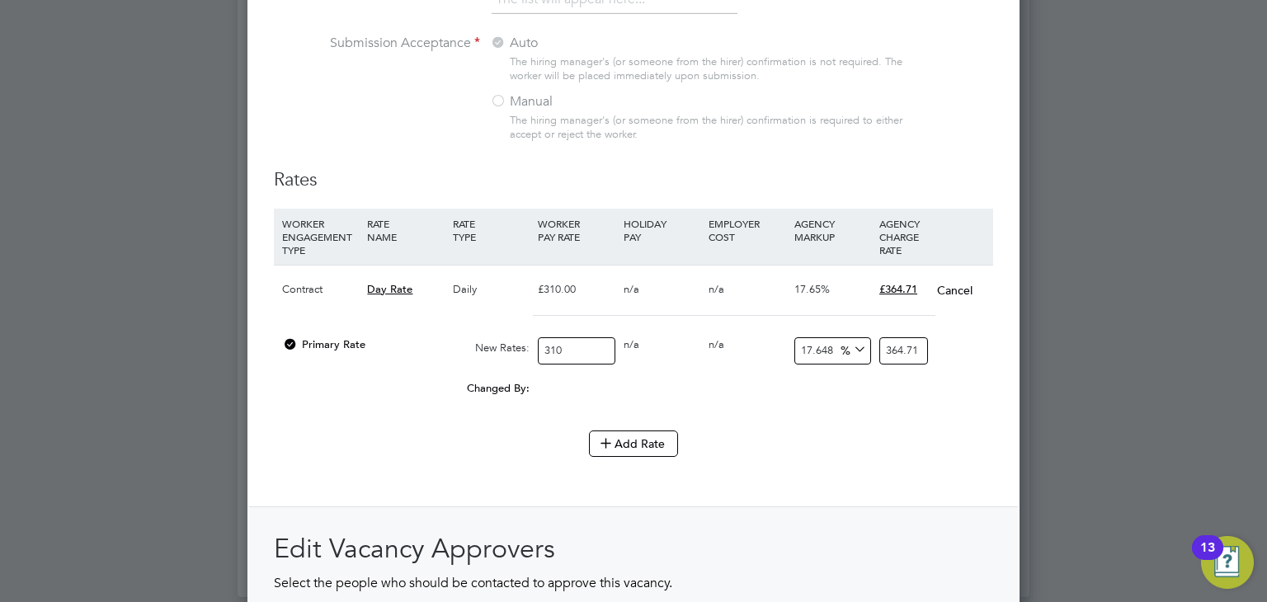
click at [584, 346] on input "310" at bounding box center [576, 350] width 77 height 27
type input "31"
type input "36.47088"
type input "3"
type input "3.52944"
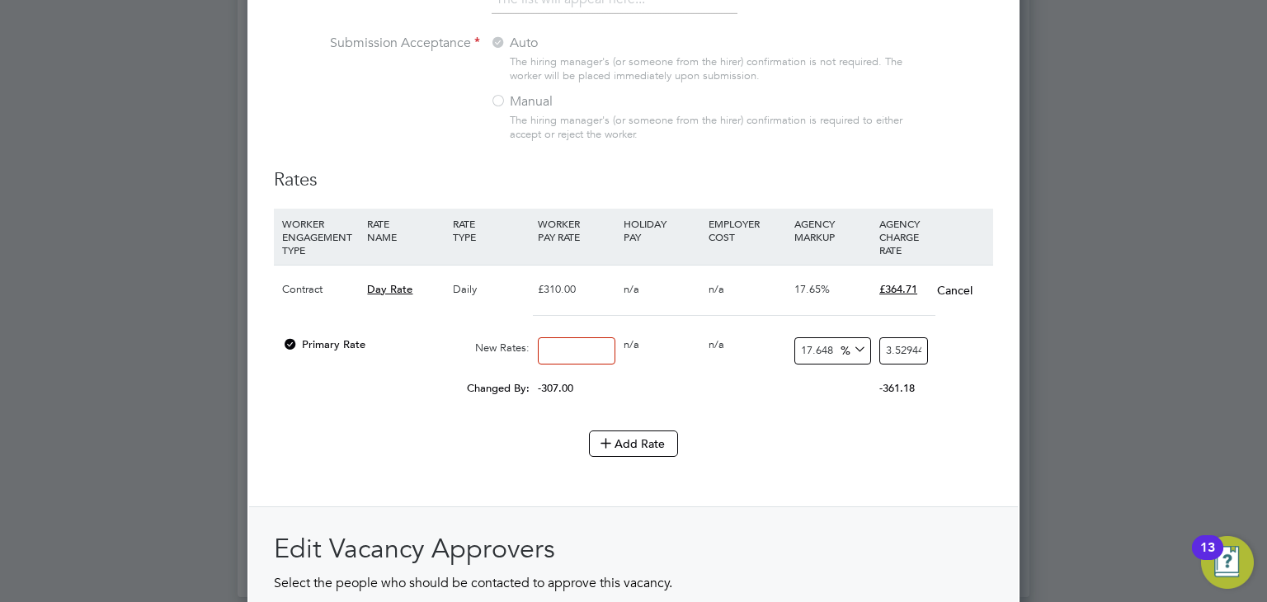
type input "4"
type input "4.70592"
type input "40"
type input "47.0592"
type input "400"
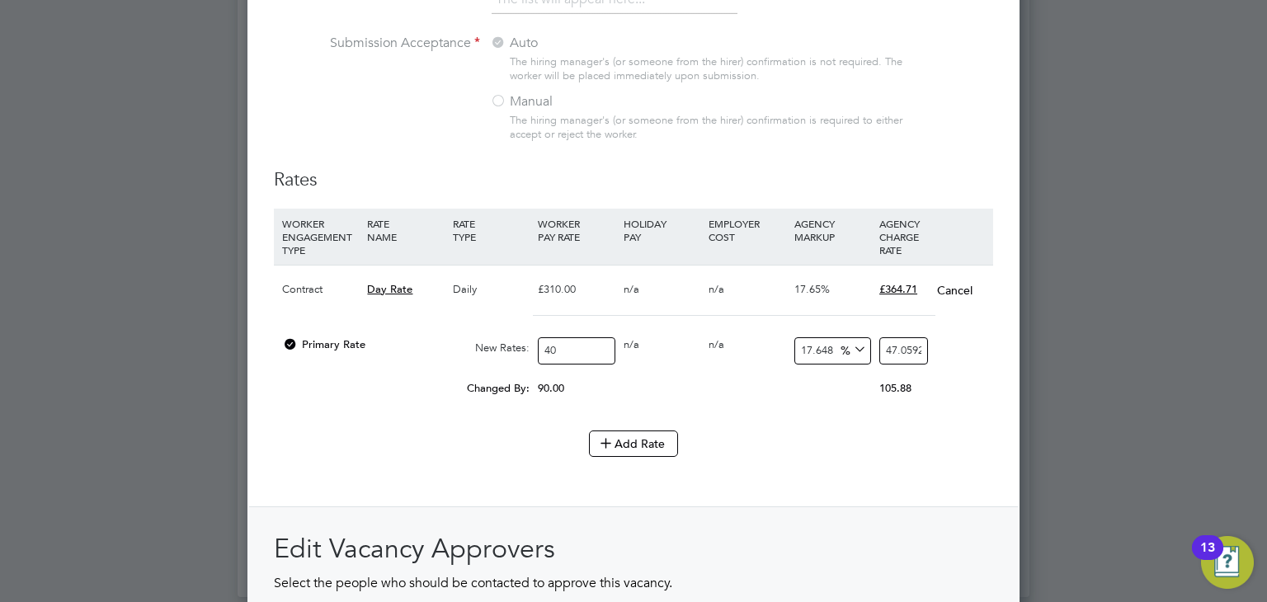
type input "470.592"
type input "399"
type input "469.41552"
type input "398"
type input "468.23904"
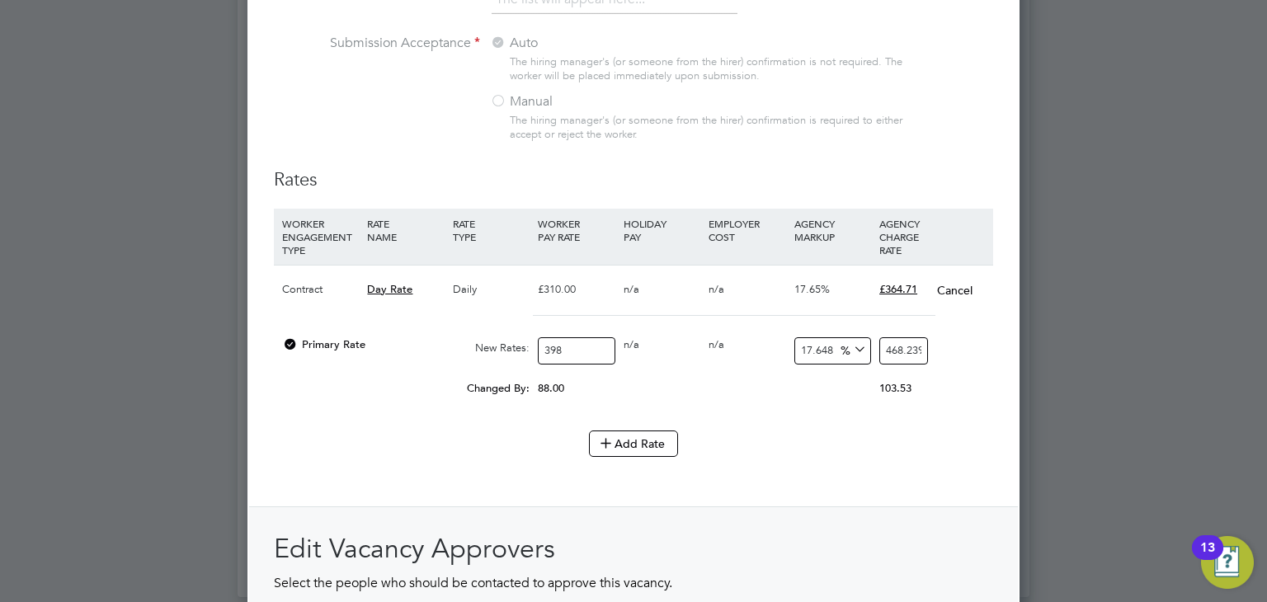
type input "399"
type input "469.41552"
type input "400"
type input "470.592"
click at [823, 432] on div "Add Rate" at bounding box center [633, 444] width 719 height 26
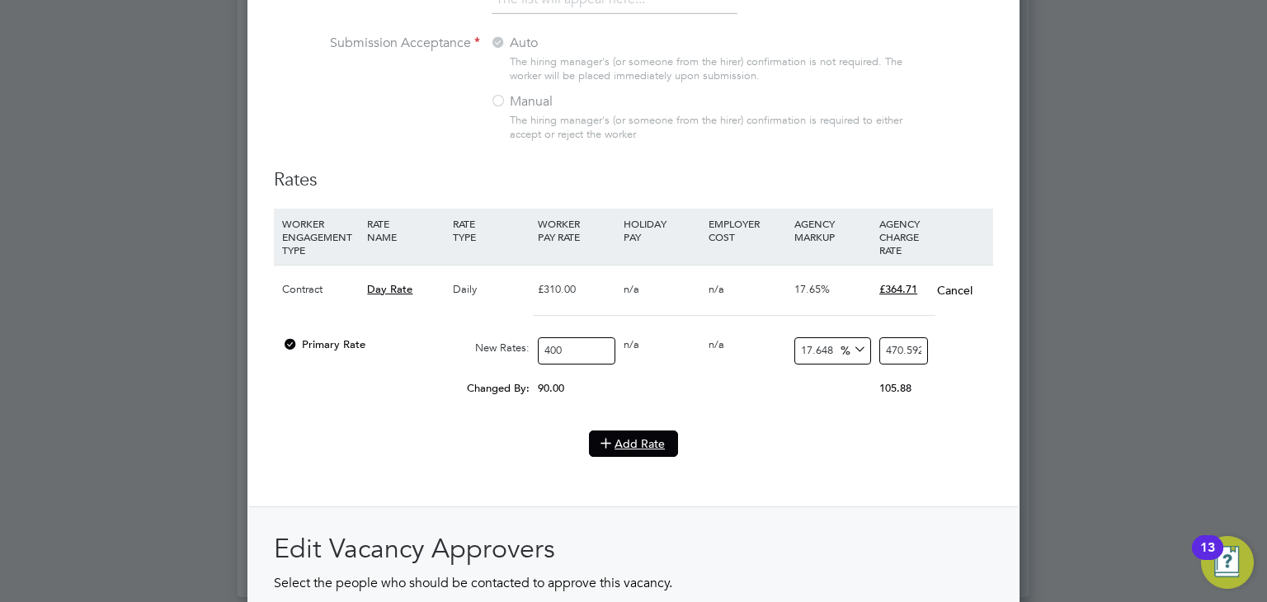
click at [627, 433] on button "Add Rate" at bounding box center [633, 444] width 89 height 26
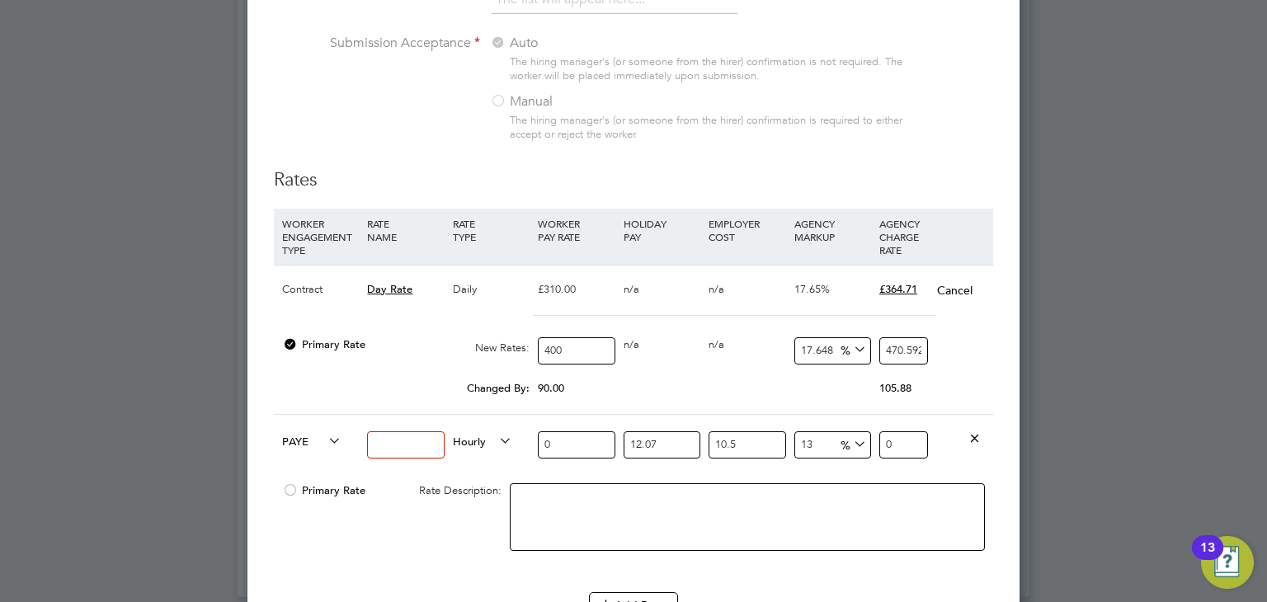
click at [978, 431] on icon at bounding box center [974, 437] width 12 height 12
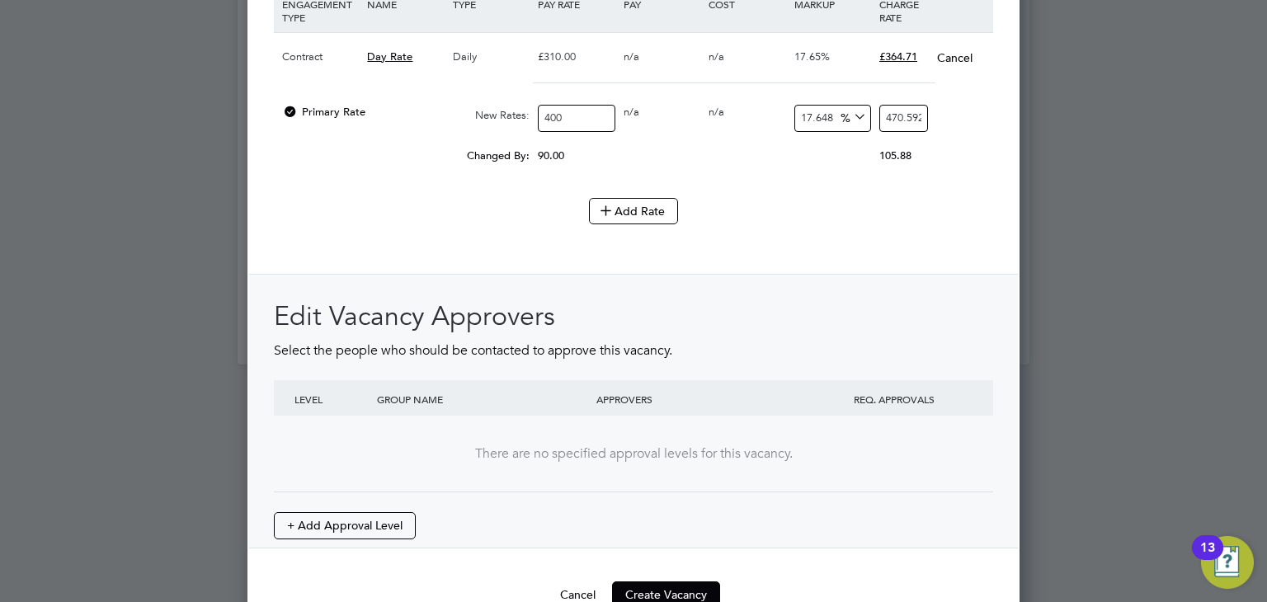
scroll to position [1830, 0]
click at [676, 584] on button "Create Vacancy" at bounding box center [666, 597] width 108 height 26
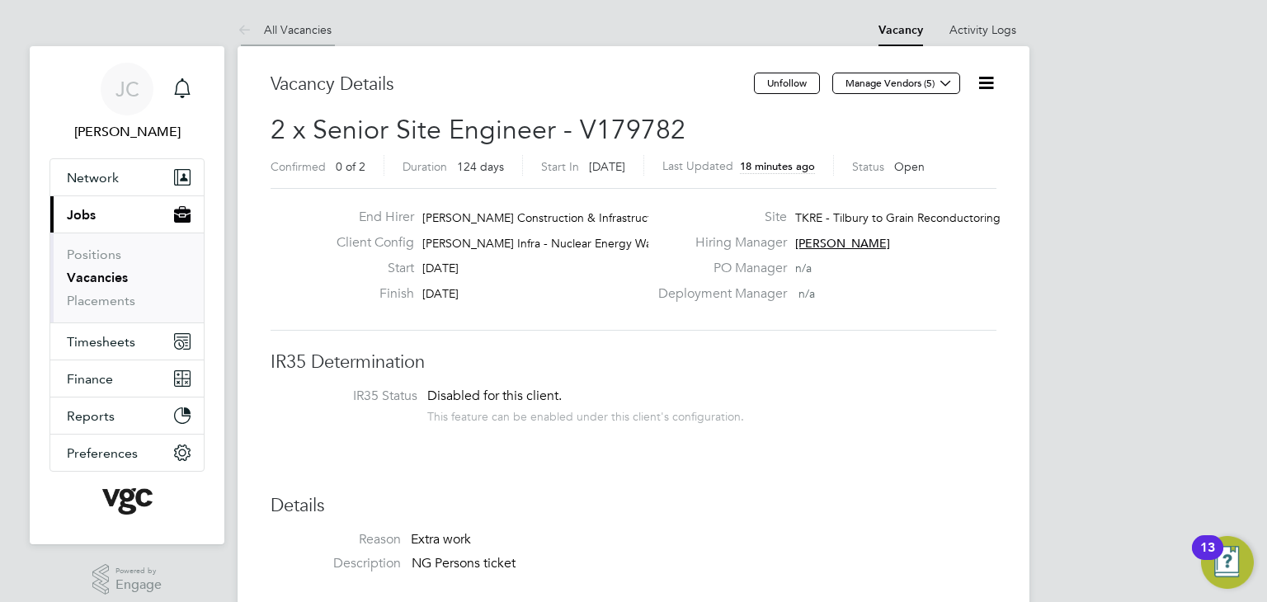
click at [245, 26] on icon at bounding box center [248, 31] width 21 height 21
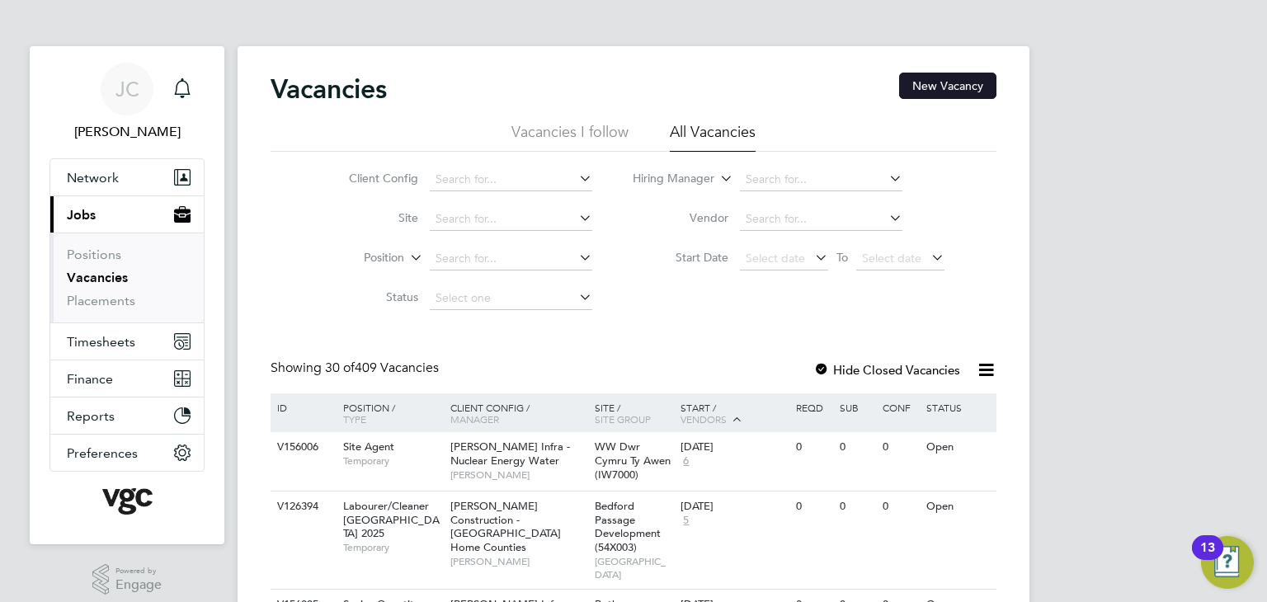
click at [944, 89] on button "New Vacancy" at bounding box center [947, 86] width 97 height 26
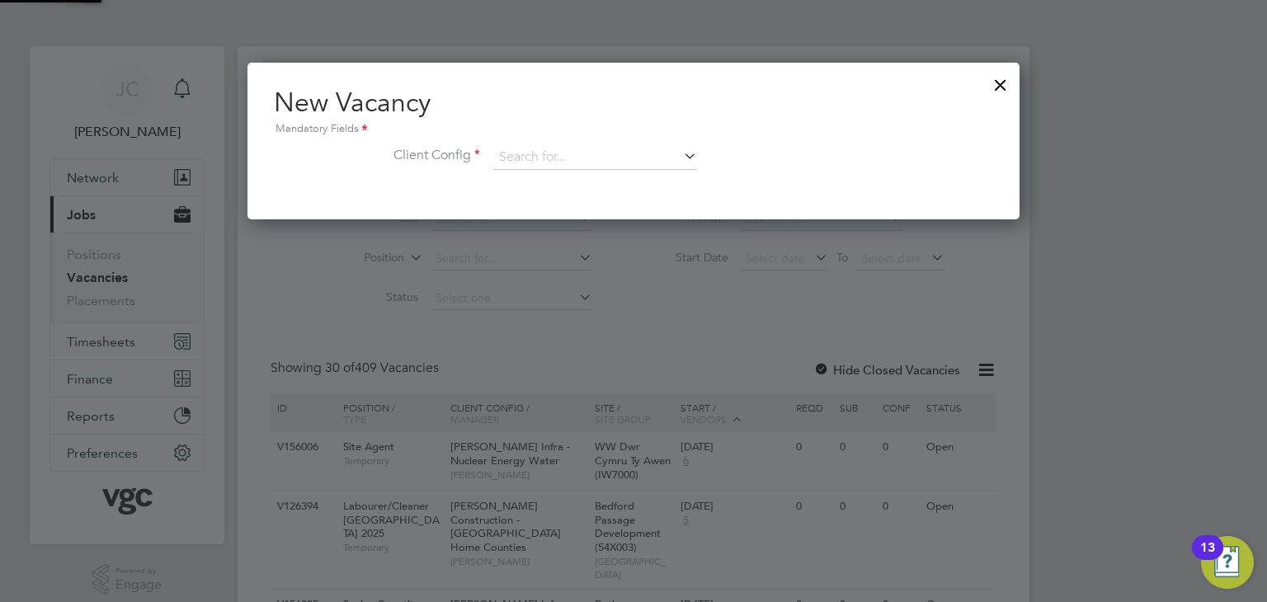
scroll to position [156, 773]
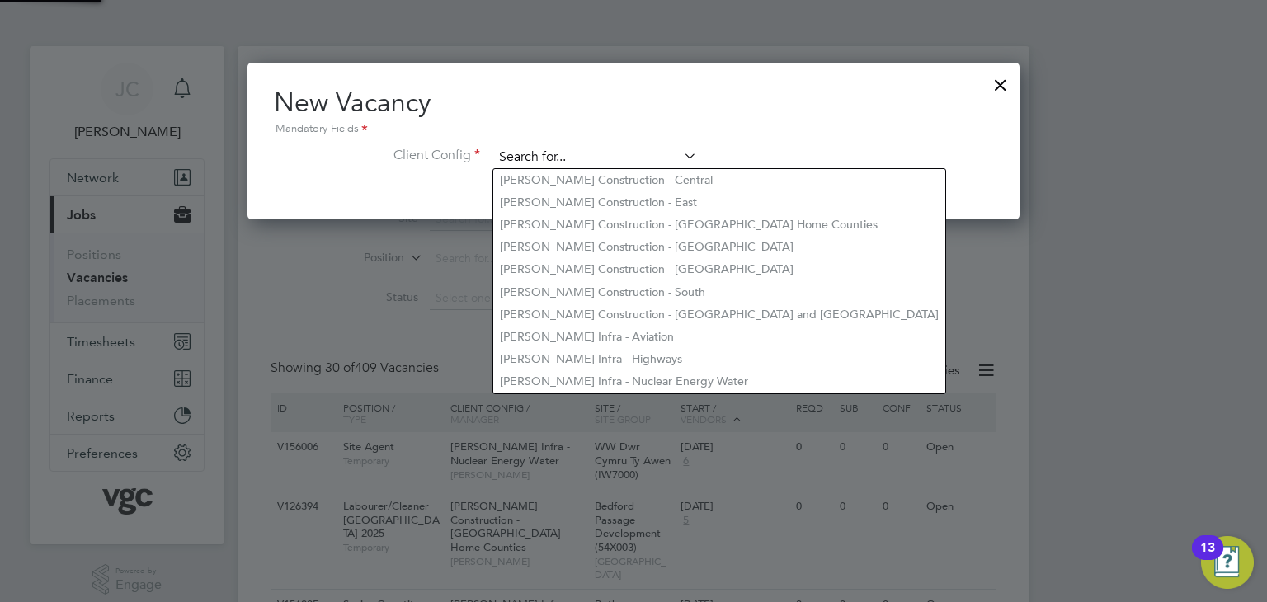
click at [664, 158] on input at bounding box center [595, 157] width 204 height 25
click at [1002, 83] on div at bounding box center [1001, 81] width 30 height 30
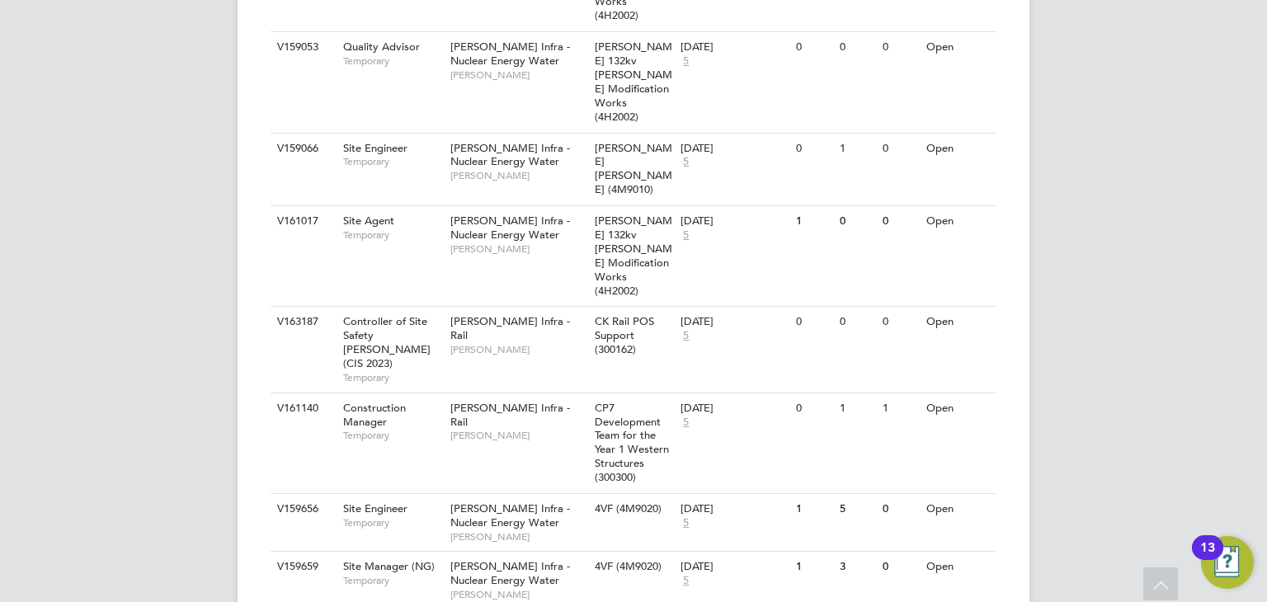
scroll to position [2002, 0]
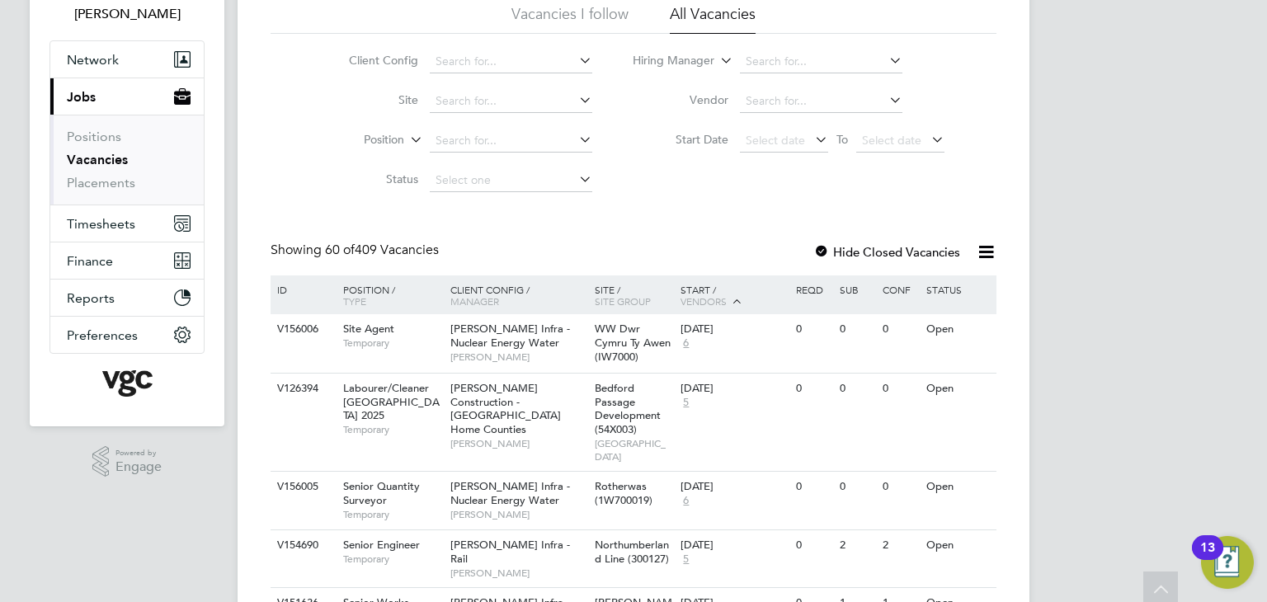
scroll to position [0, 0]
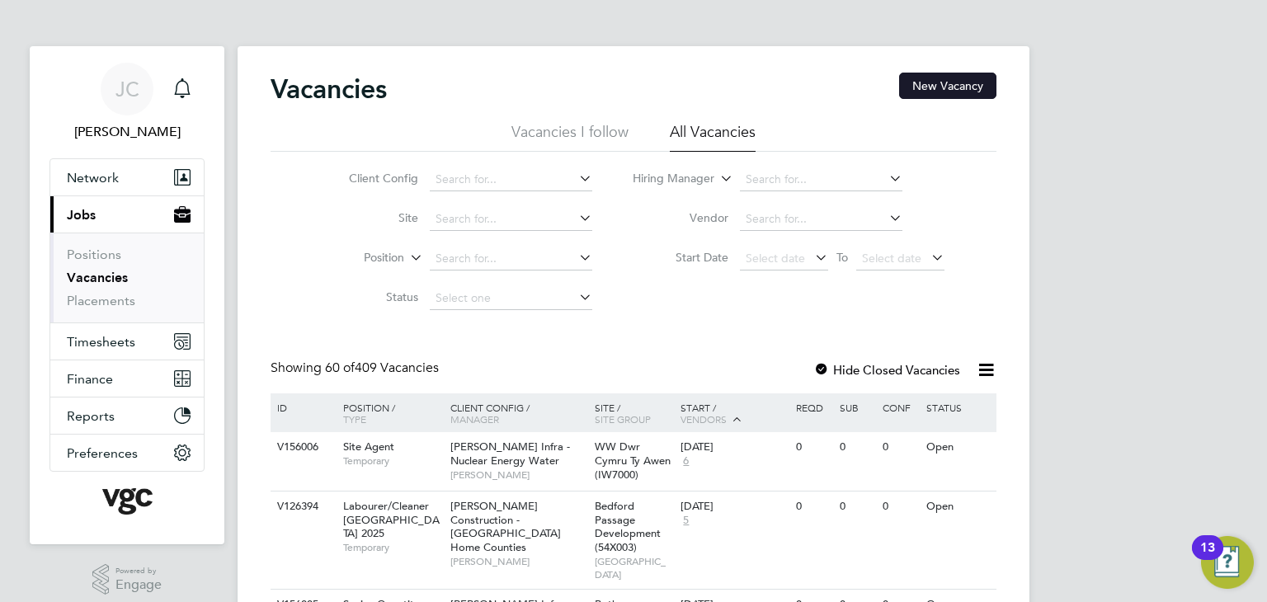
click at [948, 90] on button "New Vacancy" at bounding box center [947, 86] width 97 height 26
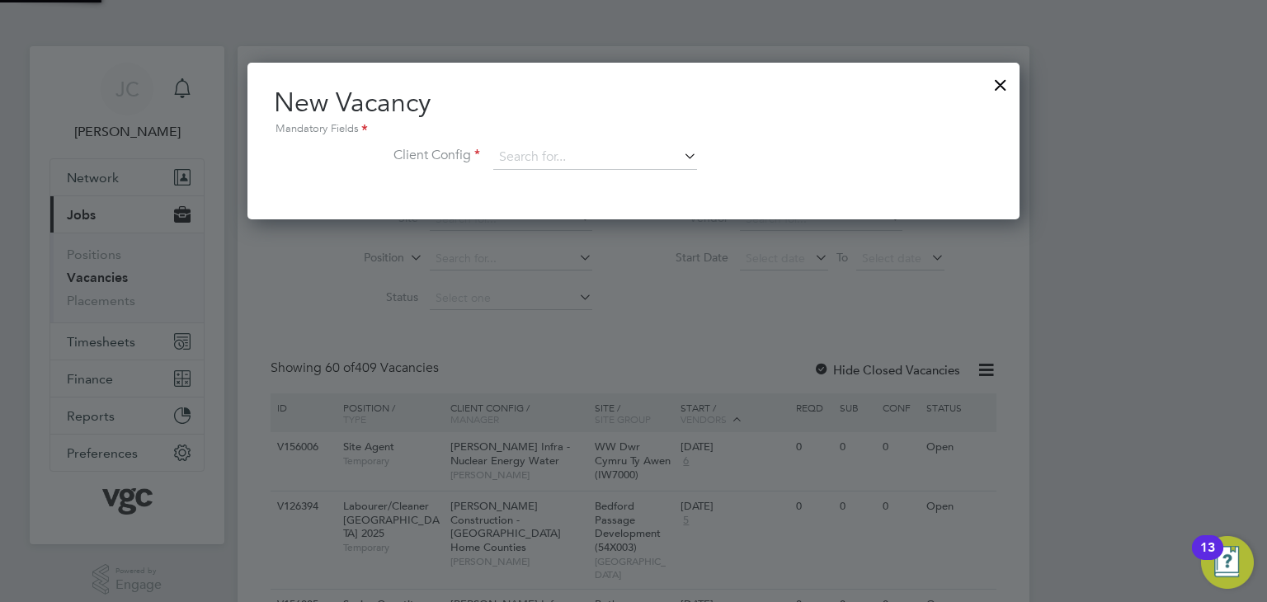
scroll to position [156, 773]
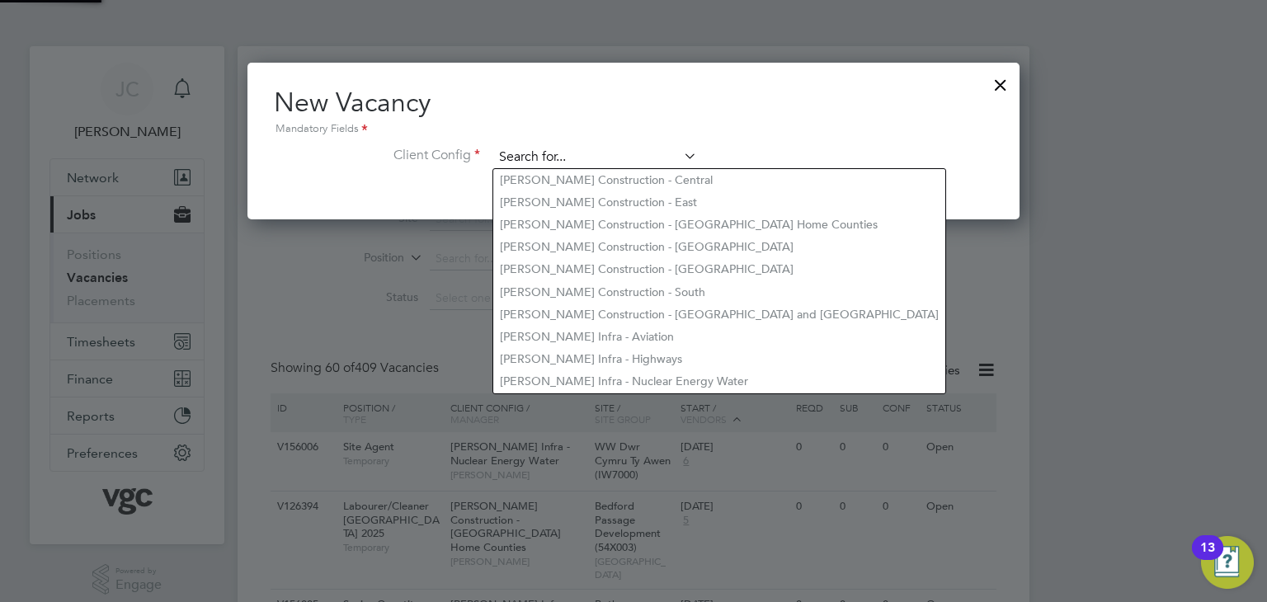
click at [580, 159] on input at bounding box center [595, 157] width 204 height 25
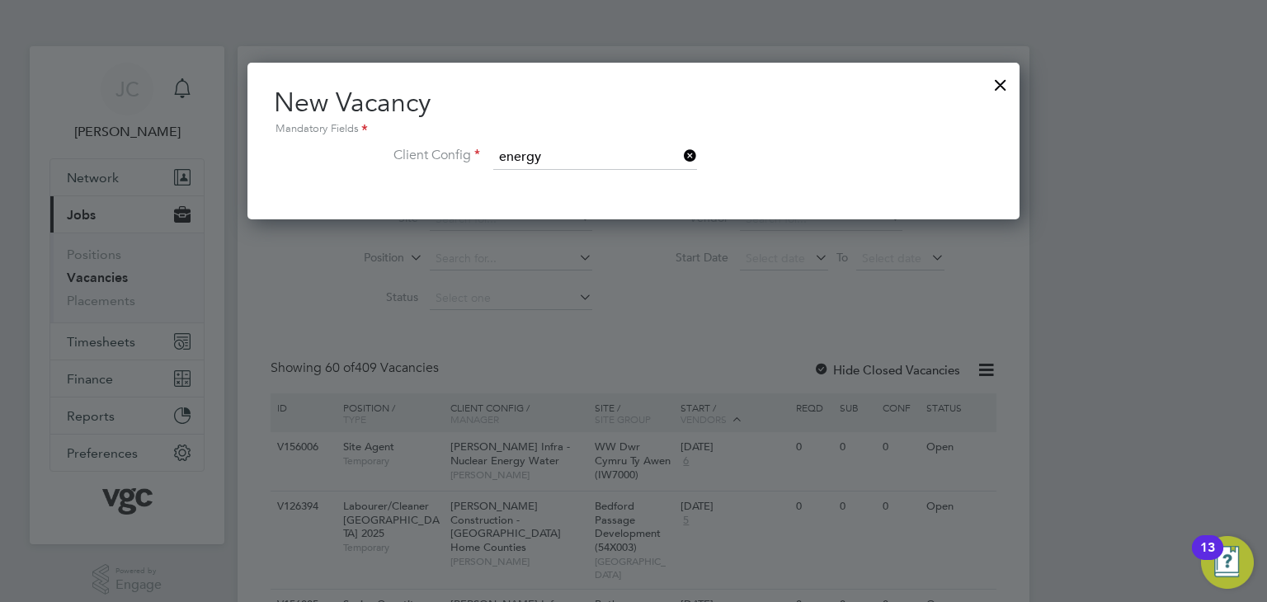
click at [589, 176] on li "[PERSON_NAME] Infra - Nuclear Energy Water" at bounding box center [620, 180] width 255 height 22
type input "[PERSON_NAME] Infra - Nuclear Energy Water"
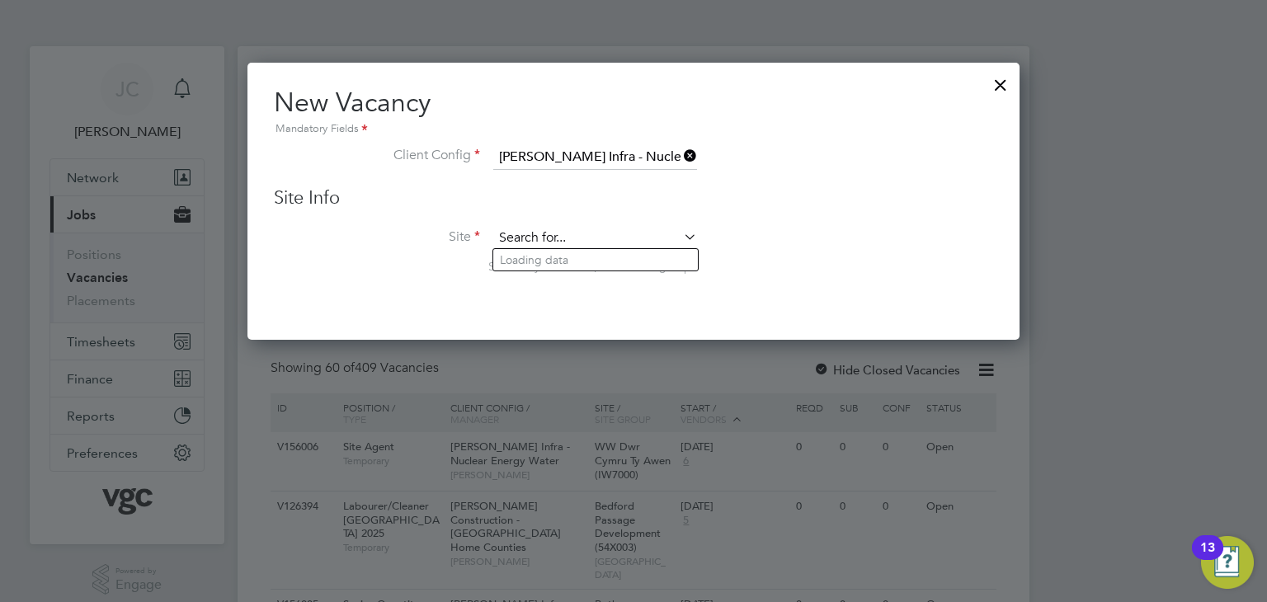
click at [587, 238] on input at bounding box center [595, 238] width 204 height 25
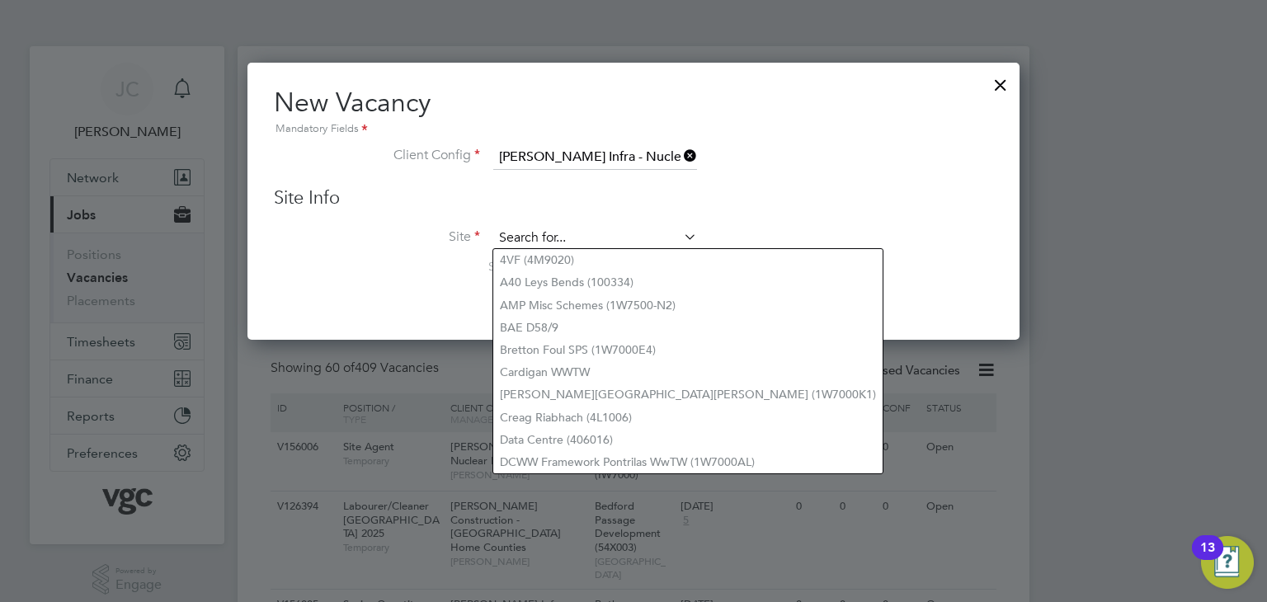
click at [579, 244] on input at bounding box center [595, 238] width 204 height 25
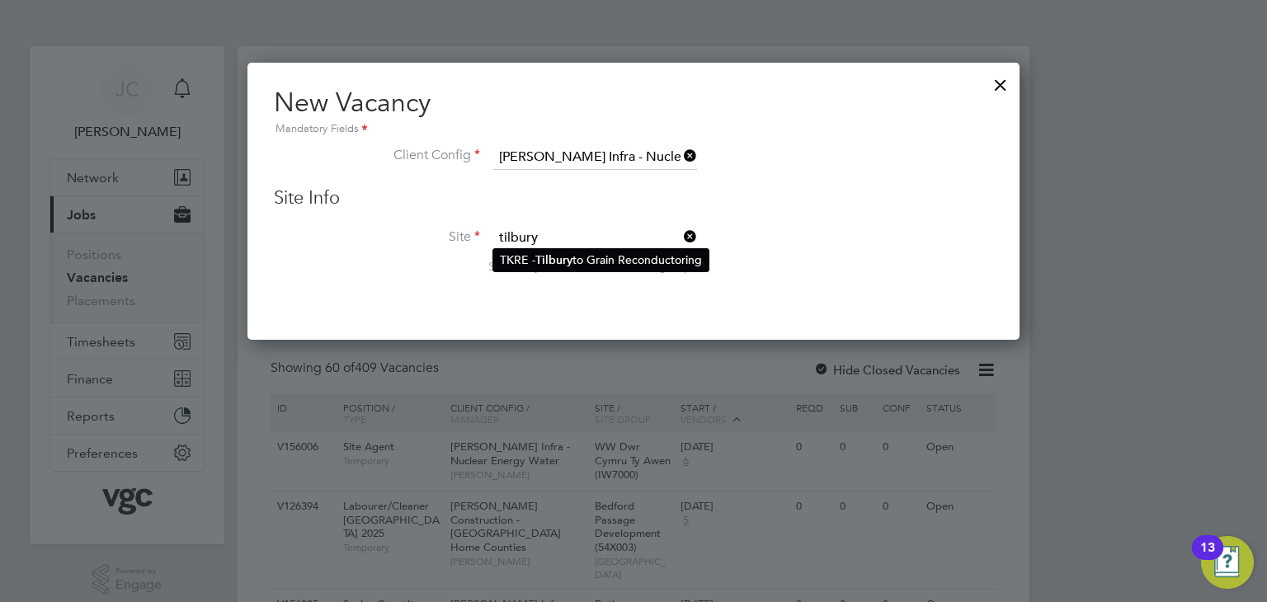
click at [578, 252] on li "TKRE - Tilbury to Grain Reconductoring" at bounding box center [600, 260] width 215 height 22
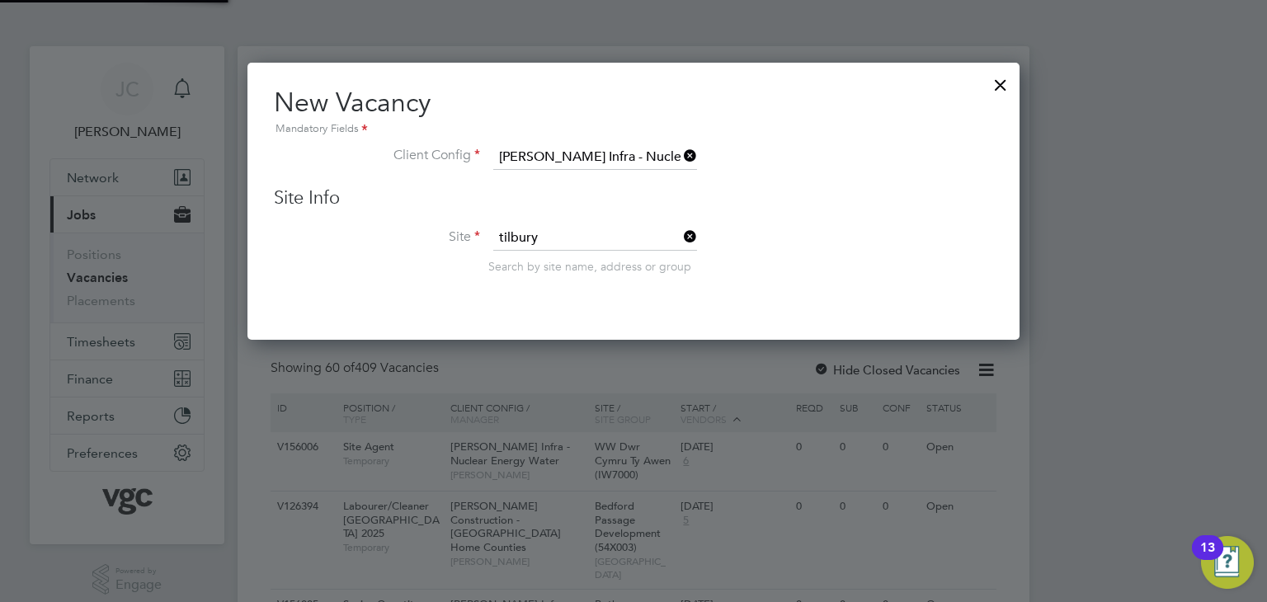
type input "TKRE - Tilbury to Grain Reconductoring"
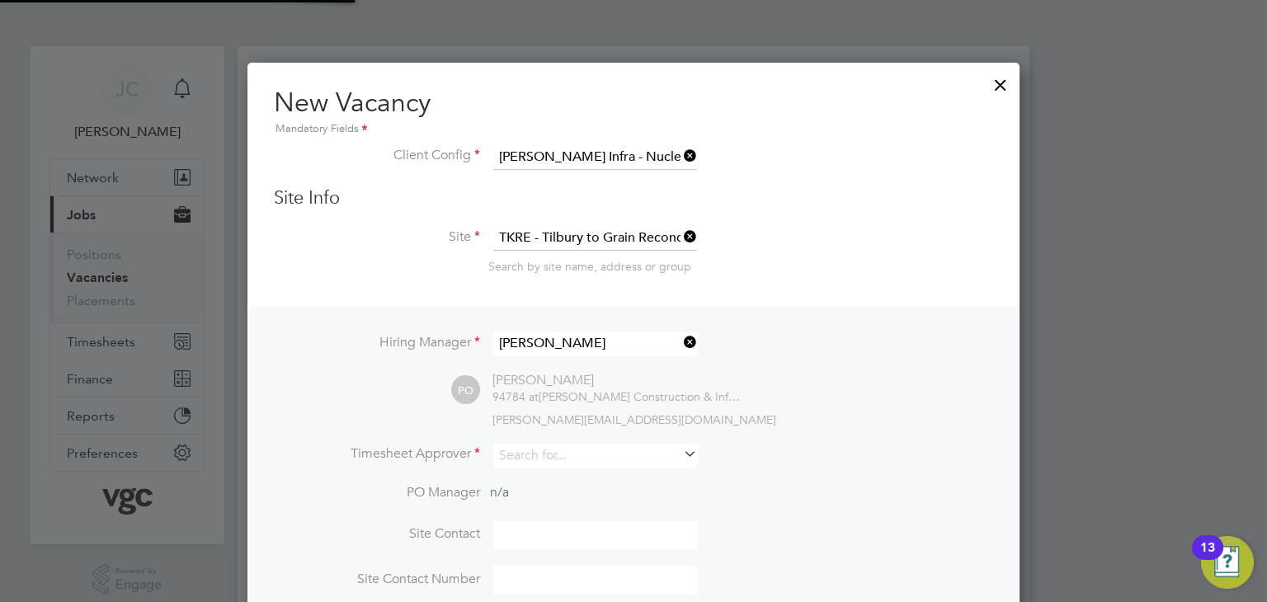
scroll to position [686, 773]
click at [591, 460] on input at bounding box center [595, 456] width 204 height 24
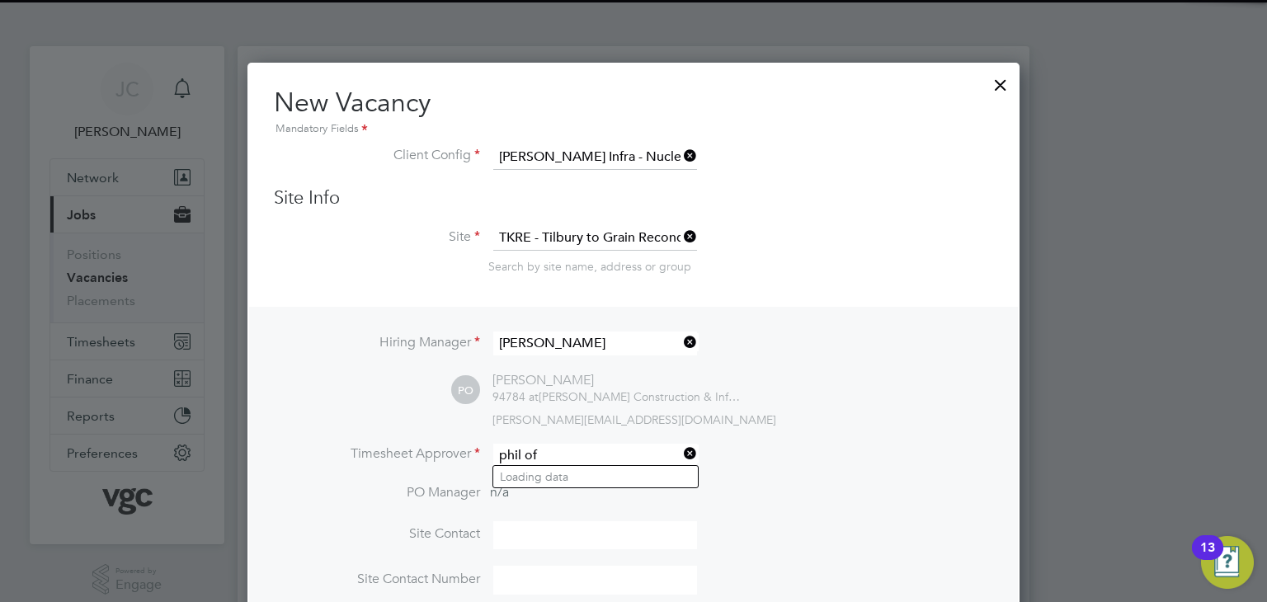
click at [591, 460] on input "phil of" at bounding box center [595, 456] width 204 height 24
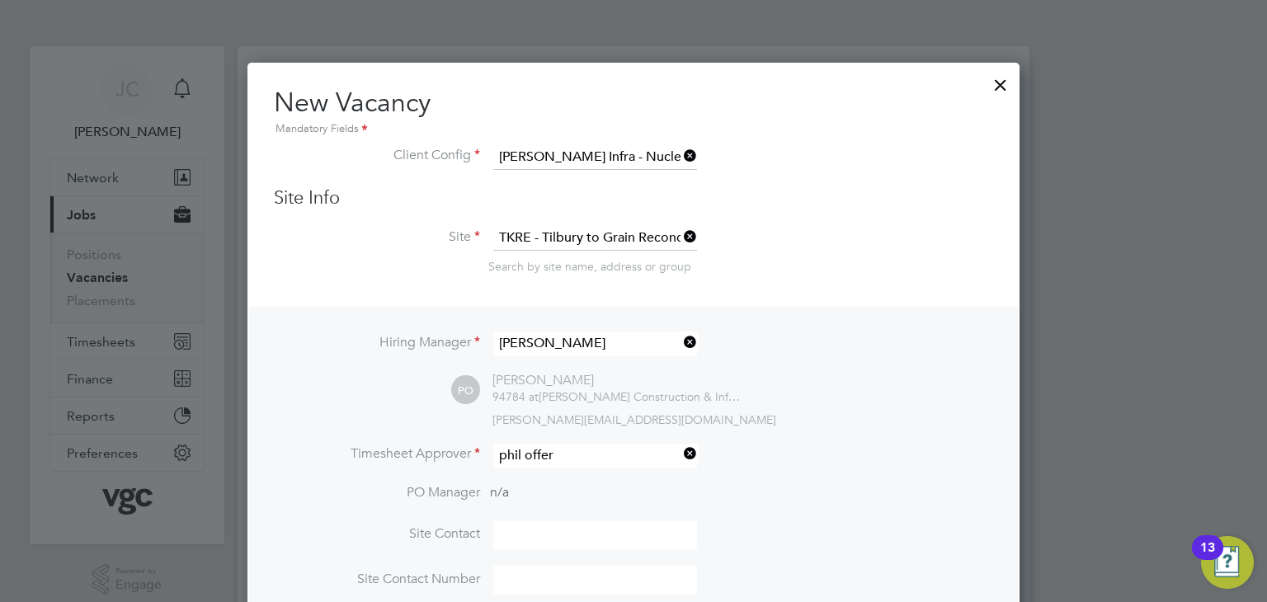
click at [574, 478] on li "[PERSON_NAME]" at bounding box center [595, 477] width 205 height 22
type input "[PERSON_NAME]"
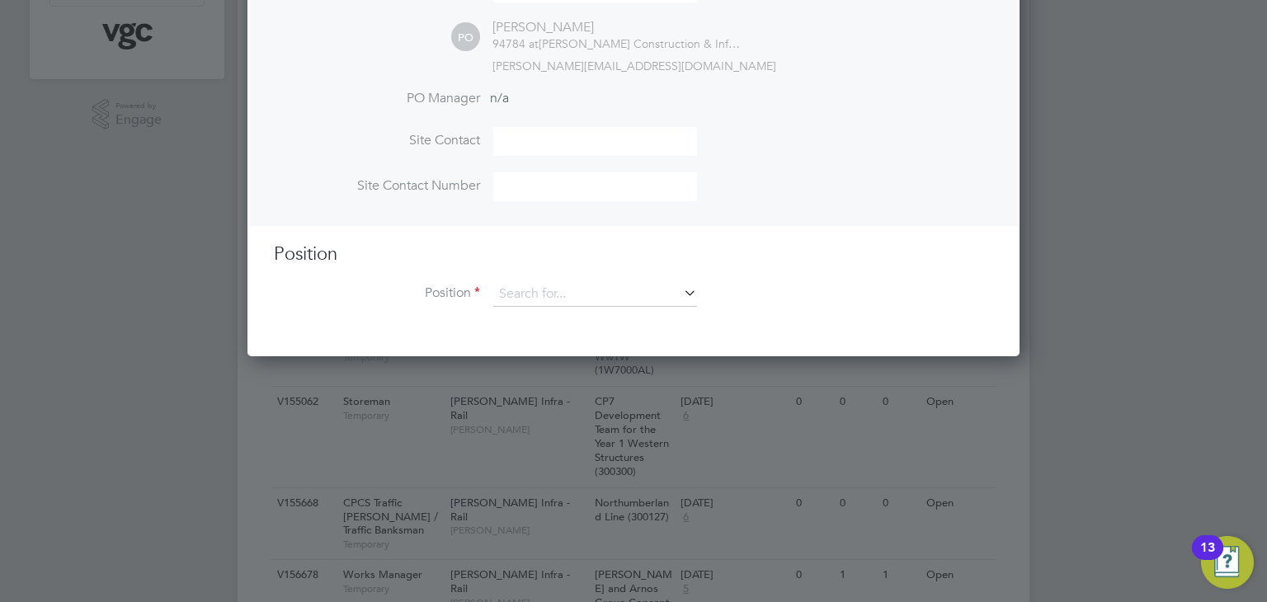
scroll to position [495, 0]
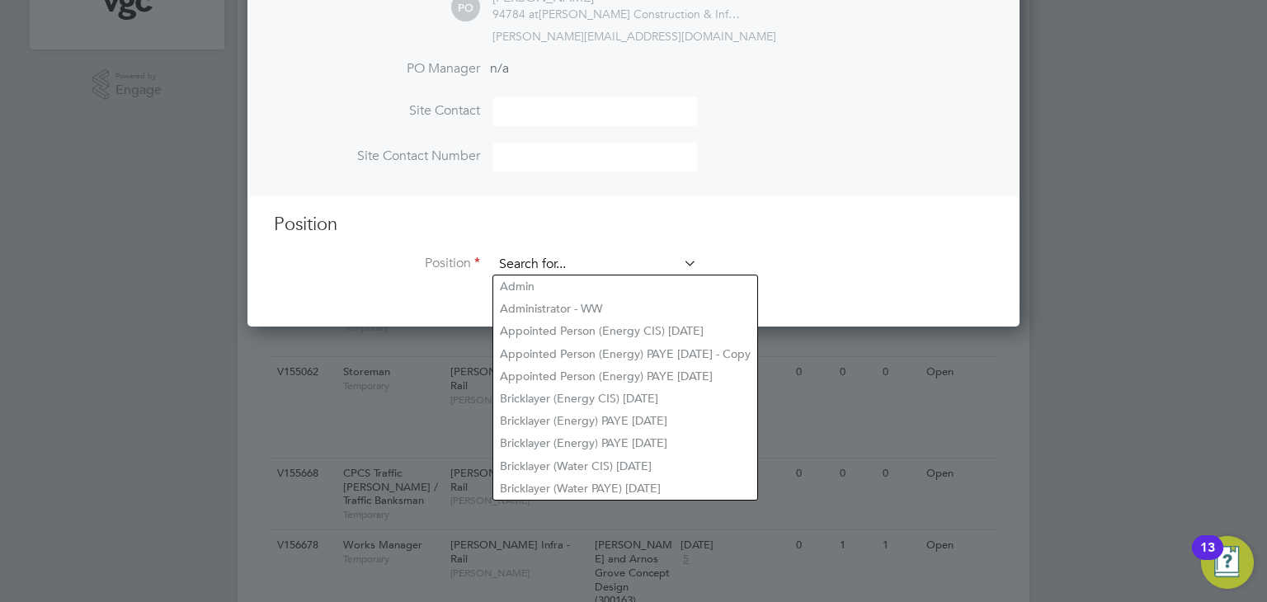
click at [579, 259] on input at bounding box center [595, 264] width 204 height 25
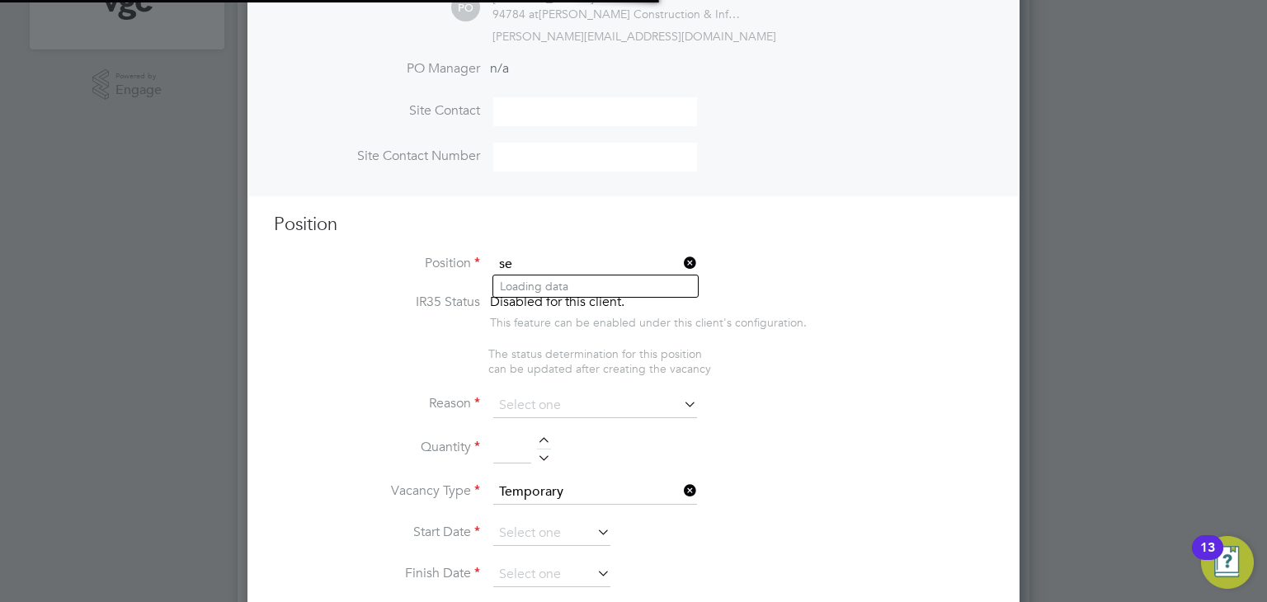
scroll to position [2332, 773]
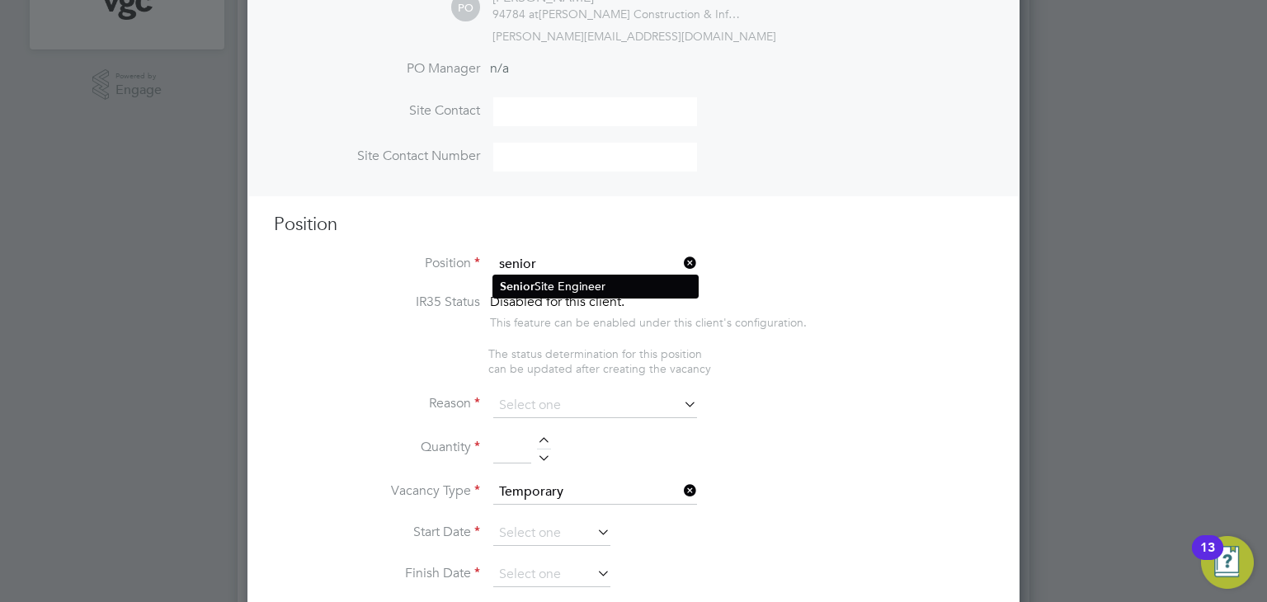
click at [581, 278] on li "Senior Site Engineer" at bounding box center [595, 286] width 205 height 22
type input "Senior Site Engineer"
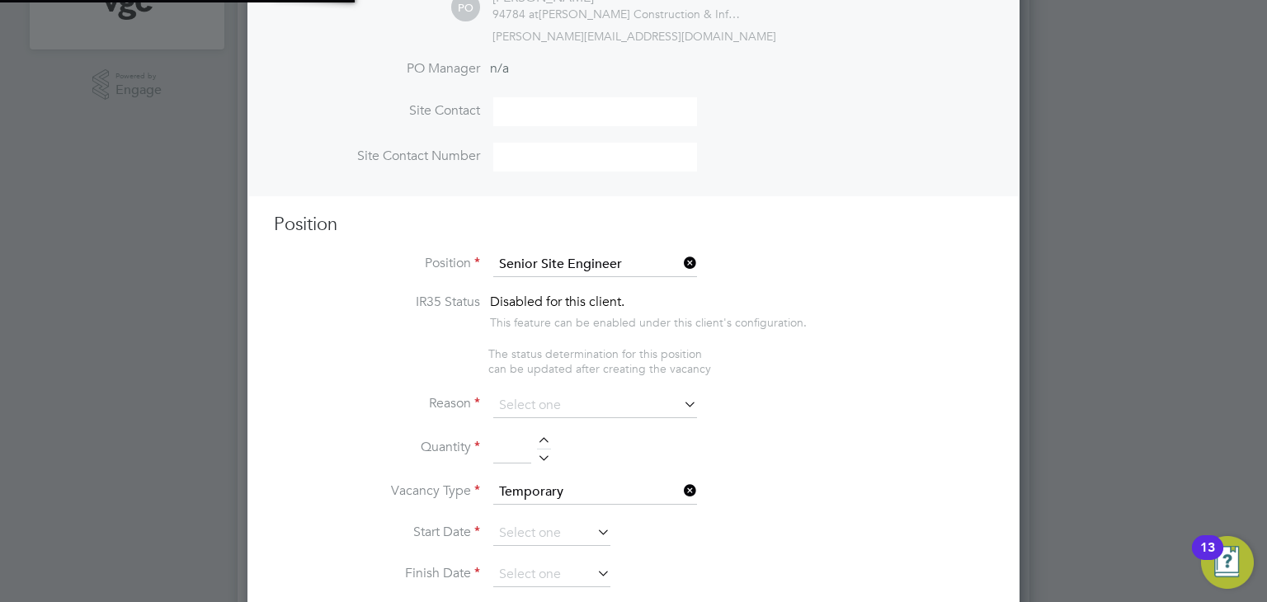
type textarea "TBC"
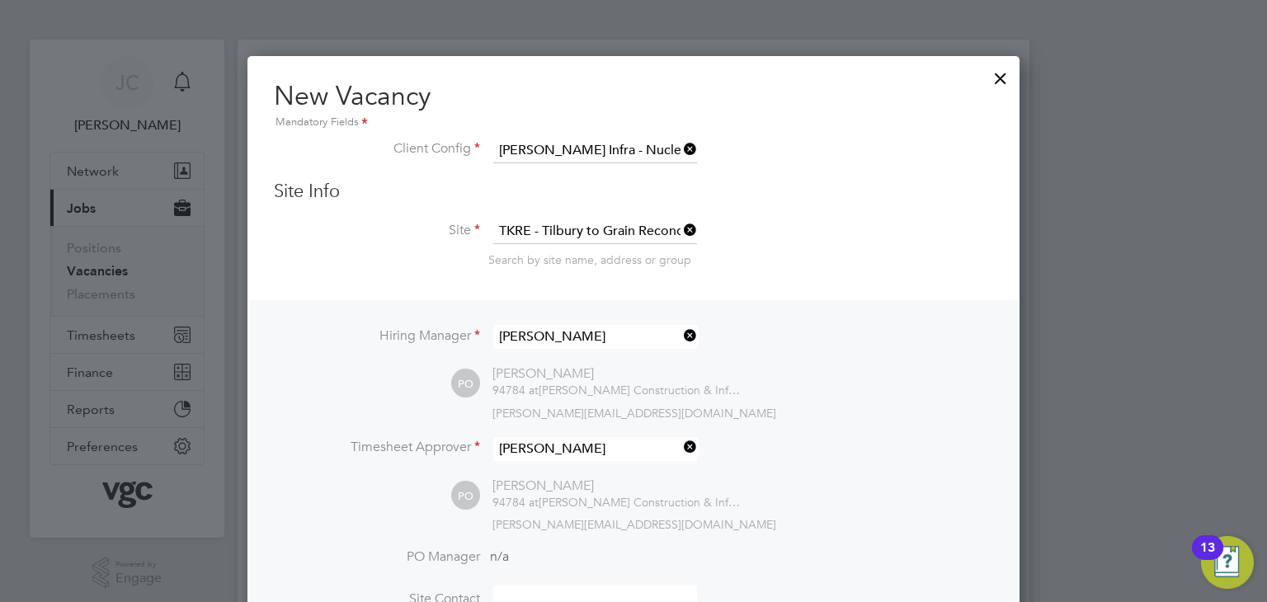
scroll to position [0, 0]
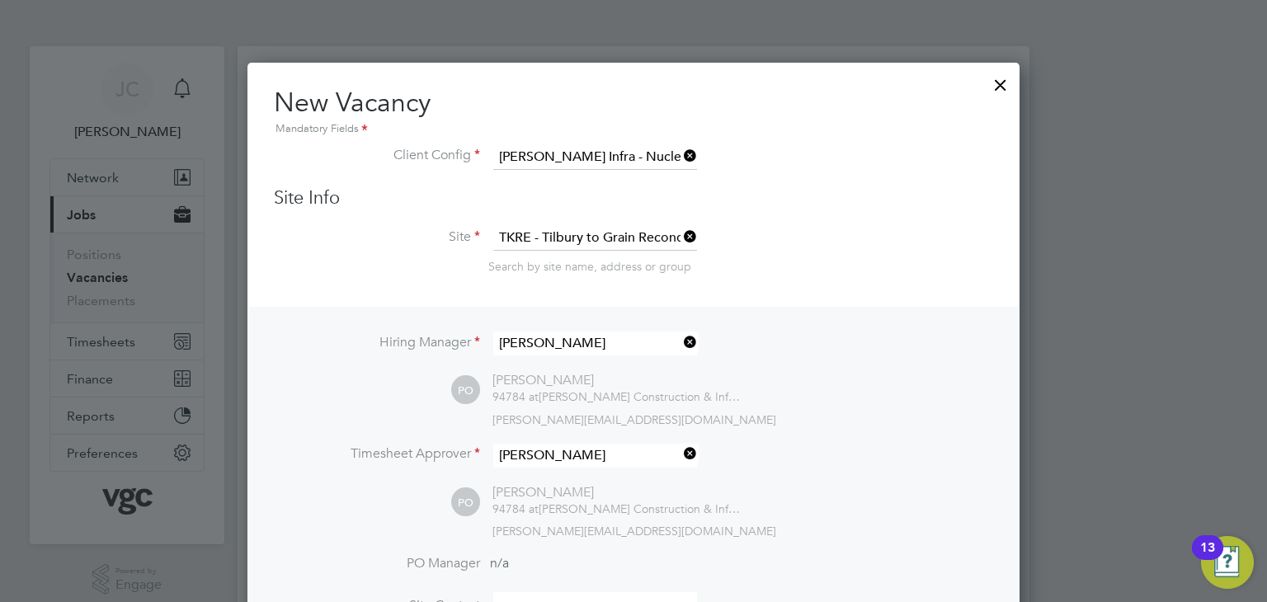
click at [1001, 87] on div at bounding box center [1001, 81] width 30 height 30
